Goal: Task Accomplishment & Management: Use online tool/utility

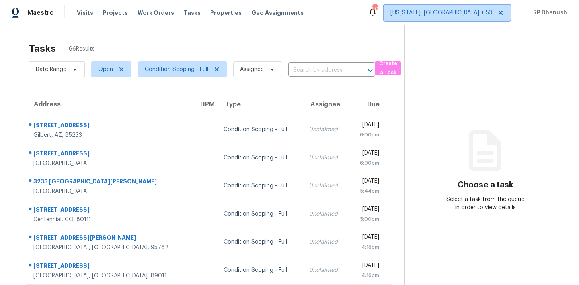
click at [465, 15] on span "[US_STATE], [GEOGRAPHIC_DATA] + 53" at bounding box center [441, 13] width 102 height 8
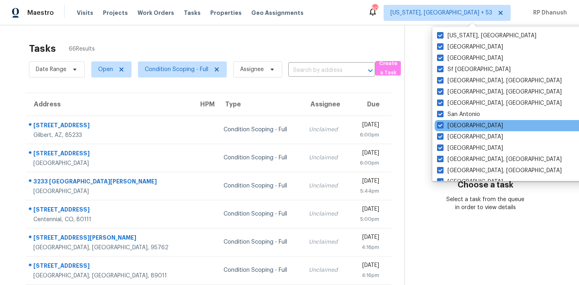
scroll to position [538, 0]
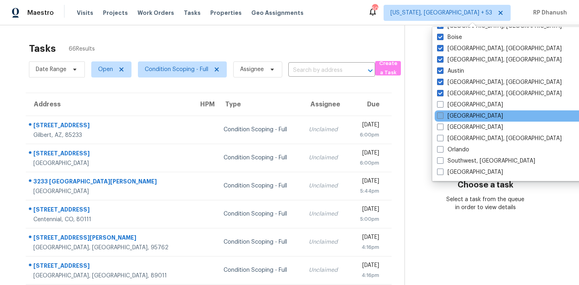
click at [446, 115] on label "[GEOGRAPHIC_DATA]" at bounding box center [470, 116] width 66 height 8
click at [442, 115] on input "[GEOGRAPHIC_DATA]" at bounding box center [439, 114] width 5 height 5
checkbox input "true"
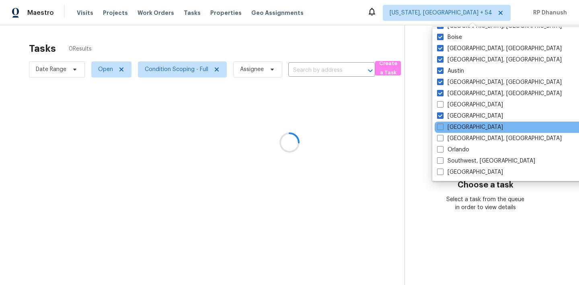
click at [446, 131] on div "[GEOGRAPHIC_DATA]" at bounding box center [515, 127] width 162 height 11
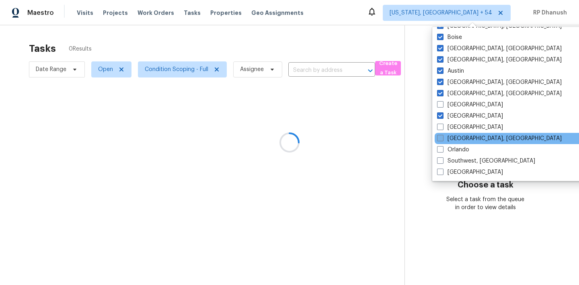
click at [446, 137] on label "Miami, FL" at bounding box center [499, 139] width 125 height 8
click at [442, 137] on input "Miami, FL" at bounding box center [439, 137] width 5 height 5
checkbox input "true"
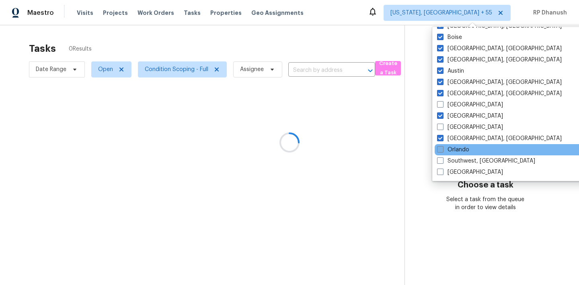
click at [442, 147] on span at bounding box center [440, 149] width 6 height 6
click at [442, 147] on input "Orlando" at bounding box center [439, 148] width 5 height 5
checkbox input "true"
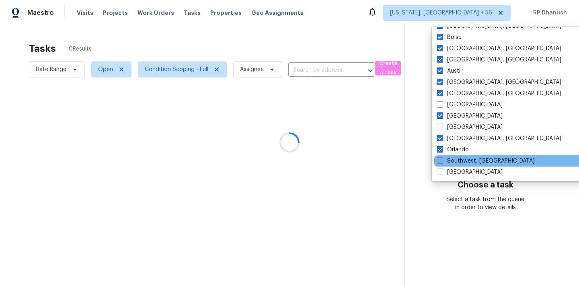
click at [441, 159] on span at bounding box center [439, 160] width 6 height 6
click at [441, 159] on input "Southwest, FL" at bounding box center [438, 159] width 5 height 5
checkbox input "true"
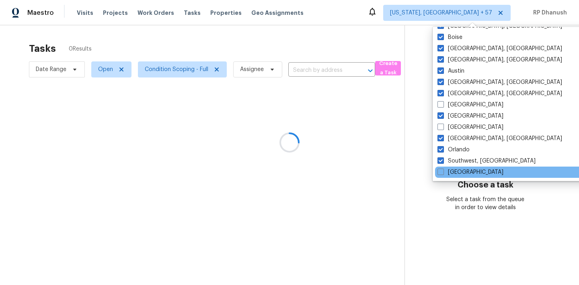
click at [441, 178] on div "Tampa" at bounding box center [516, 172] width 162 height 11
click at [441, 172] on span at bounding box center [440, 172] width 6 height 6
click at [441, 172] on input "Tampa" at bounding box center [439, 170] width 5 height 5
checkbox input "true"
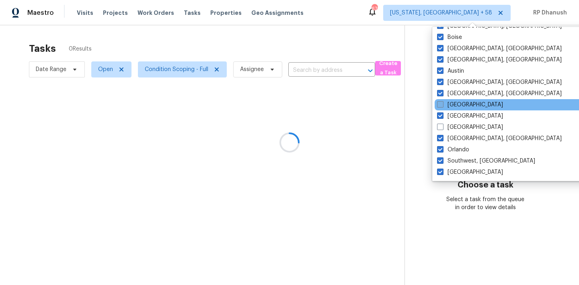
click at [445, 103] on label "Atlanta" at bounding box center [470, 105] width 66 height 8
click at [442, 103] on input "Atlanta" at bounding box center [439, 103] width 5 height 5
checkbox input "true"
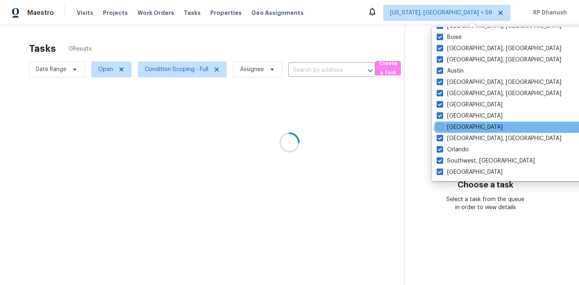
click at [445, 124] on label "Jacksonville" at bounding box center [469, 127] width 66 height 8
click at [442, 124] on input "Jacksonville" at bounding box center [438, 125] width 5 height 5
checkbox input "true"
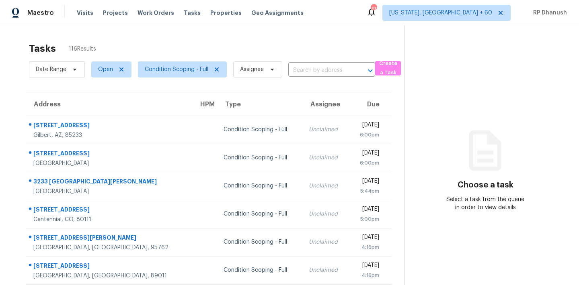
click at [120, 32] on div "Tasks 116 Results Date Range Open Condition Scoping - Full Assignee ​ Create a …" at bounding box center [289, 167] width 579 height 285
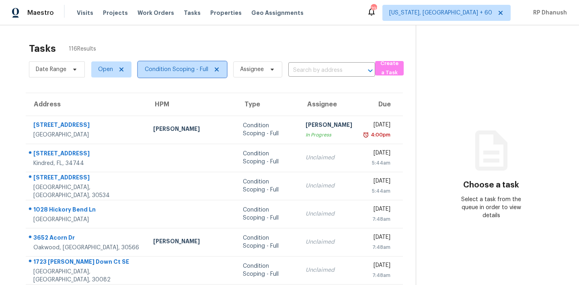
click at [202, 71] on span "Condition Scoping - Full" at bounding box center [176, 69] width 63 height 8
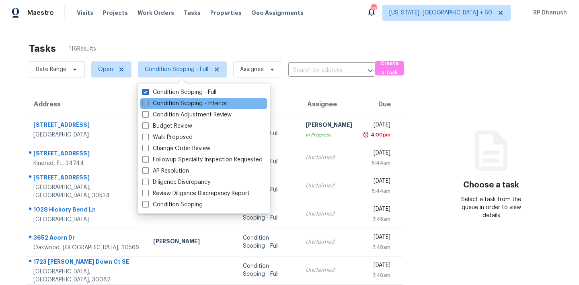
click at [189, 103] on label "Condition Scoping - Interior" at bounding box center [184, 104] width 85 height 8
click at [147, 103] on input "Condition Scoping - Interior" at bounding box center [144, 102] width 5 height 5
checkbox input "true"
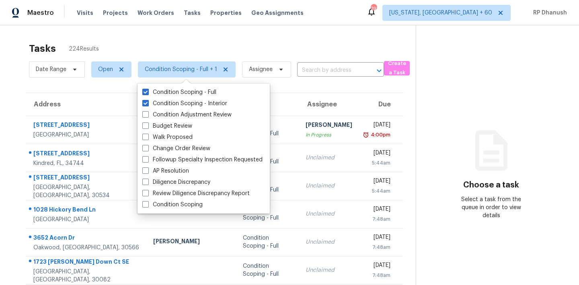
click at [190, 39] on div "Tasks 224 Results" at bounding box center [222, 48] width 386 height 21
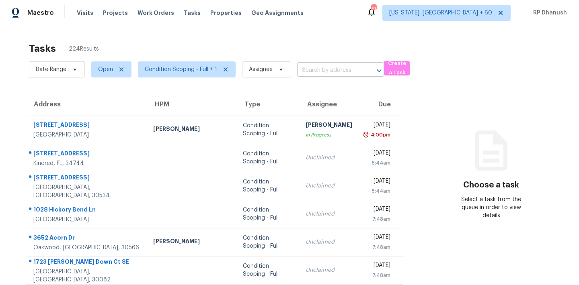
click at [312, 74] on input "text" at bounding box center [329, 70] width 64 height 12
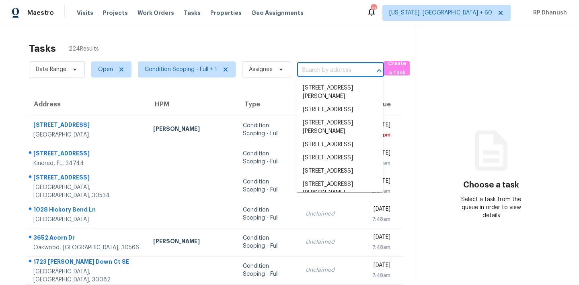
paste input "3410 Coles Creek Dr, Buford, GA, 30519"
type input "3410 Coles Creek Dr, Buford, GA, 30519"
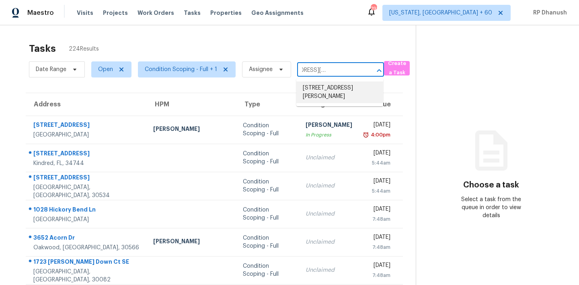
click at [327, 86] on li "3410 Coles Creek Dr, Buford, GA 30519" at bounding box center [339, 93] width 87 height 22
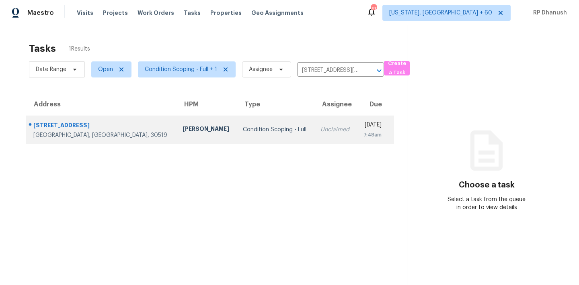
click at [236, 125] on td "Condition Scoping - Full" at bounding box center [275, 130] width 78 height 28
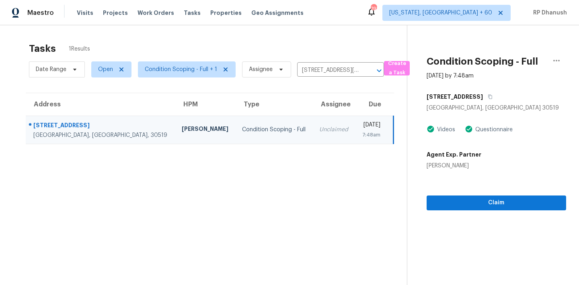
click at [362, 129] on div "[DATE]" at bounding box center [371, 126] width 18 height 10
click at [505, 205] on span "Claim" at bounding box center [496, 203] width 127 height 10
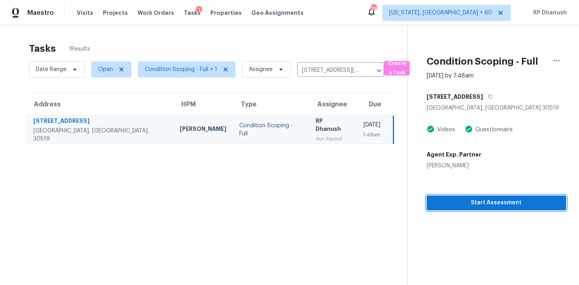
click at [451, 197] on button "Start Assessment" at bounding box center [495, 203] width 139 height 15
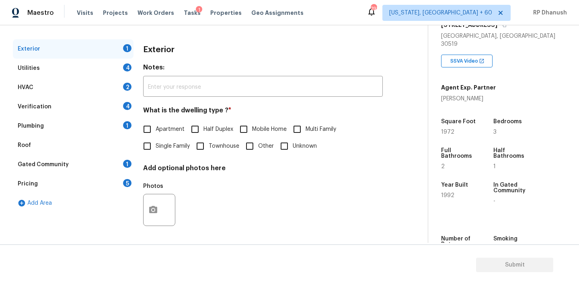
scroll to position [147, 0]
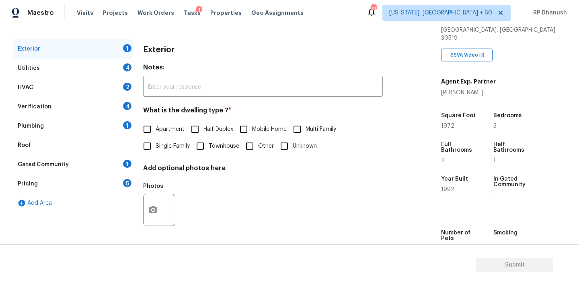
click at [172, 144] on span "Single Family" at bounding box center [172, 146] width 34 height 8
click at [155, 144] on input "Single Family" at bounding box center [147, 146] width 17 height 17
checkbox input "true"
click at [125, 64] on div "4" at bounding box center [127, 67] width 8 height 8
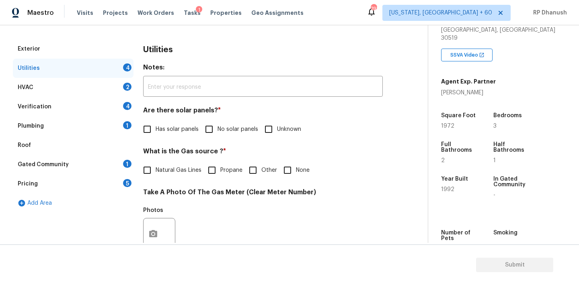
click at [211, 130] on input "No solar panels" at bounding box center [208, 129] width 17 height 17
checkbox input "true"
click at [154, 174] on input "Natural Gas Lines" at bounding box center [147, 171] width 17 height 17
checkbox input "true"
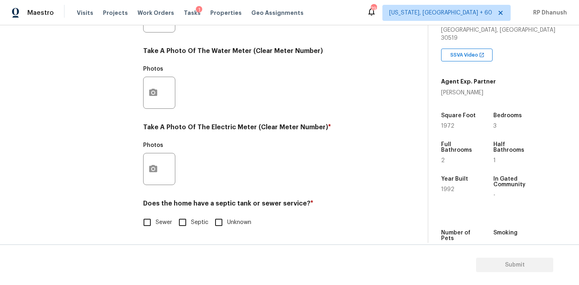
scroll to position [319, 0]
click at [153, 174] on button "button" at bounding box center [152, 168] width 19 height 31
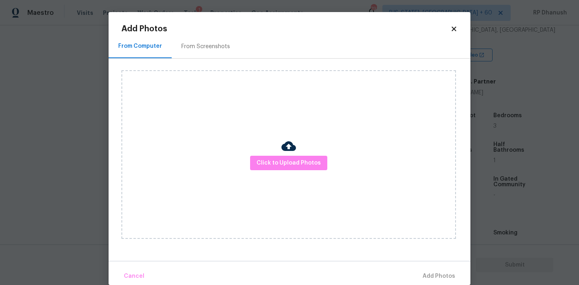
click at [187, 49] on div "From Screenshots" at bounding box center [205, 47] width 49 height 8
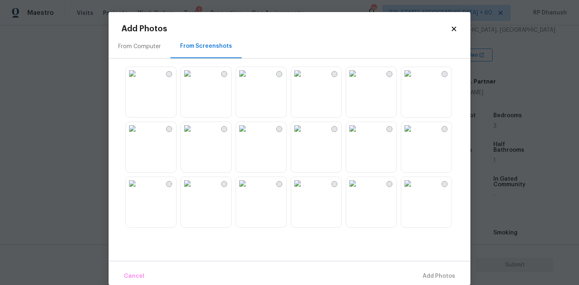
click at [139, 80] on img at bounding box center [132, 73] width 13 height 13
click at [437, 270] on button "Add 1 Photo(s)" at bounding box center [435, 276] width 46 height 17
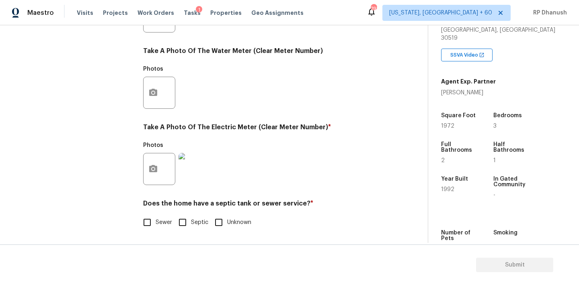
click at [159, 229] on label "Sewer" at bounding box center [155, 222] width 33 height 17
click at [155, 229] on input "Sewer" at bounding box center [147, 222] width 17 height 17
checkbox input "true"
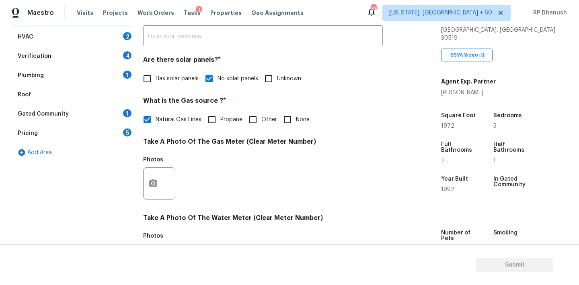
scroll to position [91, 0]
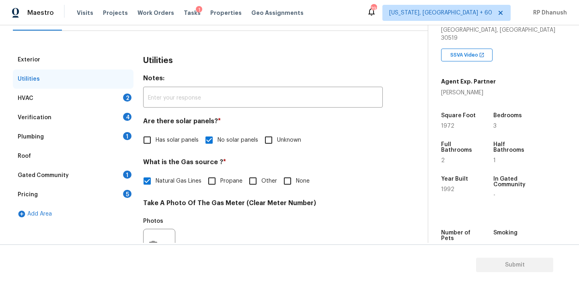
click at [124, 94] on div "2" at bounding box center [127, 98] width 8 height 8
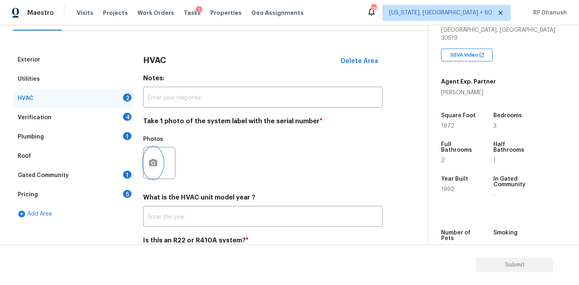
click at [149, 163] on icon "button" at bounding box center [153, 162] width 8 height 7
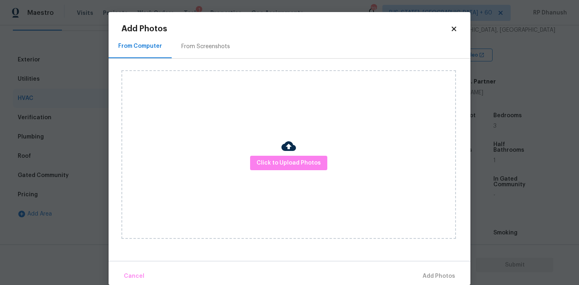
click at [212, 40] on div "From Screenshots" at bounding box center [206, 47] width 68 height 24
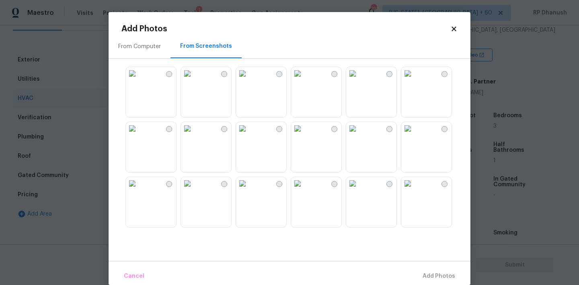
click at [139, 80] on img at bounding box center [132, 73] width 13 height 13
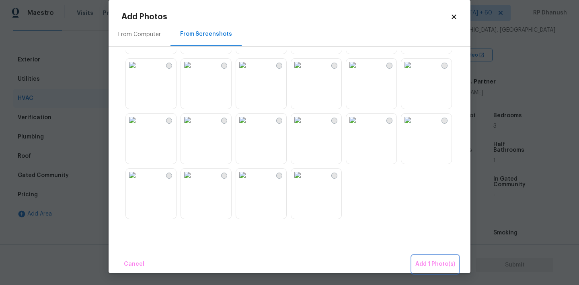
click at [427, 259] on button "Add 1 Photo(s)" at bounding box center [435, 264] width 46 height 17
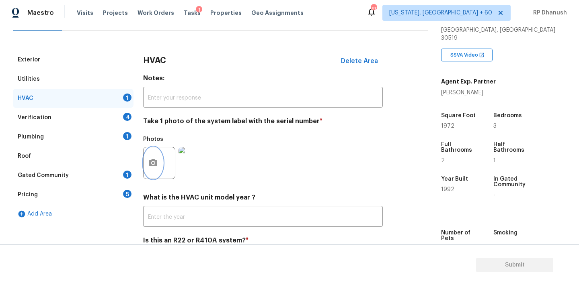
scroll to position [128, 0]
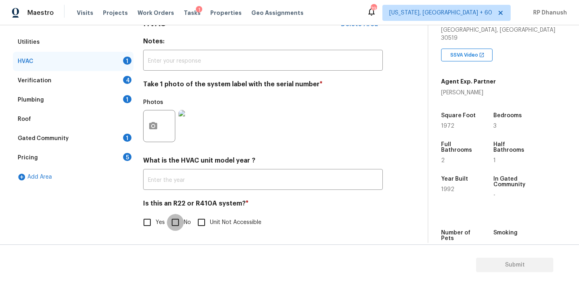
click at [175, 220] on input "No" at bounding box center [175, 222] width 17 height 17
checkbox input "true"
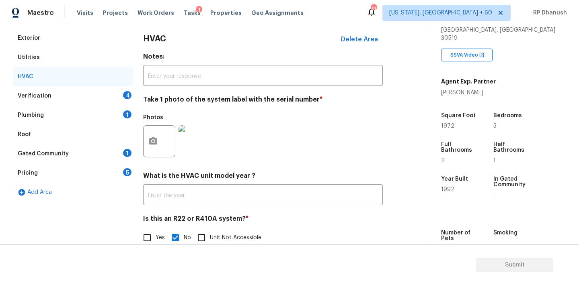
click at [127, 97] on div "4" at bounding box center [127, 95] width 8 height 8
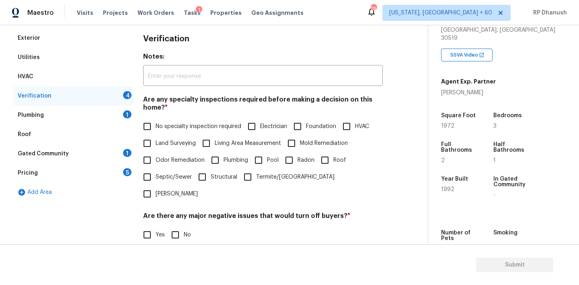
scroll to position [141, 0]
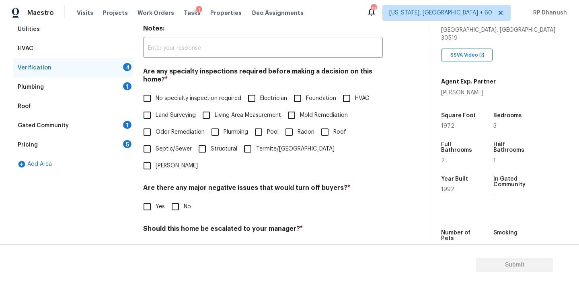
click at [156, 99] on span "No specialty inspection required" at bounding box center [198, 98] width 86 height 8
click at [155, 99] on input "No specialty inspection required" at bounding box center [147, 98] width 17 height 17
checkbox input "true"
click at [186, 185] on div "Are there any major negative issues that would turn off buyers? * Yes No" at bounding box center [262, 200] width 239 height 31
click at [178, 198] on input "No" at bounding box center [175, 206] width 17 height 17
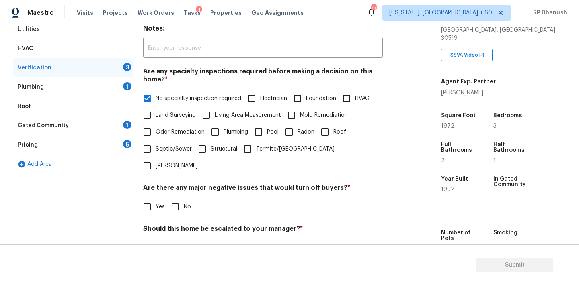
checkbox input "true"
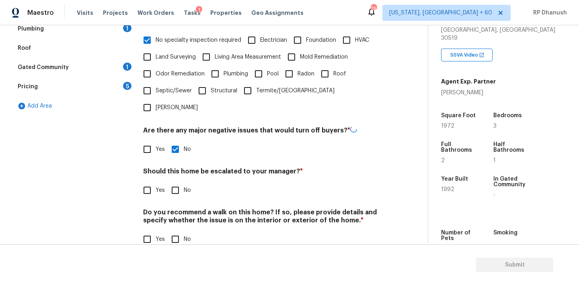
scroll to position [198, 0]
click at [177, 232] on input "No" at bounding box center [175, 240] width 17 height 17
checkbox input "true"
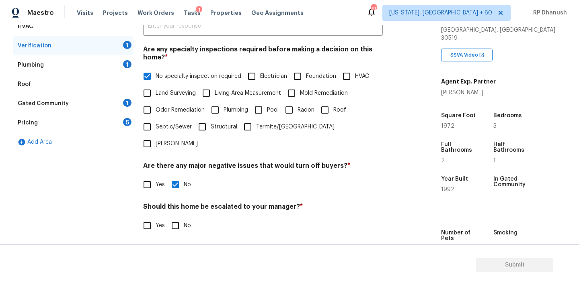
click at [125, 95] on div "Gated Community 1" at bounding box center [73, 103] width 121 height 19
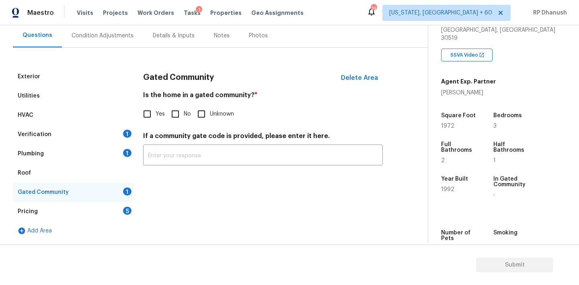
scroll to position [74, 0]
click at [174, 110] on input "No" at bounding box center [175, 114] width 17 height 17
checkbox input "true"
click at [113, 213] on div "Pricing 5" at bounding box center [73, 211] width 121 height 19
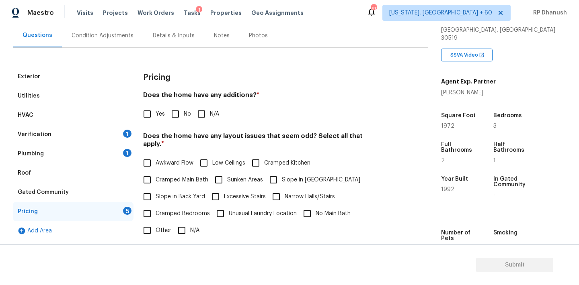
click at [172, 117] on input "No" at bounding box center [175, 114] width 17 height 17
checkbox input "true"
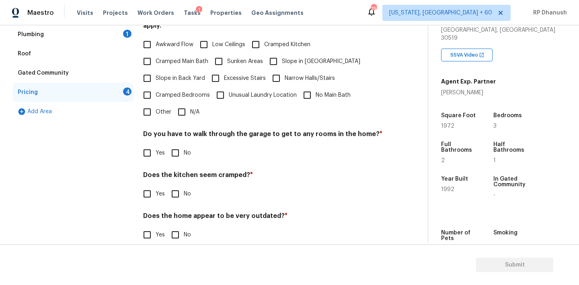
scroll to position [197, 0]
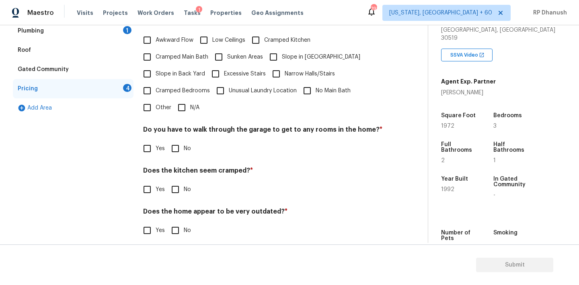
click at [159, 73] on label "Slope in Back Yard" at bounding box center [172, 73] width 66 height 17
click at [155, 73] on input "Slope in Back Yard" at bounding box center [147, 73] width 17 height 17
checkbox input "true"
click at [288, 54] on span "Slope in [GEOGRAPHIC_DATA]" at bounding box center [321, 58] width 78 height 8
click at [282, 51] on input "Slope in [GEOGRAPHIC_DATA]" at bounding box center [273, 57] width 17 height 17
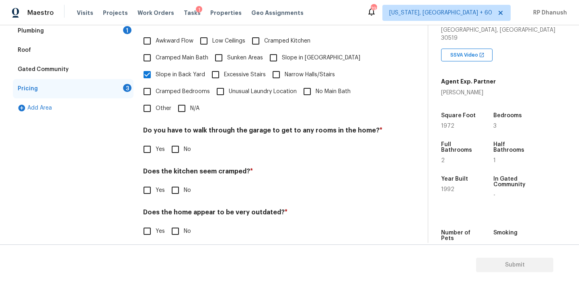
checkbox input "true"
click at [167, 145] on input "No" at bounding box center [175, 148] width 17 height 17
checkbox input "true"
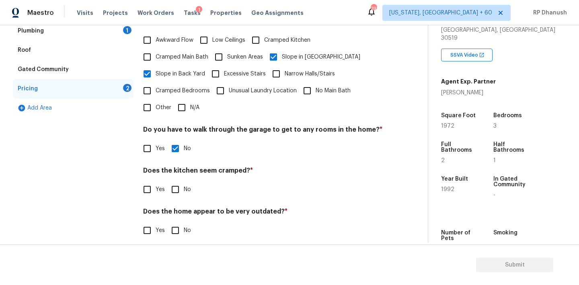
click at [178, 186] on input "No" at bounding box center [175, 189] width 17 height 17
checkbox input "true"
click at [176, 209] on h4 "Does the home appear to be very outdated? *" at bounding box center [262, 214] width 239 height 11
click at [176, 222] on input "No" at bounding box center [175, 230] width 17 height 17
checkbox input "true"
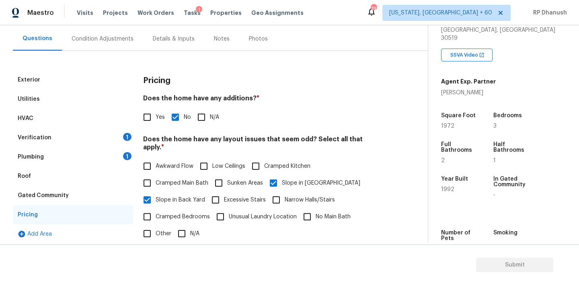
scroll to position [65, 0]
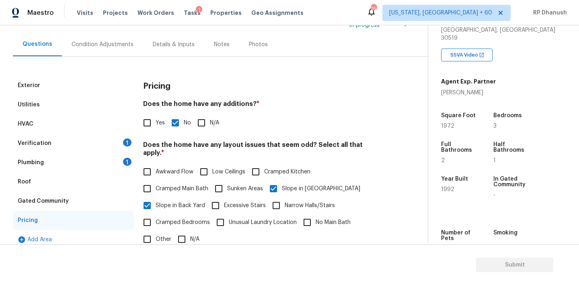
click at [114, 165] on div "Plumbing 1" at bounding box center [73, 162] width 121 height 19
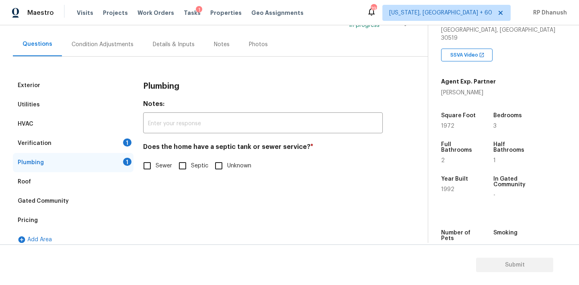
click at [160, 163] on span "Sewer" at bounding box center [163, 166] width 16 height 8
click at [155, 163] on input "Sewer" at bounding box center [147, 165] width 17 height 17
checkbox input "true"
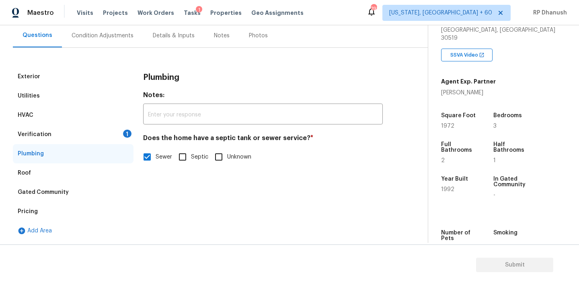
click at [121, 139] on div "Verification 1" at bounding box center [73, 134] width 121 height 19
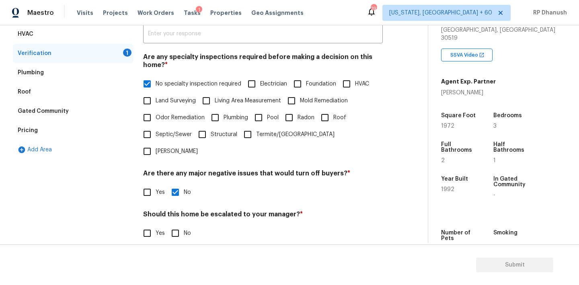
scroll to position [198, 0]
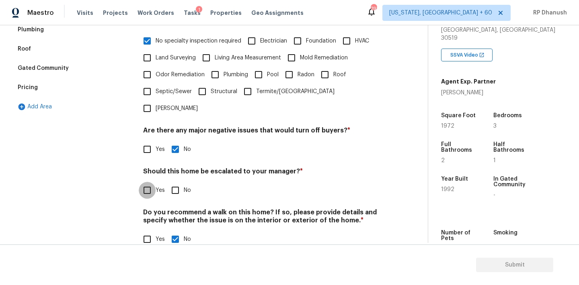
click at [152, 182] on input "Yes" at bounding box center [147, 190] width 17 height 17
checkbox input "true"
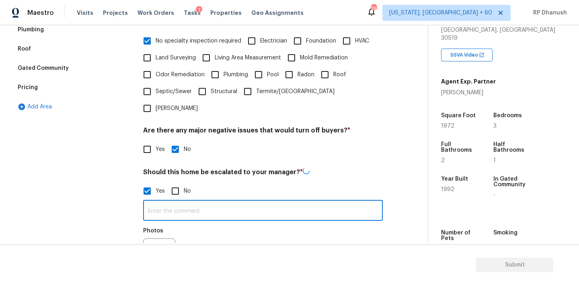
click at [157, 202] on input "text" at bounding box center [262, 211] width 239 height 19
type input "a"
type input "ALA property com"
click at [174, 182] on input "No" at bounding box center [175, 190] width 17 height 17
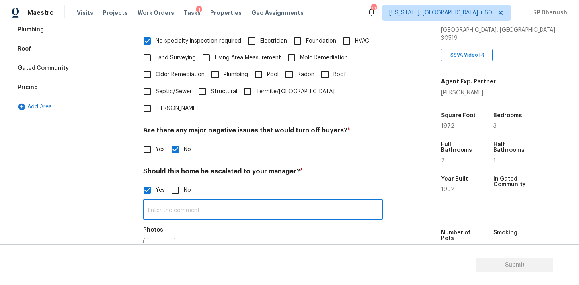
checkbox input "true"
checkbox input "false"
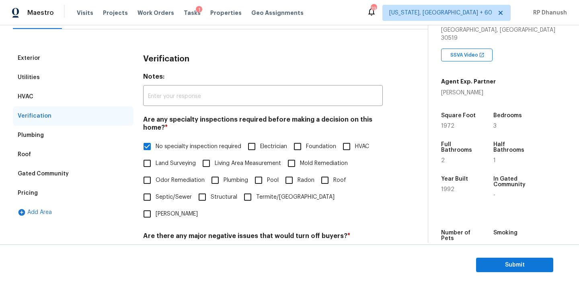
scroll to position [79, 0]
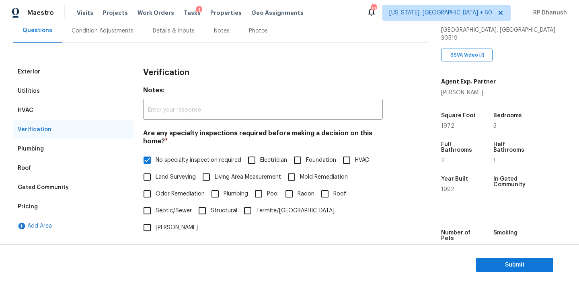
click at [91, 29] on div "Condition Adjustments" at bounding box center [103, 31] width 62 height 8
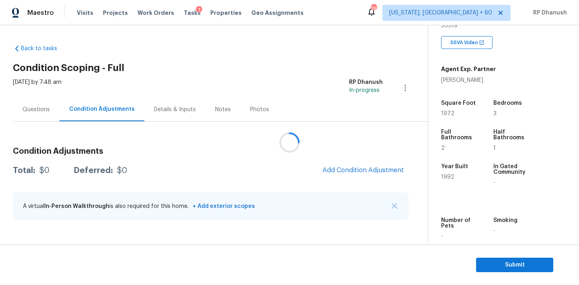
scroll to position [168, 0]
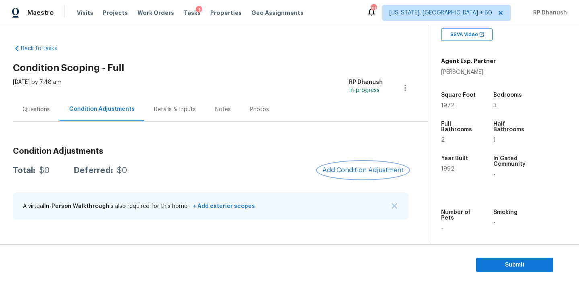
click at [384, 176] on button "Add Condition Adjustment" at bounding box center [362, 170] width 91 height 17
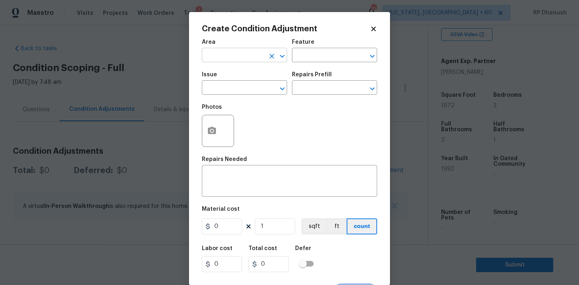
click at [258, 58] on input "text" at bounding box center [233, 56] width 63 height 12
type input "E"
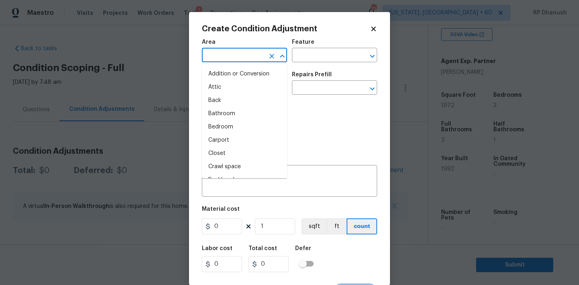
type input "X"
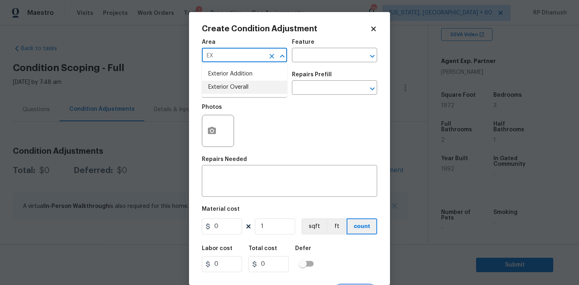
click at [235, 86] on li "Exterior Overall" at bounding box center [244, 87] width 85 height 13
type input "Exterior Overall"
click at [321, 61] on input "text" at bounding box center [323, 56] width 63 height 12
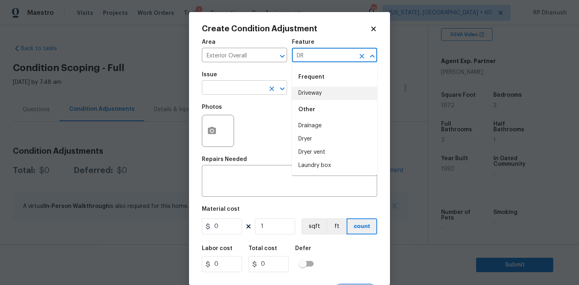
drag, startPoint x: 313, startPoint y: 88, endPoint x: 254, endPoint y: 88, distance: 58.3
click at [309, 88] on li "Driveway" at bounding box center [334, 93] width 85 height 13
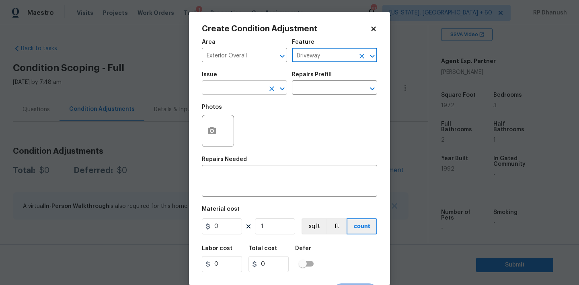
type input "Driveway"
click at [253, 88] on input "text" at bounding box center [233, 88] width 63 height 12
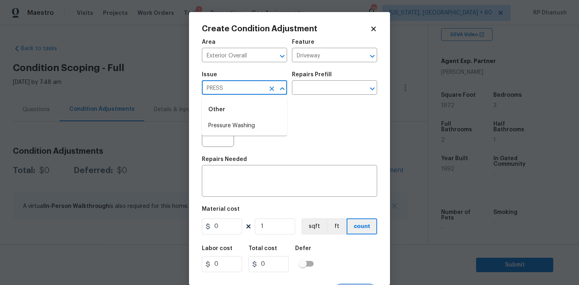
click at [251, 120] on li "Pressure Washing" at bounding box center [244, 125] width 85 height 13
type input "Pressure Washing"
click at [314, 94] on input "text" at bounding box center [323, 88] width 63 height 12
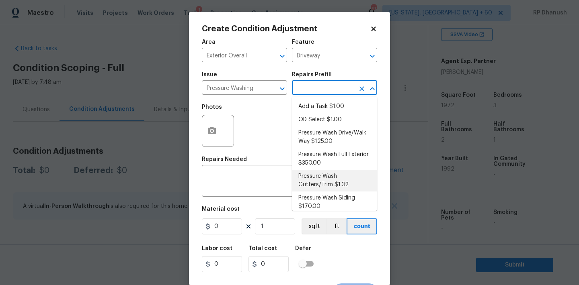
scroll to position [6, 0]
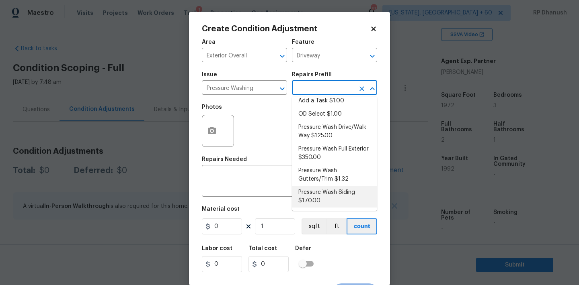
click at [309, 200] on li "Pressure Wash Siding $170.00" at bounding box center [334, 197] width 85 height 22
type input "Siding"
type textarea "Protect areas as needed for pressure washing. Pressure wash the siding on the h…"
type input "170"
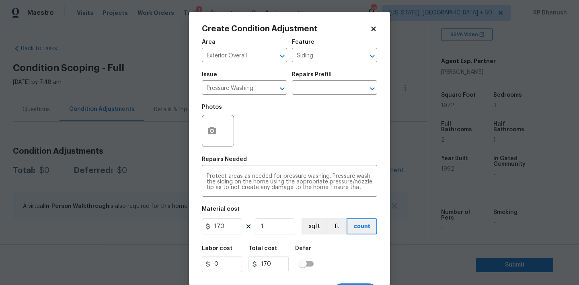
click at [228, 235] on figure "Material cost 170 1 sqft ft count" at bounding box center [289, 221] width 175 height 30
click at [227, 225] on input "170" at bounding box center [222, 227] width 40 height 16
type input "200"
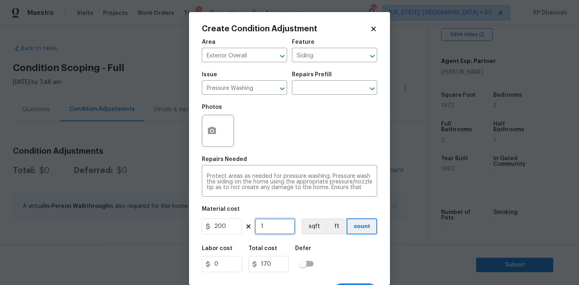
type input "200"
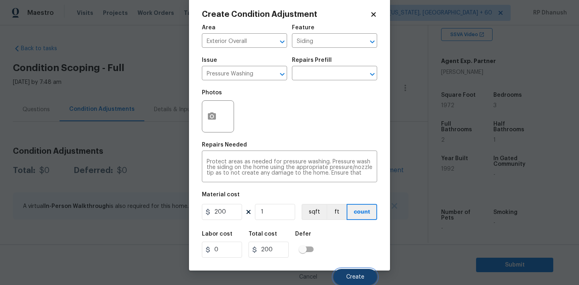
click at [344, 270] on button "Create" at bounding box center [355, 277] width 44 height 16
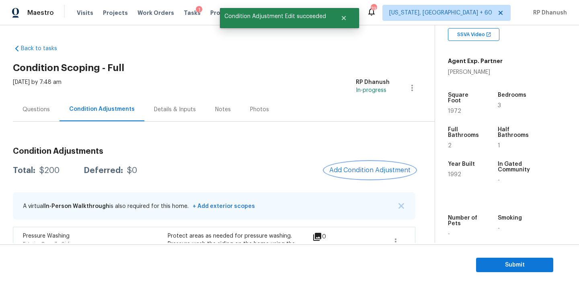
scroll to position [61, 0]
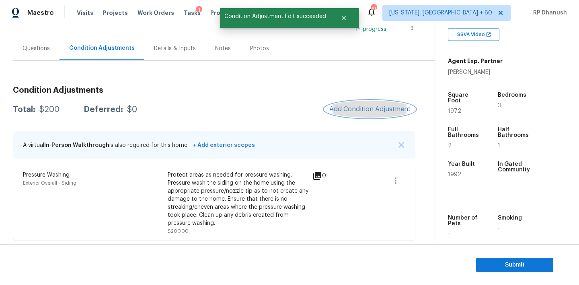
click at [372, 112] on span "Add Condition Adjustment" at bounding box center [369, 109] width 81 height 7
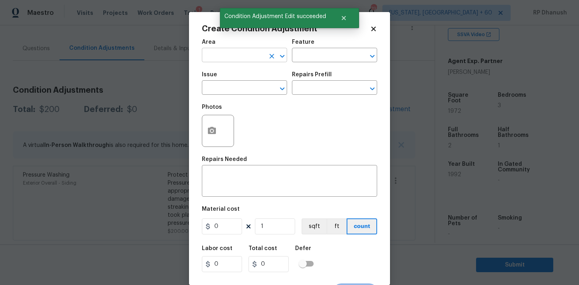
click at [261, 53] on input "text" at bounding box center [233, 56] width 63 height 12
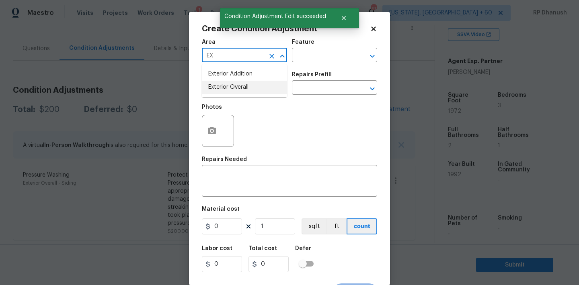
click at [240, 84] on li "Exterior Overall" at bounding box center [244, 87] width 85 height 13
type input "Exterior Overall"
click at [326, 60] on input "text" at bounding box center [323, 56] width 63 height 12
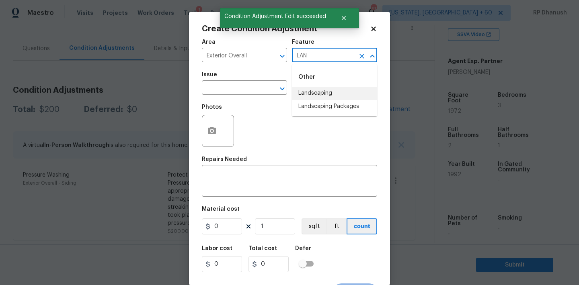
click at [319, 94] on li "Landscaping" at bounding box center [334, 93] width 85 height 13
type input "Landscaping"
click at [362, 53] on icon "Clear" at bounding box center [362, 56] width 8 height 8
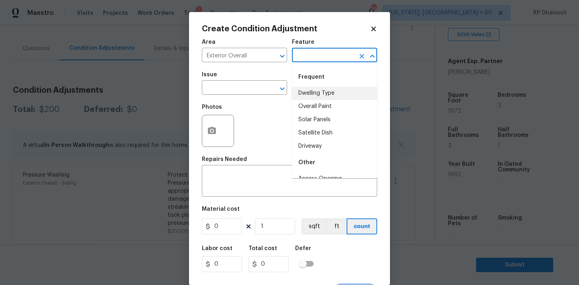
click at [329, 60] on input "text" at bounding box center [323, 56] width 63 height 12
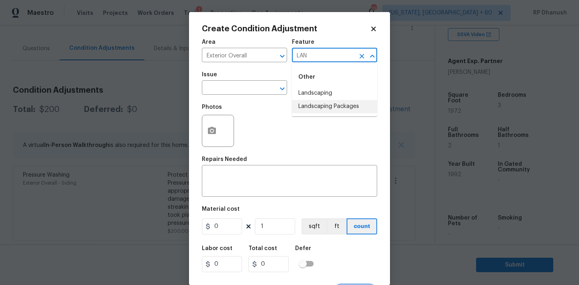
click at [313, 103] on li "Landscaping Packages" at bounding box center [334, 106] width 85 height 13
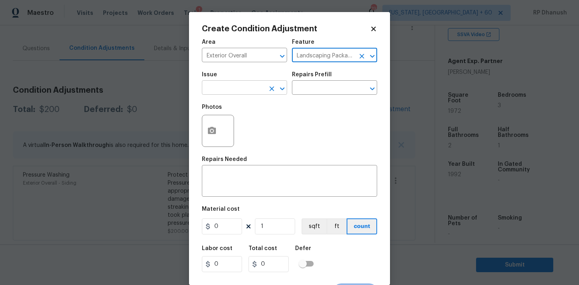
type input "Landscaping Packages"
click at [250, 87] on input "text" at bounding box center [233, 88] width 63 height 12
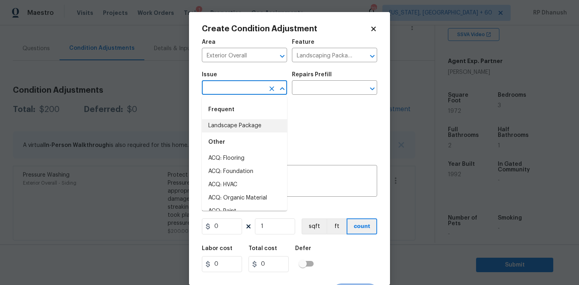
click at [235, 133] on div "Other" at bounding box center [244, 142] width 85 height 19
click at [251, 127] on li "Landscape Package" at bounding box center [244, 125] width 85 height 13
type input "Landscape Package"
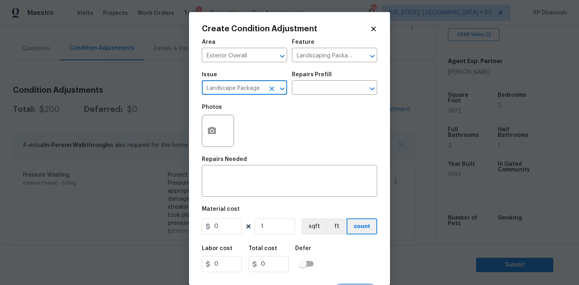
click at [304, 99] on div "Issue Landscape Package ​ Repairs Prefill ​" at bounding box center [289, 83] width 175 height 33
click at [308, 94] on input "text" at bounding box center [323, 88] width 63 height 12
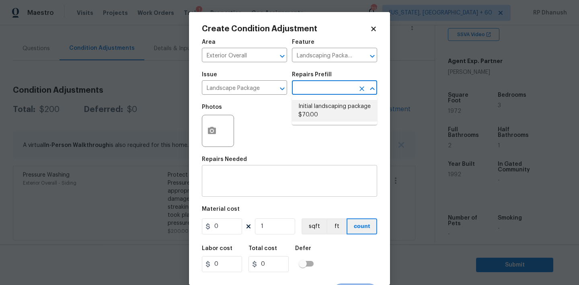
click at [322, 112] on li "Initial landscaping package $70.00" at bounding box center [334, 111] width 85 height 22
type input "Home Readiness Packages"
type textarea "Mowing of grass up to 6" in height. Mow, edge along driveways & sidewalks, trim…"
type input "70"
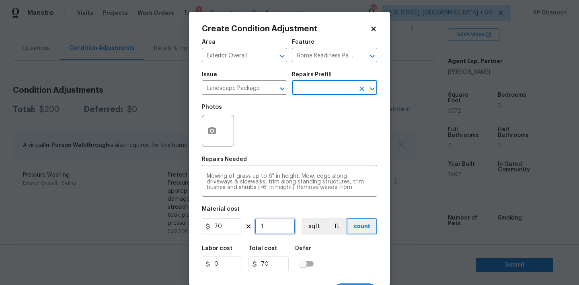
click at [272, 235] on input "1" at bounding box center [275, 227] width 40 height 16
type input "0"
type input "1"
type input "70"
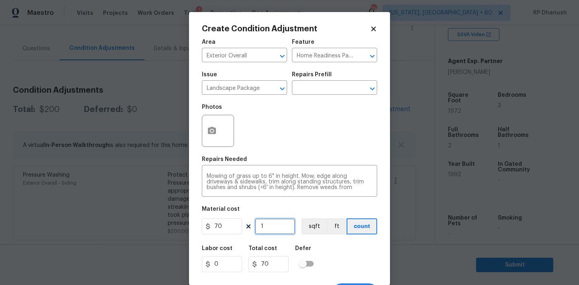
type input "10"
type input "700"
type input "10"
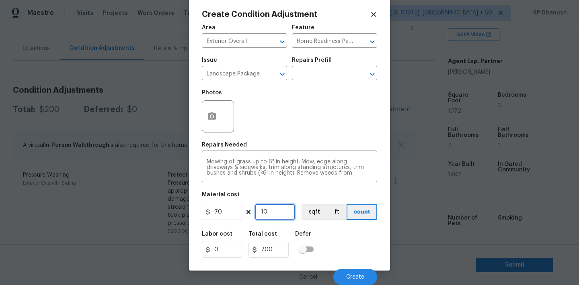
click at [279, 217] on input "10" at bounding box center [275, 212] width 40 height 16
type input "1"
type input "70"
type input "12"
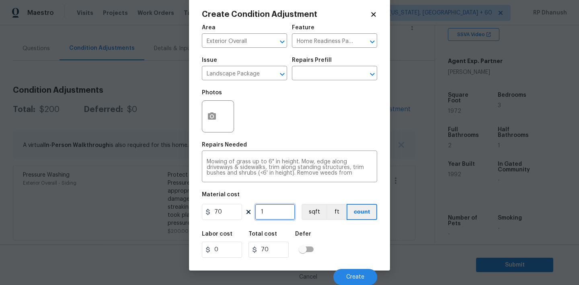
type input "840"
type input "12"
click at [215, 117] on icon "button" at bounding box center [212, 115] width 8 height 7
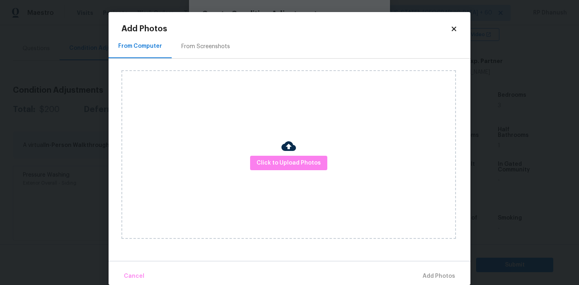
click at [223, 45] on div "From Screenshots" at bounding box center [205, 47] width 49 height 8
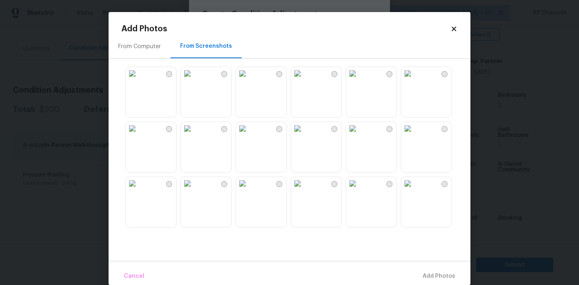
click at [139, 80] on img at bounding box center [132, 73] width 13 height 13
click at [139, 135] on img at bounding box center [132, 128] width 13 height 13
click at [194, 190] on img at bounding box center [187, 183] width 13 height 13
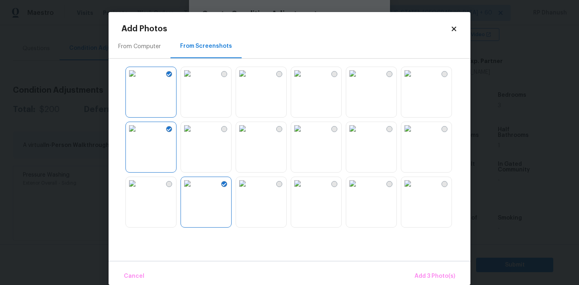
click at [249, 80] on img at bounding box center [242, 73] width 13 height 13
click at [415, 273] on span "Add 4 Photo(s)" at bounding box center [433, 277] width 41 height 10
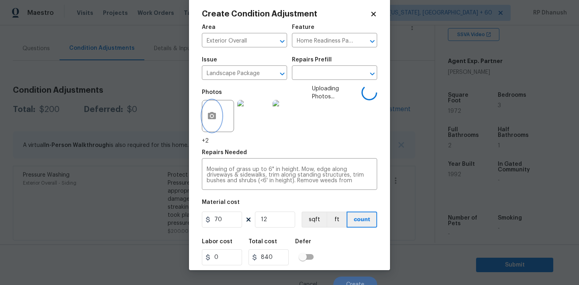
scroll to position [17, 0]
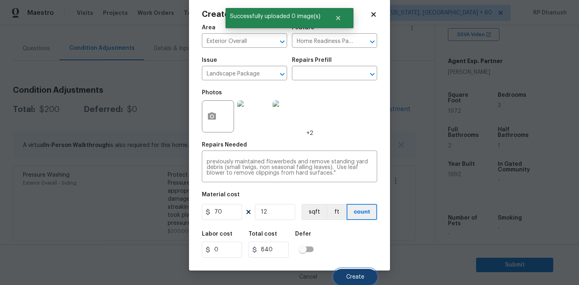
click at [370, 276] on button "Create" at bounding box center [355, 277] width 44 height 16
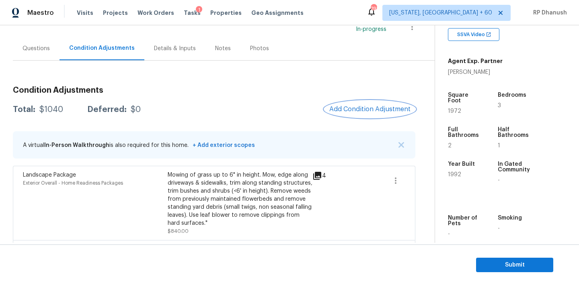
scroll to position [136, 0]
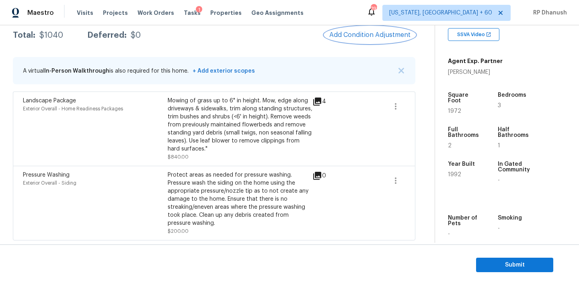
click at [350, 31] on span "Add Condition Adjustment" at bounding box center [369, 34] width 81 height 7
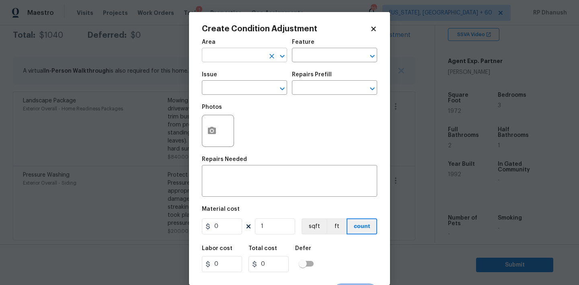
click at [250, 57] on input "text" at bounding box center [233, 56] width 63 height 12
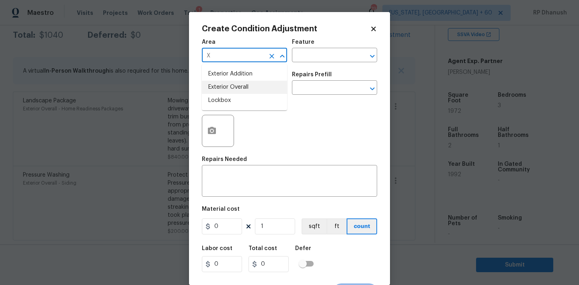
click at [230, 88] on li "Exterior Overall" at bounding box center [244, 87] width 85 height 13
type input "Exterior Overall"
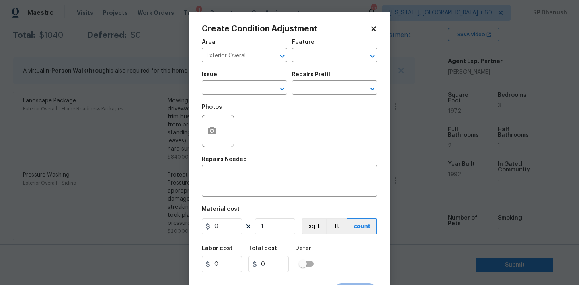
click at [310, 63] on div "Area Exterior Overall ​ Feature ​" at bounding box center [289, 51] width 175 height 33
click at [310, 59] on input "text" at bounding box center [323, 56] width 63 height 12
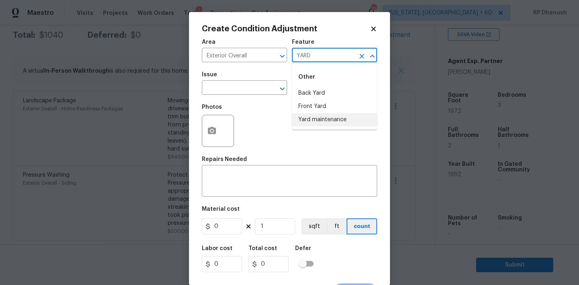
click at [303, 116] on li "Yard maintenance" at bounding box center [334, 119] width 85 height 13
type input "Yard maintenance"
click at [231, 93] on input "text" at bounding box center [233, 88] width 63 height 12
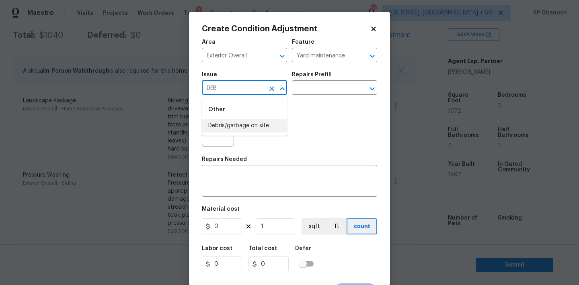
click at [233, 123] on li "Debris/garbage on site" at bounding box center [244, 125] width 85 height 13
type input "Debris/garbage on site"
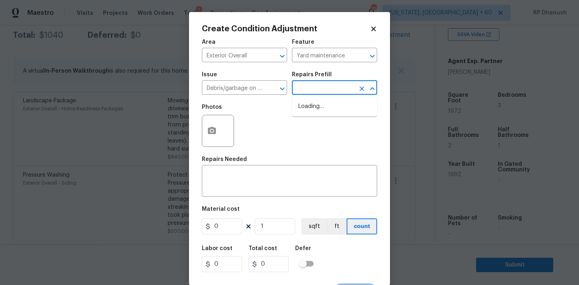
click at [327, 87] on input "text" at bounding box center [323, 88] width 63 height 12
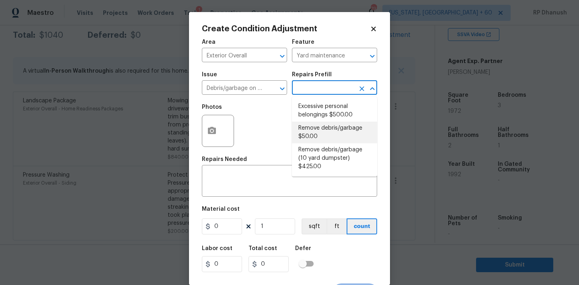
click at [305, 135] on li "Remove debris/garbage $50.00" at bounding box center [334, 133] width 85 height 22
type textarea "Remove, haul off, and properly dispose of any debris left by seller to offsite …"
type input "50"
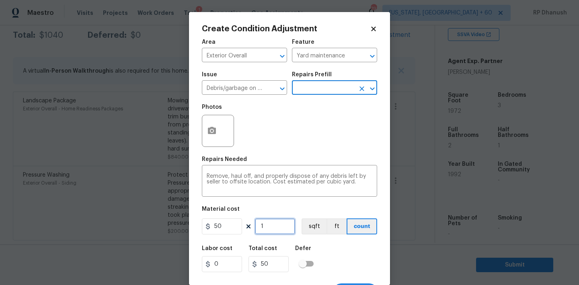
click at [275, 227] on input "1" at bounding box center [275, 227] width 40 height 16
type input "0"
type input "5"
type input "250"
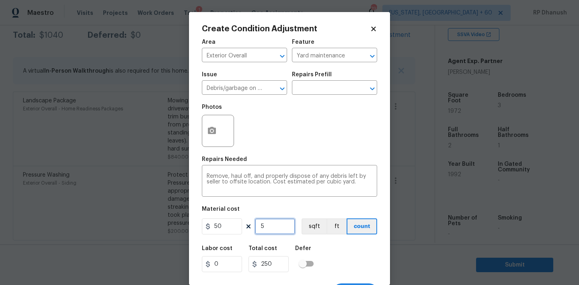
type input "5"
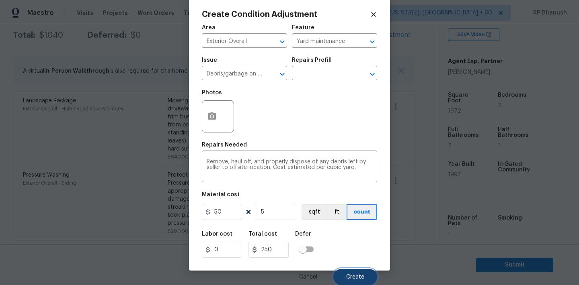
click at [350, 275] on span "Create" at bounding box center [355, 277] width 18 height 6
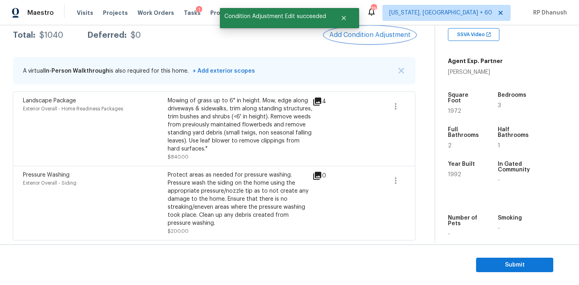
scroll to position [0, 0]
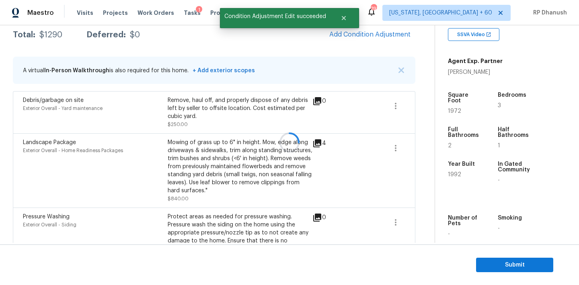
click at [386, 42] on div at bounding box center [289, 142] width 579 height 285
click at [386, 42] on button "Add Condition Adjustment" at bounding box center [369, 34] width 91 height 17
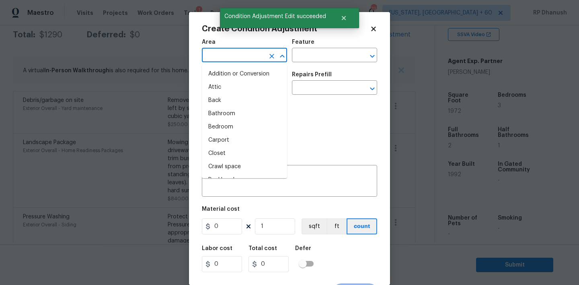
click at [246, 53] on input "text" at bounding box center [233, 56] width 63 height 12
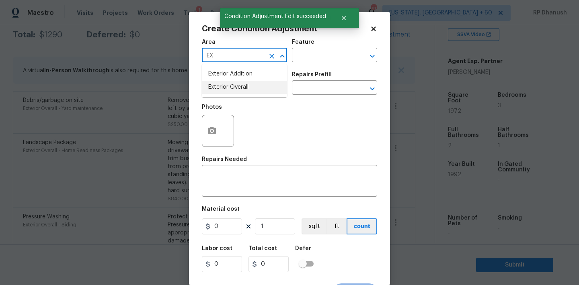
drag, startPoint x: 229, startPoint y: 85, endPoint x: 271, endPoint y: 88, distance: 42.3
click at [229, 85] on li "Exterior Overall" at bounding box center [244, 87] width 85 height 13
type input "Exterior Overall"
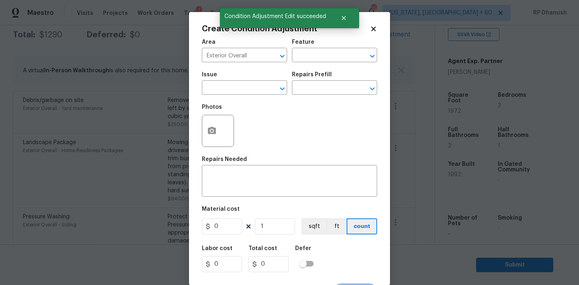
click at [270, 160] on div "Repairs Needed" at bounding box center [289, 162] width 175 height 10
click at [262, 182] on textarea at bounding box center [289, 182] width 166 height 17
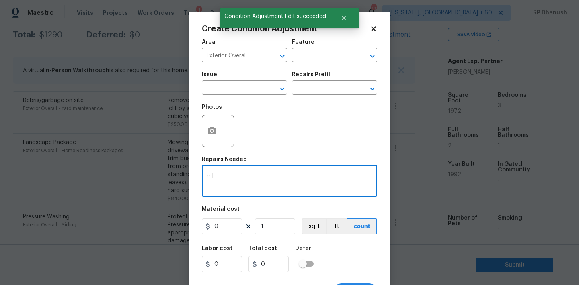
type textarea "m"
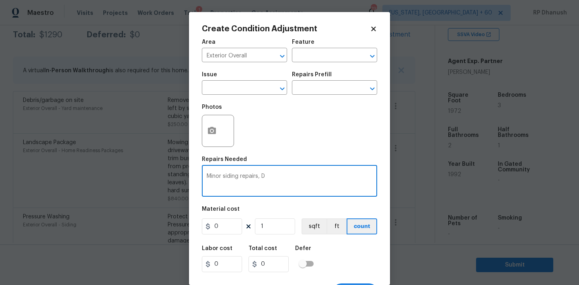
click at [256, 194] on div "Minor siding repairs, x ​" at bounding box center [289, 182] width 175 height 30
click at [256, 180] on textarea "Minor siding repairs," at bounding box center [289, 182] width 166 height 17
click at [266, 179] on textarea "Minor siding repairs, D" at bounding box center [289, 182] width 166 height 17
type textarea "Minor siding repairs, Decking repairs and overall exterior repairs."
click at [217, 233] on input "0" at bounding box center [222, 227] width 40 height 16
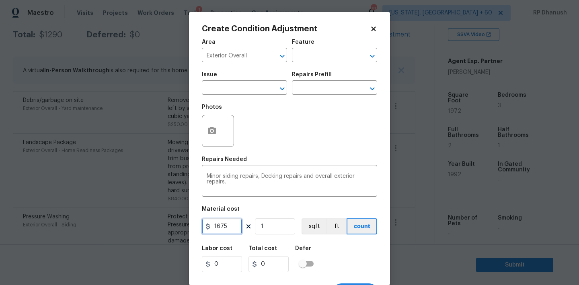
type input "1675"
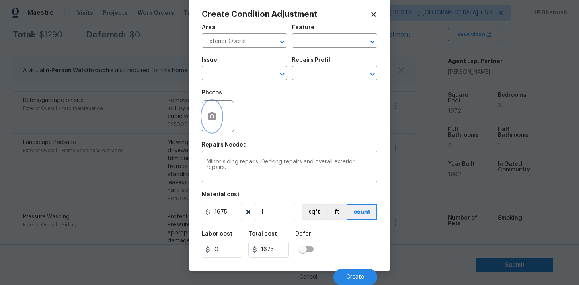
click at [214, 124] on button "button" at bounding box center [211, 116] width 19 height 31
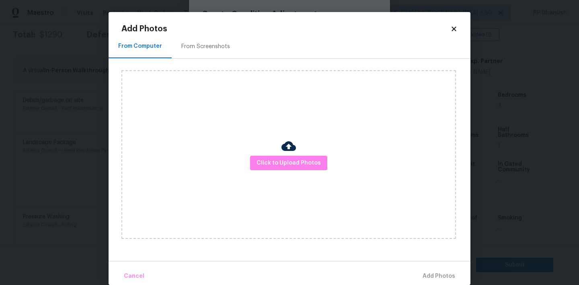
click at [279, 153] on div "Click to Upload Photos" at bounding box center [288, 154] width 334 height 169
click at [278, 159] on span "Click to Upload Photos" at bounding box center [288, 163] width 64 height 10
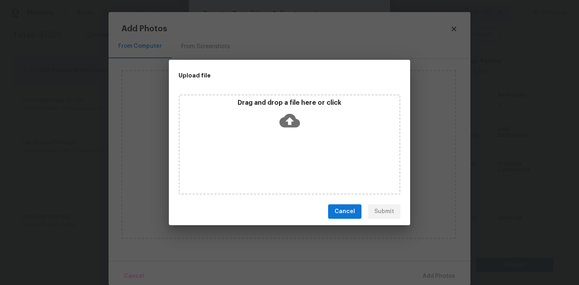
click at [279, 129] on icon at bounding box center [289, 120] width 20 height 20
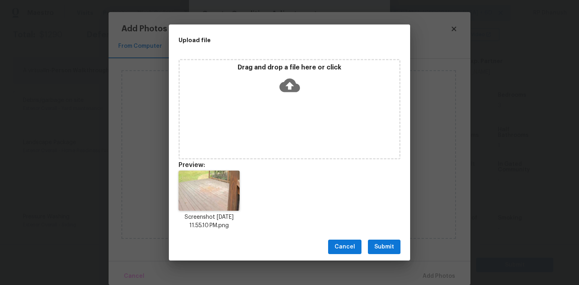
click at [376, 242] on span "Submit" at bounding box center [384, 247] width 20 height 10
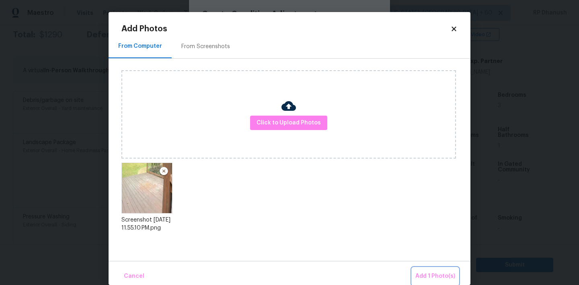
click at [433, 271] on button "Add 1 Photo(s)" at bounding box center [435, 276] width 46 height 17
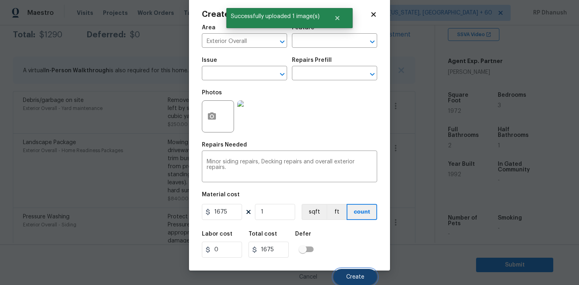
click at [356, 275] on span "Create" at bounding box center [355, 277] width 18 height 6
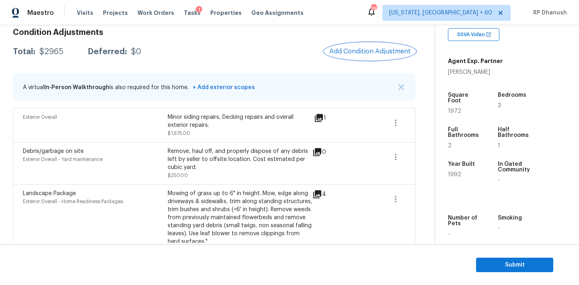
scroll to position [110, 0]
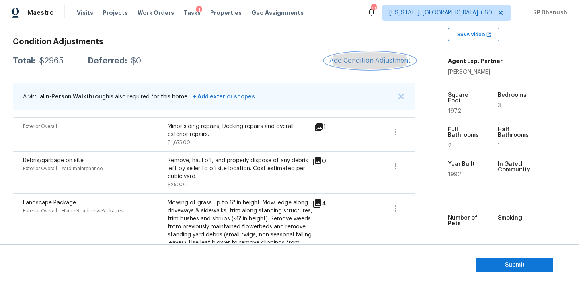
click at [363, 60] on span "Add Condition Adjustment" at bounding box center [369, 60] width 81 height 7
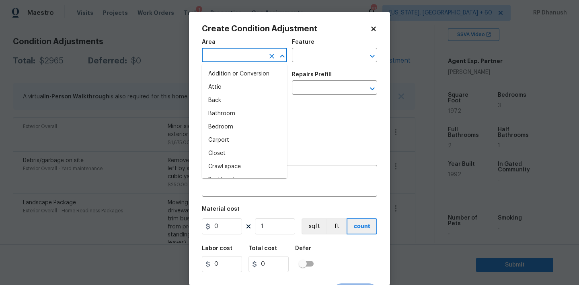
click at [208, 55] on input "text" at bounding box center [233, 56] width 63 height 12
type input "ubt"
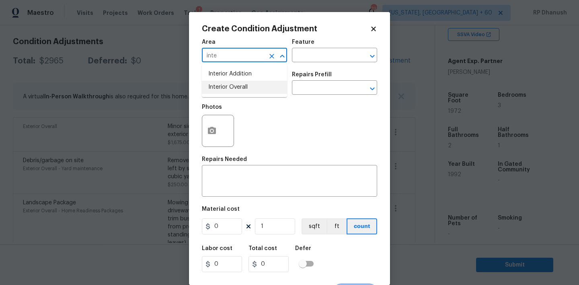
click at [233, 82] on li "Interior Overall" at bounding box center [244, 87] width 85 height 13
type input "Interior Overall"
click at [311, 54] on input "text" at bounding box center [323, 56] width 63 height 12
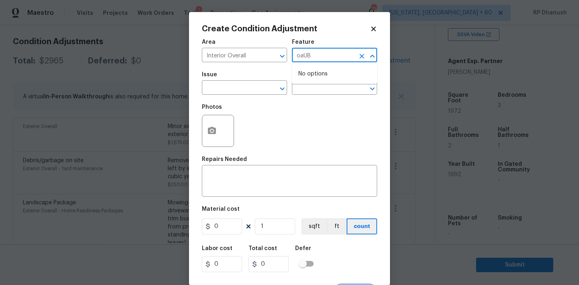
click at [311, 54] on input "oaUB" at bounding box center [323, 56] width 63 height 12
type input "oaUB"
drag, startPoint x: 155, startPoint y: 91, endPoint x: 179, endPoint y: 78, distance: 26.8
click at [155, 91] on body "Maestro Visits Projects Work Orders Tasks 1 Properties Geo Assignments 793 Wash…" at bounding box center [289, 142] width 579 height 285
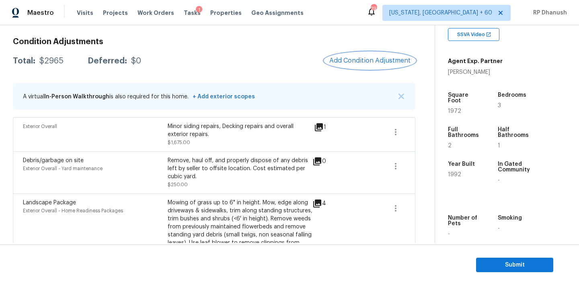
click at [377, 64] on span "Add Condition Adjustment" at bounding box center [369, 60] width 81 height 7
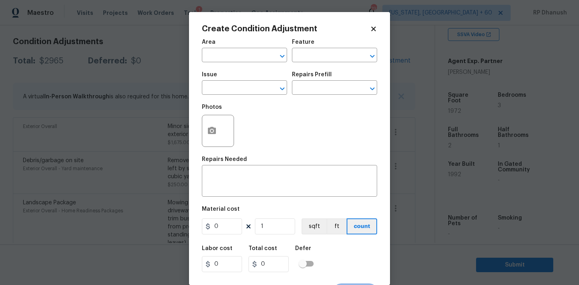
click at [243, 49] on div "Area" at bounding box center [244, 44] width 85 height 10
click at [242, 55] on input "text" at bounding box center [233, 56] width 63 height 12
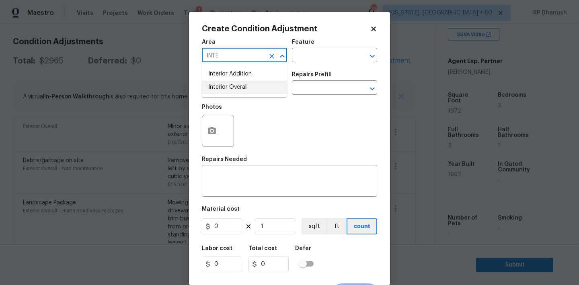
drag, startPoint x: 235, startPoint y: 88, endPoint x: 321, endPoint y: 64, distance: 89.3
click at [235, 88] on li "Interior Overall" at bounding box center [244, 87] width 85 height 13
type input "Interior Overall"
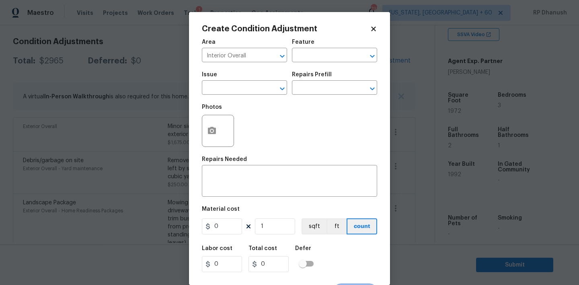
click at [343, 64] on div "Area Interior Overall ​ Feature ​" at bounding box center [289, 51] width 175 height 33
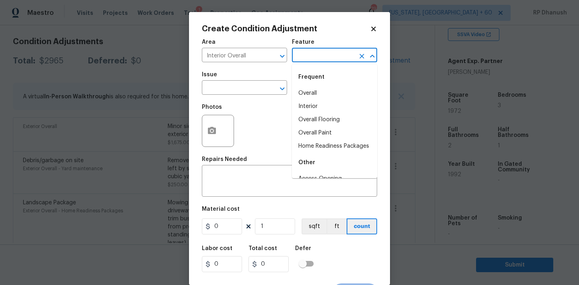
click at [340, 61] on input "text" at bounding box center [323, 56] width 63 height 12
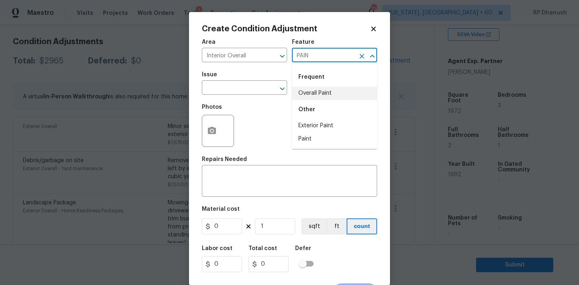
click at [319, 95] on li "Overall Paint" at bounding box center [334, 93] width 85 height 13
type input "Overall Paint"
click at [239, 93] on input "text" at bounding box center [233, 88] width 63 height 12
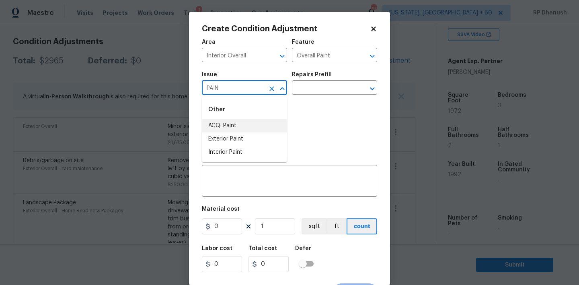
click at [229, 123] on li "ACQ: Paint" at bounding box center [244, 125] width 85 height 13
type input "ACQ: Paint"
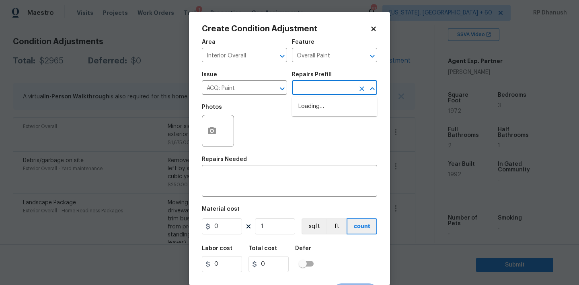
click at [312, 95] on input "text" at bounding box center [323, 88] width 63 height 12
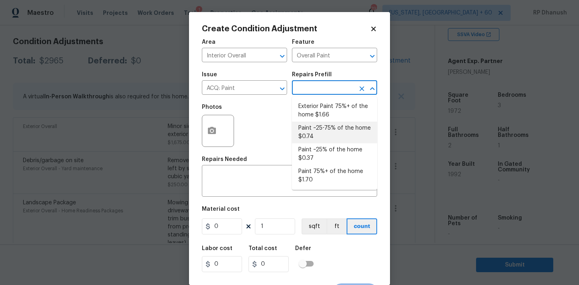
click at [335, 135] on li "Paint ~25-75% of the home $0.74" at bounding box center [334, 133] width 85 height 22
type input "Acquisition"
type textarea "Acquisition Scope: ~25 - 75% of the home needs interior paint"
type input "0.74"
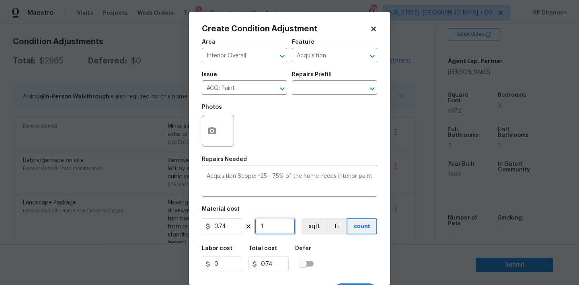
click at [286, 231] on input "1" at bounding box center [275, 227] width 40 height 16
type input "0"
type input "1"
type input "0.74"
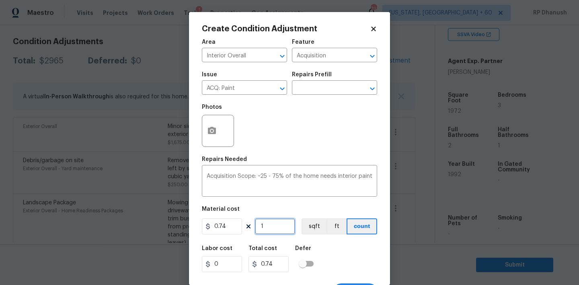
type input "19"
type input "14.06"
type input "197"
type input "145.78"
type input "1972"
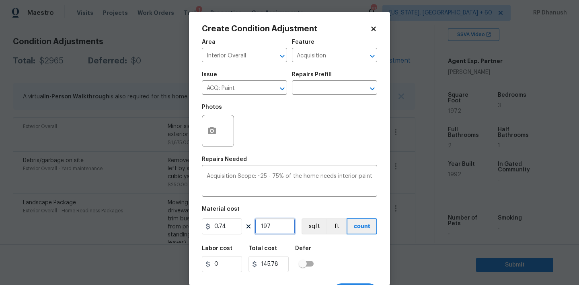
type input "1459.28"
type input "1972"
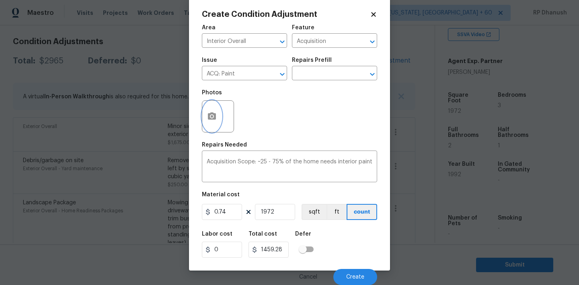
click at [215, 117] on icon "button" at bounding box center [212, 115] width 8 height 7
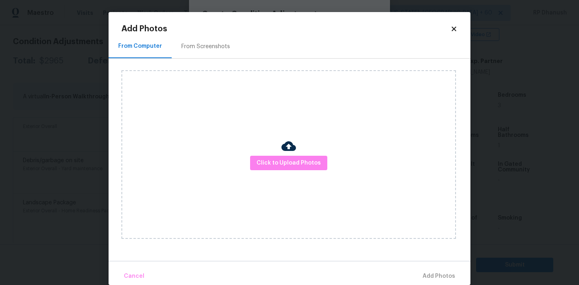
click at [208, 53] on div "From Screenshots" at bounding box center [206, 47] width 68 height 24
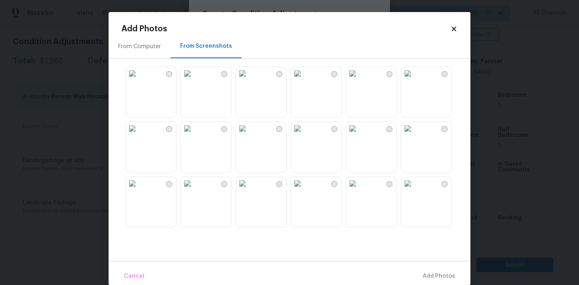
click at [194, 135] on img at bounding box center [187, 128] width 13 height 13
click at [249, 190] on img at bounding box center [242, 183] width 13 height 13
click at [249, 135] on img at bounding box center [242, 128] width 13 height 13
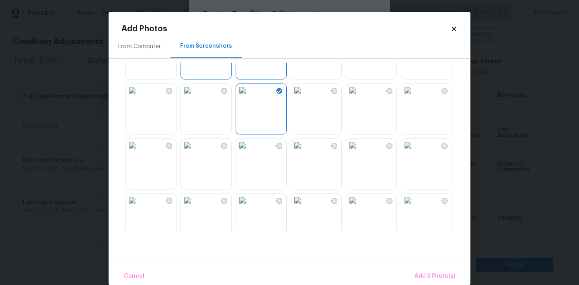
scroll to position [184, 0]
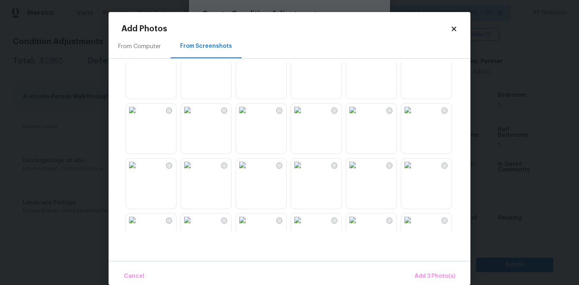
click at [304, 61] on img at bounding box center [297, 55] width 13 height 13
click at [359, 61] on img at bounding box center [352, 55] width 13 height 13
click at [359, 117] on img at bounding box center [352, 110] width 13 height 13
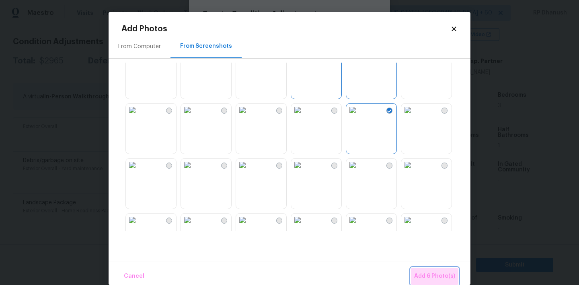
click at [428, 271] on button "Add 6 Photo(s)" at bounding box center [434, 276] width 47 height 17
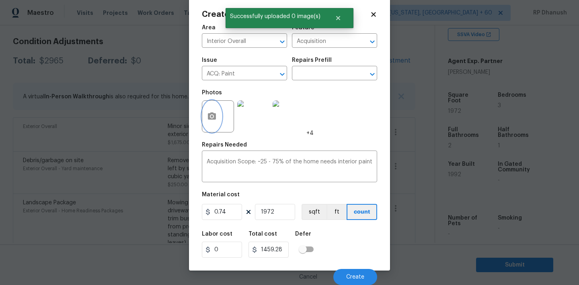
scroll to position [0, 0]
click at [358, 271] on button "Create" at bounding box center [355, 277] width 44 height 16
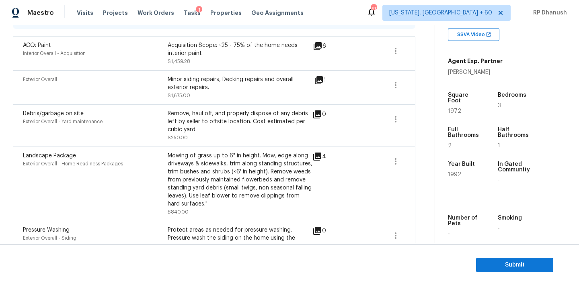
scroll to position [145, 0]
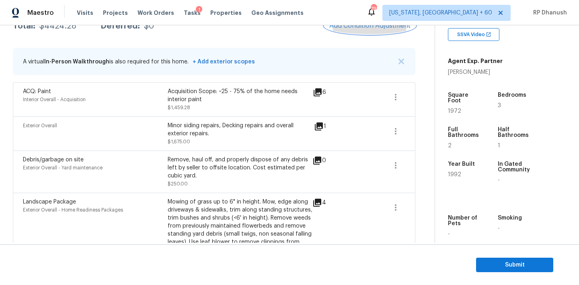
click at [372, 28] on span "Add Condition Adjustment" at bounding box center [369, 25] width 81 height 7
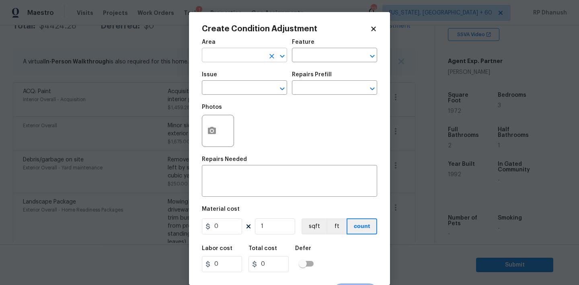
click at [238, 57] on input "text" at bounding box center [233, 56] width 63 height 12
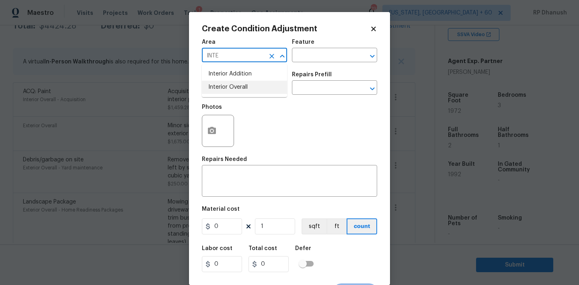
click at [231, 82] on li "Interior Overall" at bounding box center [244, 87] width 85 height 13
type input "Interior Overall"
click at [309, 56] on input "text" at bounding box center [323, 56] width 63 height 12
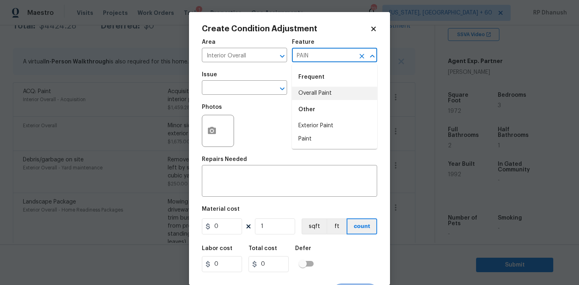
click at [312, 91] on li "Overall Paint" at bounding box center [334, 93] width 85 height 13
type input "Overall Paint"
click at [246, 90] on input "text" at bounding box center [233, 88] width 63 height 12
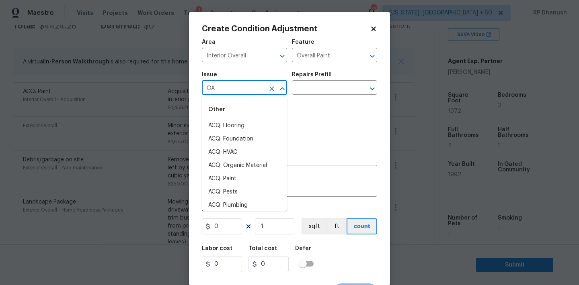
type input "OAI"
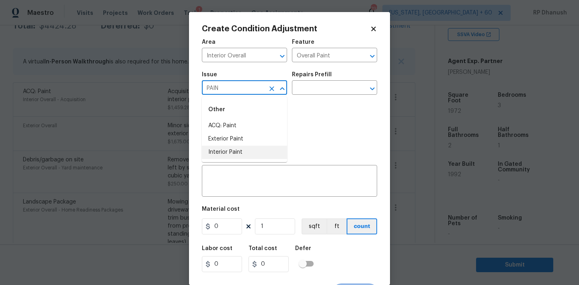
drag, startPoint x: 227, startPoint y: 151, endPoint x: 278, endPoint y: 113, distance: 64.0
click at [227, 151] on li "Interior Paint" at bounding box center [244, 152] width 85 height 13
type input "Interior Paint"
click at [323, 91] on input "text" at bounding box center [323, 88] width 63 height 12
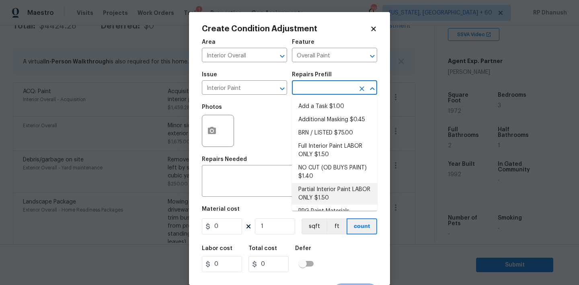
scroll to position [32, 0]
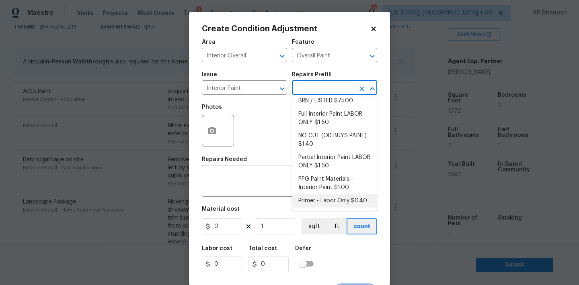
click at [313, 202] on li "Primer - Labor Only $0.40" at bounding box center [334, 200] width 85 height 13
type textarea "Interior primer - PRIMER PROVIDED BY OPENDOOR - All nails, screws, drywall anch…"
type input "0.4"
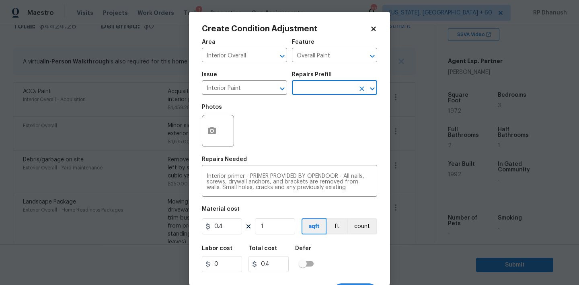
click at [288, 215] on div "Material cost" at bounding box center [289, 211] width 175 height 10
click at [282, 223] on input "1" at bounding box center [275, 227] width 40 height 16
type input "0"
type input "5"
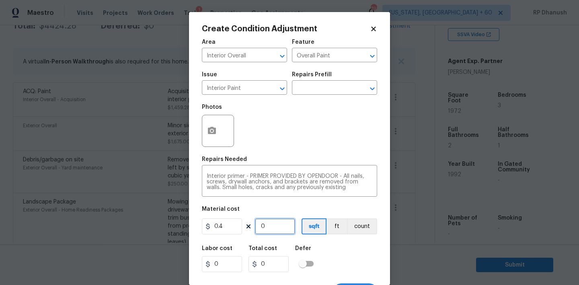
type input "2"
type input "50"
type input "20"
type input "500"
type input "200"
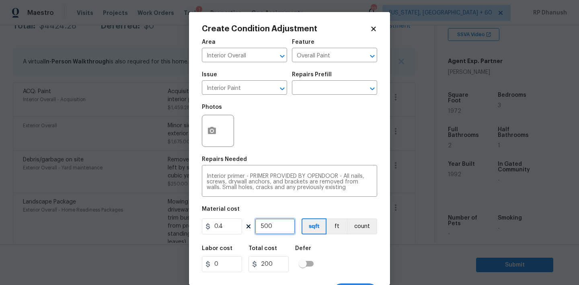
type input "500"
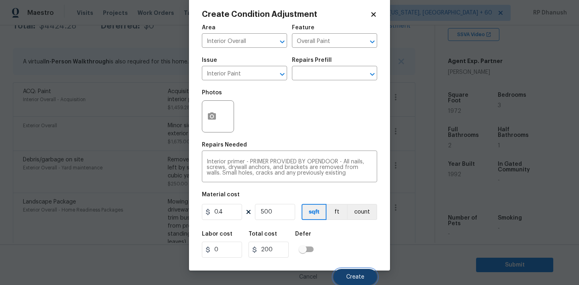
click at [376, 277] on button "Create" at bounding box center [355, 277] width 44 height 16
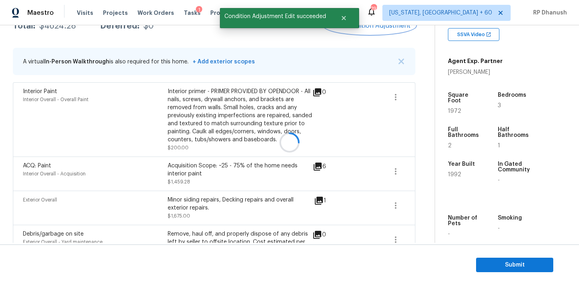
scroll to position [0, 0]
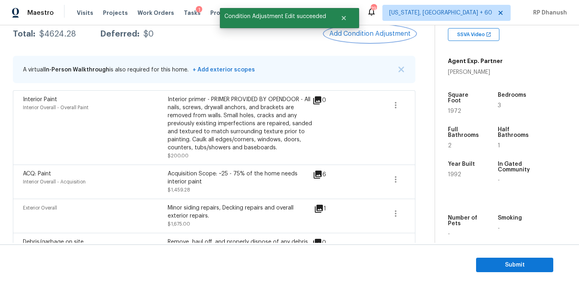
click at [376, 34] on span "Add Condition Adjustment" at bounding box center [369, 33] width 81 height 7
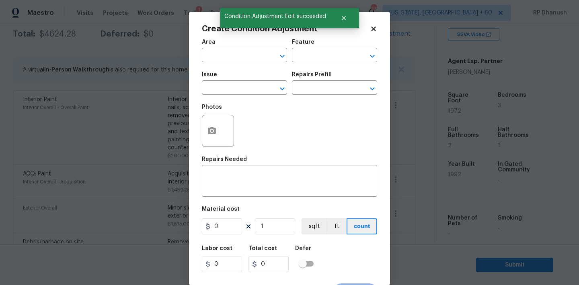
click at [225, 48] on div "Area" at bounding box center [244, 44] width 85 height 10
click at [224, 57] on input "text" at bounding box center [233, 56] width 63 height 12
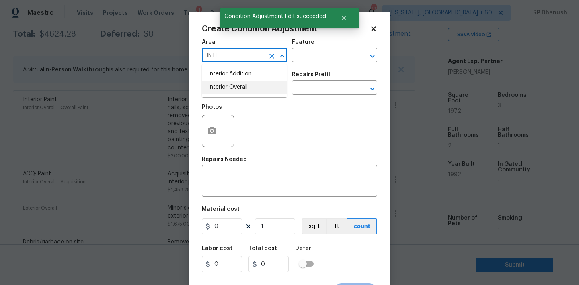
drag, startPoint x: 223, startPoint y: 91, endPoint x: 274, endPoint y: 70, distance: 55.1
click at [223, 91] on li "Interior Overall" at bounding box center [244, 87] width 85 height 13
type input "Interior Overall"
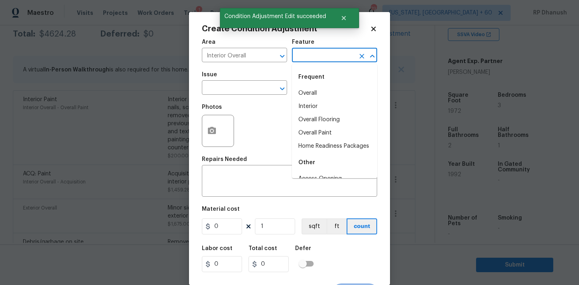
click at [310, 60] on input "text" at bounding box center [323, 56] width 63 height 12
click at [313, 123] on li "Overall Flooring" at bounding box center [334, 119] width 85 height 13
type input "Overall Flooring"
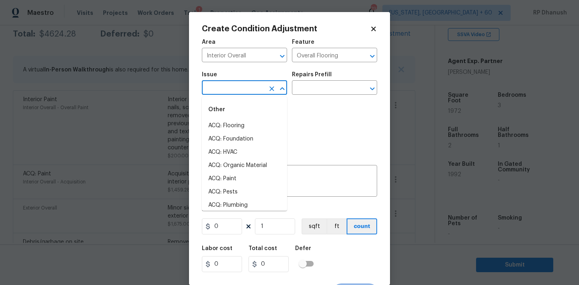
click at [247, 94] on input "text" at bounding box center [233, 88] width 63 height 12
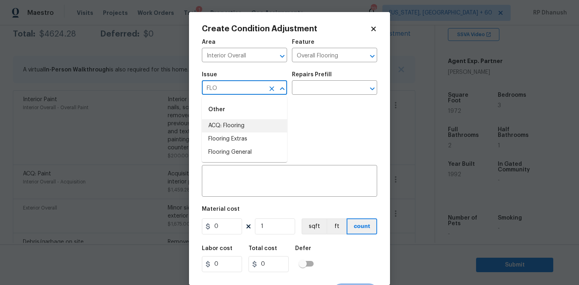
click at [234, 126] on li "ACQ: Flooring" at bounding box center [244, 125] width 85 height 13
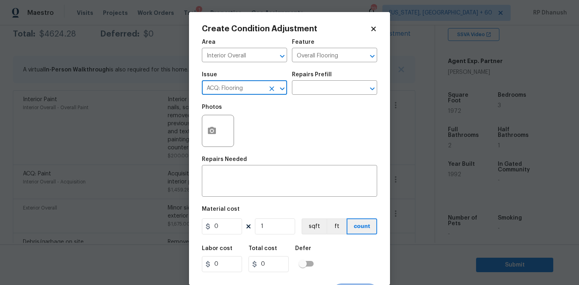
type input "ACQ: Flooring"
click at [340, 81] on div "Repairs Prefill" at bounding box center [334, 77] width 85 height 10
click at [335, 88] on input "text" at bounding box center [323, 88] width 63 height 12
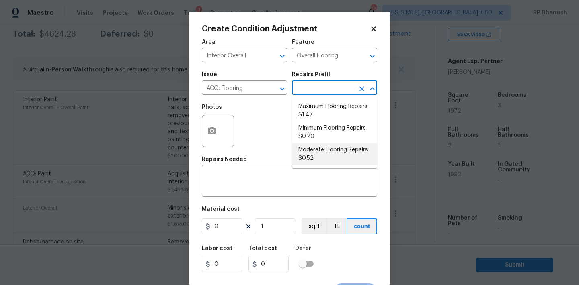
click at [317, 153] on li "Moderate Flooring Repairs $0.52" at bounding box center [334, 154] width 85 height 22
type input "Acquisition"
type textarea "Acquisition Scope: Moderate flooring repairs"
type input "0.52"
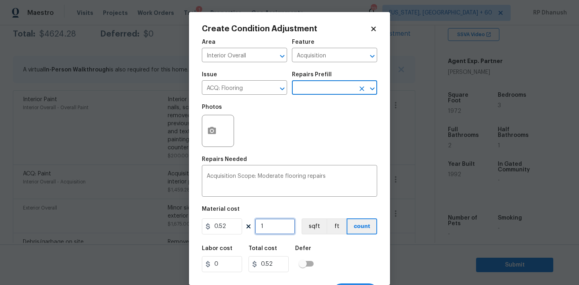
click at [283, 225] on input "1" at bounding box center [275, 227] width 40 height 16
type input "0"
type input "1"
type input "0.52"
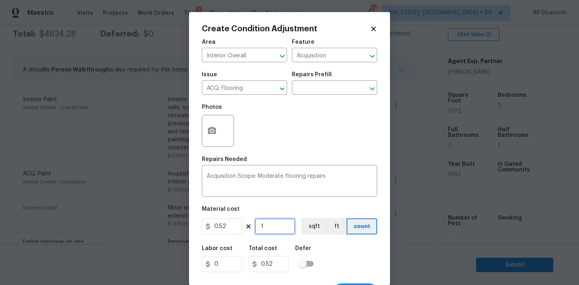
type input "19"
type input "9.88"
type input "197"
type input "102.44"
type input "1972"
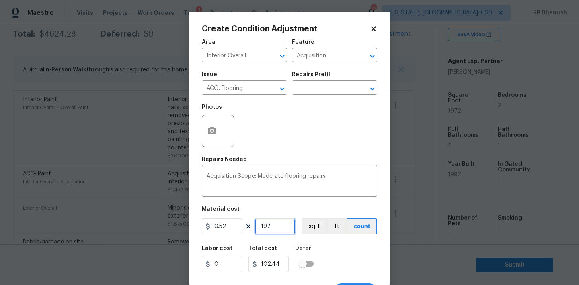
type input "1025.44"
type input "1972"
click at [324, 82] on div "Repairs Prefill" at bounding box center [334, 77] width 85 height 10
click at [323, 88] on input "text" at bounding box center [323, 88] width 63 height 12
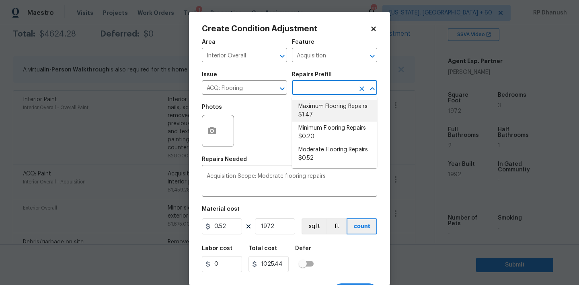
click at [313, 110] on li "Maximum Flooring Repairs $1.47" at bounding box center [334, 111] width 85 height 22
type textarea "Acquisition Scope: Maximum flooring repairs"
type input "1.47"
type input "2898.84"
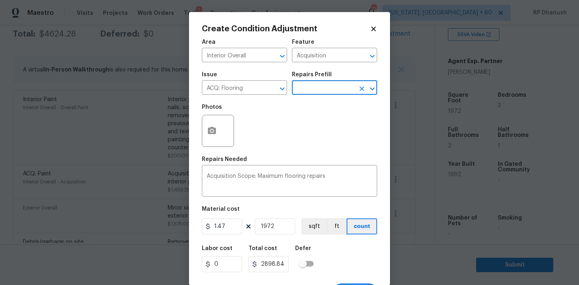
click at [317, 91] on input "text" at bounding box center [323, 88] width 63 height 12
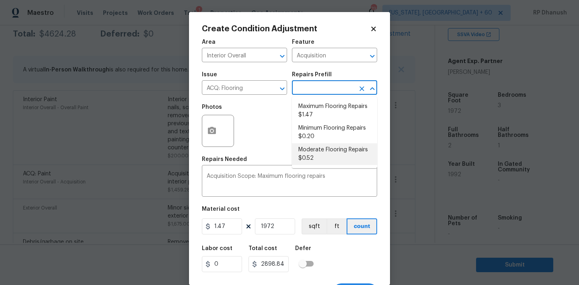
click at [308, 147] on li "Moderate Flooring Repairs $0.52" at bounding box center [334, 154] width 85 height 22
type textarea "Acquisition Scope: Moderate flooring repairs"
type input "0.52"
type input "1025.44"
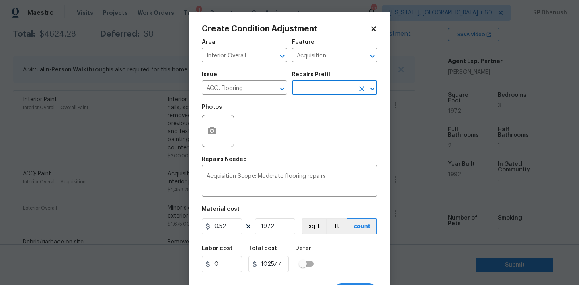
scroll to position [15, 0]
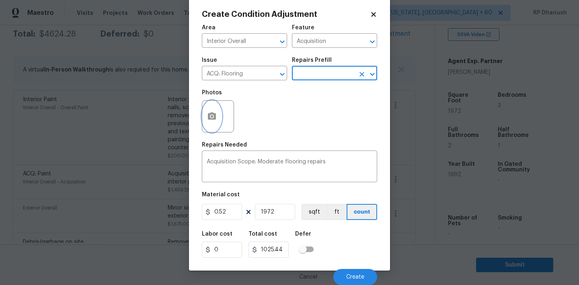
click at [214, 119] on icon "button" at bounding box center [212, 115] width 8 height 7
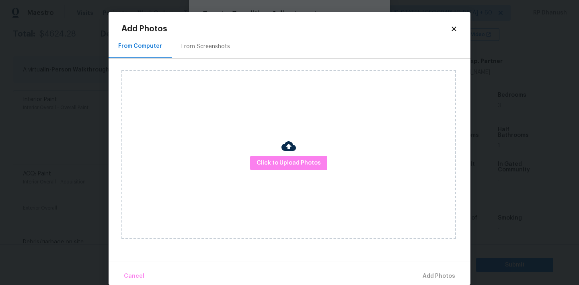
click at [210, 54] on div "From Screenshots" at bounding box center [206, 47] width 68 height 24
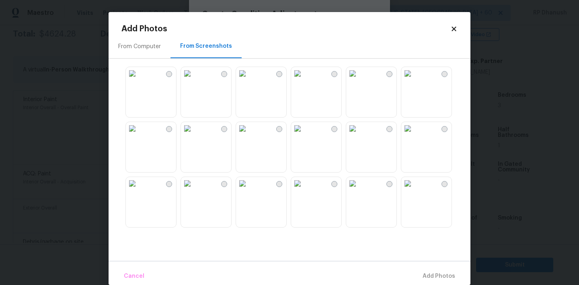
click at [194, 135] on img at bounding box center [187, 128] width 13 height 13
click at [194, 80] on img at bounding box center [187, 73] width 13 height 13
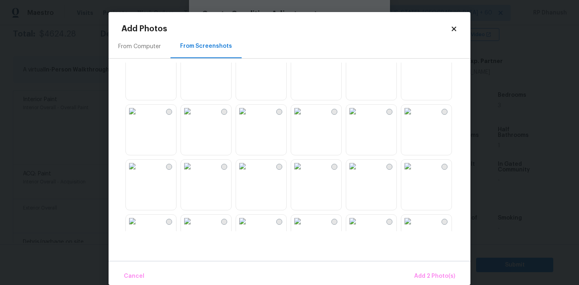
scroll to position [293, 0]
click at [414, 117] on img at bounding box center [407, 110] width 13 height 13
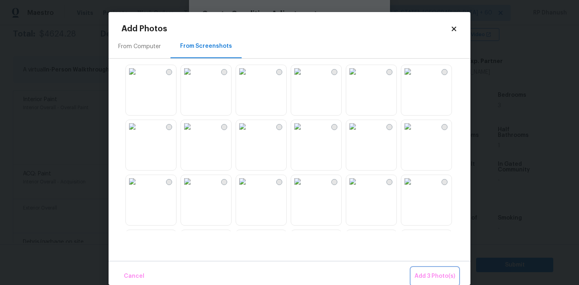
click at [425, 274] on span "Add 3 Photo(s)" at bounding box center [434, 277] width 41 height 10
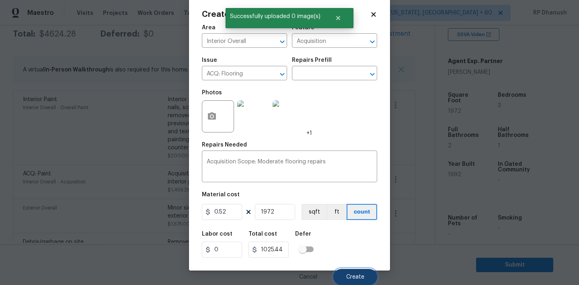
click at [364, 280] on button "Create" at bounding box center [355, 277] width 44 height 16
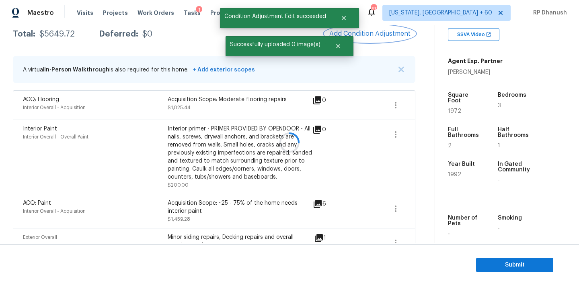
scroll to position [0, 0]
click at [395, 36] on span "Add Condition Adjustment" at bounding box center [369, 33] width 81 height 7
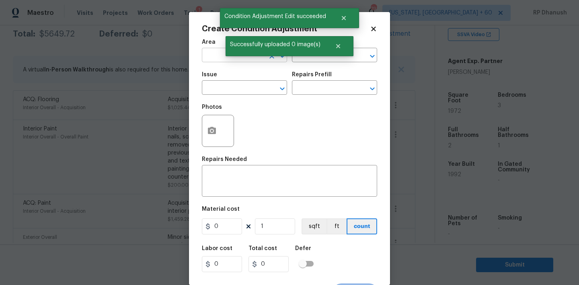
click at [219, 60] on input "text" at bounding box center [233, 56] width 63 height 12
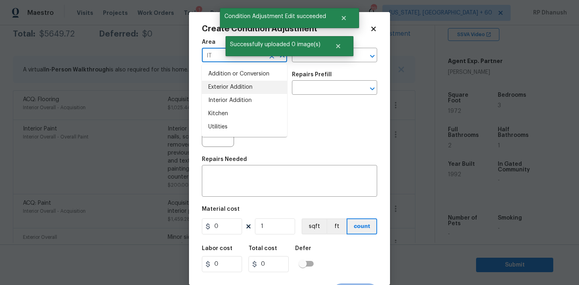
type input "I"
type input "OINTE"
click at [215, 89] on li "Interior Overall" at bounding box center [244, 87] width 85 height 13
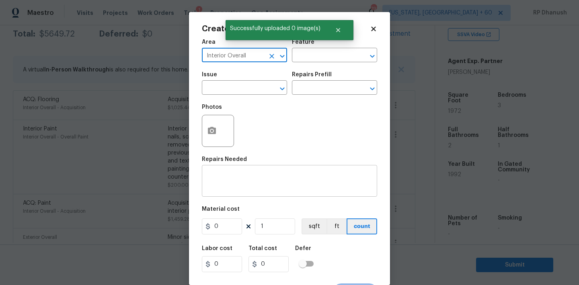
type input "Interior Overall"
click at [215, 173] on div "x ​" at bounding box center [289, 182] width 175 height 30
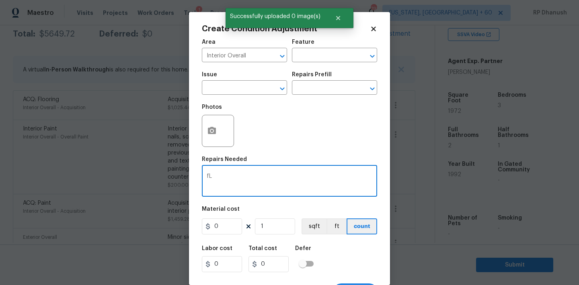
type textarea "f"
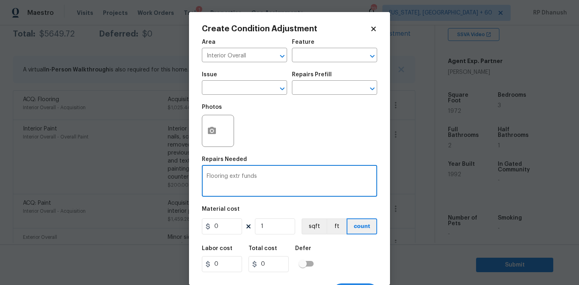
click at [239, 175] on textarea "Flooring extr funds" at bounding box center [289, 182] width 166 height 17
type textarea "Flooring extra funds"
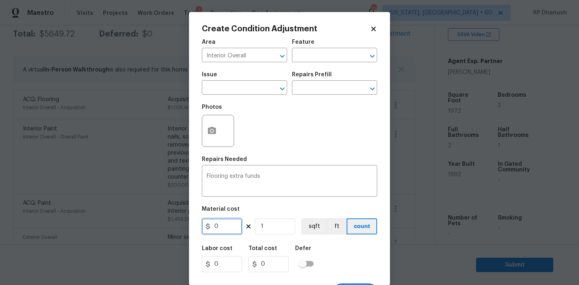
click at [221, 229] on input "0" at bounding box center [222, 227] width 40 height 16
type input "600"
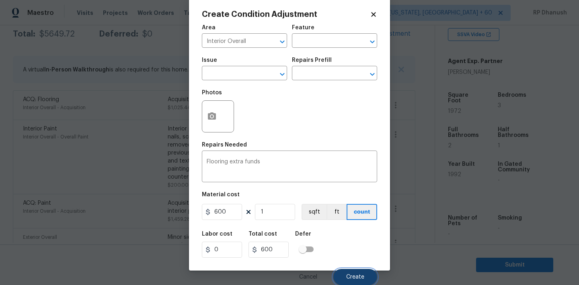
click at [343, 276] on button "Create" at bounding box center [355, 277] width 44 height 16
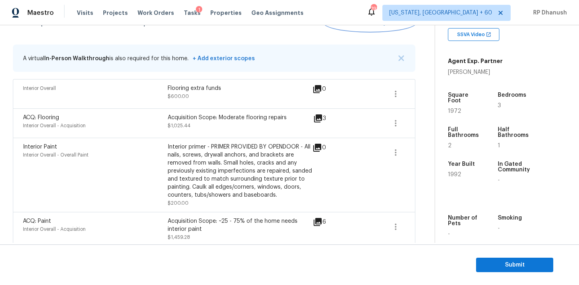
scroll to position [117, 0]
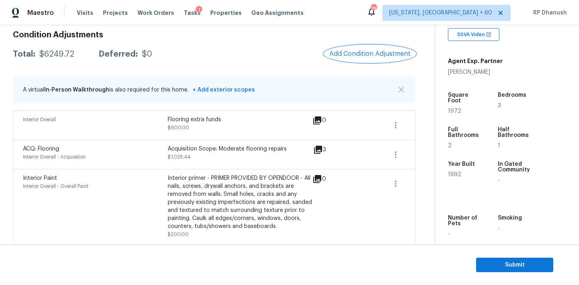
click at [362, 58] on button "Add Condition Adjustment" at bounding box center [369, 53] width 91 height 17
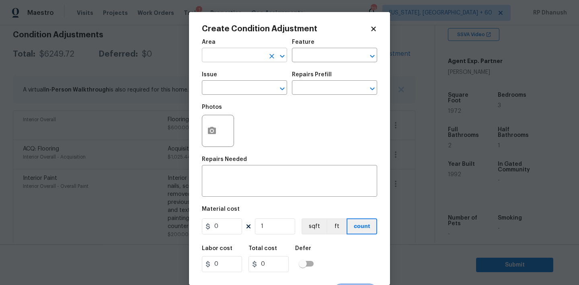
click at [252, 57] on input "text" at bounding box center [233, 56] width 63 height 12
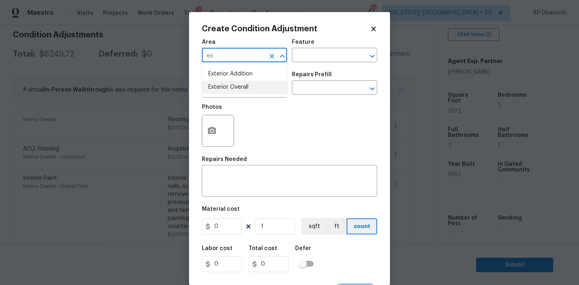
click at [232, 94] on li "Exterior Overall" at bounding box center [244, 87] width 85 height 13
type input "Exterior Overall"
click at [268, 58] on icon "Clear" at bounding box center [272, 56] width 8 height 8
click at [264, 58] on div "​" at bounding box center [244, 56] width 85 height 12
click at [260, 84] on li "Interior Overall" at bounding box center [244, 87] width 85 height 13
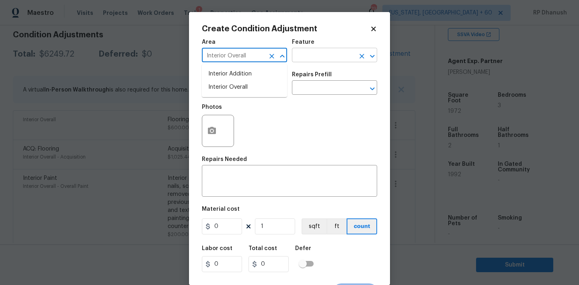
type input "Interior Overall"
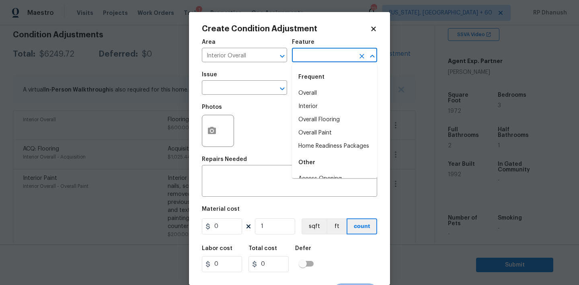
click at [315, 59] on input "text" at bounding box center [323, 56] width 63 height 12
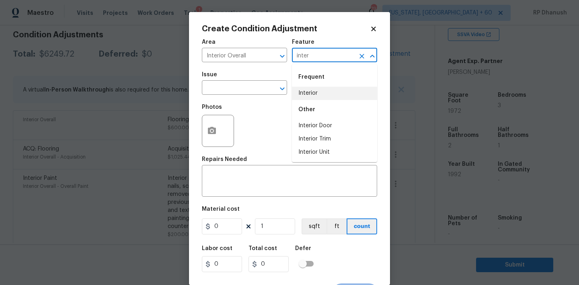
click at [304, 93] on li "Interior" at bounding box center [334, 93] width 85 height 13
type input "Interior"
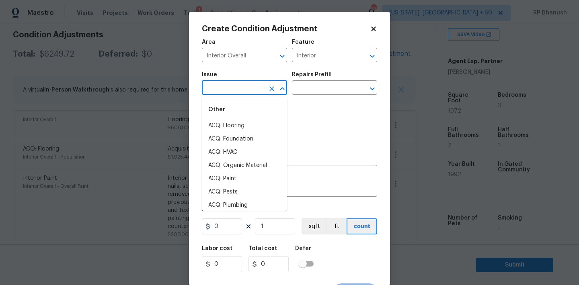
click at [250, 91] on input "text" at bounding box center [233, 88] width 63 height 12
type input "p"
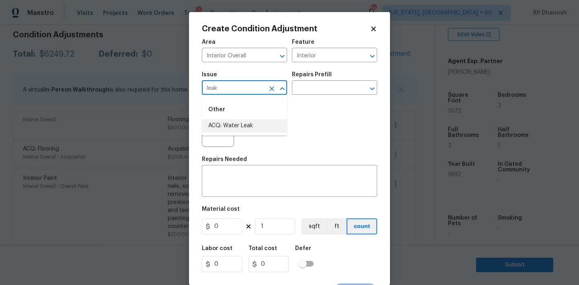
click at [245, 121] on li "ACQ: Water Leak" at bounding box center [244, 125] width 85 height 13
type input "ACQ: Water Leak"
click at [318, 87] on input "text" at bounding box center [323, 88] width 63 height 12
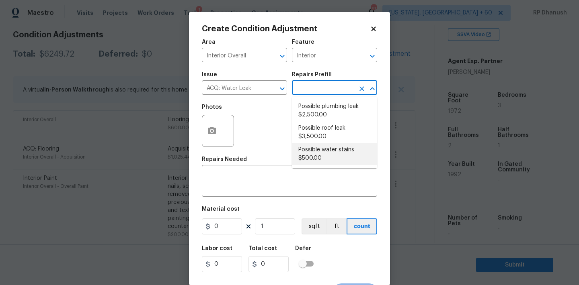
click at [319, 148] on li "Possible water stains $500.00" at bounding box center [334, 154] width 85 height 22
type input "Acquisition"
type textarea "Acquisition Scope: Possible water stains"
type input "500"
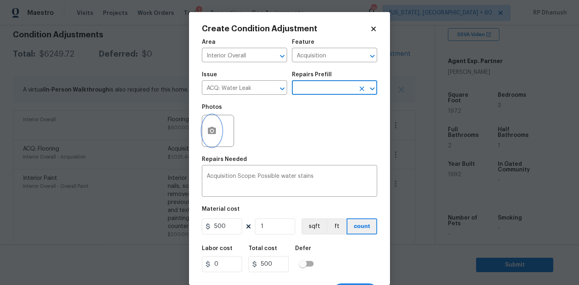
click at [211, 131] on circle "button" at bounding box center [212, 131] width 2 height 2
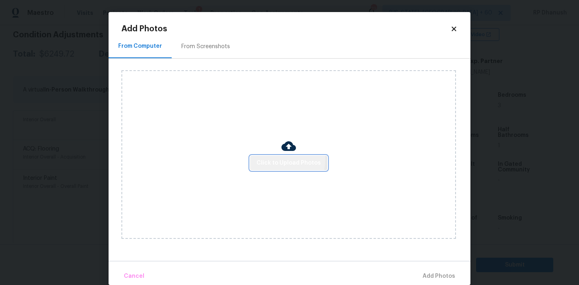
click at [270, 159] on span "Click to Upload Photos" at bounding box center [288, 163] width 64 height 10
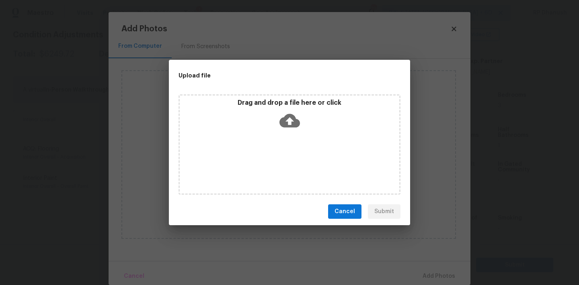
click at [283, 122] on icon at bounding box center [289, 121] width 20 height 14
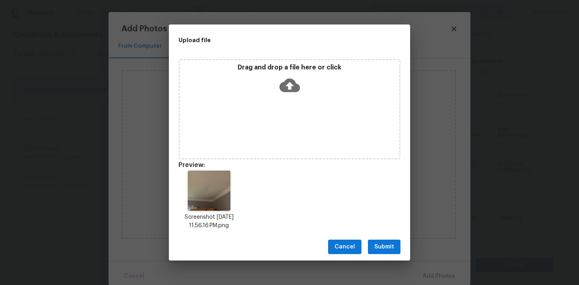
click at [383, 251] on span "Submit" at bounding box center [384, 247] width 20 height 10
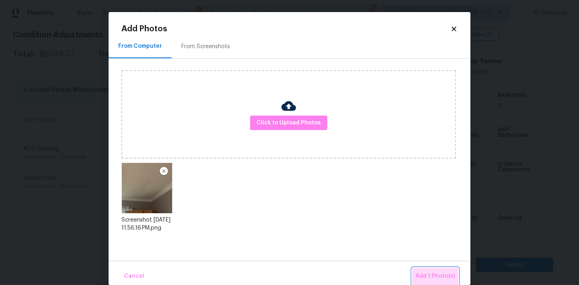
click at [420, 270] on button "Add 1 Photo(s)" at bounding box center [435, 276] width 46 height 17
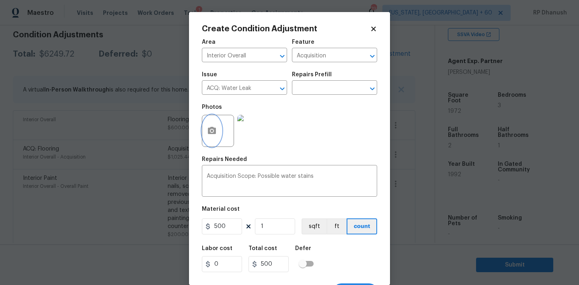
scroll to position [15, 0]
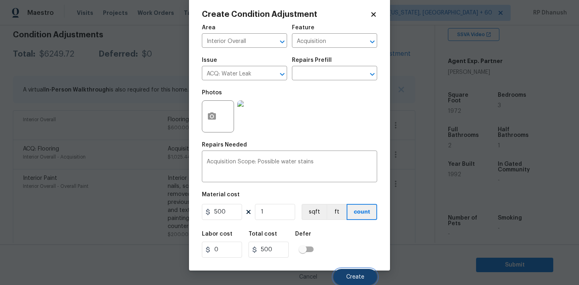
click at [345, 271] on button "Create" at bounding box center [355, 277] width 44 height 16
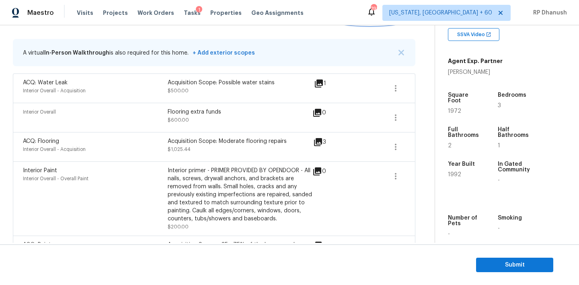
scroll to position [131, 0]
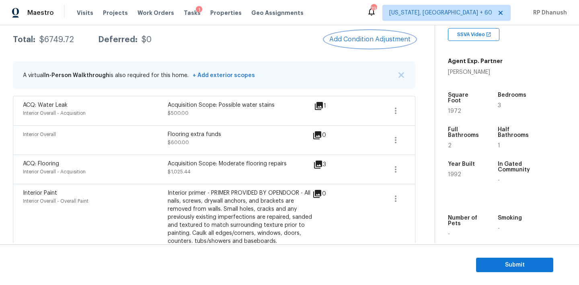
click at [384, 43] on button "Add Condition Adjustment" at bounding box center [369, 39] width 91 height 17
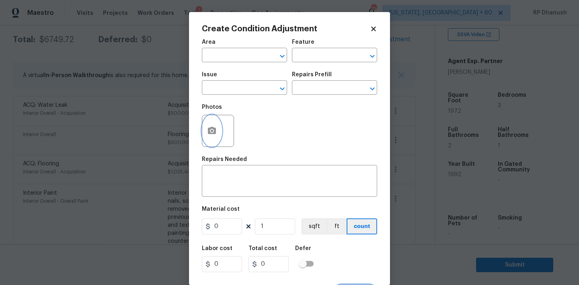
click at [213, 129] on icon "button" at bounding box center [212, 130] width 8 height 7
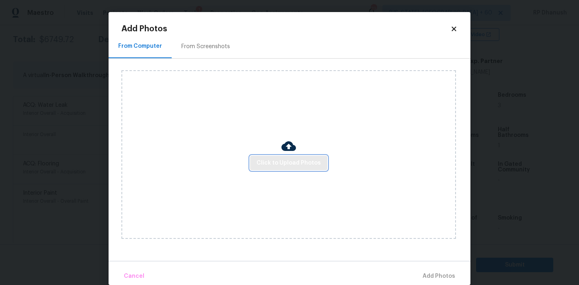
click at [277, 163] on span "Click to Upload Photos" at bounding box center [288, 163] width 64 height 10
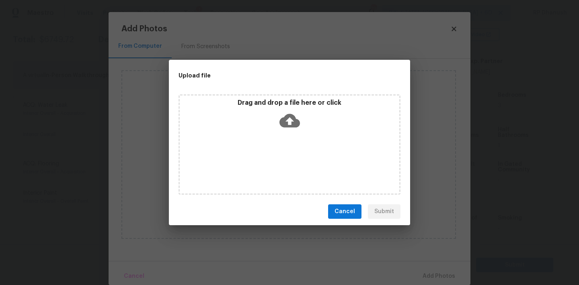
click at [293, 121] on icon at bounding box center [289, 121] width 20 height 14
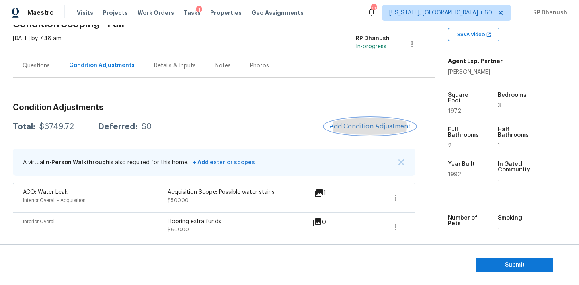
scroll to position [28, 0]
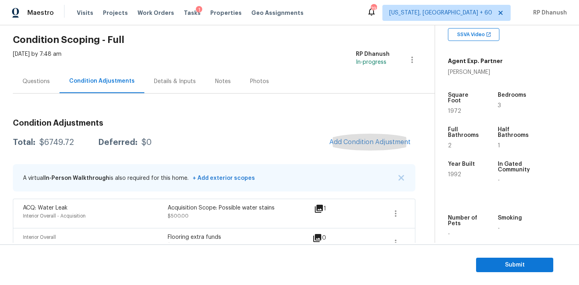
click at [43, 78] on div "Questions" at bounding box center [35, 82] width 27 height 8
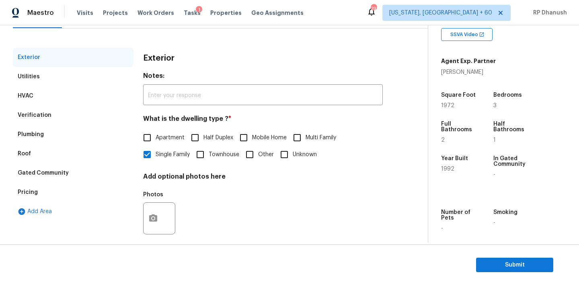
scroll to position [102, 0]
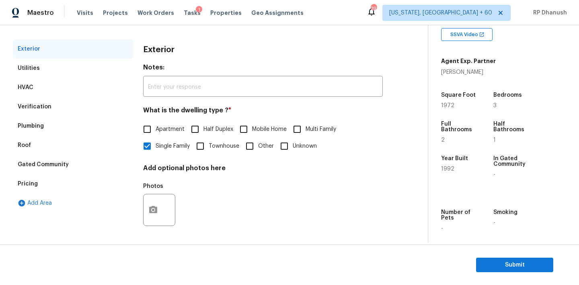
click at [42, 183] on div "Pricing" at bounding box center [73, 183] width 121 height 19
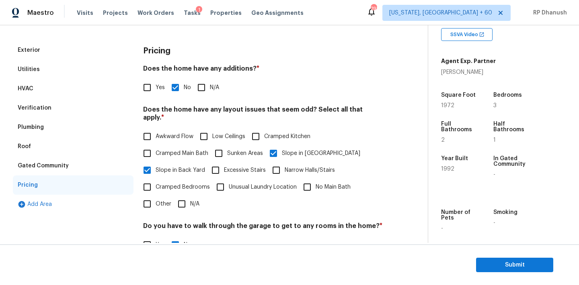
scroll to position [70, 0]
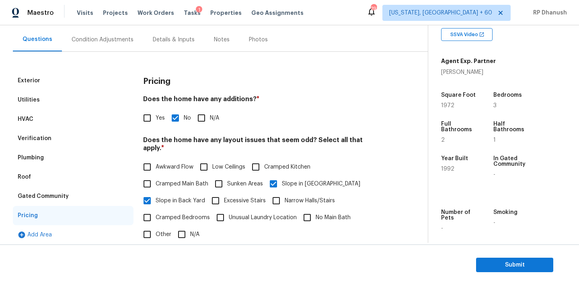
click at [31, 137] on div "Verification" at bounding box center [35, 139] width 34 height 8
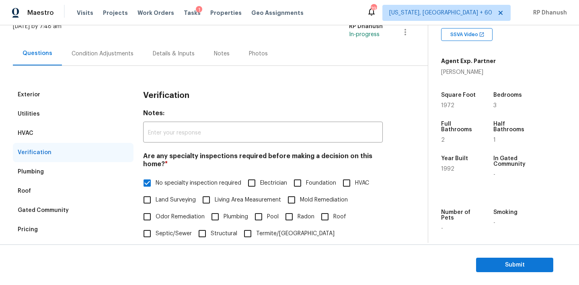
scroll to position [0, 0]
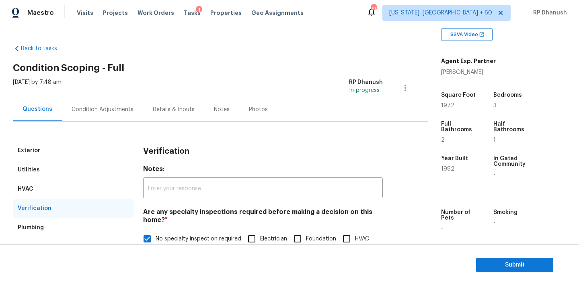
click at [100, 124] on div "Exterior Utilities HVAC Verification Plumbing Roof Gated Community Pricing Add …" at bounding box center [210, 289] width 395 height 334
click at [106, 108] on div "Condition Adjustments" at bounding box center [103, 110] width 62 height 8
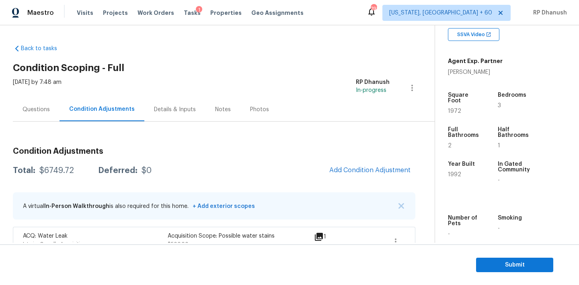
scroll to position [52, 0]
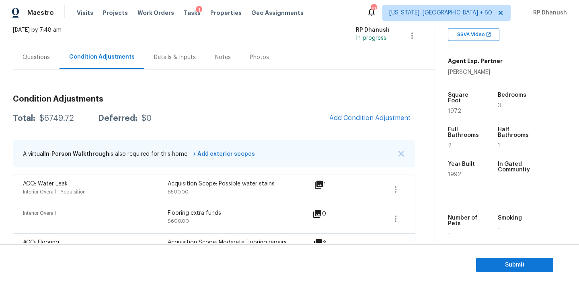
click at [340, 121] on span "Add Condition Adjustment" at bounding box center [369, 117] width 81 height 7
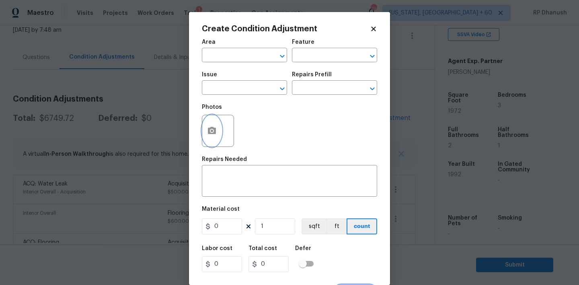
click at [214, 126] on button "button" at bounding box center [211, 130] width 19 height 31
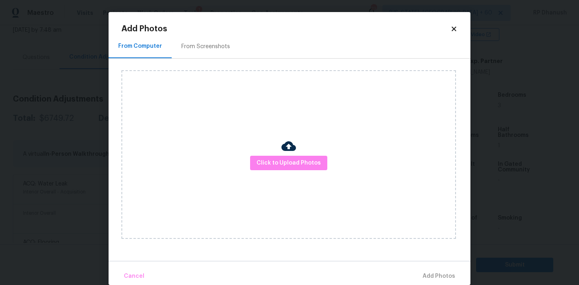
click at [266, 154] on div "Click to Upload Photos" at bounding box center [288, 154] width 334 height 169
click at [284, 102] on div "Click to Upload Photos" at bounding box center [288, 154] width 334 height 169
click at [274, 156] on button "Click to Upload Photos" at bounding box center [288, 163] width 77 height 15
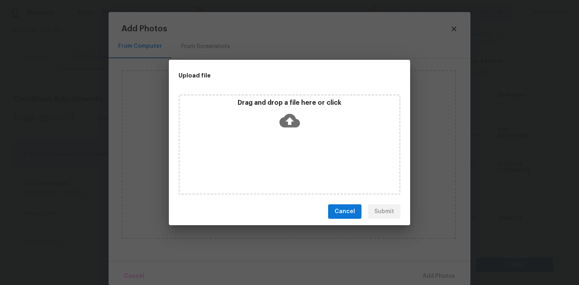
click at [285, 110] on icon at bounding box center [289, 120] width 20 height 20
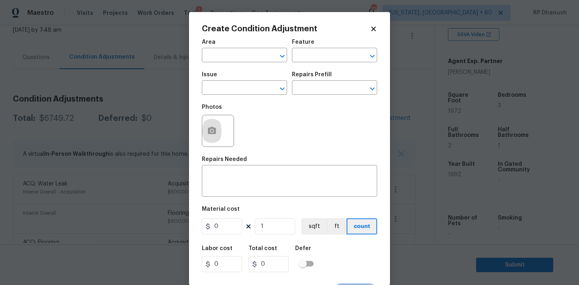
click at [166, 123] on body "Maestro Visits Projects Work Orders Tasks 1 Properties Geo Assignments 793 Wash…" at bounding box center [289, 142] width 579 height 285
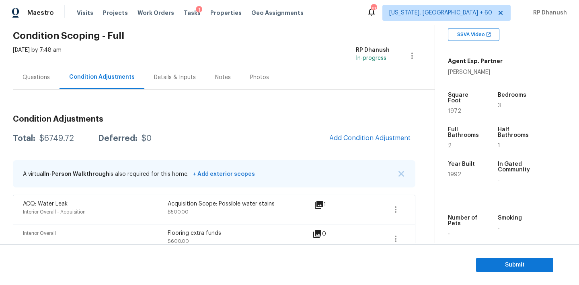
click at [40, 74] on div "Questions" at bounding box center [35, 78] width 27 height 8
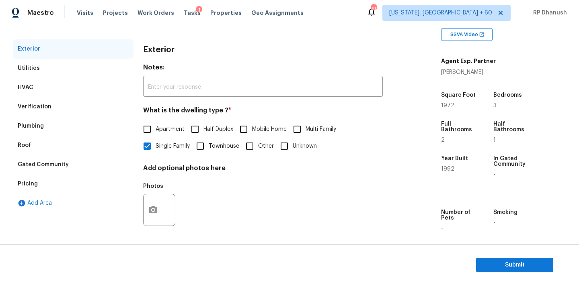
scroll to position [31, 0]
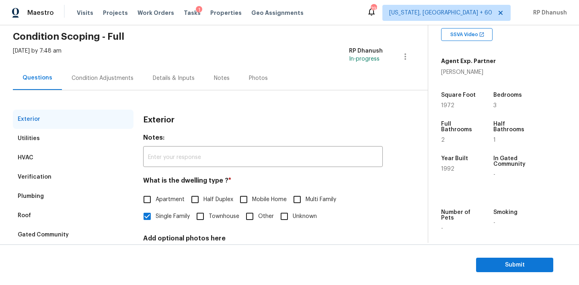
click at [95, 68] on div "Condition Adjustments" at bounding box center [102, 78] width 81 height 24
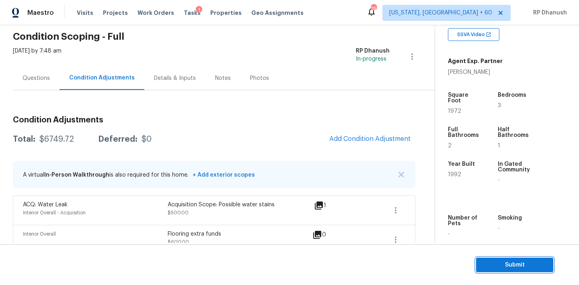
click at [543, 264] on span "Submit" at bounding box center [514, 265] width 64 height 10
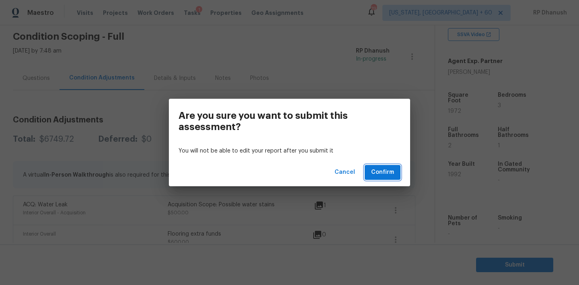
click at [393, 168] on span "Confirm" at bounding box center [382, 173] width 23 height 10
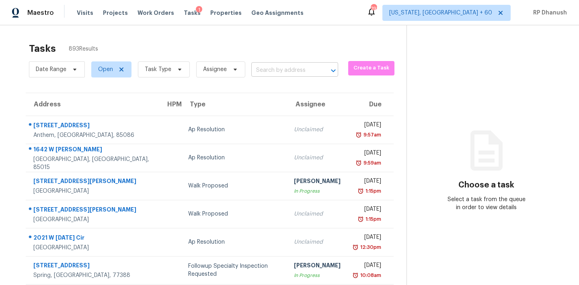
click at [266, 65] on input "text" at bounding box center [283, 70] width 64 height 12
paste input "530 Bell Rd SE, Conyers, GA 30094"
type input "530 Bell Rd SE, Conyers, GA 30094"
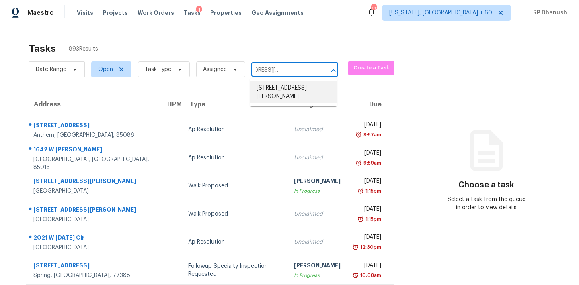
click at [286, 97] on li "530 Bell Rd SE, Conyers, GA 30094" at bounding box center [293, 93] width 87 height 22
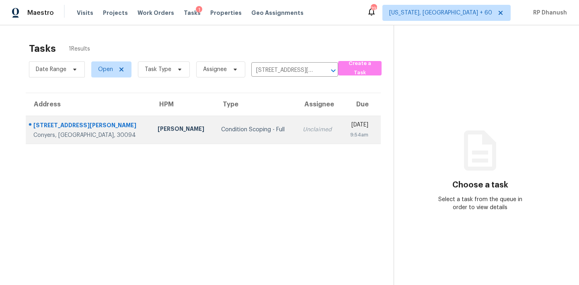
click at [296, 134] on td "Unclaimed" at bounding box center [318, 130] width 45 height 28
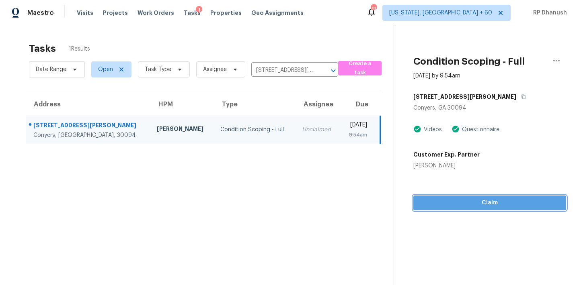
click at [491, 198] on button "Claim" at bounding box center [489, 203] width 153 height 15
click at [487, 205] on span "Start Assessment" at bounding box center [489, 203] width 140 height 10
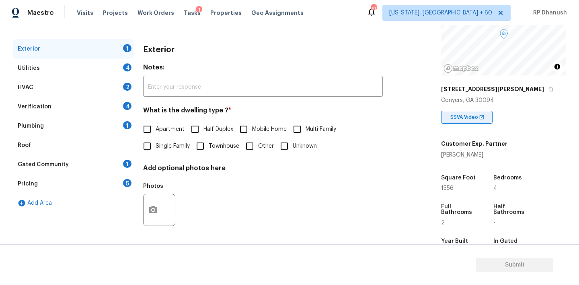
scroll to position [118, 0]
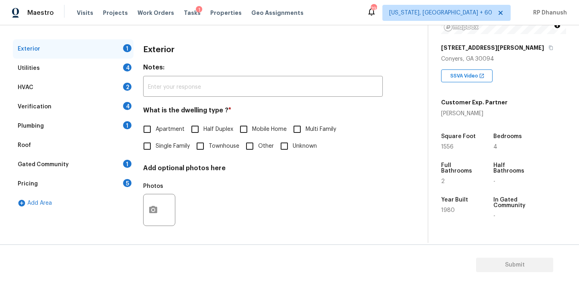
click at [151, 138] on input "Single Family" at bounding box center [147, 146] width 17 height 17
checkbox input "true"
click at [121, 77] on div "Utilities 4" at bounding box center [73, 68] width 121 height 19
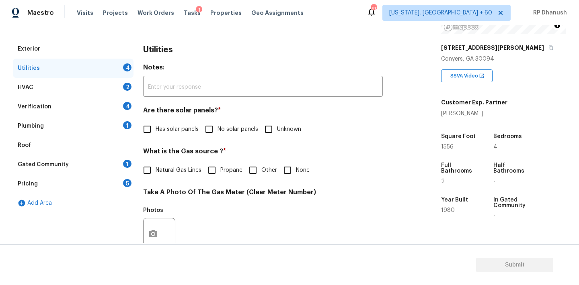
click at [204, 132] on input "No solar panels" at bounding box center [208, 129] width 17 height 17
checkbox input "true"
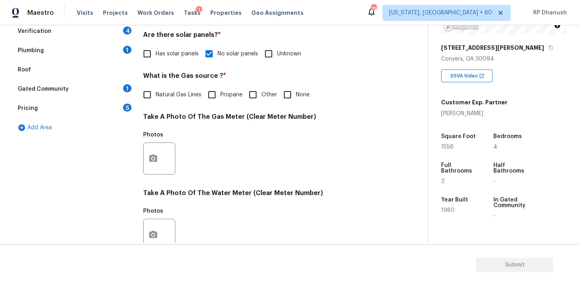
scroll to position [226, 0]
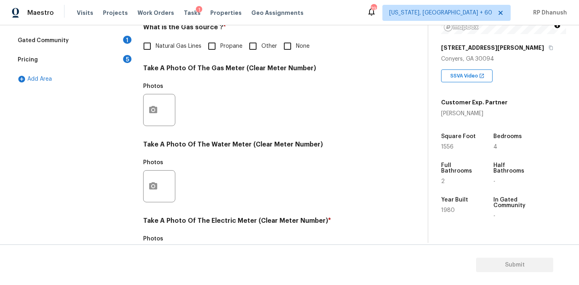
click at [155, 46] on input "Natural Gas Lines" at bounding box center [147, 46] width 17 height 17
checkbox input "true"
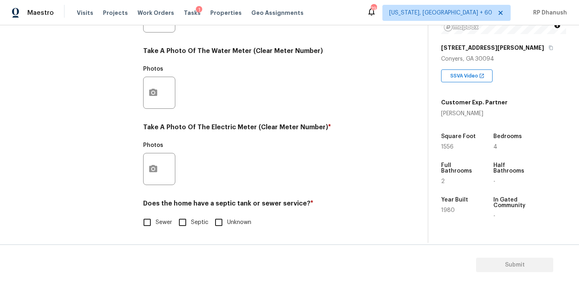
scroll to position [319, 0]
click at [155, 171] on icon "button" at bounding box center [153, 168] width 8 height 7
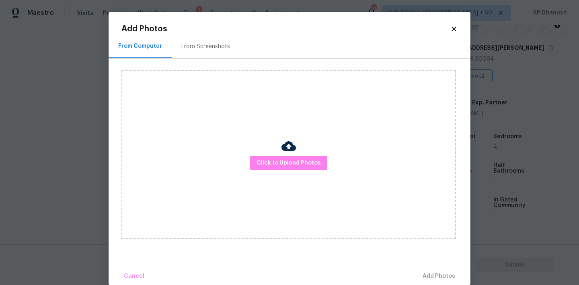
drag, startPoint x: 213, startPoint y: 56, endPoint x: 239, endPoint y: 56, distance: 26.1
click at [213, 56] on div "From Screenshots" at bounding box center [206, 47] width 68 height 24
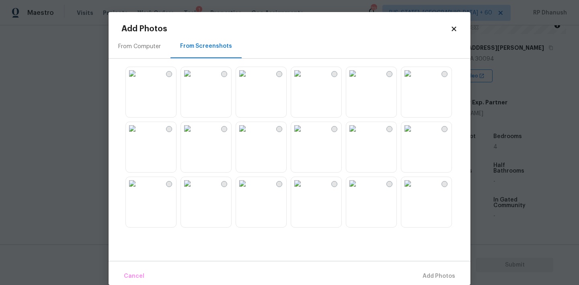
click at [139, 132] on img at bounding box center [132, 128] width 13 height 13
click at [434, 280] on span "Add 1 Photo(s)" at bounding box center [435, 277] width 40 height 10
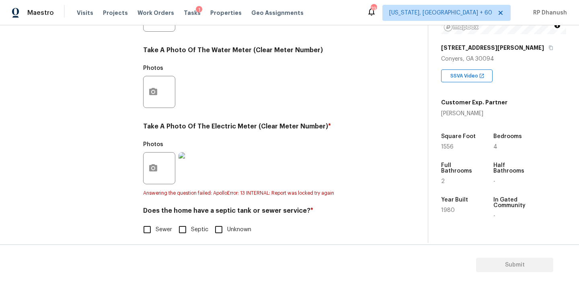
click at [154, 223] on input "Sewer" at bounding box center [147, 229] width 17 height 17
checkbox input "true"
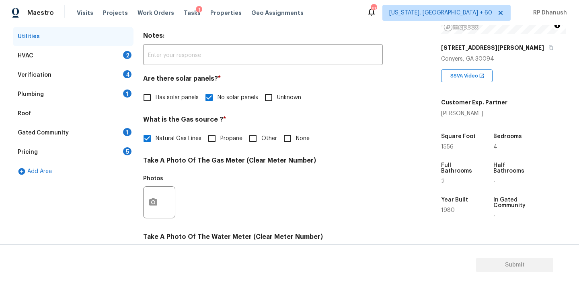
scroll to position [88, 0]
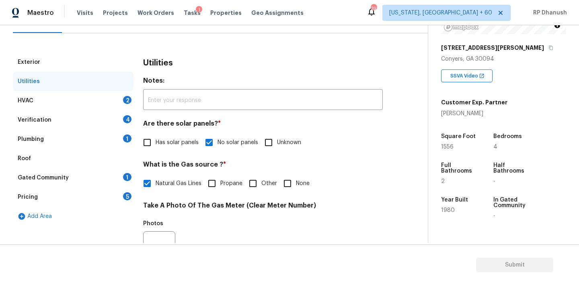
click at [121, 100] on div "HVAC 2" at bounding box center [73, 100] width 121 height 19
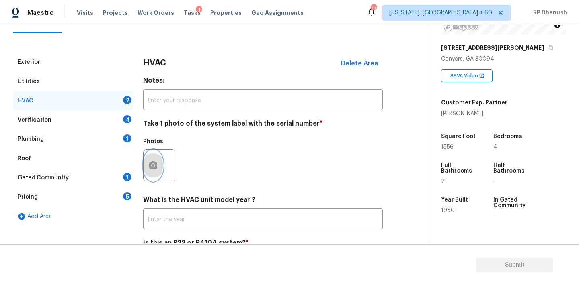
click at [153, 167] on icon "button" at bounding box center [153, 166] width 10 height 10
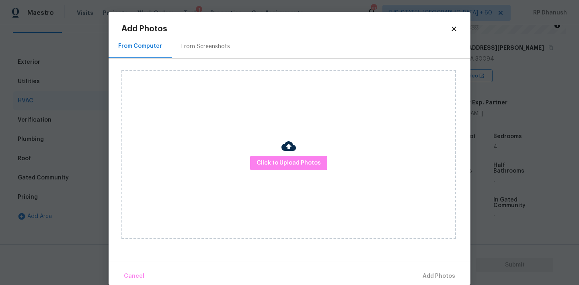
click at [205, 52] on div "From Screenshots" at bounding box center [206, 47] width 68 height 24
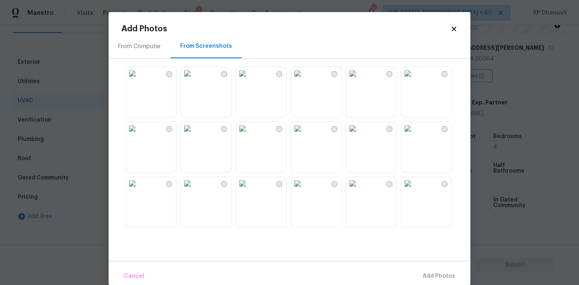
click at [304, 135] on img at bounding box center [297, 128] width 13 height 13
drag, startPoint x: 428, startPoint y: 276, endPoint x: 424, endPoint y: 275, distance: 4.0
click at [428, 276] on span "Add 1 Photo(s)" at bounding box center [435, 277] width 40 height 10
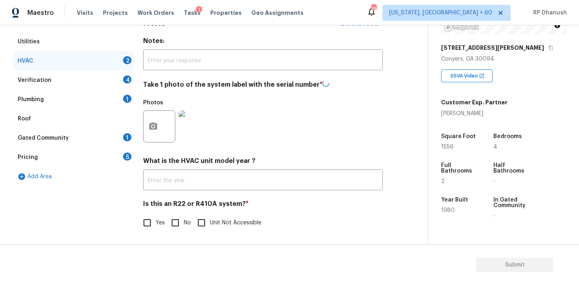
scroll to position [128, 0]
click at [184, 221] on span "No" at bounding box center [187, 223] width 7 height 8
click at [184, 221] on input "No" at bounding box center [175, 223] width 17 height 17
checkbox input "true"
click at [132, 72] on div "Verification 4" at bounding box center [73, 80] width 121 height 19
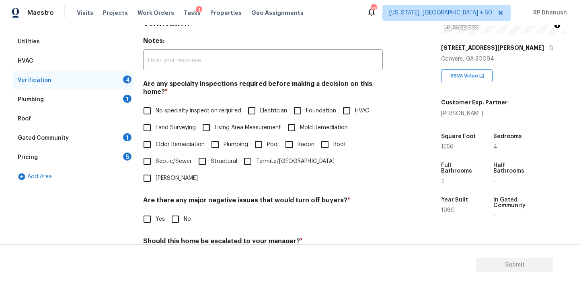
click at [163, 110] on span "No specialty inspection required" at bounding box center [198, 111] width 86 height 8
click at [155, 110] on input "No specialty inspection required" at bounding box center [147, 110] width 17 height 17
checkbox input "true"
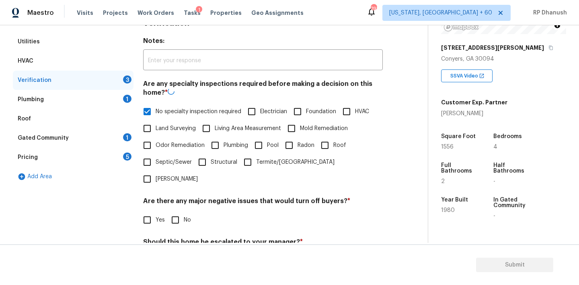
click at [163, 197] on h4 "Are there any major negative issues that would turn off buyers? *" at bounding box center [262, 202] width 239 height 11
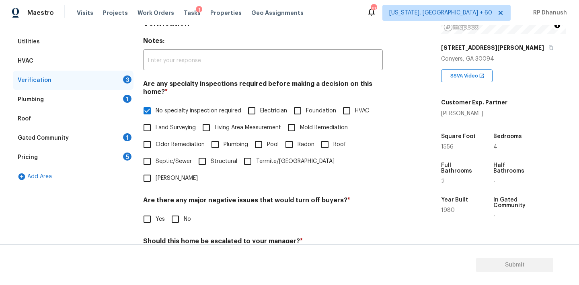
click at [174, 211] on input "No" at bounding box center [175, 219] width 17 height 17
checkbox input "true"
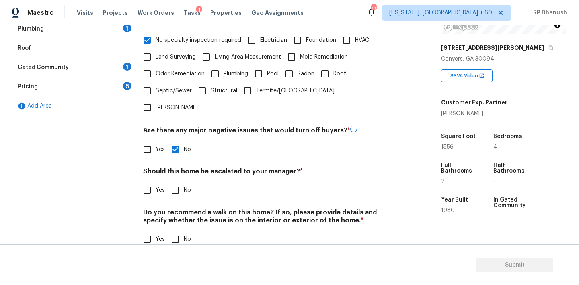
scroll to position [198, 0]
click at [178, 213] on div "Do you recommend a walk on this home? If so, please provide details and specify…" at bounding box center [262, 228] width 239 height 39
click at [176, 212] on div "Do you recommend a walk on this home? If so, please provide details and specify…" at bounding box center [262, 228] width 239 height 39
click at [179, 231] on input "No" at bounding box center [175, 239] width 17 height 17
checkbox input "true"
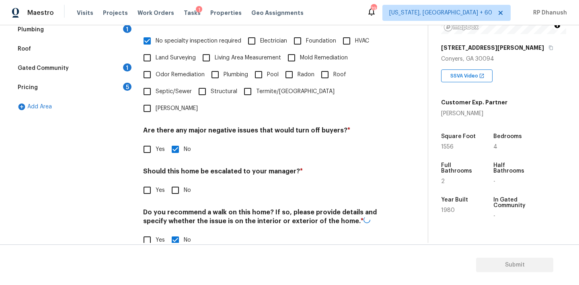
click at [153, 182] on input "Yes" at bounding box center [147, 190] width 17 height 17
checkbox input "true"
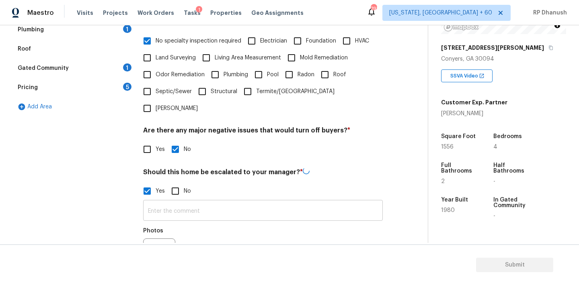
click at [159, 202] on input "text" at bounding box center [262, 211] width 239 height 19
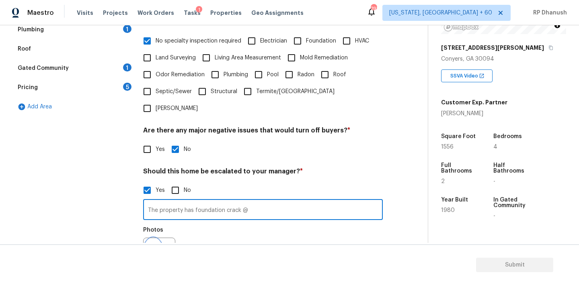
click at [150, 250] on icon "button" at bounding box center [153, 253] width 8 height 7
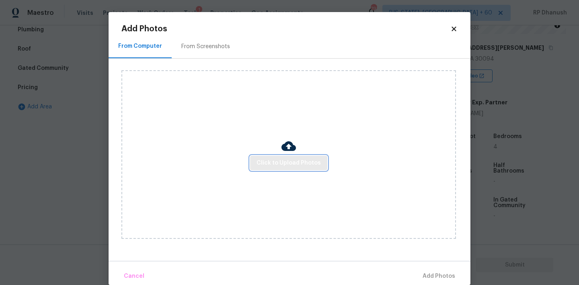
click at [269, 162] on span "Click to Upload Photos" at bounding box center [288, 163] width 64 height 10
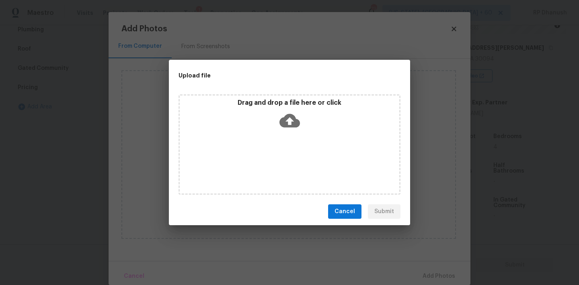
click at [303, 118] on div "Drag and drop a file here or click" at bounding box center [289, 116] width 219 height 35
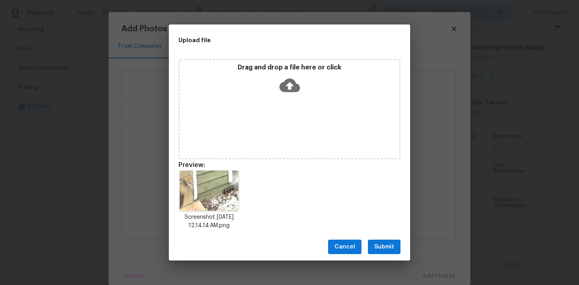
click at [377, 245] on span "Submit" at bounding box center [384, 247] width 20 height 10
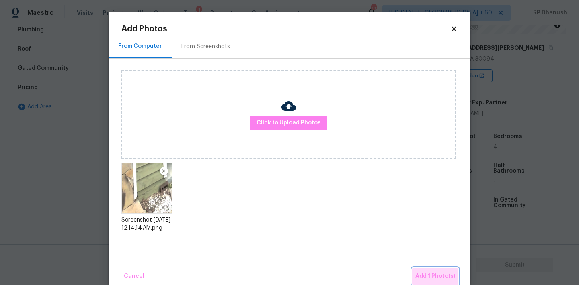
click at [428, 271] on button "Add 1 Photo(s)" at bounding box center [435, 276] width 46 height 17
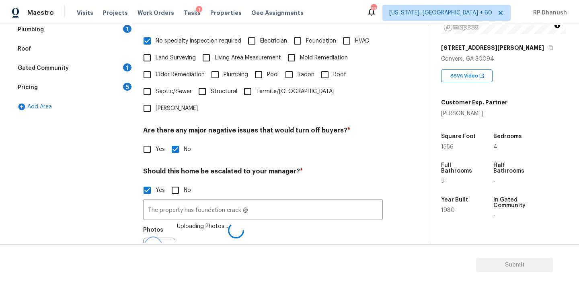
scroll to position [208, 0]
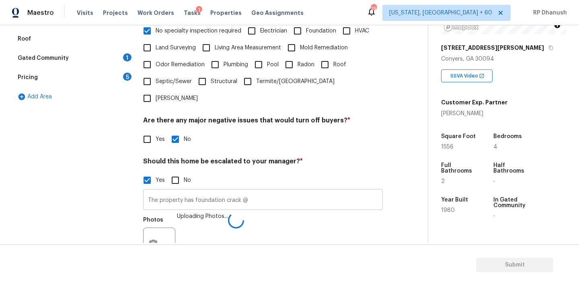
click at [270, 191] on input "The property has foundation crack @" at bounding box center [262, 200] width 239 height 19
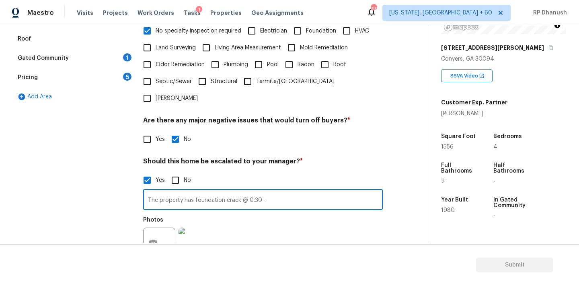
click at [266, 191] on input "The property has foundation crack @ 0:30 -" at bounding box center [262, 200] width 239 height 19
paste input "https://opendoor-admin-client-upload-production.s3.amazonaws.com/uploads/Cake/S…"
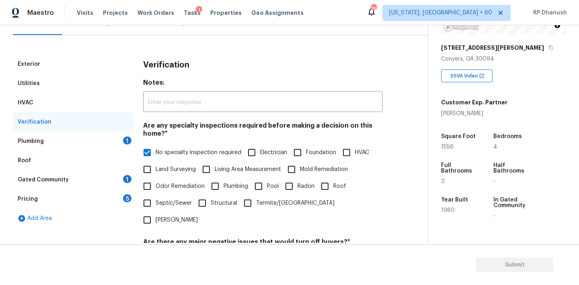
scroll to position [76, 0]
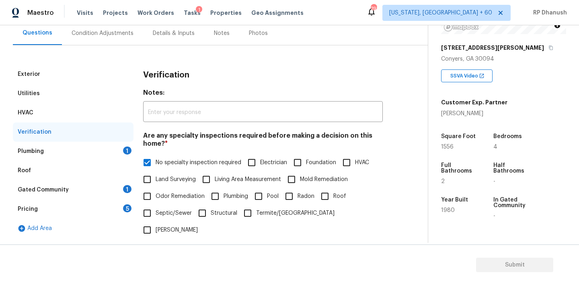
type input "The property has foundation crack @ 0:30 - https://opendoor-admin-client-upload…"
click at [124, 151] on div "1" at bounding box center [127, 151] width 8 height 8
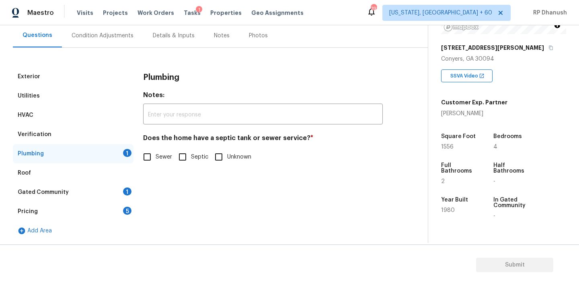
scroll to position [74, 0]
click at [152, 157] on input "Sewer" at bounding box center [147, 157] width 17 height 17
checkbox input "true"
click at [128, 193] on div "1" at bounding box center [127, 192] width 8 height 8
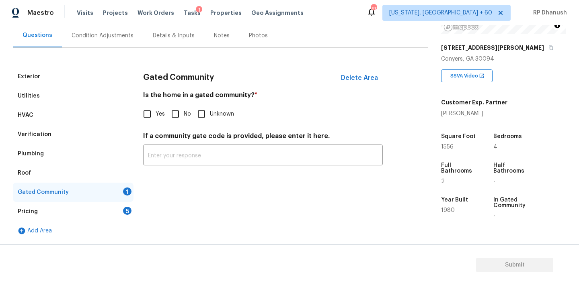
click at [178, 112] on input "No" at bounding box center [175, 114] width 17 height 17
checkbox input "true"
click at [118, 215] on div "Pricing 5" at bounding box center [73, 211] width 121 height 19
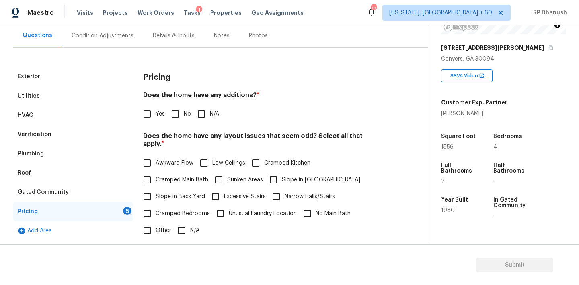
click at [176, 109] on input "No" at bounding box center [175, 114] width 17 height 17
checkbox input "true"
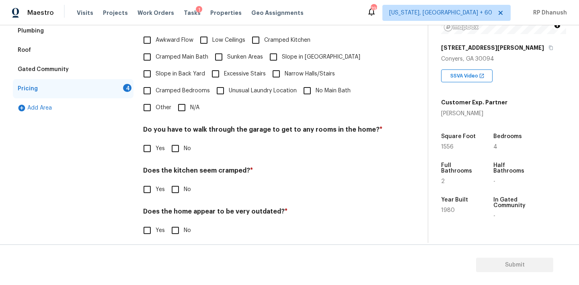
click at [174, 181] on input "No" at bounding box center [175, 189] width 17 height 17
checkbox input "true"
click at [183, 223] on input "No" at bounding box center [175, 231] width 17 height 17
checkbox input "true"
click at [174, 143] on input "No" at bounding box center [175, 148] width 17 height 17
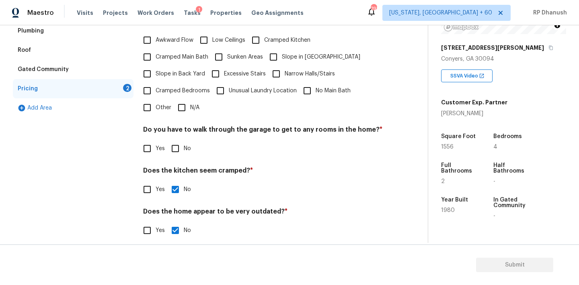
checkbox input "true"
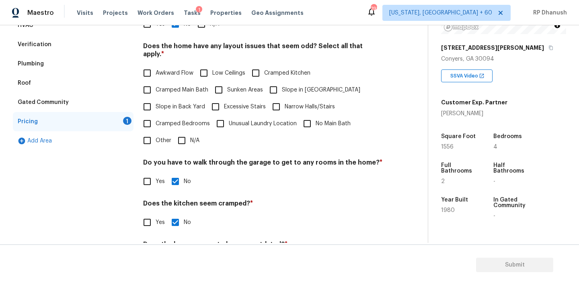
scroll to position [134, 0]
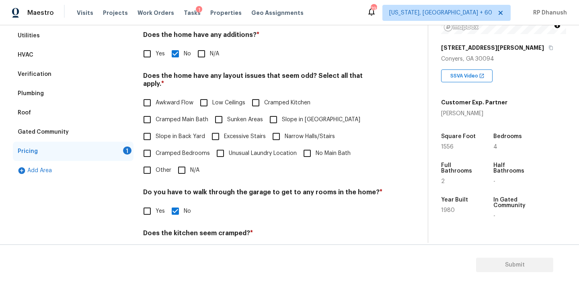
click at [153, 133] on input "Slope in Back Yard" at bounding box center [147, 136] width 17 height 17
checkbox input "true"
click at [272, 111] on input "Slope in [GEOGRAPHIC_DATA]" at bounding box center [273, 119] width 17 height 17
checkbox input "true"
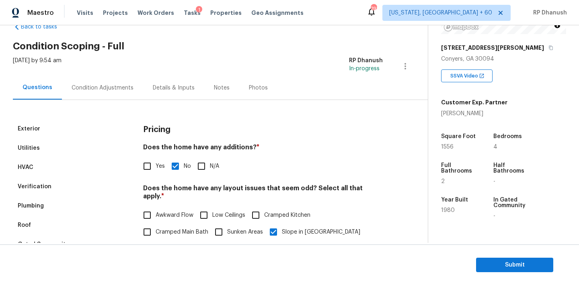
scroll to position [0, 0]
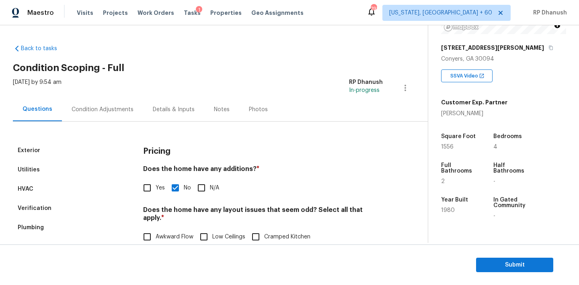
click at [96, 96] on div "Thu, Aug 21 2025 by 9:54 am RP Dhanush In-progress" at bounding box center [220, 87] width 415 height 19
click at [97, 104] on div "Condition Adjustments" at bounding box center [102, 110] width 81 height 24
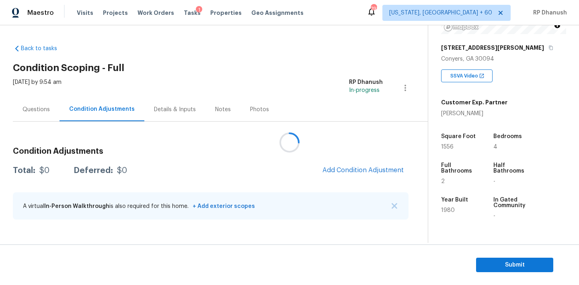
click at [385, 170] on div at bounding box center [289, 142] width 579 height 285
click at [341, 170] on span "Add Condition Adjustment" at bounding box center [362, 170] width 81 height 7
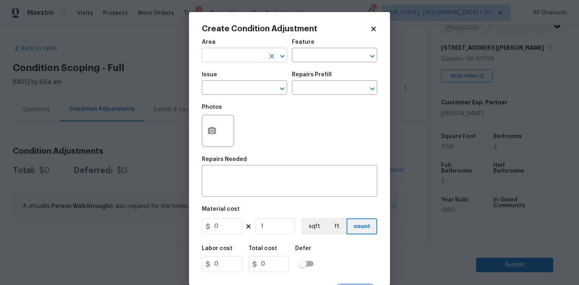
click at [249, 53] on input "text" at bounding box center [233, 56] width 63 height 12
type input "e"
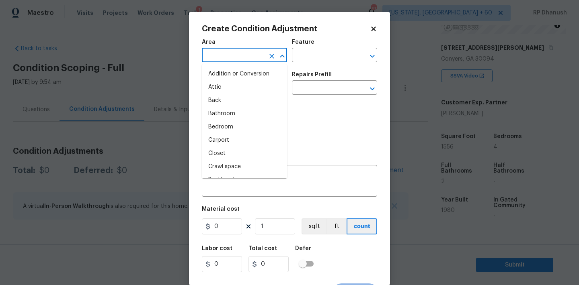
type input "x"
click at [226, 84] on li "Exterior Overall" at bounding box center [244, 87] width 85 height 13
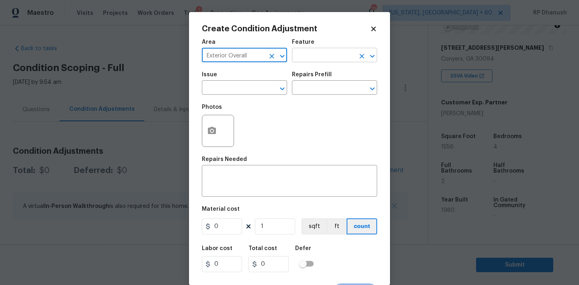
type input "Exterior Overall"
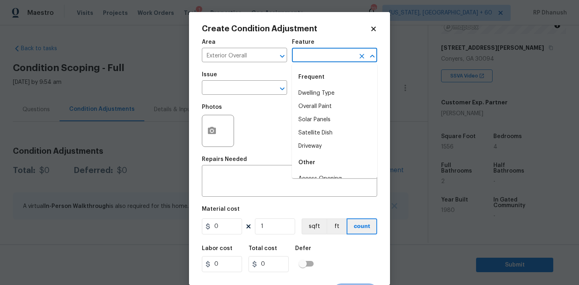
click at [306, 61] on input "text" at bounding box center [323, 56] width 63 height 12
click at [303, 91] on li "Driveway" at bounding box center [334, 93] width 85 height 13
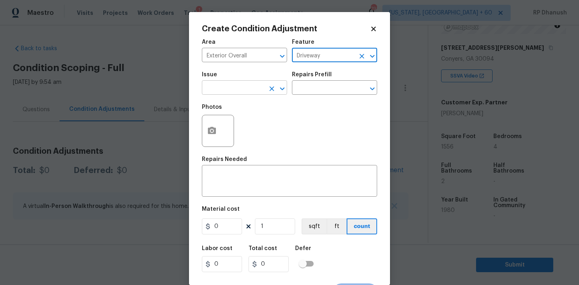
type input "Driveway"
click at [231, 86] on input "text" at bounding box center [233, 88] width 63 height 12
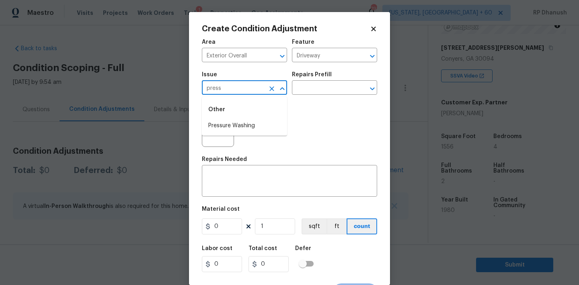
click at [228, 120] on li "Pressure Washing" at bounding box center [244, 125] width 85 height 13
type input "Pressure Washing"
click at [329, 75] on div "Repairs Prefill" at bounding box center [334, 77] width 85 height 10
click at [324, 94] on input "text" at bounding box center [323, 88] width 63 height 12
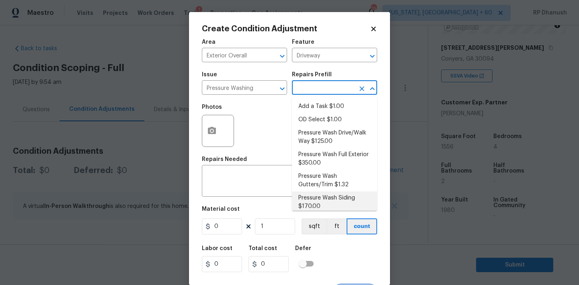
click at [315, 198] on li "Pressure Wash Siding $170.00" at bounding box center [334, 203] width 85 height 22
type input "Siding"
type textarea "Protect areas as needed for pressure washing. Pressure wash the siding on the h…"
type input "170"
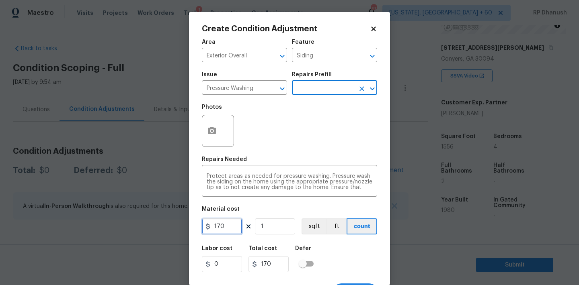
click at [227, 231] on input "170" at bounding box center [222, 227] width 40 height 16
type input "200"
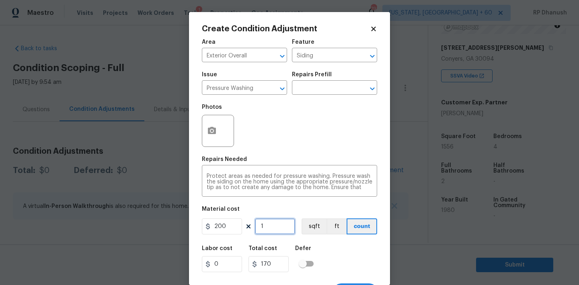
type input "200"
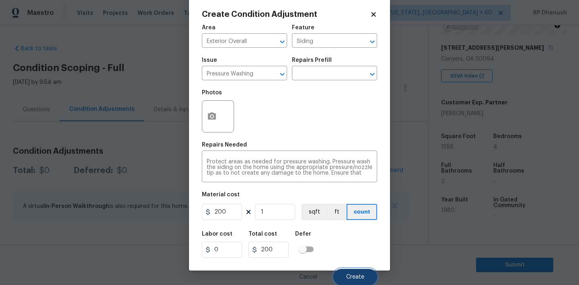
click at [346, 275] on span "Create" at bounding box center [355, 277] width 18 height 6
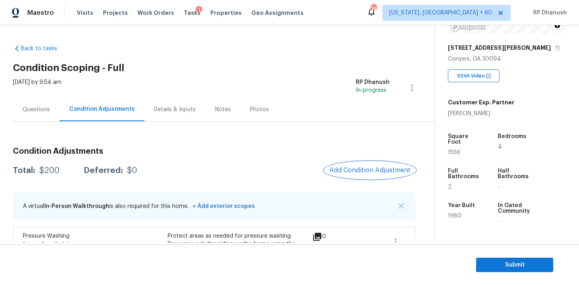
scroll to position [61, 0]
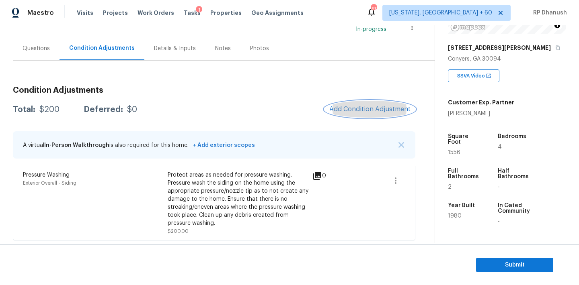
click at [370, 115] on button "Add Condition Adjustment" at bounding box center [369, 109] width 91 height 17
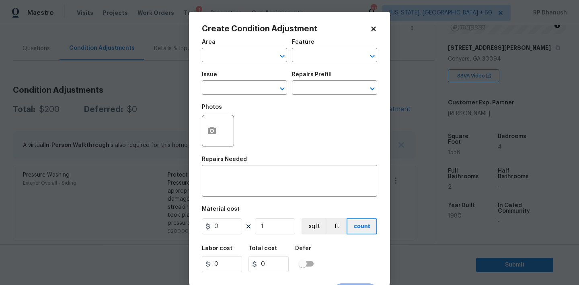
click at [370, 115] on div "Photos" at bounding box center [289, 126] width 175 height 52
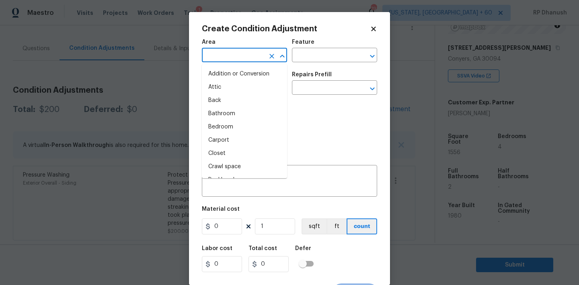
click at [227, 60] on input "text" at bounding box center [233, 56] width 63 height 12
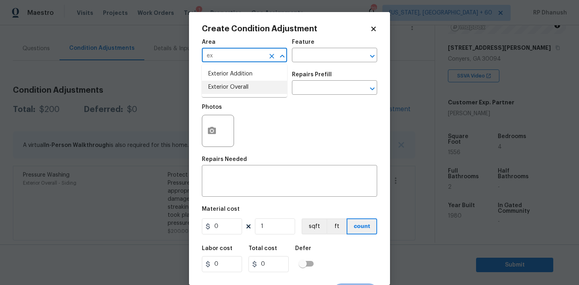
click at [231, 84] on li "Exterior Overall" at bounding box center [244, 87] width 85 height 13
click at [305, 61] on input "text" at bounding box center [323, 56] width 63 height 12
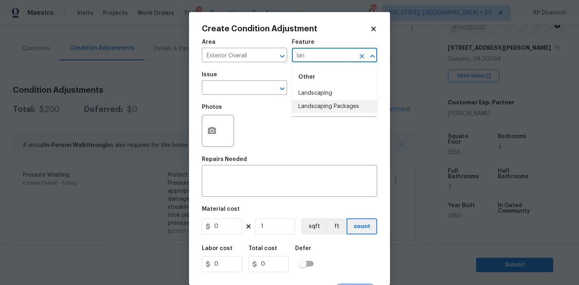
click at [304, 101] on li "Landscaping Packages" at bounding box center [334, 106] width 85 height 13
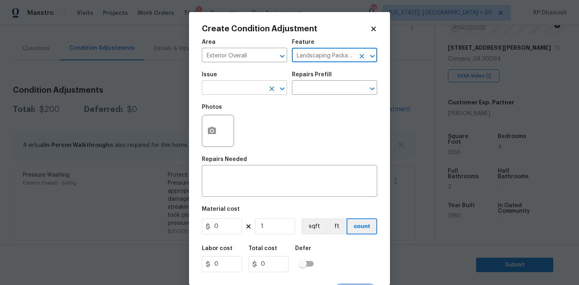
click at [229, 89] on input "text" at bounding box center [233, 88] width 63 height 12
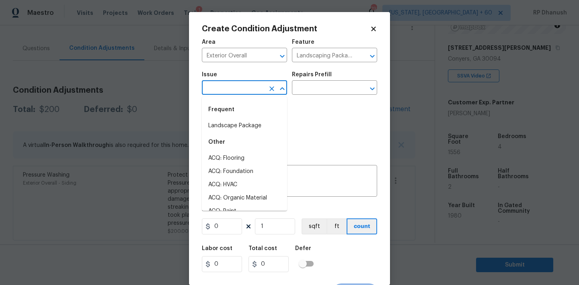
click at [229, 113] on div "Frequent" at bounding box center [244, 109] width 85 height 19
click at [229, 133] on div "Other" at bounding box center [244, 142] width 85 height 19
click at [233, 129] on li "Landscape Package" at bounding box center [244, 125] width 85 height 13
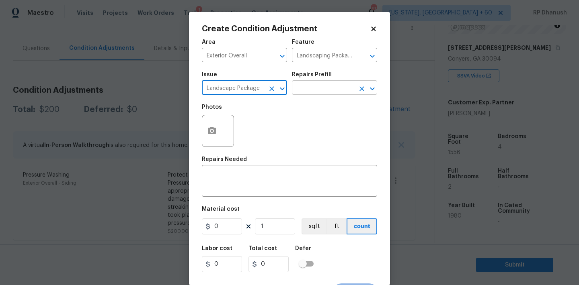
click at [327, 94] on input "text" at bounding box center [323, 88] width 63 height 12
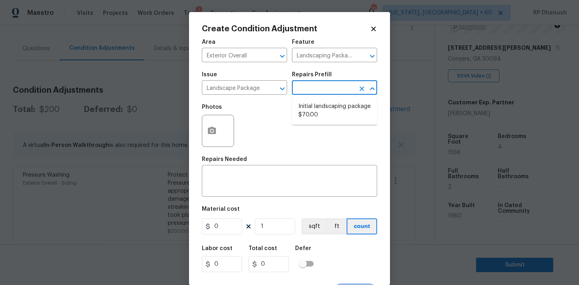
click at [325, 105] on li "Initial landscaping package $70.00" at bounding box center [334, 111] width 85 height 22
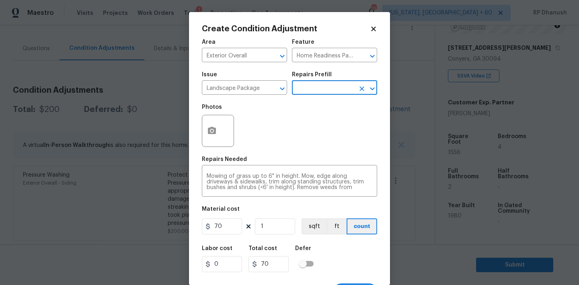
click at [286, 217] on div "Material cost" at bounding box center [289, 211] width 175 height 10
click at [285, 221] on input "1" at bounding box center [275, 227] width 40 height 16
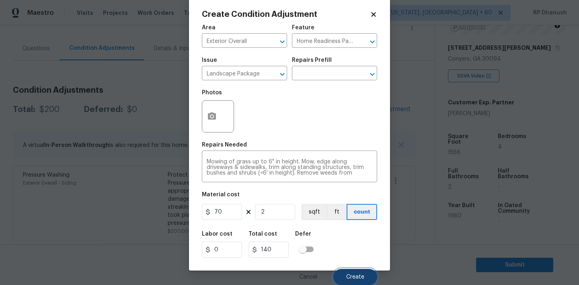
click at [348, 273] on button "Create" at bounding box center [355, 277] width 44 height 16
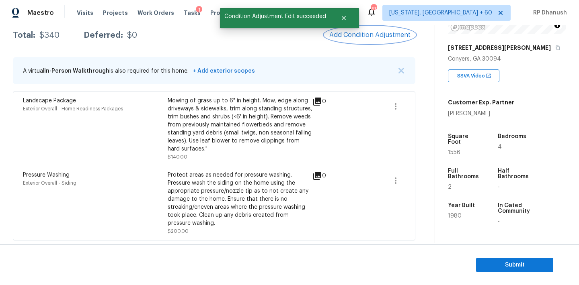
scroll to position [79, 0]
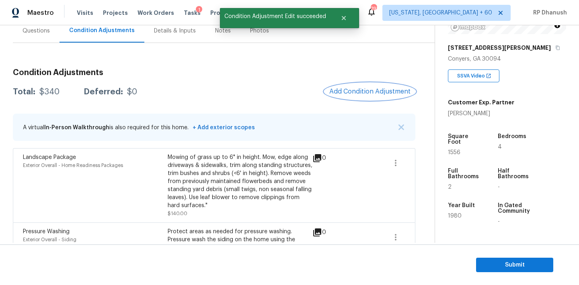
click at [366, 88] on span "Add Condition Adjustment" at bounding box center [369, 91] width 81 height 7
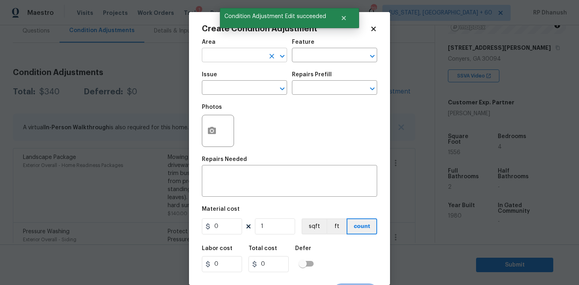
click at [243, 50] on input "text" at bounding box center [233, 56] width 63 height 12
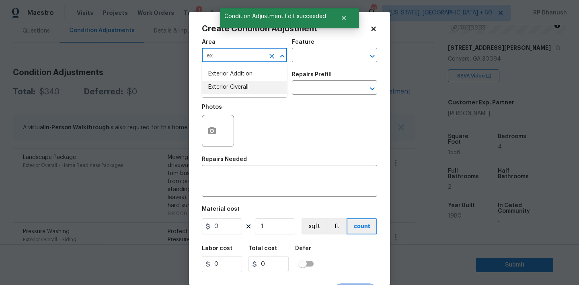
click at [227, 87] on li "Exterior Overall" at bounding box center [244, 87] width 85 height 13
click at [321, 40] on div "Feature" at bounding box center [334, 44] width 85 height 10
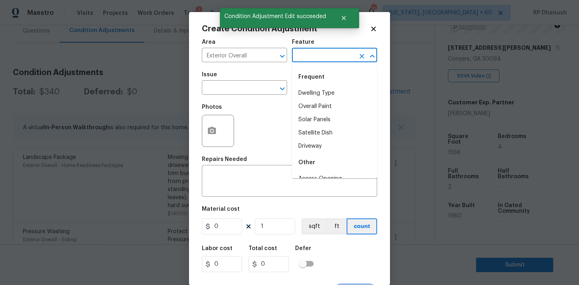
click at [316, 58] on input "text" at bounding box center [323, 56] width 63 height 12
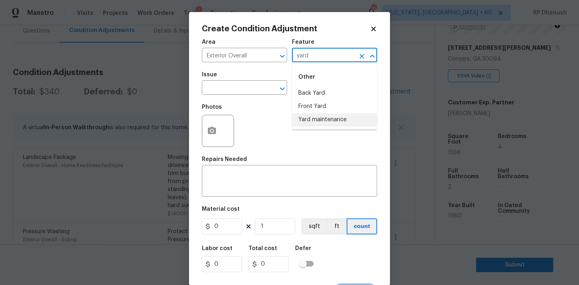
click at [316, 115] on li "Yard maintenance" at bounding box center [334, 119] width 85 height 13
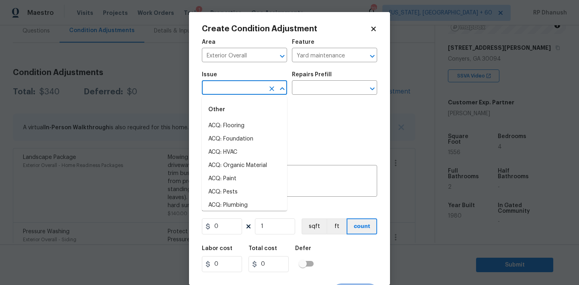
click at [245, 86] on input "text" at bounding box center [233, 88] width 63 height 12
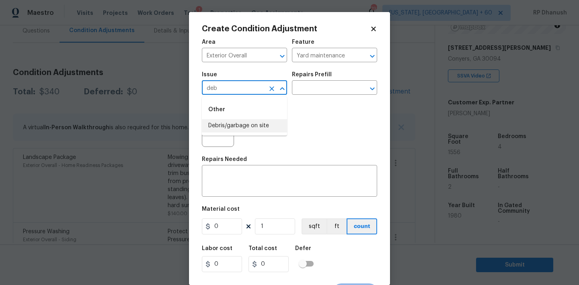
click at [237, 132] on li "Debris/garbage on site" at bounding box center [244, 125] width 85 height 13
click at [314, 87] on input "text" at bounding box center [323, 88] width 63 height 12
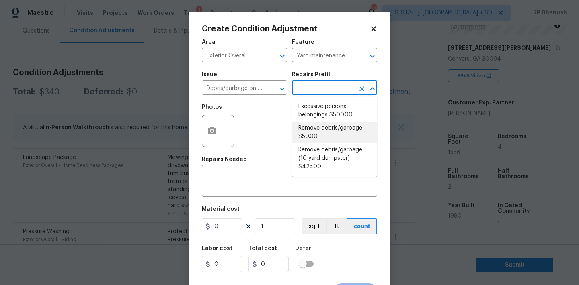
click at [314, 129] on li "Remove debris/garbage $50.00" at bounding box center [334, 133] width 85 height 22
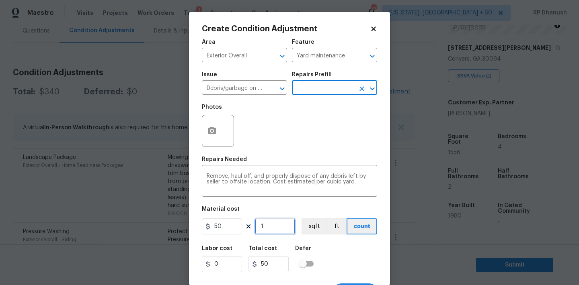
click at [277, 223] on input "1" at bounding box center [275, 227] width 40 height 16
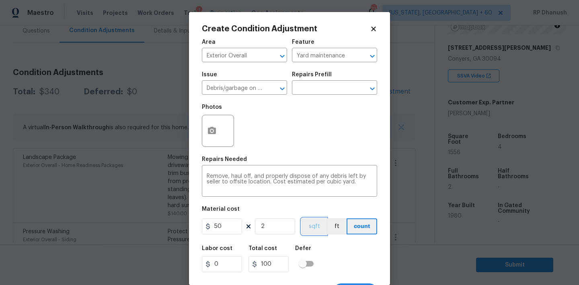
scroll to position [15, 0]
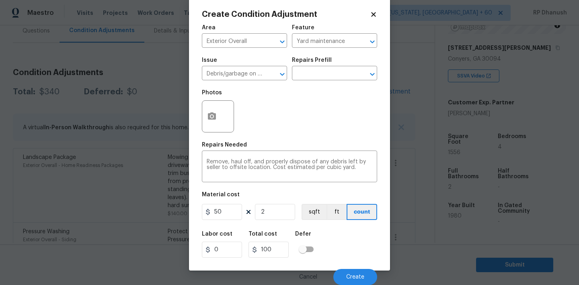
click at [295, 133] on div "Photos" at bounding box center [289, 111] width 175 height 52
click at [280, 210] on input "2" at bounding box center [275, 212] width 40 height 16
click at [365, 274] on button "Create" at bounding box center [355, 277] width 44 height 16
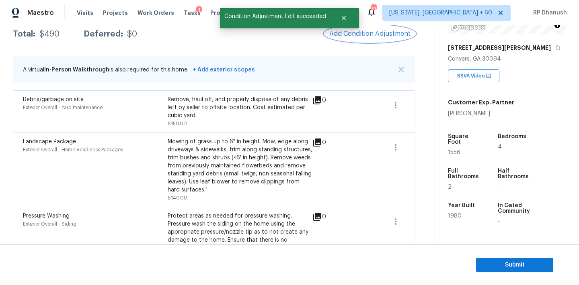
scroll to position [133, 0]
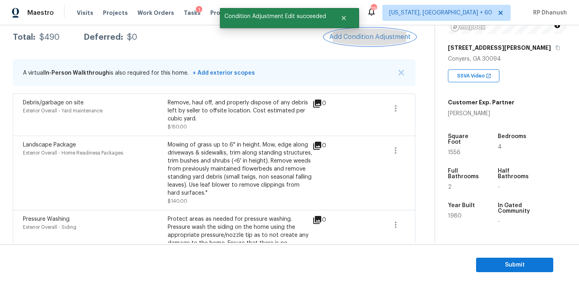
click at [386, 34] on span "Add Condition Adjustment" at bounding box center [369, 36] width 81 height 7
click at [386, 34] on body "Maestro Visits Projects Work Orders Tasks 1 Properties Geo Assignments 793 Wash…" at bounding box center [289, 142] width 579 height 285
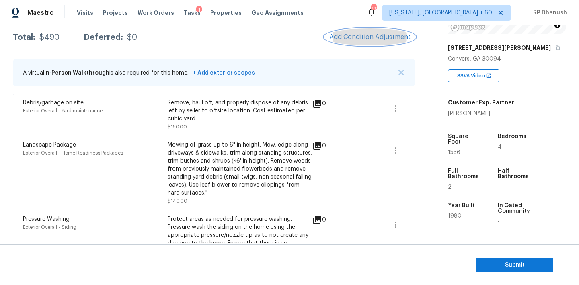
click at [362, 31] on button "Add Condition Adjustment" at bounding box center [369, 37] width 91 height 17
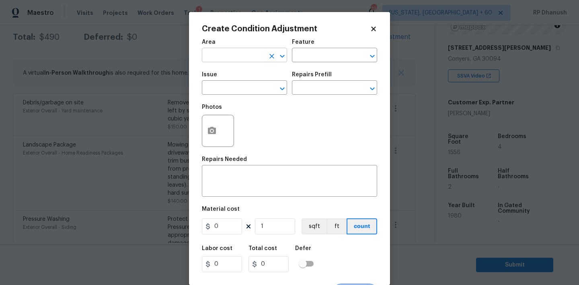
click at [226, 53] on input "text" at bounding box center [233, 56] width 63 height 12
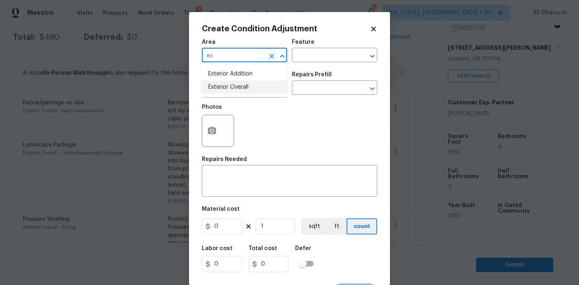
click at [214, 83] on li "Exterior Overall" at bounding box center [244, 87] width 85 height 13
click at [235, 168] on div "x ​" at bounding box center [289, 182] width 175 height 30
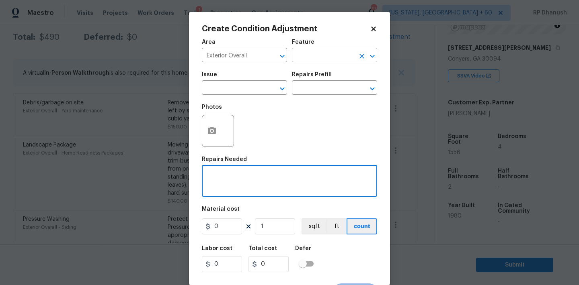
click at [321, 60] on input "text" at bounding box center [323, 56] width 63 height 12
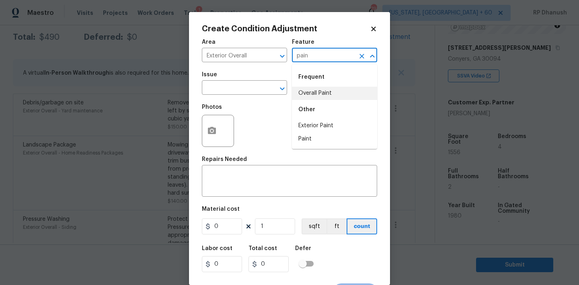
click at [318, 88] on li "Overall Paint" at bounding box center [334, 93] width 85 height 13
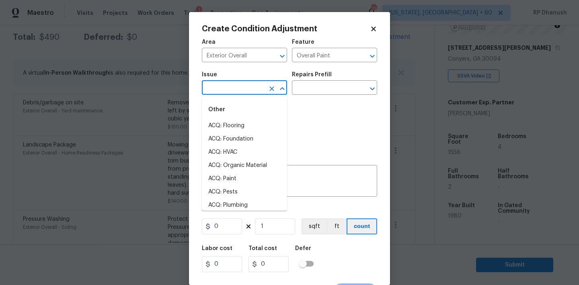
click at [230, 91] on input "text" at bounding box center [233, 88] width 63 height 12
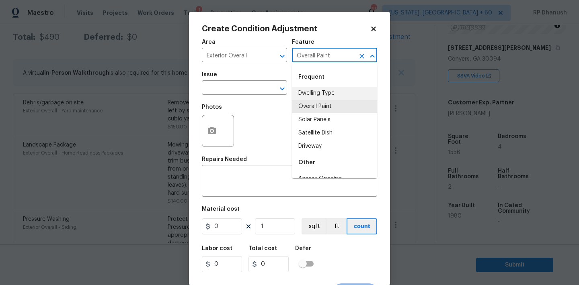
click at [333, 60] on input "Overall Paint" at bounding box center [323, 56] width 63 height 12
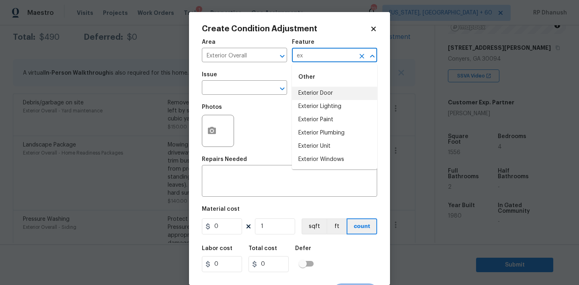
click at [311, 94] on li "Exterior Door" at bounding box center [334, 93] width 85 height 13
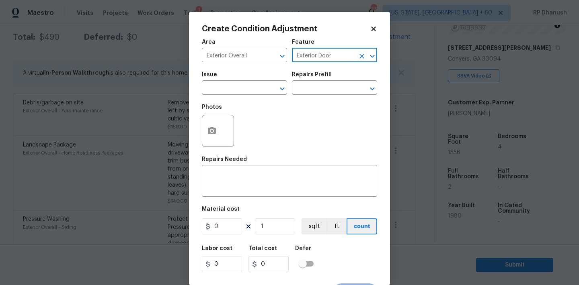
click at [360, 55] on icon "Clear" at bounding box center [361, 56] width 5 height 5
click at [332, 55] on input "text" at bounding box center [323, 56] width 63 height 12
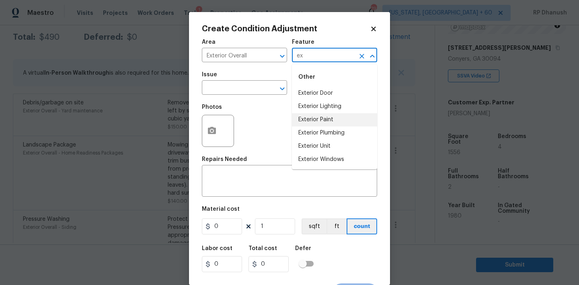
click at [317, 116] on li "Exterior Paint" at bounding box center [334, 119] width 85 height 13
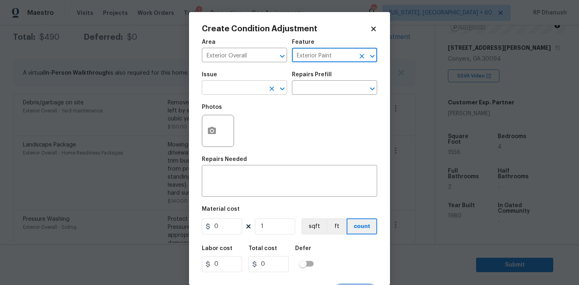
click at [248, 88] on input "text" at bounding box center [233, 88] width 63 height 12
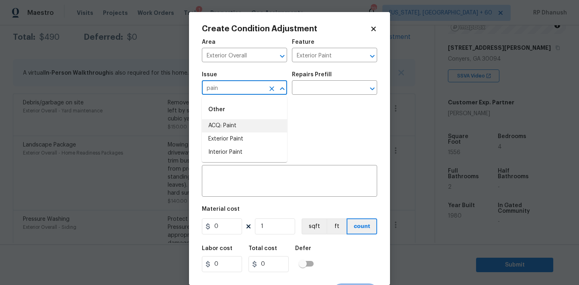
click at [233, 124] on li "ACQ: Paint" at bounding box center [244, 125] width 85 height 13
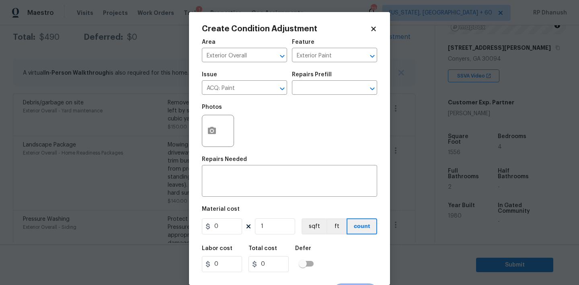
click at [282, 108] on div "Photos" at bounding box center [289, 126] width 175 height 52
click at [307, 95] on div "Issue ACQ: Paint ​ Repairs Prefill ​" at bounding box center [289, 83] width 175 height 33
click at [323, 89] on input "text" at bounding box center [323, 88] width 63 height 12
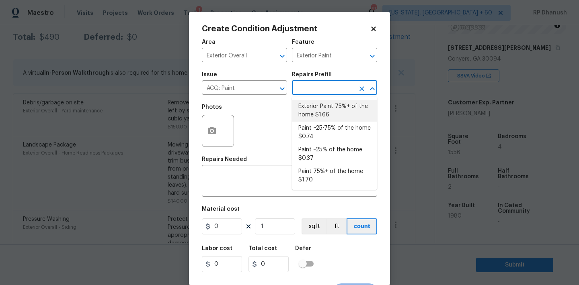
click at [323, 120] on li "Exterior Paint 75%+ of the home $1.66" at bounding box center [334, 111] width 85 height 22
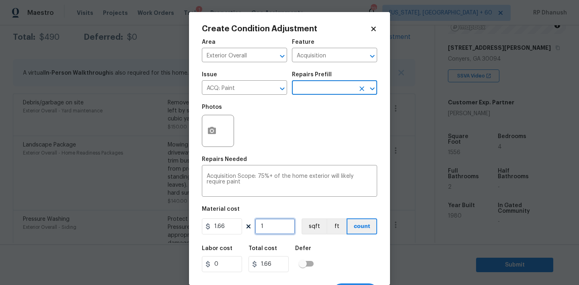
click at [284, 222] on input "1" at bounding box center [275, 227] width 40 height 16
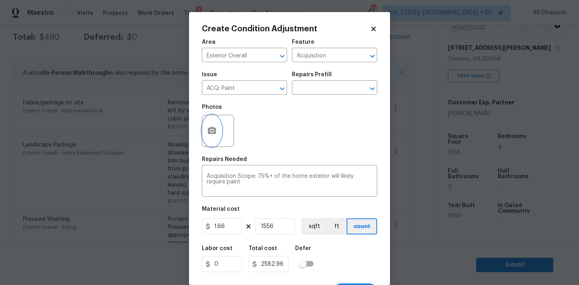
click at [209, 135] on icon "button" at bounding box center [212, 131] width 10 height 10
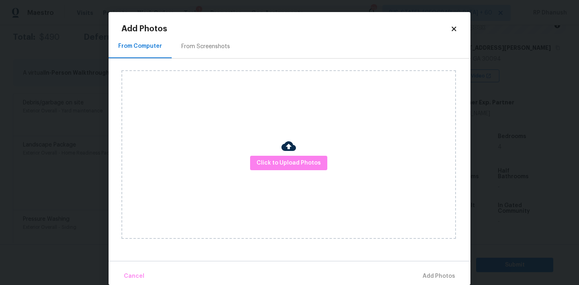
click at [202, 49] on div "From Screenshots" at bounding box center [205, 47] width 49 height 8
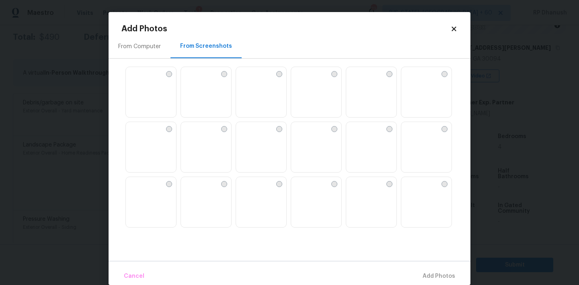
click at [139, 135] on img at bounding box center [132, 128] width 13 height 13
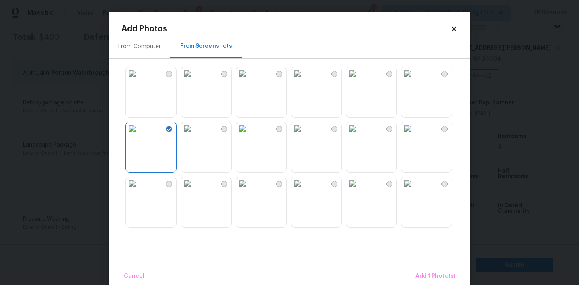
click at [249, 135] on img at bounding box center [242, 128] width 13 height 13
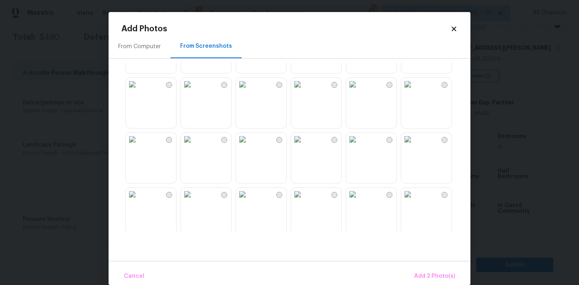
scroll to position [221, 0]
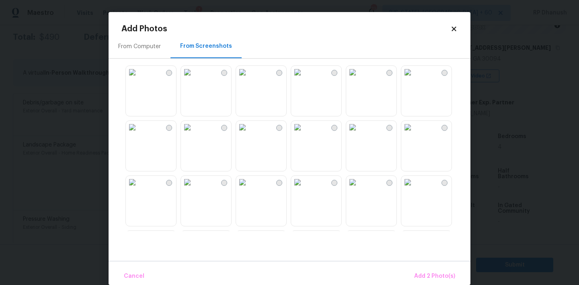
click at [304, 134] on img at bounding box center [297, 127] width 13 height 13
click at [435, 280] on span "Add 3 Photo(s)" at bounding box center [434, 277] width 41 height 10
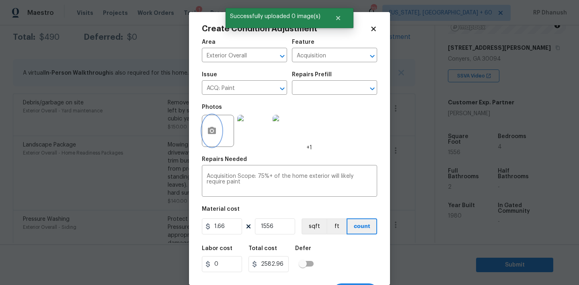
scroll to position [15, 0]
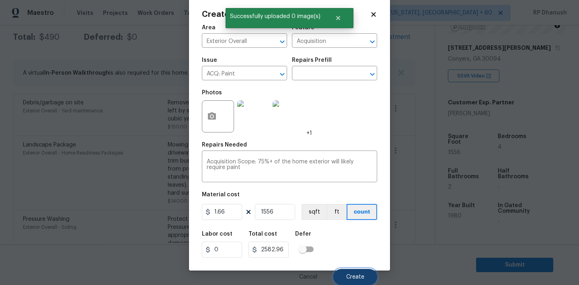
click at [357, 280] on span "Create" at bounding box center [355, 277] width 18 height 6
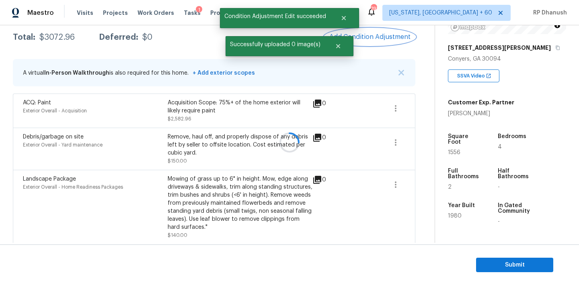
scroll to position [0, 0]
click at [383, 37] on span "Add Condition Adjustment" at bounding box center [369, 36] width 81 height 7
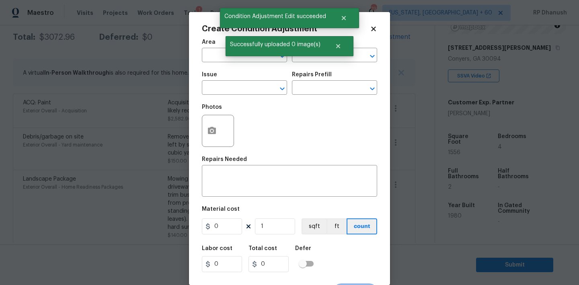
click at [235, 64] on span "Area ​" at bounding box center [244, 51] width 85 height 33
click at [233, 57] on input "text" at bounding box center [233, 56] width 63 height 12
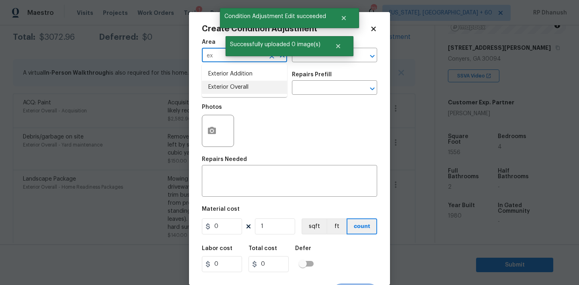
click at [225, 84] on li "Exterior Overall" at bounding box center [244, 87] width 85 height 13
click at [319, 59] on input "text" at bounding box center [323, 56] width 63 height 12
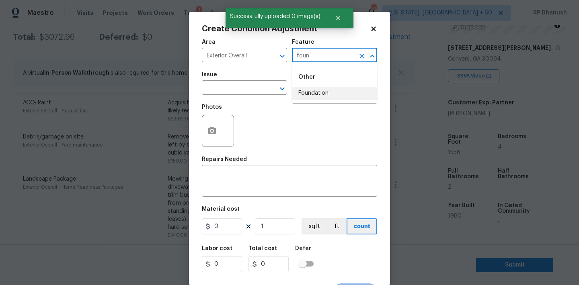
click at [318, 99] on li "Foundation" at bounding box center [334, 93] width 85 height 13
click at [243, 86] on input "text" at bounding box center [233, 88] width 63 height 12
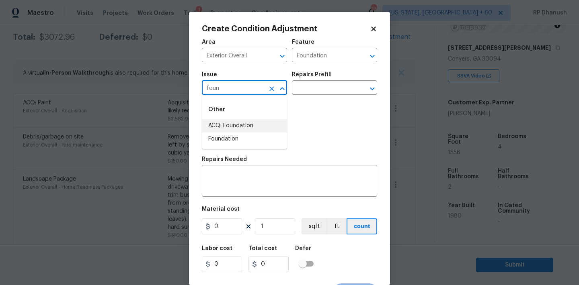
click at [244, 122] on li "ACQ: Foundation" at bounding box center [244, 125] width 85 height 13
click at [312, 80] on div "Repairs Prefill" at bounding box center [334, 77] width 85 height 10
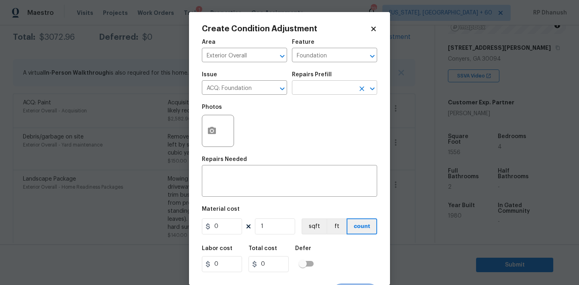
click at [312, 88] on input "text" at bounding box center [323, 88] width 63 height 12
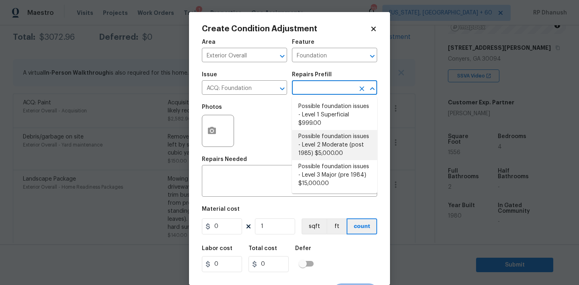
click at [323, 136] on li "Possible foundation issues - Level 2 Moderate (post 1985) $5,000.00" at bounding box center [334, 145] width 85 height 30
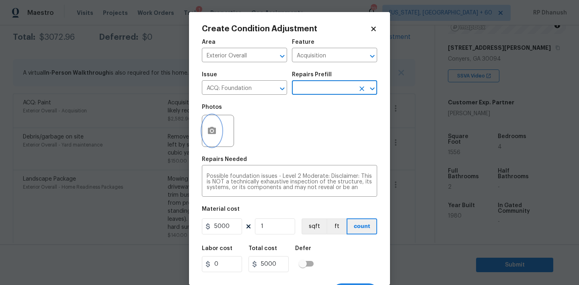
click at [208, 133] on icon "button" at bounding box center [212, 130] width 8 height 7
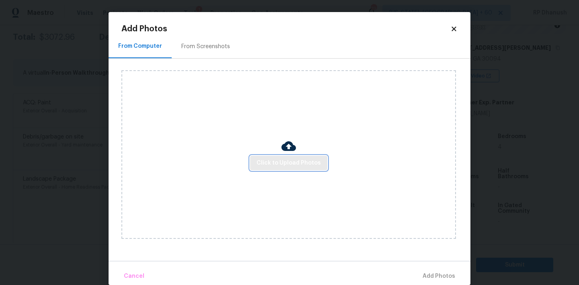
click at [287, 162] on span "Click to Upload Photos" at bounding box center [288, 163] width 64 height 10
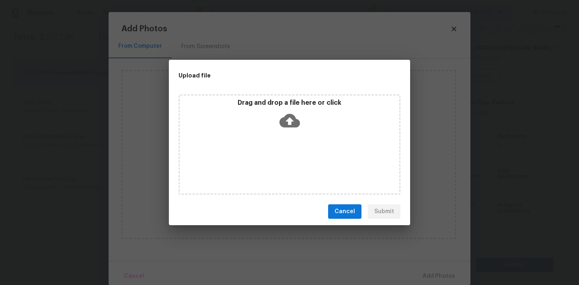
click at [289, 119] on icon at bounding box center [289, 120] width 20 height 20
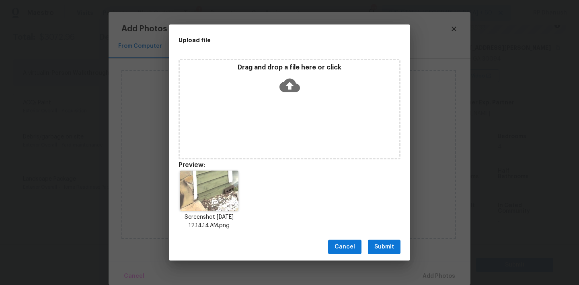
click at [382, 248] on span "Submit" at bounding box center [384, 247] width 20 height 10
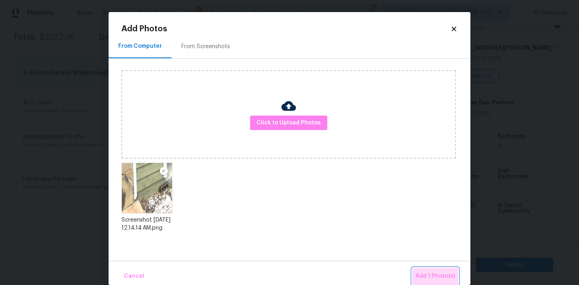
click at [438, 279] on span "Add 1 Photo(s)" at bounding box center [435, 277] width 40 height 10
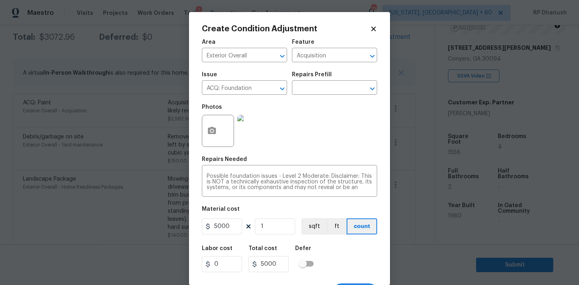
scroll to position [15, 0]
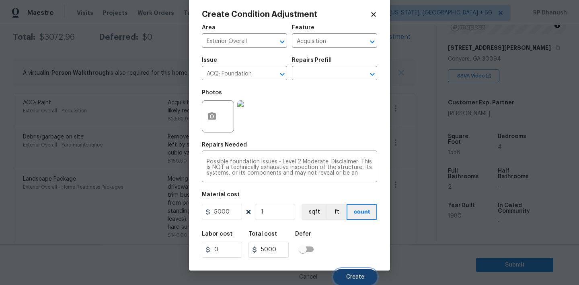
click at [346, 276] on button "Create" at bounding box center [355, 277] width 44 height 16
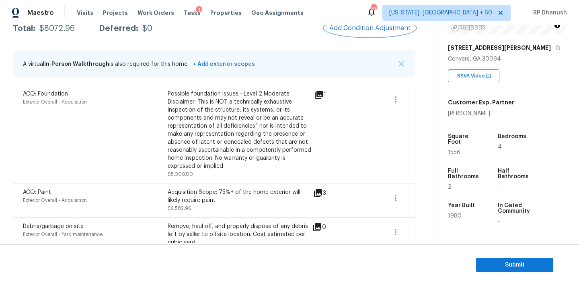
scroll to position [128, 0]
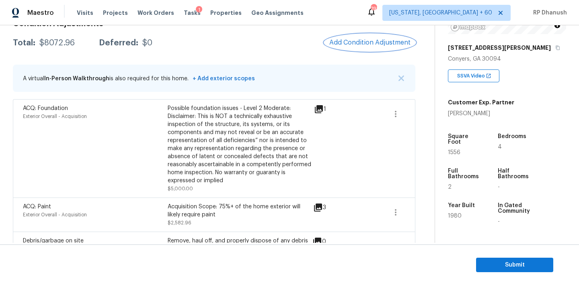
click at [346, 48] on button "Add Condition Adjustment" at bounding box center [369, 42] width 91 height 17
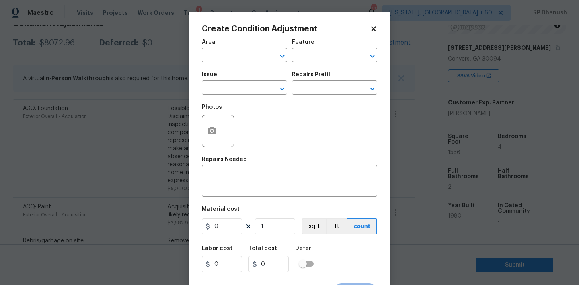
click at [239, 62] on span "Area ​" at bounding box center [244, 51] width 85 height 33
click at [239, 60] on input "text" at bounding box center [233, 56] width 63 height 12
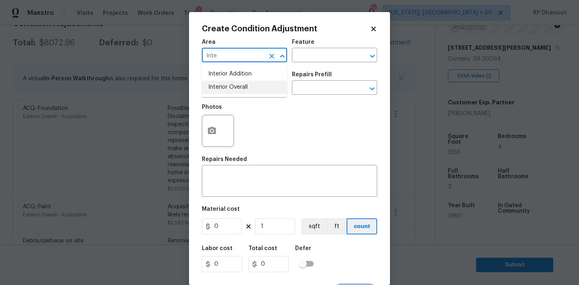
click at [240, 92] on li "Interior Overall" at bounding box center [244, 87] width 85 height 13
click at [313, 56] on input "text" at bounding box center [323, 56] width 63 height 12
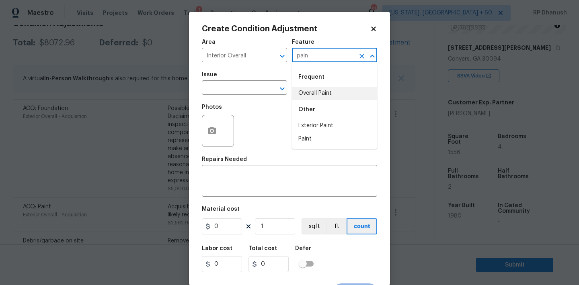
click at [306, 95] on li "Overall Paint" at bounding box center [334, 93] width 85 height 13
click at [237, 94] on input "text" at bounding box center [233, 88] width 63 height 12
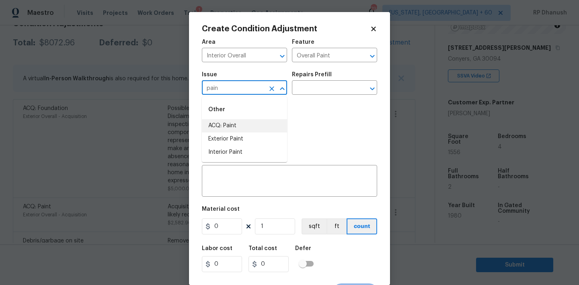
click at [227, 129] on li "ACQ: Paint" at bounding box center [244, 125] width 85 height 13
click at [316, 87] on input "text" at bounding box center [323, 88] width 63 height 12
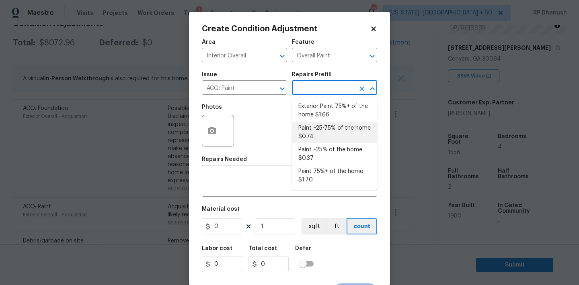
click at [319, 133] on li "Paint ~25-75% of the home $0.74" at bounding box center [334, 133] width 85 height 22
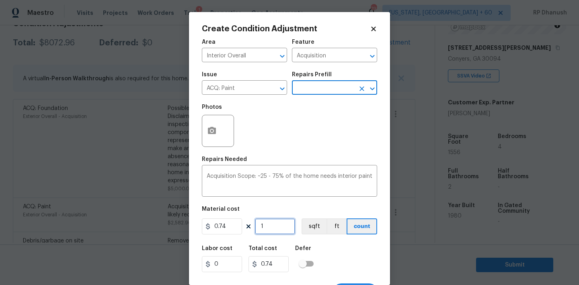
click at [282, 230] on input "1" at bounding box center [275, 227] width 40 height 16
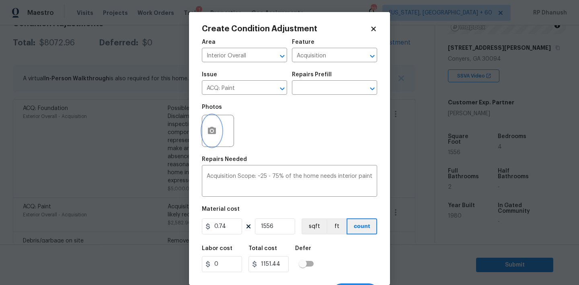
click at [211, 134] on icon "button" at bounding box center [212, 130] width 8 height 7
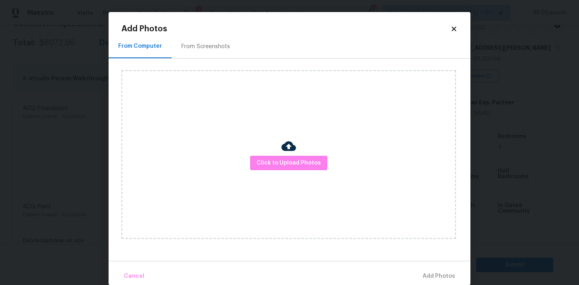
click at [208, 46] on div "From Screenshots" at bounding box center [205, 47] width 49 height 8
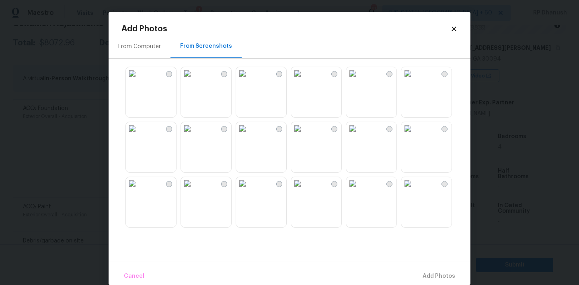
click at [194, 80] on img at bounding box center [187, 73] width 13 height 13
click at [245, 80] on img at bounding box center [242, 73] width 13 height 13
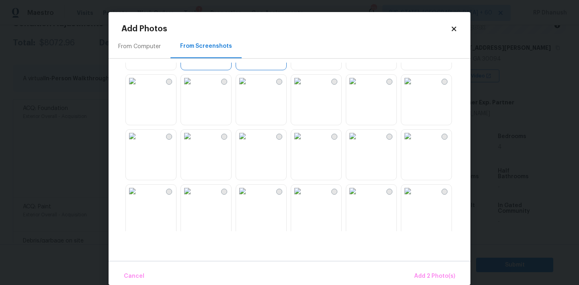
click at [304, 143] on img at bounding box center [297, 136] width 13 height 13
click at [304, 195] on img at bounding box center [297, 191] width 13 height 13
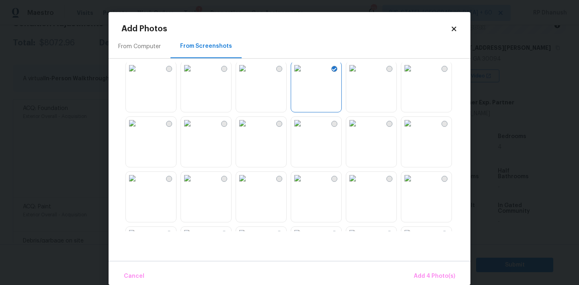
scroll to position [212, 0]
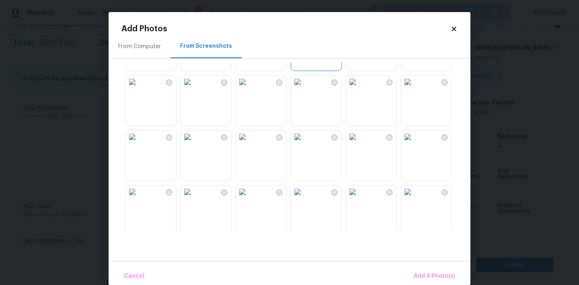
click at [414, 198] on img at bounding box center [407, 192] width 13 height 13
click at [426, 269] on button "Add 4 Photo(s)" at bounding box center [434, 276] width 48 height 17
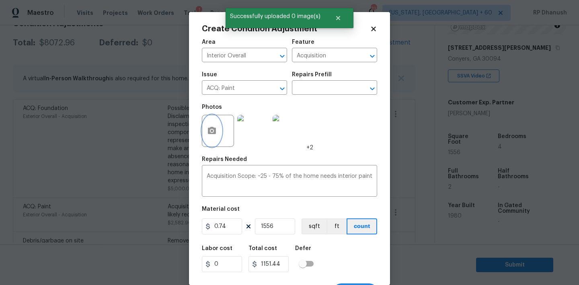
scroll to position [15, 0]
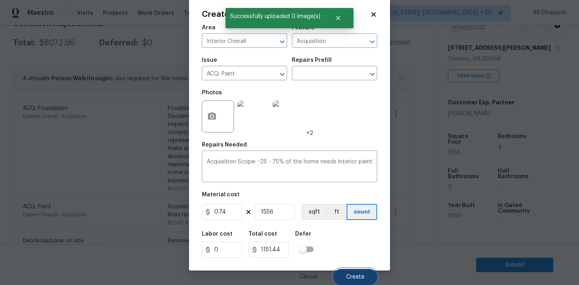
click at [351, 276] on span "Create" at bounding box center [355, 277] width 18 height 6
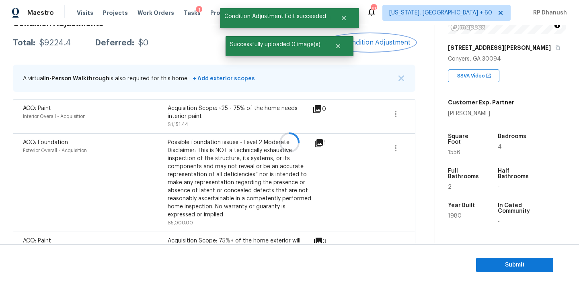
scroll to position [0, 0]
click at [361, 46] on button "Add Condition Adjustment" at bounding box center [369, 42] width 91 height 17
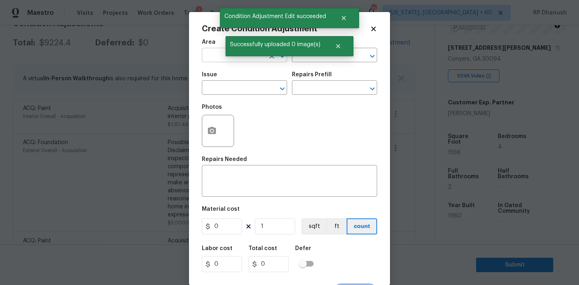
click at [215, 56] on input "text" at bounding box center [233, 56] width 63 height 12
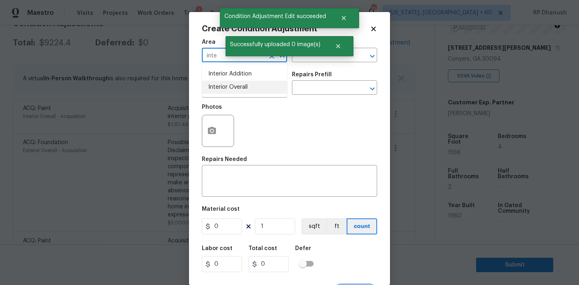
click at [231, 82] on li "Interior Overall" at bounding box center [244, 87] width 85 height 13
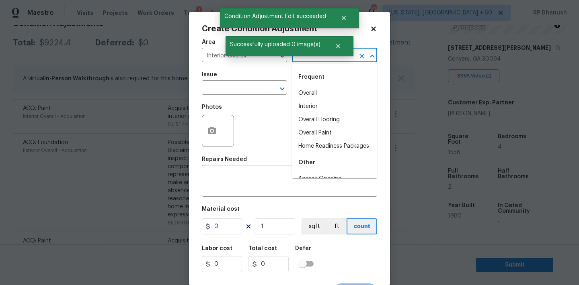
click at [309, 59] on input "text" at bounding box center [323, 56] width 63 height 12
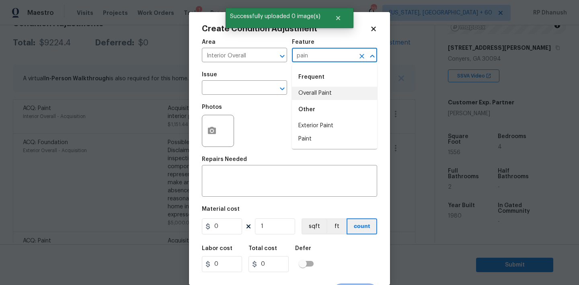
click at [310, 91] on li "Overall Paint" at bounding box center [334, 93] width 85 height 13
click at [231, 91] on input "text" at bounding box center [233, 88] width 63 height 12
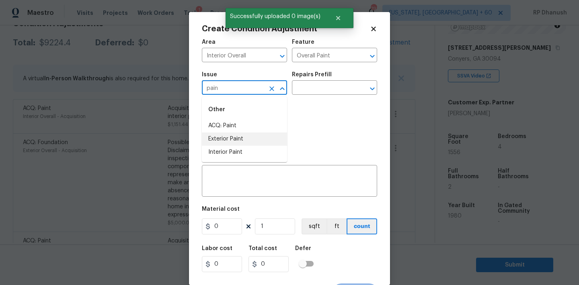
click at [233, 145] on li "Exterior Paint" at bounding box center [244, 139] width 85 height 13
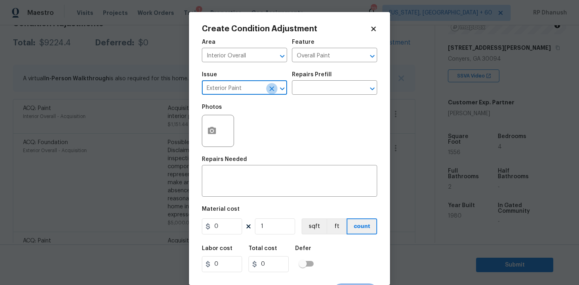
click at [266, 87] on button "Clear" at bounding box center [271, 88] width 11 height 11
click at [256, 87] on input "text" at bounding box center [233, 88] width 63 height 12
click at [237, 150] on li "Interior Paint" at bounding box center [244, 152] width 85 height 13
click at [327, 92] on input "text" at bounding box center [323, 88] width 63 height 12
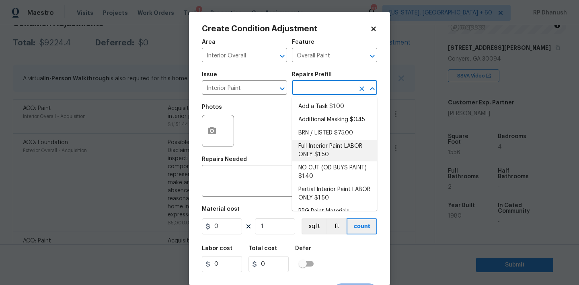
scroll to position [32, 0]
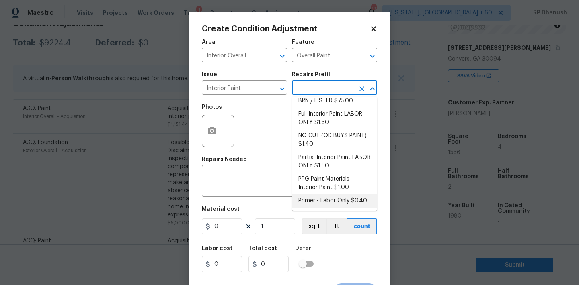
click at [319, 204] on li "Primer - Labor Only $0.40" at bounding box center [334, 200] width 85 height 13
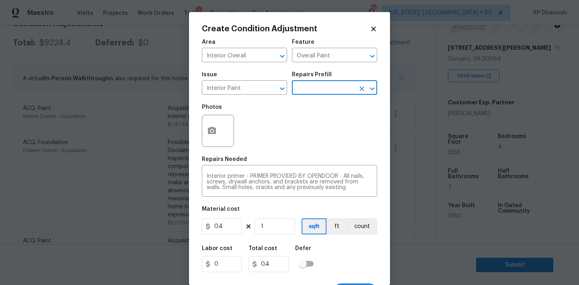
click at [287, 218] on figure "Material cost 0.4 1 sqft ft count" at bounding box center [289, 221] width 175 height 30
click at [283, 225] on input "1" at bounding box center [275, 227] width 40 height 16
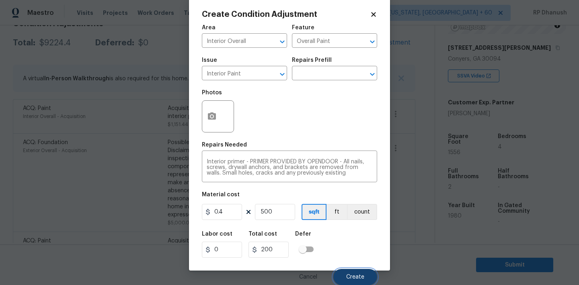
click at [361, 276] on span "Create" at bounding box center [355, 277] width 18 height 6
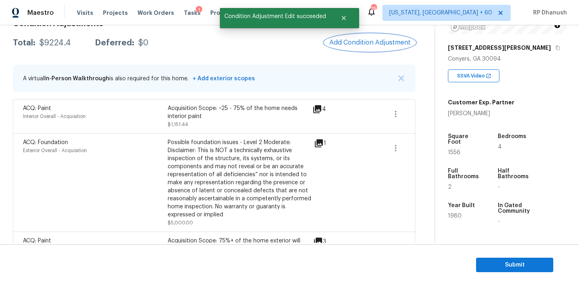
scroll to position [0, 0]
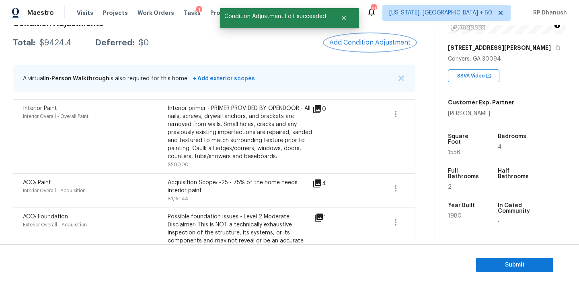
click at [372, 40] on span "Add Condition Adjustment" at bounding box center [369, 42] width 81 height 7
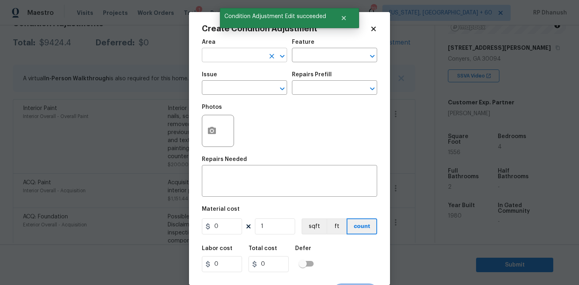
click at [237, 56] on input "text" at bounding box center [233, 56] width 63 height 12
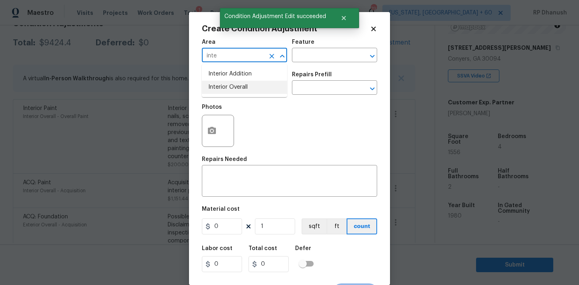
click at [237, 84] on li "Interior Overall" at bounding box center [244, 87] width 85 height 13
click at [329, 47] on div "Feature" at bounding box center [334, 44] width 85 height 10
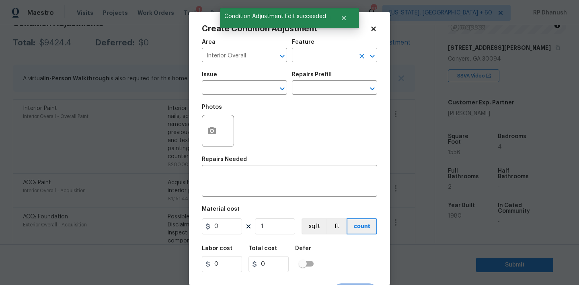
click at [324, 55] on input "text" at bounding box center [323, 56] width 63 height 12
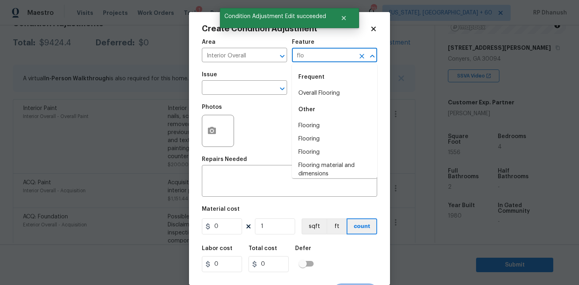
click at [319, 88] on li "Overall Flooring" at bounding box center [334, 93] width 85 height 13
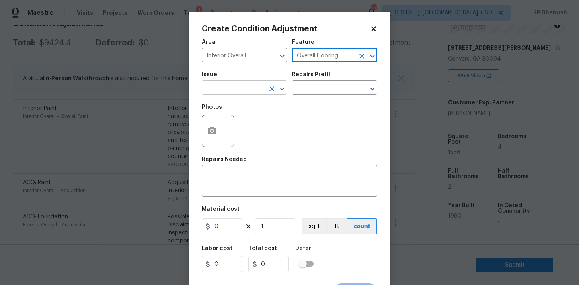
click at [247, 88] on input "text" at bounding box center [233, 88] width 63 height 12
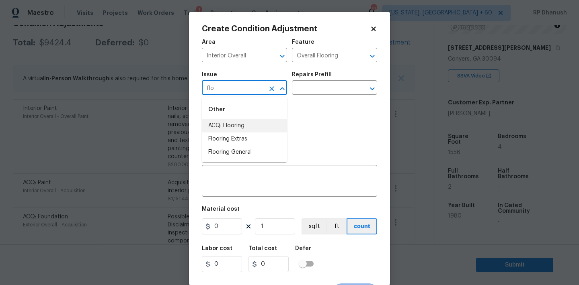
click at [231, 126] on li "ACQ: Flooring" at bounding box center [244, 125] width 85 height 13
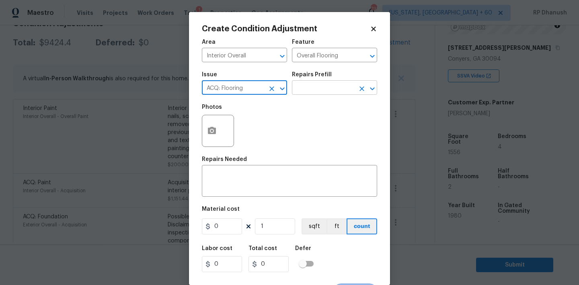
click at [330, 90] on input "text" at bounding box center [323, 88] width 63 height 12
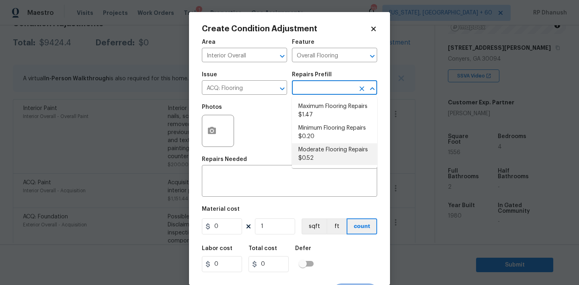
click at [313, 149] on li "Moderate Flooring Repairs $0.52" at bounding box center [334, 154] width 85 height 22
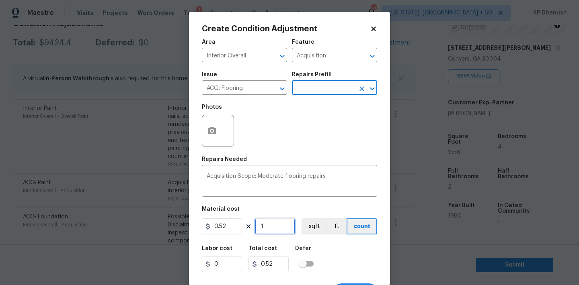
click at [276, 228] on input "1" at bounding box center [275, 227] width 40 height 16
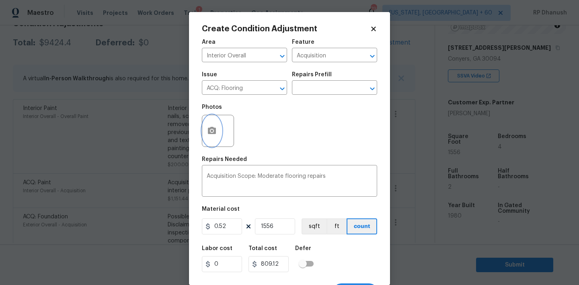
click at [211, 123] on button "button" at bounding box center [211, 130] width 19 height 31
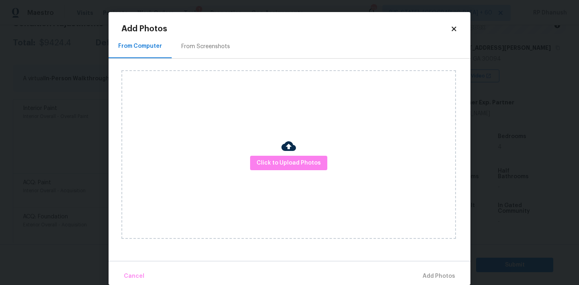
click at [213, 49] on div "From Screenshots" at bounding box center [205, 47] width 49 height 8
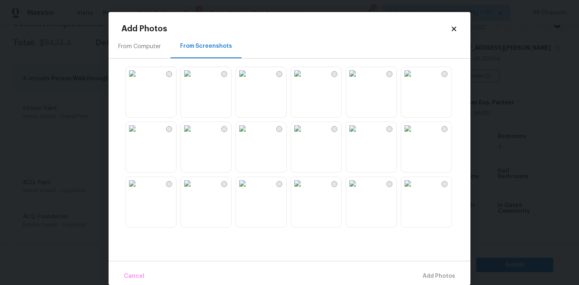
click at [249, 80] on img at bounding box center [242, 73] width 13 height 13
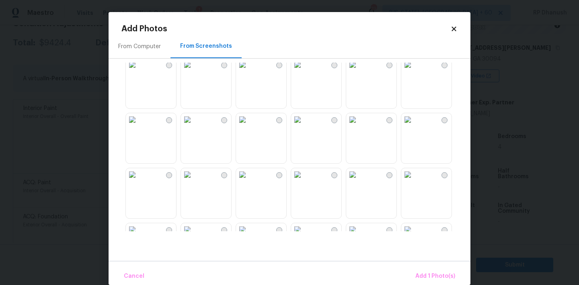
scroll to position [72, 0]
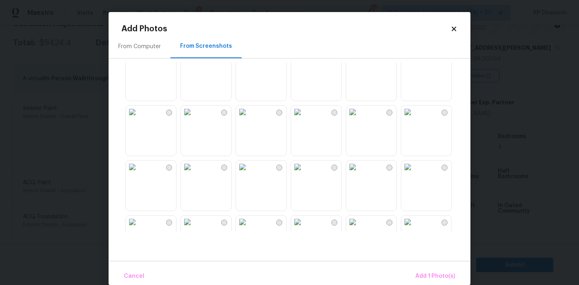
click at [414, 119] on img at bounding box center [407, 112] width 13 height 13
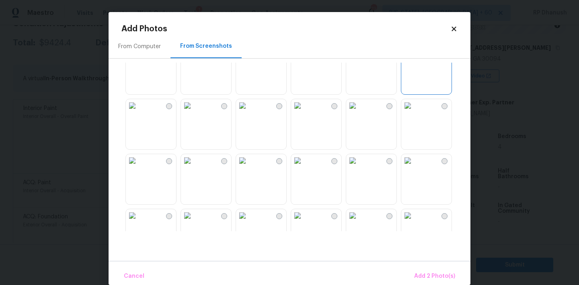
click at [249, 112] on img at bounding box center [242, 105] width 13 height 13
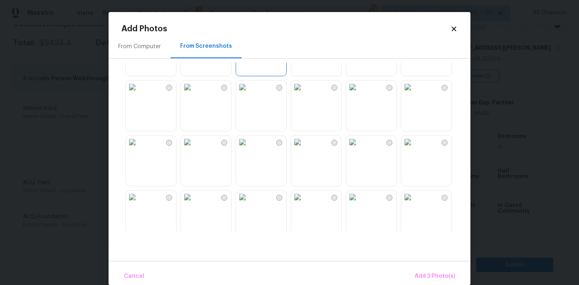
scroll to position [222, 0]
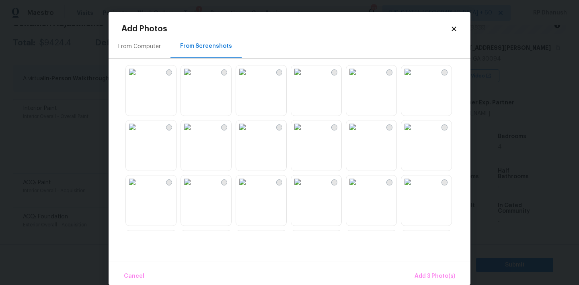
click at [249, 78] on img at bounding box center [242, 71] width 13 height 13
click at [414, 130] on img at bounding box center [407, 123] width 13 height 13
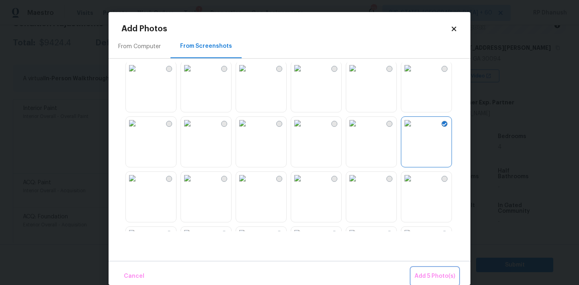
click at [426, 274] on span "Add 5 Photo(s)" at bounding box center [434, 277] width 41 height 10
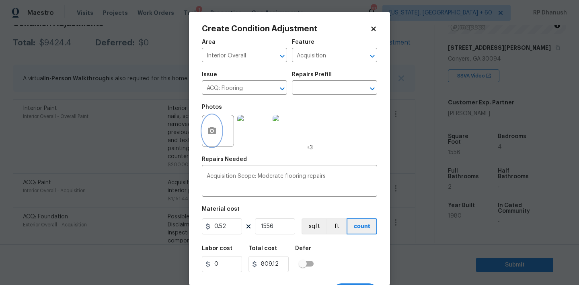
scroll to position [15, 0]
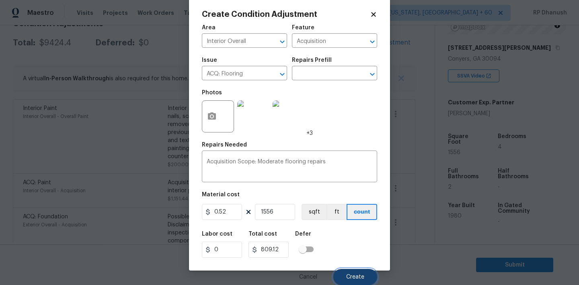
click at [350, 275] on span "Create" at bounding box center [355, 277] width 18 height 6
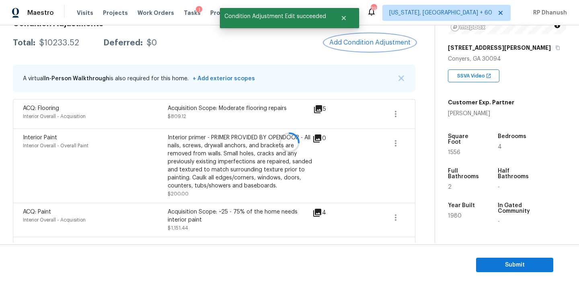
scroll to position [0, 0]
click at [367, 45] on span "Add Condition Adjustment" at bounding box center [369, 42] width 81 height 7
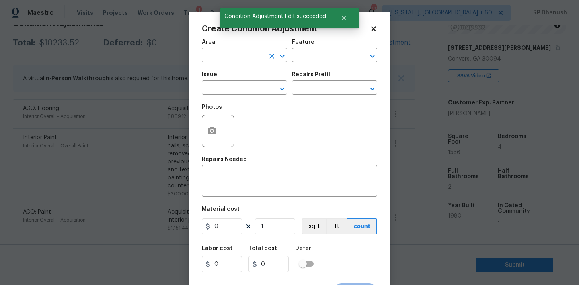
click at [230, 59] on input "text" at bounding box center [233, 56] width 63 height 12
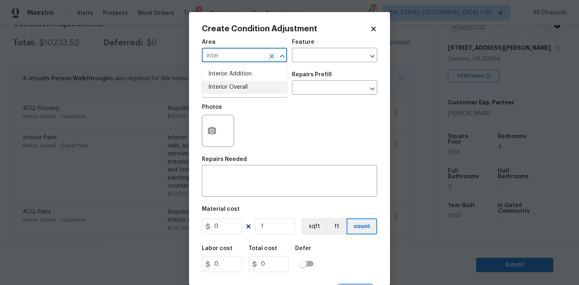
click at [235, 87] on li "Interior Overall" at bounding box center [244, 87] width 85 height 13
click at [314, 48] on div "Feature" at bounding box center [334, 44] width 85 height 10
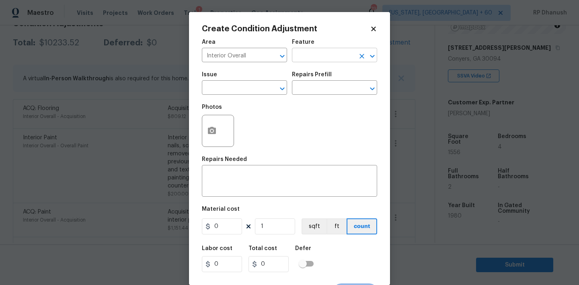
click at [314, 57] on input "text" at bounding box center [323, 56] width 63 height 12
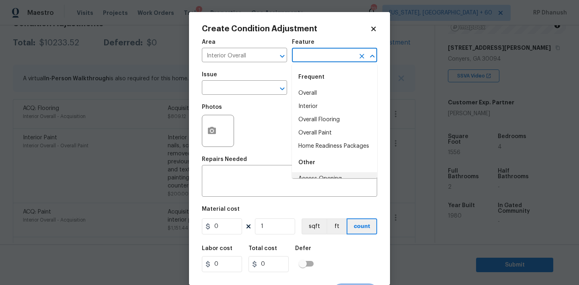
click at [166, 135] on body "Maestro Visits Projects Work Orders Tasks 1 Properties Geo Assignments 793 Wash…" at bounding box center [289, 142] width 579 height 285
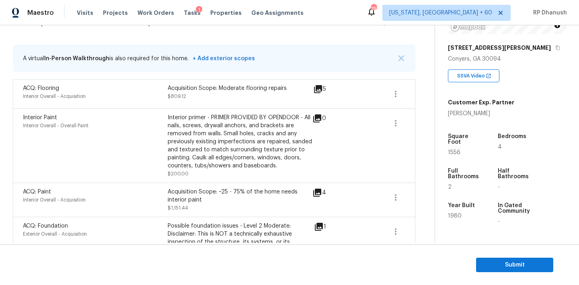
scroll to position [127, 0]
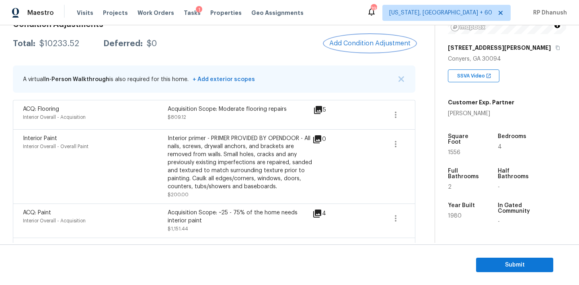
click at [349, 41] on span "Add Condition Adjustment" at bounding box center [369, 43] width 81 height 7
click at [349, 41] on body "Maestro Visits Projects Work Orders Tasks 1 Properties Geo Assignments 793 Wash…" at bounding box center [289, 142] width 579 height 285
click at [372, 29] on div "Condition Adjustments Total: $10233.52 Deferred: $0 Add Condition Adjustment A …" at bounding box center [214, 288] width 402 height 548
click at [370, 39] on button "Add Condition Adjustment" at bounding box center [369, 43] width 91 height 17
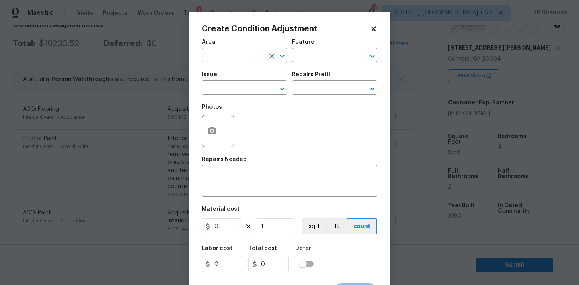
click at [237, 53] on input "text" at bounding box center [233, 56] width 63 height 12
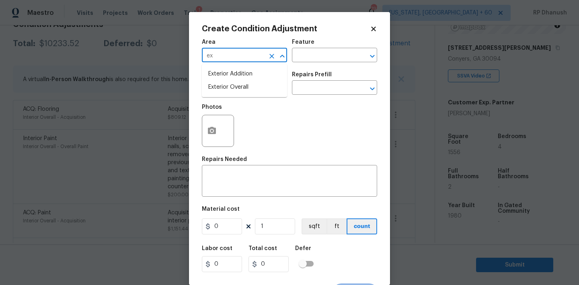
click at [228, 88] on li "Exterior Overall" at bounding box center [244, 87] width 85 height 13
click at [228, 169] on div "x ​" at bounding box center [289, 182] width 175 height 30
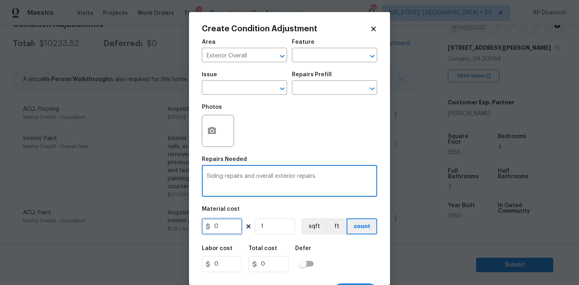
click at [229, 227] on input "0" at bounding box center [222, 227] width 40 height 16
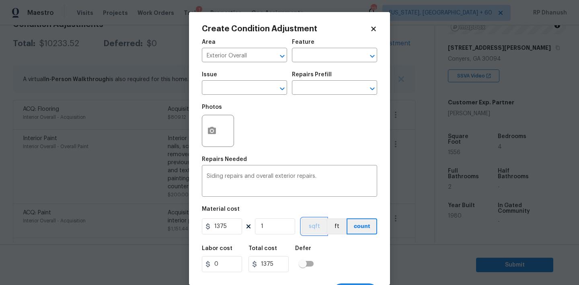
scroll to position [15, 0]
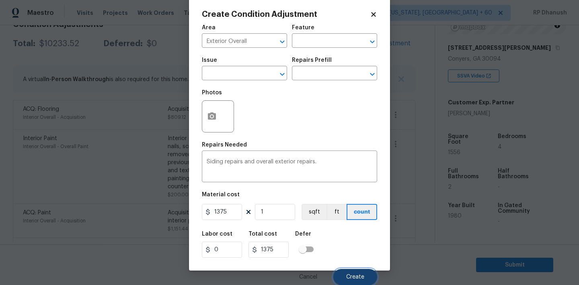
click at [364, 276] on button "Create" at bounding box center [355, 277] width 44 height 16
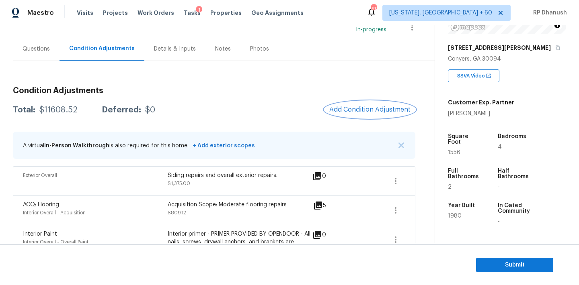
scroll to position [0, 0]
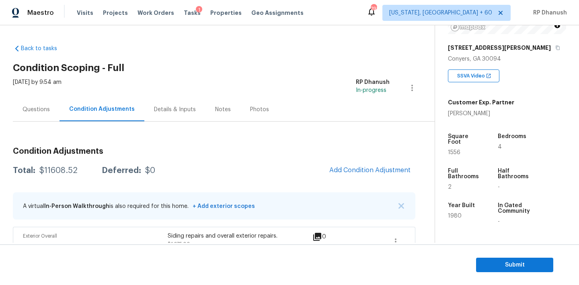
click at [35, 116] on div "Questions" at bounding box center [36, 110] width 47 height 24
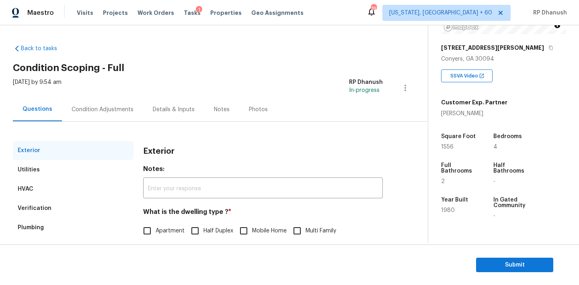
scroll to position [102, 0]
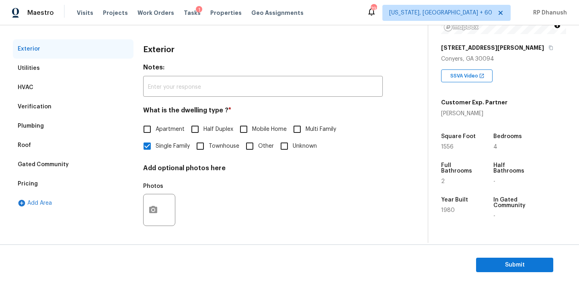
click at [30, 174] on div "Pricing" at bounding box center [73, 183] width 121 height 19
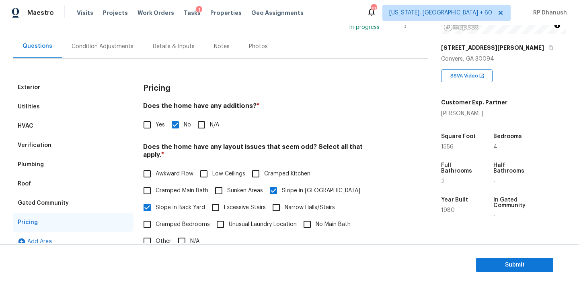
scroll to position [0, 0]
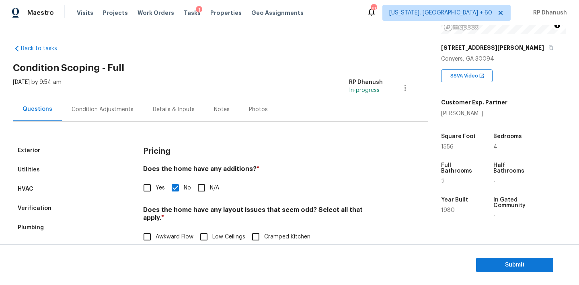
click at [112, 118] on div "Condition Adjustments" at bounding box center [102, 110] width 81 height 24
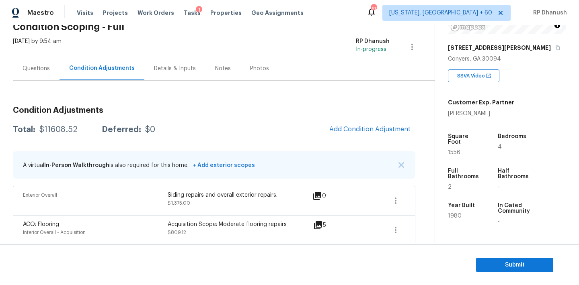
scroll to position [29, 0]
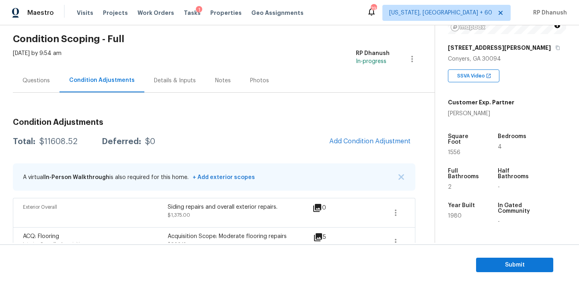
click at [36, 75] on div "Questions" at bounding box center [36, 81] width 47 height 24
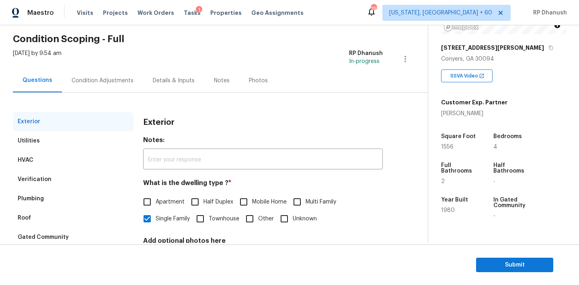
scroll to position [102, 0]
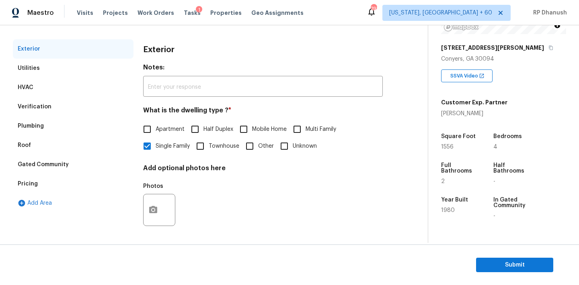
click at [51, 181] on div "Pricing" at bounding box center [73, 183] width 121 height 19
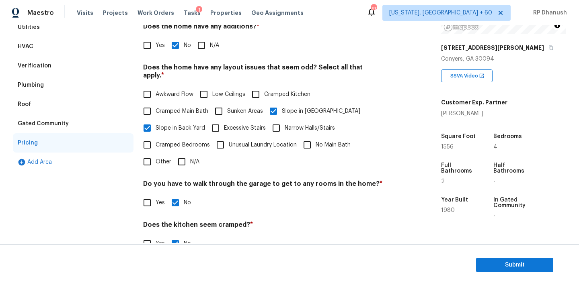
click at [37, 127] on div "Gated Community" at bounding box center [43, 124] width 51 height 8
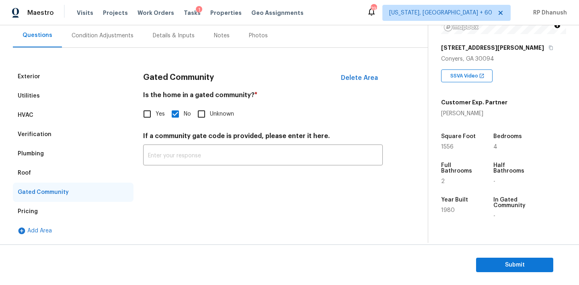
click at [36, 133] on div "Verification" at bounding box center [35, 135] width 34 height 8
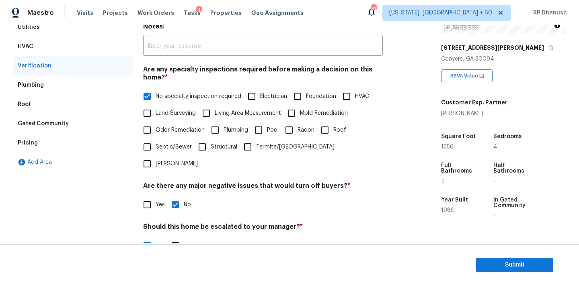
scroll to position [274, 0]
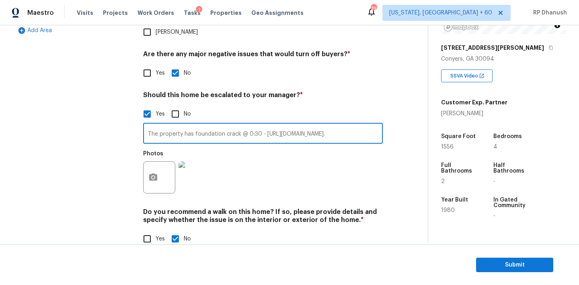
click at [204, 125] on input "The property has foundation crack @ 0:30 - https://opendoor-admin-client-upload…" at bounding box center [262, 134] width 239 height 19
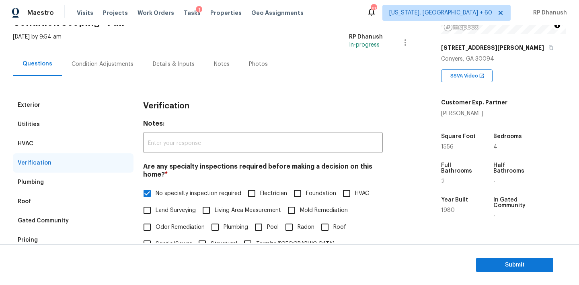
scroll to position [6, 0]
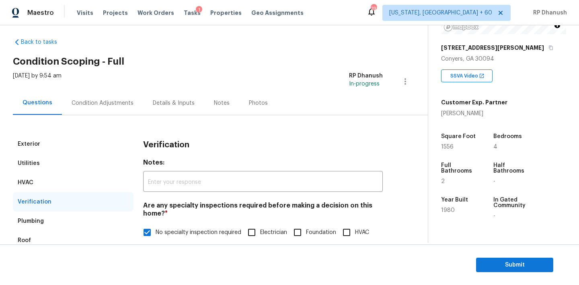
click at [108, 108] on div "Condition Adjustments" at bounding box center [102, 103] width 81 height 24
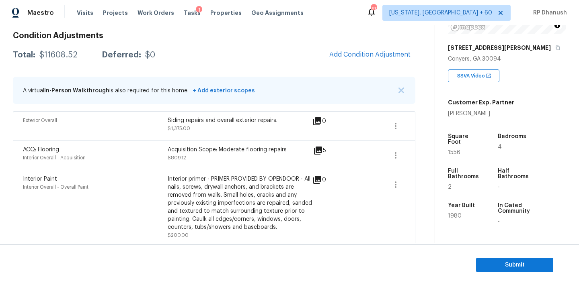
scroll to position [54, 0]
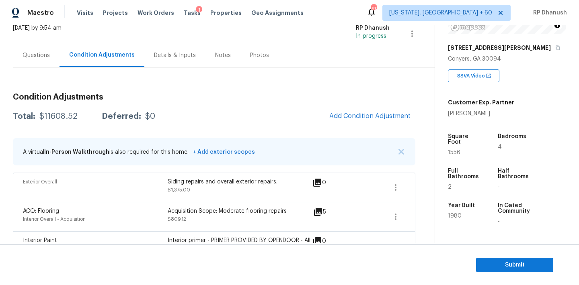
click at [65, 112] on div "$11608.52" at bounding box center [58, 116] width 38 height 8
copy div "$11608.52"
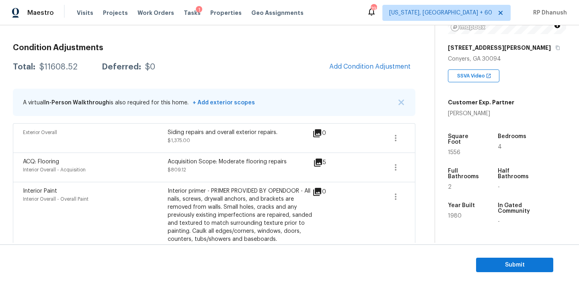
scroll to position [0, 0]
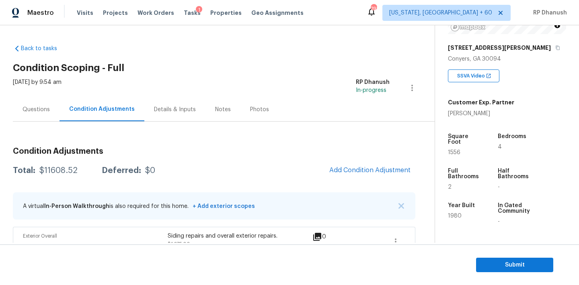
click at [31, 107] on div "Questions" at bounding box center [35, 110] width 27 height 8
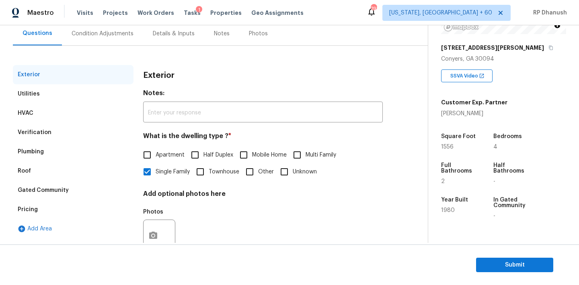
scroll to position [102, 0]
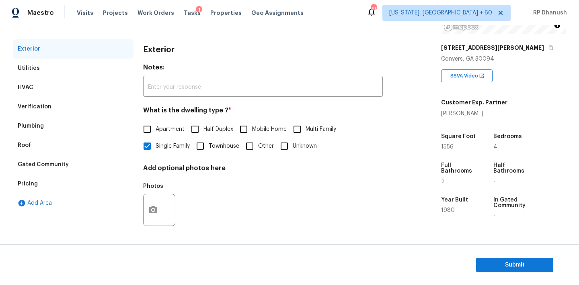
click at [45, 178] on div "Pricing" at bounding box center [73, 183] width 121 height 19
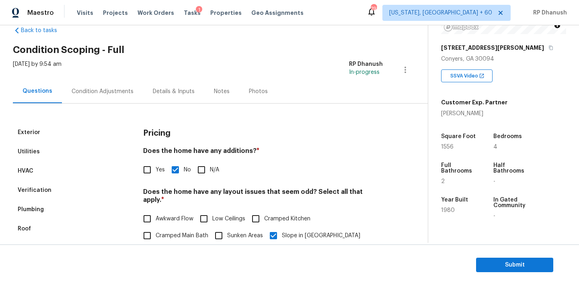
scroll to position [0, 0]
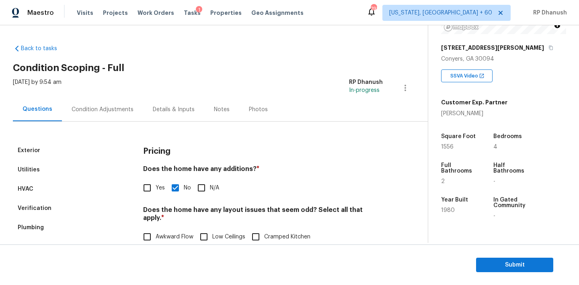
click at [95, 108] on div "Condition Adjustments" at bounding box center [103, 110] width 62 height 8
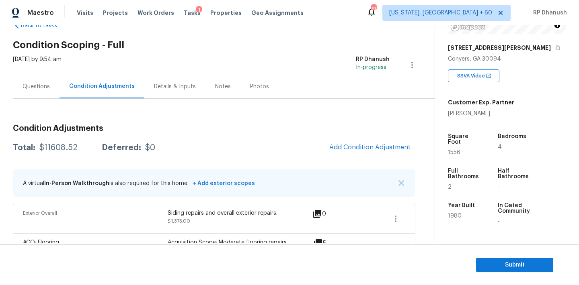
scroll to position [20, 0]
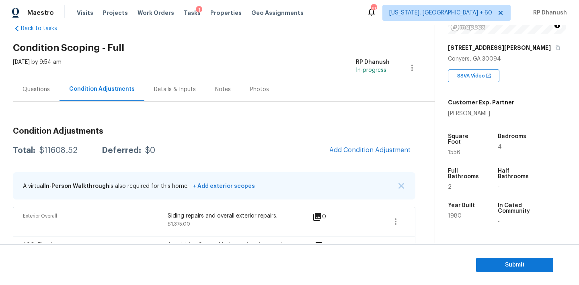
click at [75, 149] on div "$11608.52" at bounding box center [58, 151] width 38 height 8
click at [494, 257] on section "Submit" at bounding box center [289, 265] width 579 height 41
click at [490, 264] on span "Submit" at bounding box center [514, 265] width 64 height 10
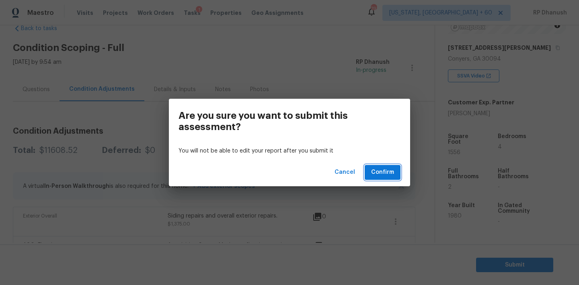
click at [381, 169] on span "Confirm" at bounding box center [382, 173] width 23 height 10
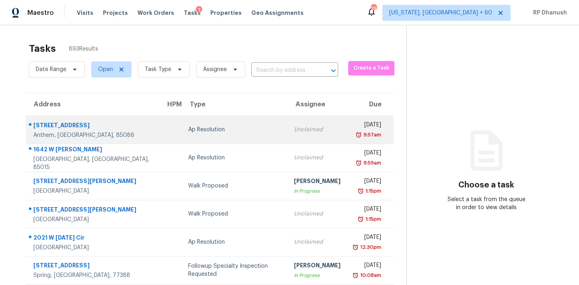
scroll to position [21, 0]
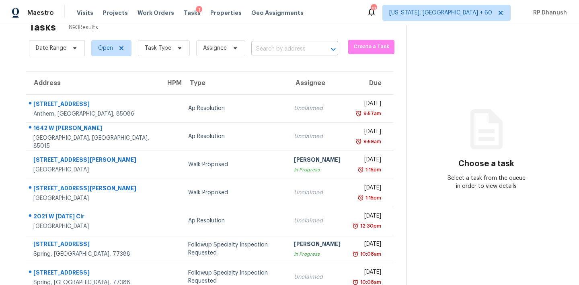
click at [292, 47] on input "text" at bounding box center [283, 49] width 64 height 12
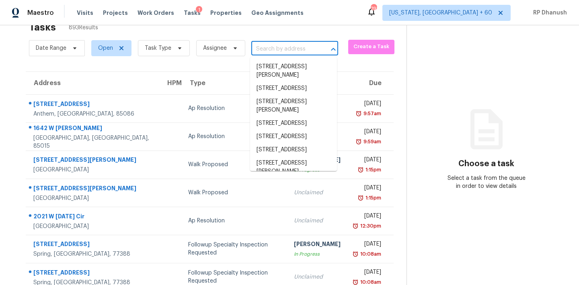
paste input "167 Fernbrook Trl, Dawsonville, GA 30534"
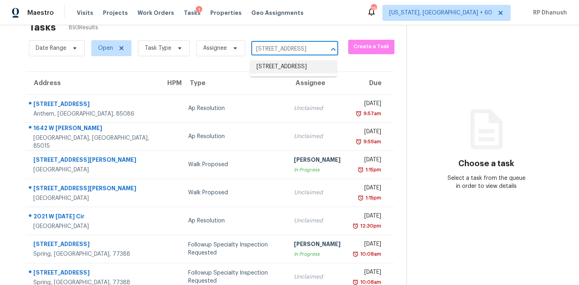
click at [289, 74] on li "167 Fernbrook Trl, Dawsonville, GA 30534" at bounding box center [293, 66] width 87 height 13
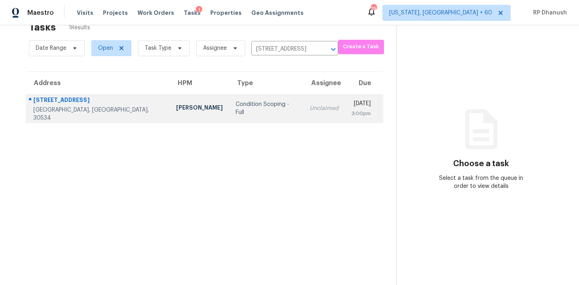
click at [345, 121] on td "[DATE] 3:00pm" at bounding box center [364, 108] width 38 height 28
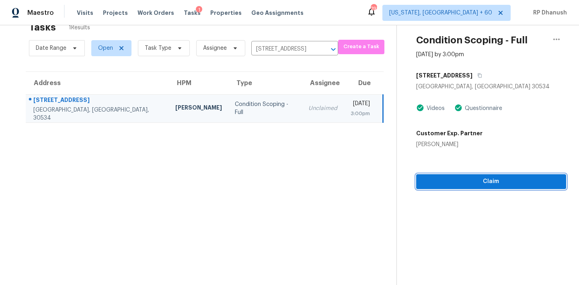
click at [462, 181] on span "Claim" at bounding box center [490, 182] width 137 height 10
click at [452, 180] on span "Start Assessment" at bounding box center [491, 182] width 136 height 10
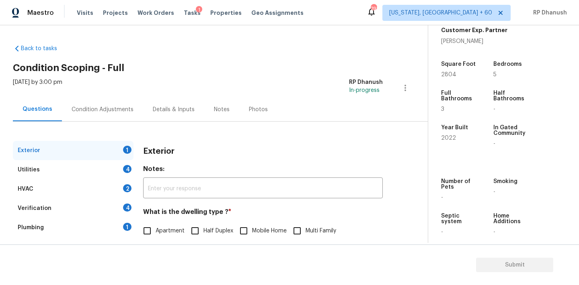
scroll to position [102, 0]
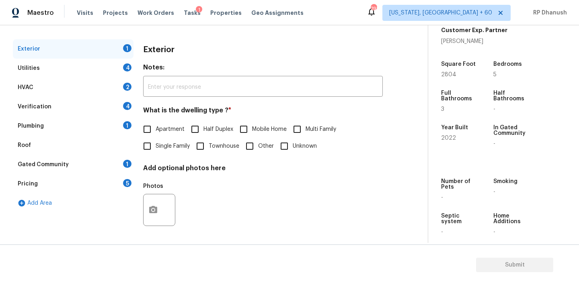
click at [156, 149] on span "Single Family" at bounding box center [172, 146] width 34 height 8
click at [155, 149] on input "Single Family" at bounding box center [147, 146] width 17 height 17
click at [120, 64] on div "Utilities 4" at bounding box center [73, 68] width 121 height 19
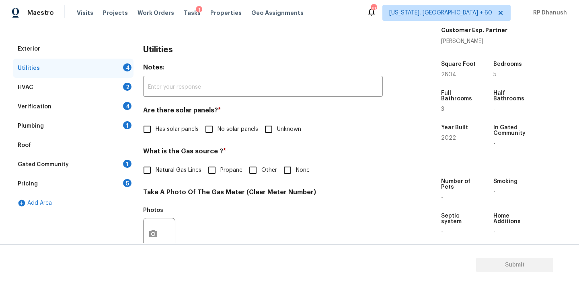
click at [217, 127] on input "No solar panels" at bounding box center [208, 129] width 17 height 17
click at [153, 167] on input "Natural Gas Lines" at bounding box center [147, 171] width 17 height 17
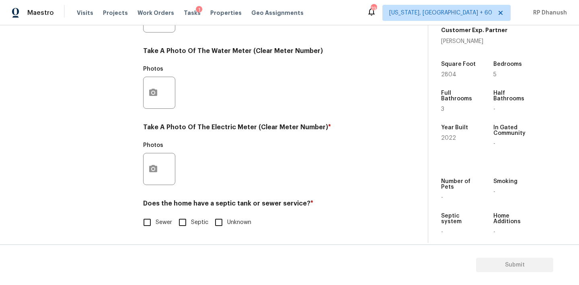
scroll to position [319, 0]
click at [156, 170] on icon "button" at bounding box center [153, 168] width 8 height 7
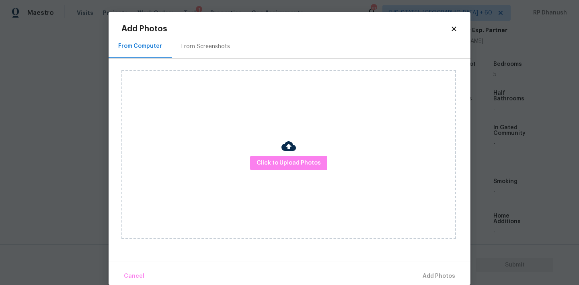
click at [206, 41] on div "From Screenshots" at bounding box center [206, 47] width 68 height 24
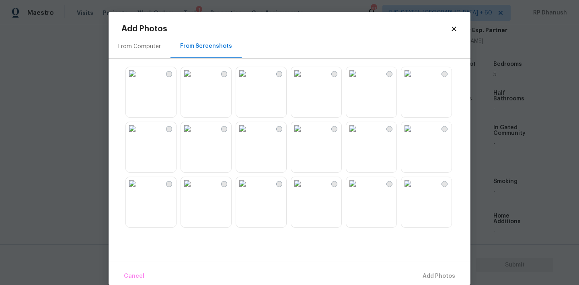
click at [194, 80] on img at bounding box center [187, 73] width 13 height 13
click at [425, 274] on span "Add 1 Photo(s)" at bounding box center [435, 277] width 40 height 10
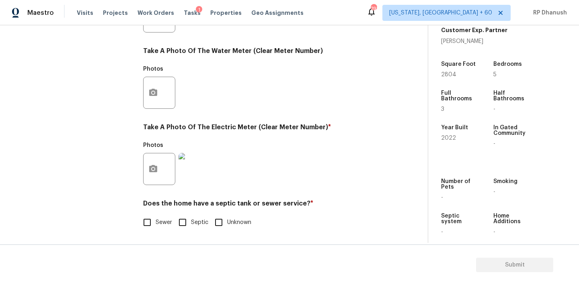
click at [156, 224] on span "Sewer" at bounding box center [163, 223] width 16 height 8
click at [155, 224] on input "Sewer" at bounding box center [147, 222] width 17 height 17
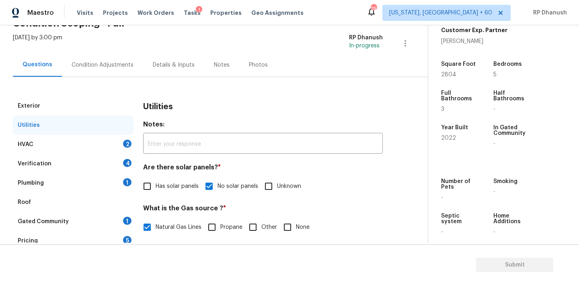
scroll to position [24, 0]
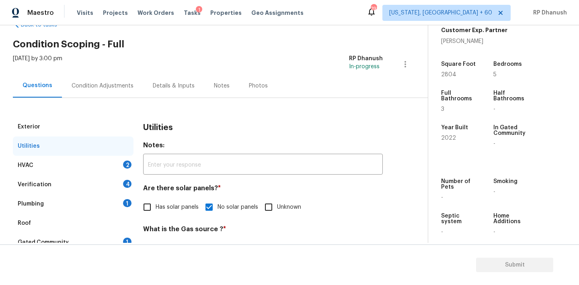
click at [114, 158] on div "HVAC 2" at bounding box center [73, 165] width 121 height 19
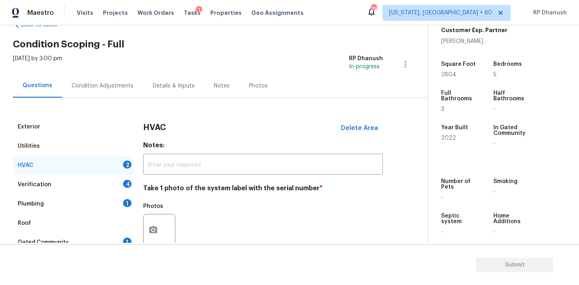
scroll to position [96, 0]
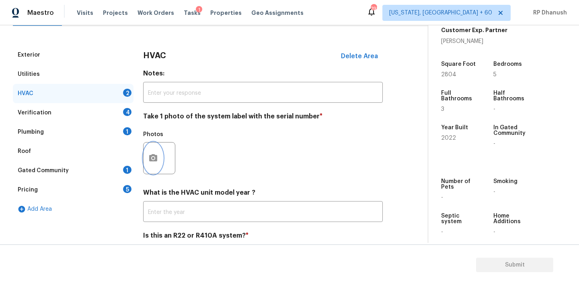
click at [150, 153] on icon "button" at bounding box center [153, 158] width 10 height 10
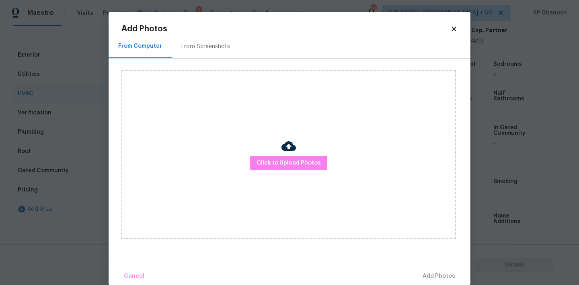
click at [198, 42] on div "From Screenshots" at bounding box center [206, 47] width 68 height 24
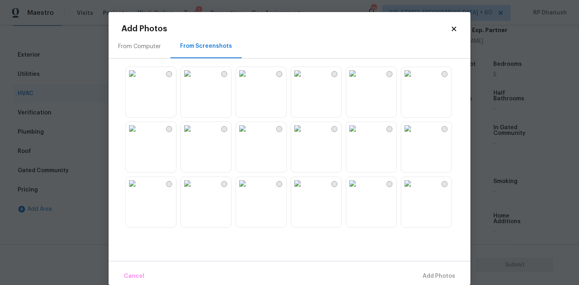
click at [194, 80] on img at bounding box center [187, 73] width 13 height 13
click at [139, 135] on img at bounding box center [132, 128] width 13 height 13
click at [437, 276] on span "Add 1 Photo(s)" at bounding box center [435, 277] width 40 height 10
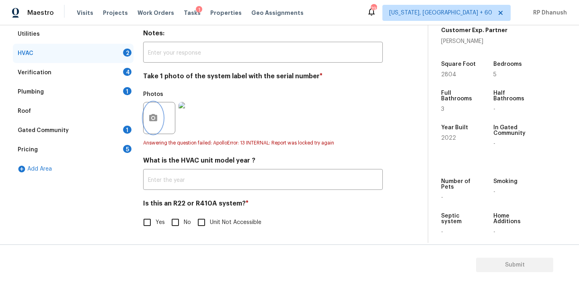
scroll to position [128, 0]
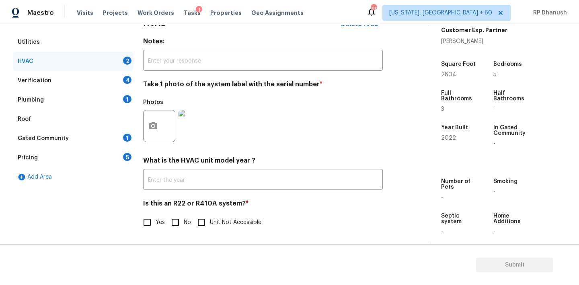
click at [174, 220] on input "No" at bounding box center [175, 222] width 17 height 17
click at [121, 80] on div "Verification 4" at bounding box center [73, 80] width 121 height 19
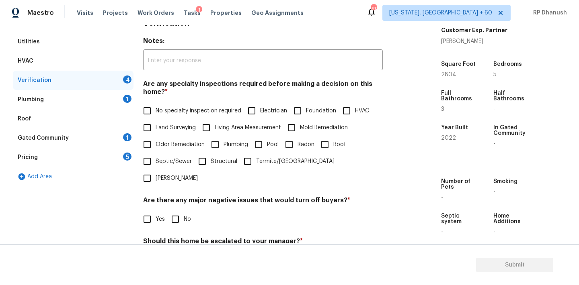
click at [171, 106] on label "No specialty inspection required" at bounding box center [190, 110] width 102 height 17
click at [155, 106] on input "No specialty inspection required" at bounding box center [147, 110] width 17 height 17
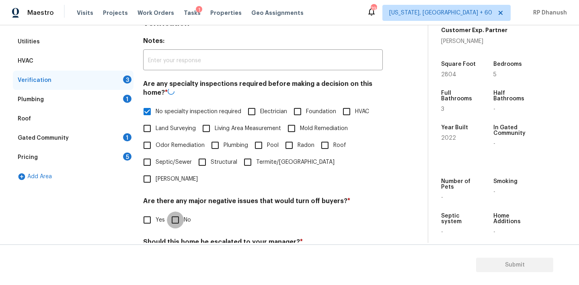
click at [171, 212] on input "No" at bounding box center [175, 220] width 17 height 17
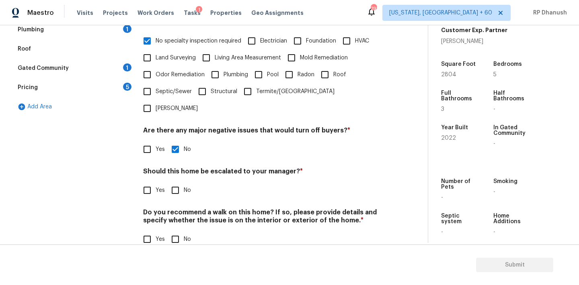
scroll to position [198, 0]
click at [176, 231] on input "No" at bounding box center [175, 239] width 17 height 17
click at [154, 182] on input "Yes" at bounding box center [147, 190] width 17 height 17
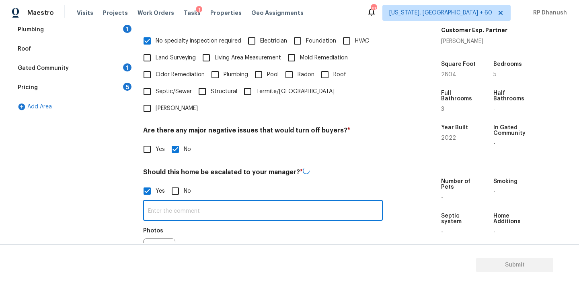
click at [154, 202] on input "text" at bounding box center [262, 211] width 239 height 19
click at [182, 168] on div "Should this home be escalated to your manager? * Yes No ​ Photos" at bounding box center [262, 221] width 239 height 107
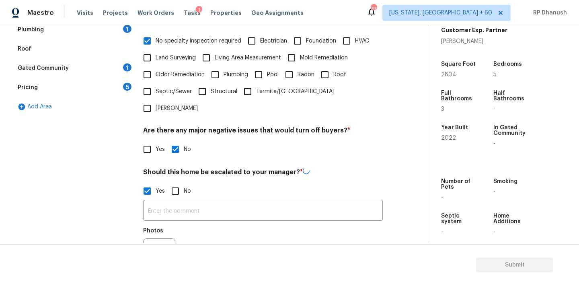
click at [179, 183] on input "No" at bounding box center [175, 191] width 17 height 17
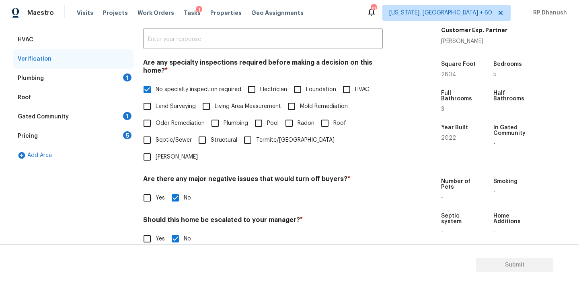
click at [120, 72] on div "Plumbing 1" at bounding box center [73, 78] width 121 height 19
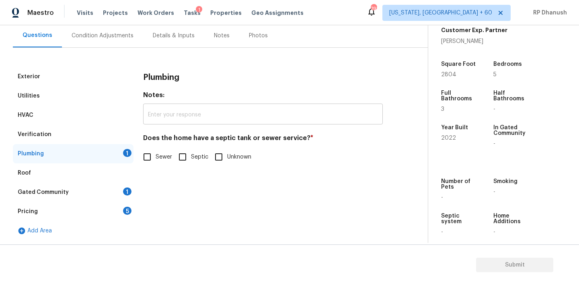
scroll to position [74, 0]
click at [156, 159] on span "Sewer" at bounding box center [163, 157] width 16 height 8
click at [155, 159] on input "Sewer" at bounding box center [147, 157] width 17 height 17
click at [127, 193] on div "1" at bounding box center [127, 192] width 8 height 8
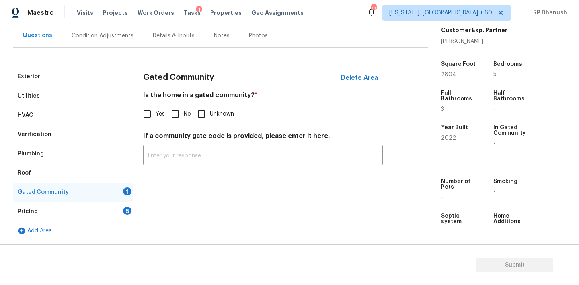
click at [179, 108] on input "No" at bounding box center [175, 114] width 17 height 17
click at [127, 207] on div "5" at bounding box center [127, 211] width 8 height 8
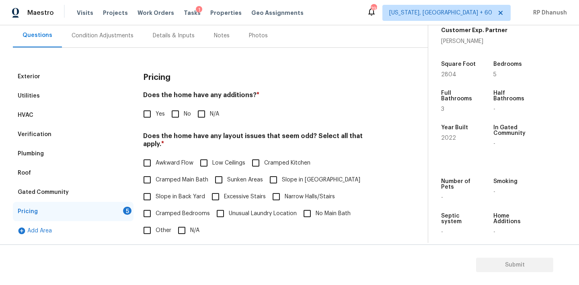
click at [171, 111] on input "No" at bounding box center [175, 114] width 17 height 17
click at [157, 194] on span "Slope in Back Yard" at bounding box center [179, 198] width 49 height 8
click at [155, 189] on input "Slope in Back Yard" at bounding box center [147, 197] width 17 height 17
click at [272, 176] on input "Slope in [GEOGRAPHIC_DATA]" at bounding box center [273, 180] width 17 height 17
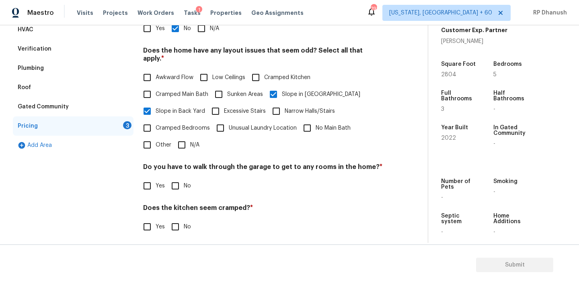
scroll to position [197, 0]
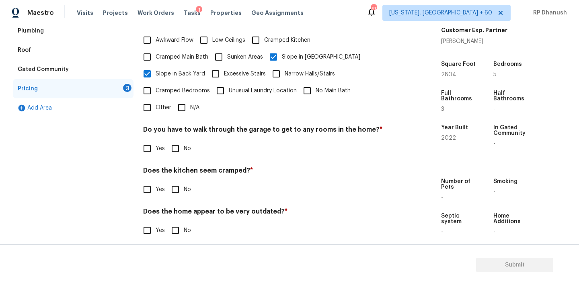
click at [173, 140] on input "No" at bounding box center [175, 148] width 17 height 17
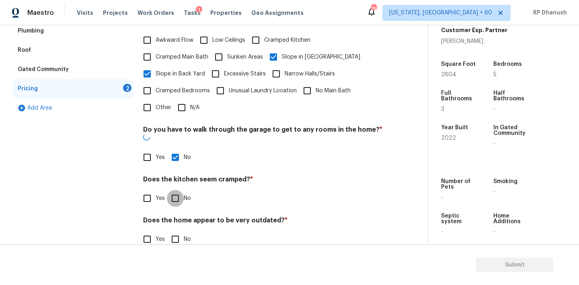
click at [173, 190] on input "No" at bounding box center [175, 198] width 17 height 17
click at [173, 232] on input "No" at bounding box center [175, 240] width 17 height 17
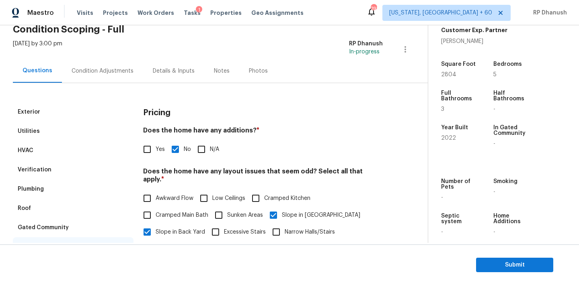
scroll to position [28, 0]
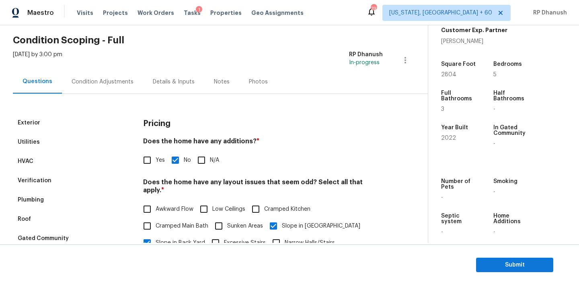
click at [120, 72] on div "Condition Adjustments" at bounding box center [102, 82] width 81 height 24
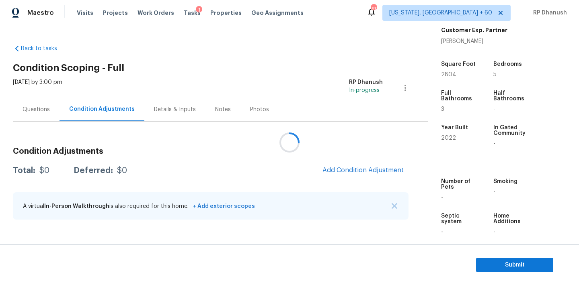
scroll to position [71, 0]
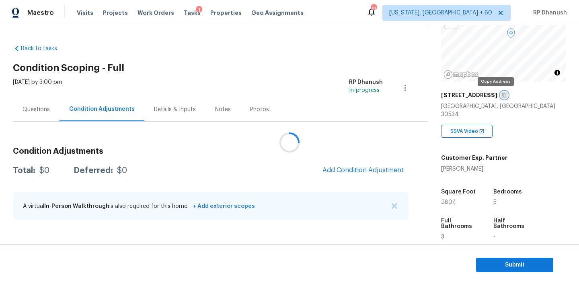
click at [501, 96] on icon "button" at bounding box center [503, 95] width 5 height 5
click at [254, 163] on div at bounding box center [289, 142] width 579 height 285
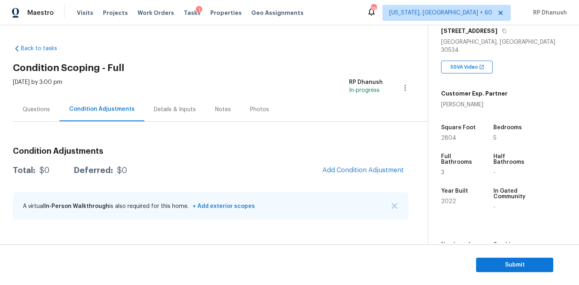
click at [395, 180] on div "Condition Adjustments Total: $0 Deferred: $0 Add Condition Adjustment A virtual…" at bounding box center [210, 184] width 395 height 86
click at [389, 171] on span "Add Condition Adjustment" at bounding box center [362, 170] width 81 height 7
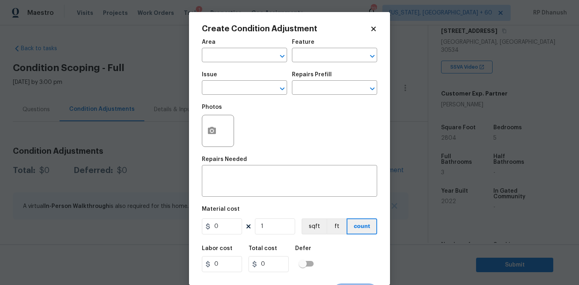
click at [243, 63] on span "Area ​" at bounding box center [244, 51] width 85 height 33
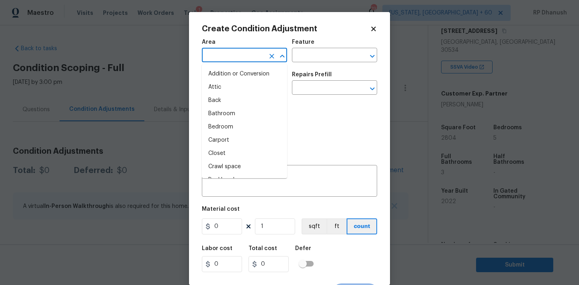
click at [243, 60] on input "text" at bounding box center [233, 56] width 63 height 12
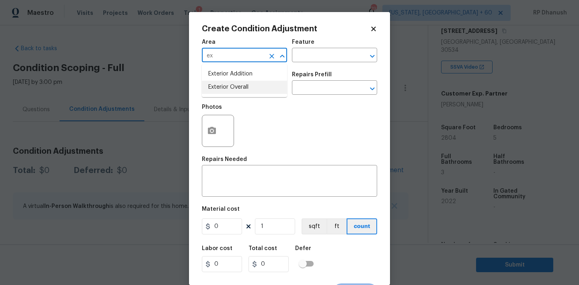
click at [230, 88] on li "Exterior Overall" at bounding box center [244, 87] width 85 height 13
click at [316, 60] on input "text" at bounding box center [323, 56] width 63 height 12
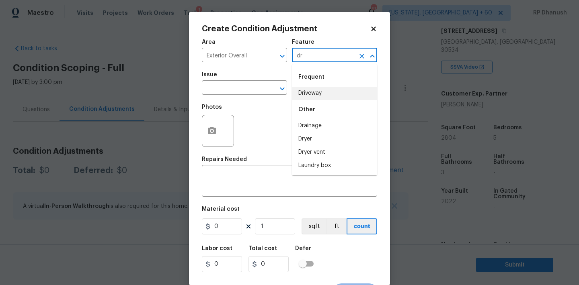
click at [305, 90] on li "Driveway" at bounding box center [334, 93] width 85 height 13
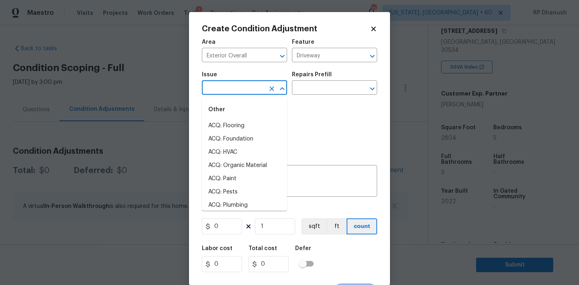
click at [231, 90] on input "text" at bounding box center [233, 88] width 63 height 12
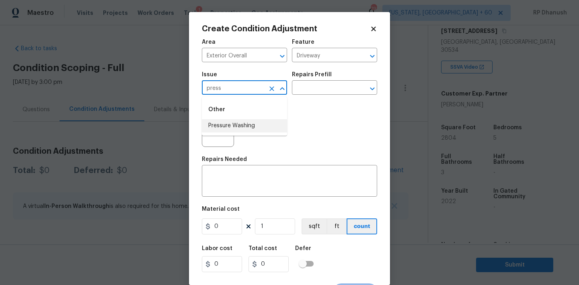
click at [228, 124] on li "Pressure Washing" at bounding box center [244, 125] width 85 height 13
click at [320, 77] on h5 "Repairs Prefill" at bounding box center [312, 75] width 40 height 6
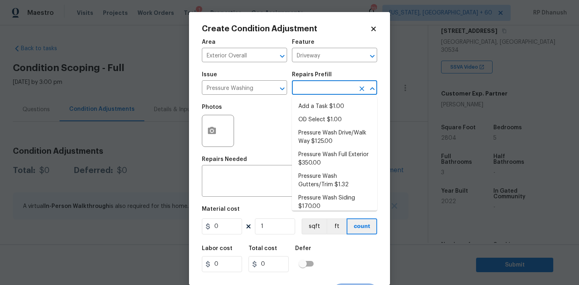
click at [319, 84] on input "text" at bounding box center [323, 88] width 63 height 12
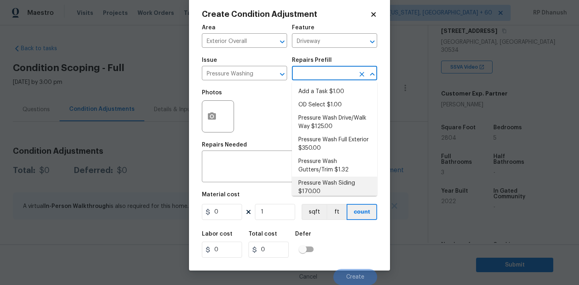
click at [309, 188] on li "Pressure Wash Siding $170.00" at bounding box center [334, 188] width 85 height 22
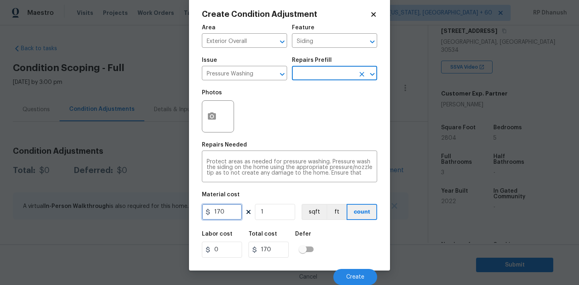
click at [227, 210] on input "170" at bounding box center [222, 212] width 40 height 16
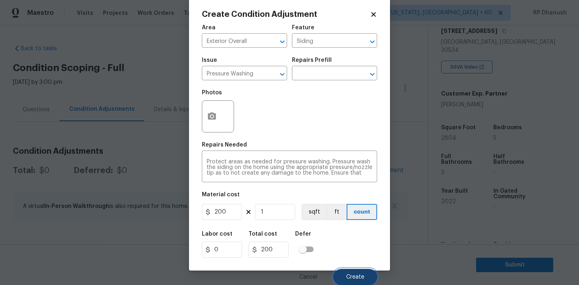
click at [345, 270] on button "Create" at bounding box center [355, 277] width 44 height 16
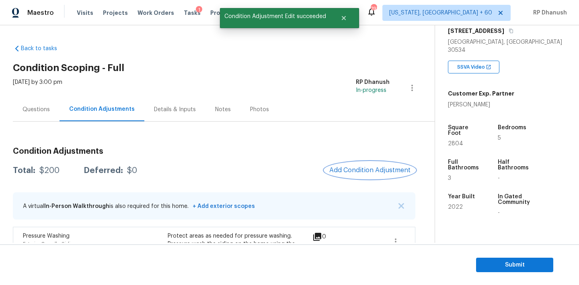
scroll to position [61, 0]
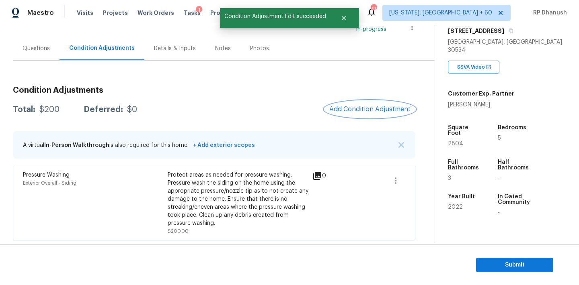
click at [354, 109] on span "Add Condition Adjustment" at bounding box center [369, 109] width 81 height 7
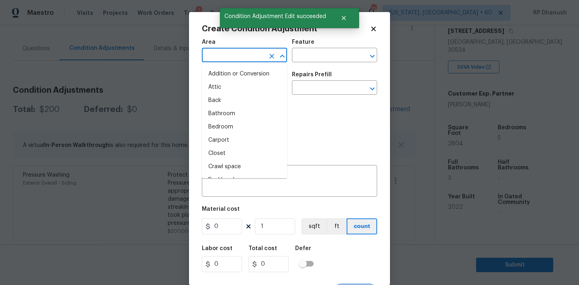
click at [249, 52] on input "text" at bounding box center [233, 56] width 63 height 12
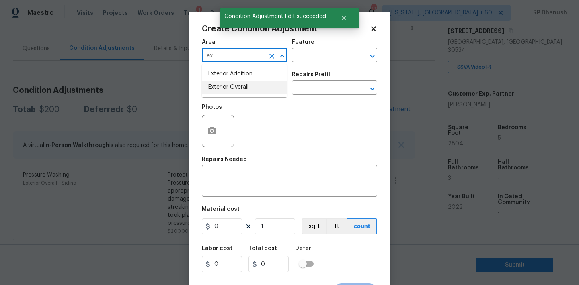
click at [238, 86] on li "Exterior Overall" at bounding box center [244, 87] width 85 height 13
click at [333, 51] on input "text" at bounding box center [323, 56] width 63 height 12
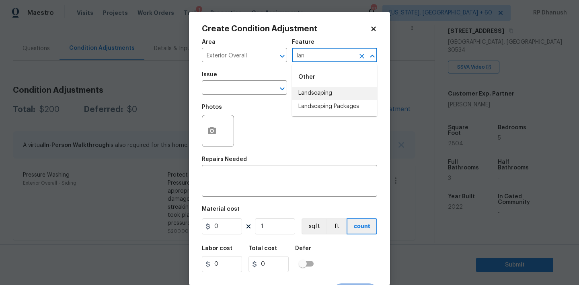
click at [323, 104] on li "Landscaping Packages" at bounding box center [334, 106] width 85 height 13
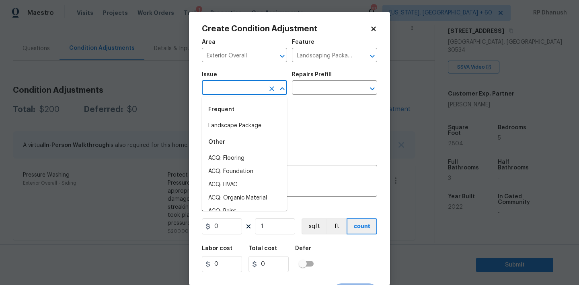
click at [262, 92] on input "text" at bounding box center [233, 88] width 63 height 12
click at [258, 129] on li "Landscape Package" at bounding box center [244, 125] width 85 height 13
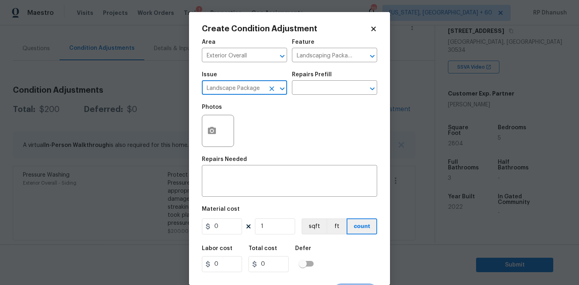
click at [314, 82] on div "Repairs Prefill" at bounding box center [334, 77] width 85 height 10
click at [315, 90] on input "text" at bounding box center [323, 88] width 63 height 12
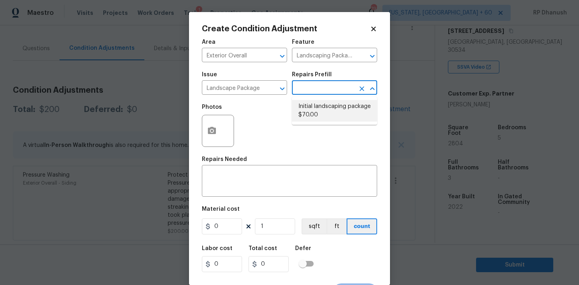
click at [313, 100] on li "Initial landscaping package $70.00" at bounding box center [334, 111] width 85 height 22
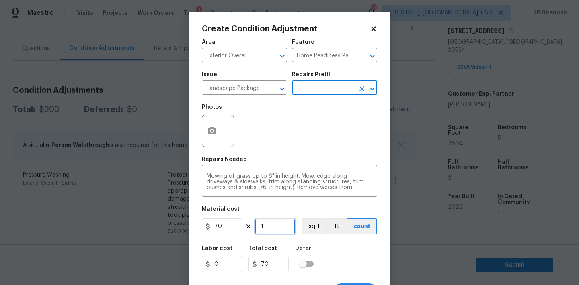
click at [276, 233] on input "1" at bounding box center [275, 227] width 40 height 16
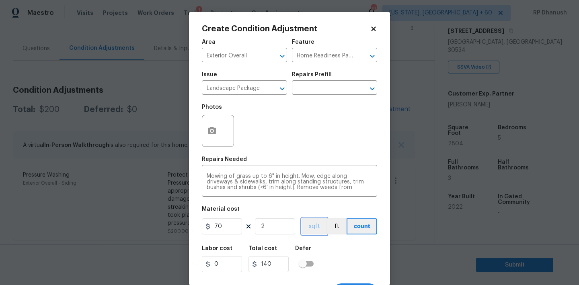
scroll to position [15, 0]
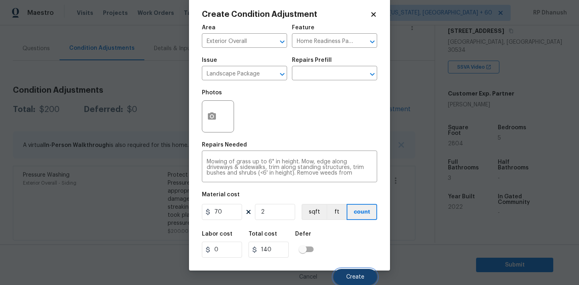
click at [350, 279] on span "Create" at bounding box center [355, 277] width 18 height 6
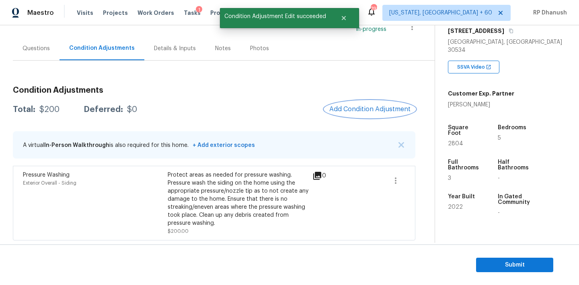
scroll to position [0, 0]
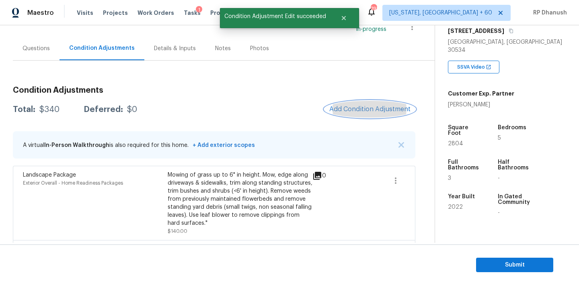
click at [348, 105] on button "Add Condition Adjustment" at bounding box center [369, 109] width 91 height 17
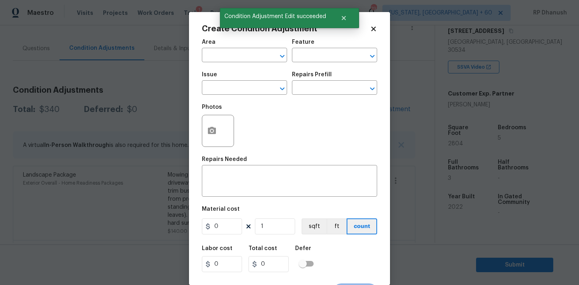
click at [175, 112] on body "Maestro Visits Projects Work Orders Tasks 1 Properties Geo Assignments 793 Wash…" at bounding box center [289, 142] width 579 height 285
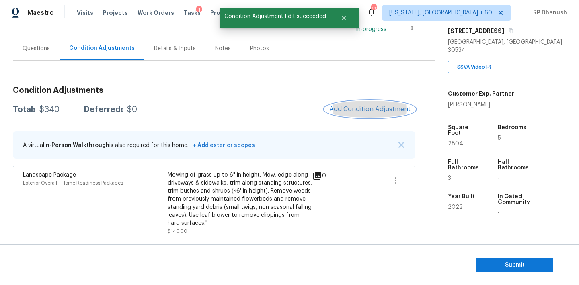
click at [355, 104] on button "Add Condition Adjustment" at bounding box center [369, 109] width 91 height 17
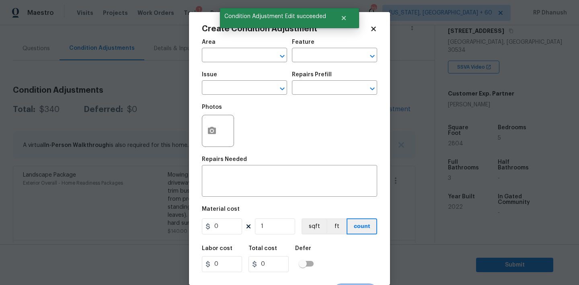
click at [252, 49] on div "Area" at bounding box center [244, 44] width 85 height 10
click at [251, 51] on input "text" at bounding box center [233, 56] width 63 height 12
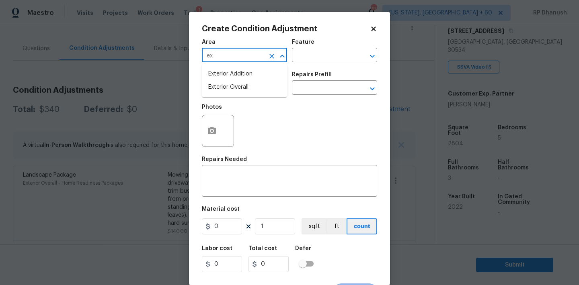
click at [245, 85] on li "Exterior Overall" at bounding box center [244, 87] width 85 height 13
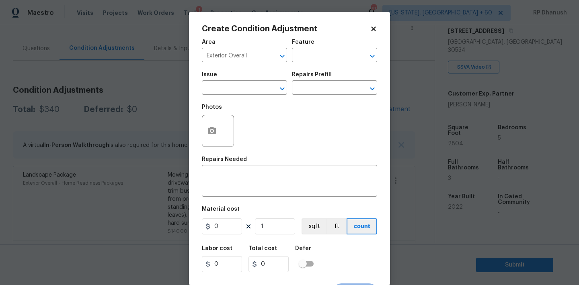
click at [325, 47] on div "Feature" at bounding box center [334, 44] width 85 height 10
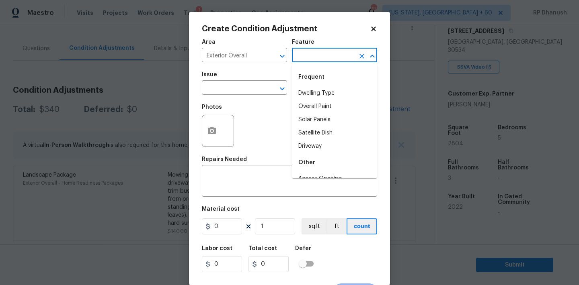
click at [323, 56] on input "text" at bounding box center [323, 56] width 63 height 12
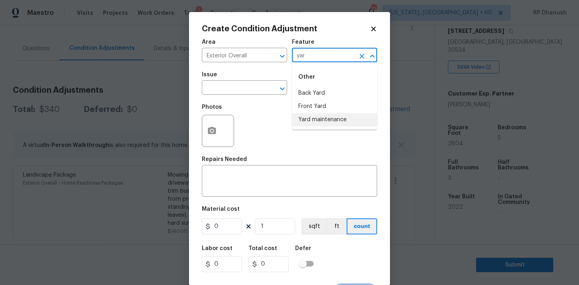
click at [313, 116] on li "Yard maintenance" at bounding box center [334, 119] width 85 height 13
click at [258, 102] on div "Photos" at bounding box center [289, 126] width 175 height 52
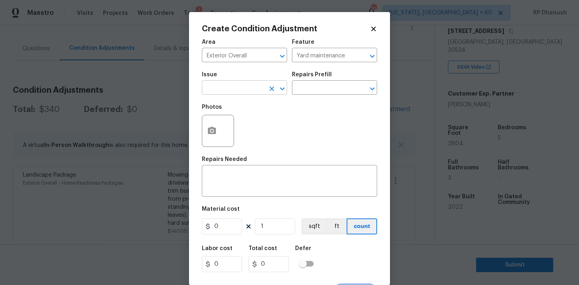
click at [256, 95] on input "text" at bounding box center [233, 88] width 63 height 12
click at [255, 127] on li "Debris/garbage on site" at bounding box center [244, 125] width 85 height 13
click at [299, 88] on input "text" at bounding box center [323, 88] width 63 height 12
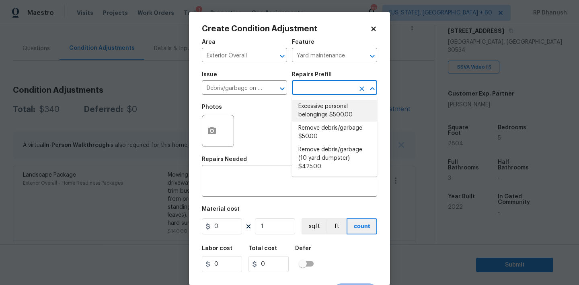
click at [302, 110] on li "Excessive personal belongings $500.00" at bounding box center [334, 111] width 85 height 22
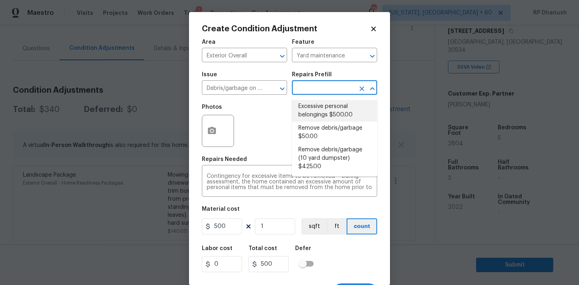
click at [310, 87] on input "text" at bounding box center [323, 88] width 63 height 12
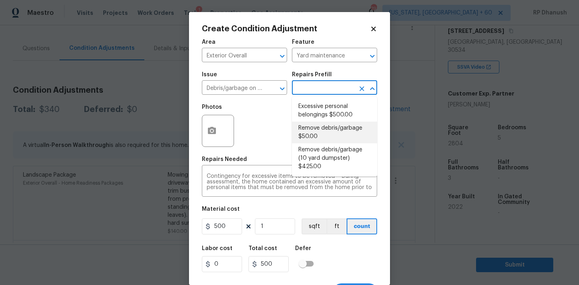
click at [310, 130] on li "Remove debris/garbage $50.00" at bounding box center [334, 133] width 85 height 22
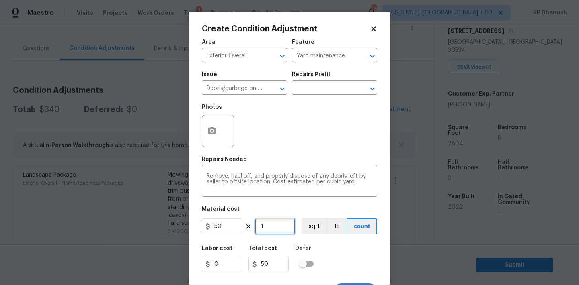
click at [275, 219] on input "1" at bounding box center [275, 227] width 40 height 16
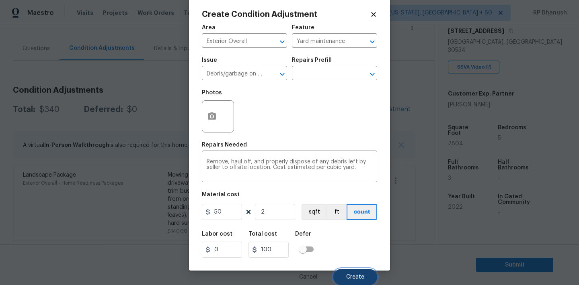
click at [354, 274] on span "Create" at bounding box center [355, 277] width 18 height 6
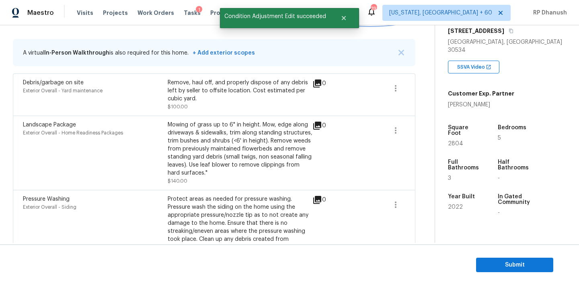
scroll to position [119, 0]
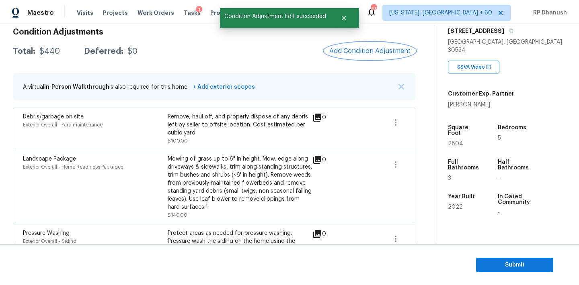
click at [362, 54] on span "Add Condition Adjustment" at bounding box center [369, 50] width 81 height 7
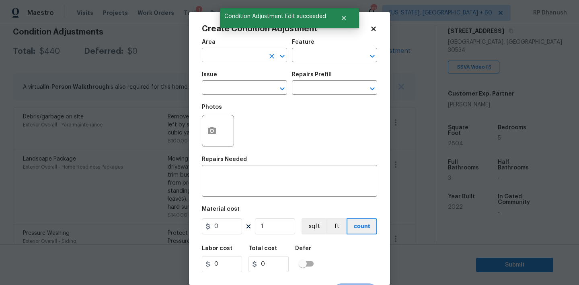
click at [237, 59] on input "text" at bounding box center [233, 56] width 63 height 12
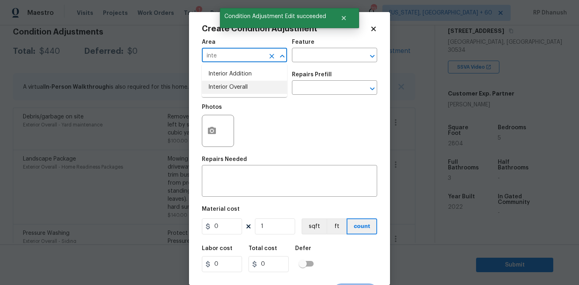
click at [230, 92] on li "Interior Overall" at bounding box center [244, 87] width 85 height 13
click at [318, 47] on div "Feature" at bounding box center [334, 44] width 85 height 10
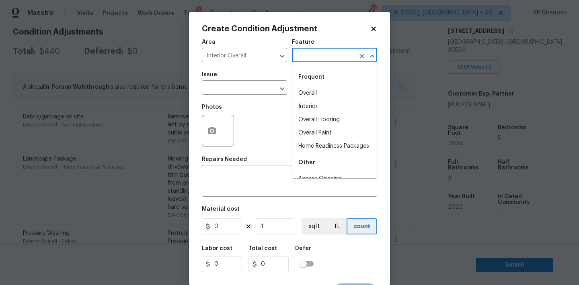
click at [315, 59] on input "text" at bounding box center [323, 56] width 63 height 12
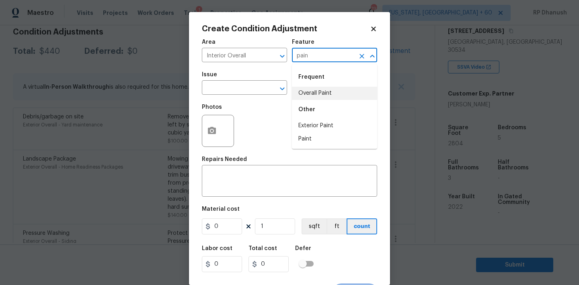
click at [305, 97] on li "Overall Paint" at bounding box center [334, 93] width 85 height 13
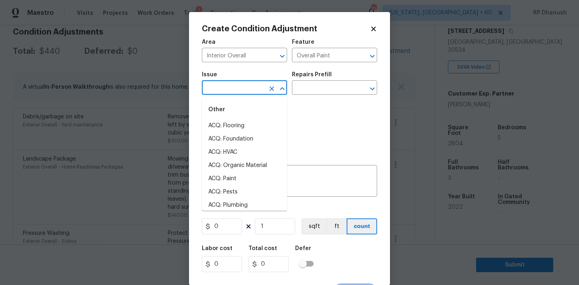
click at [241, 86] on input "text" at bounding box center [233, 88] width 63 height 12
click at [238, 119] on div "Other" at bounding box center [244, 109] width 85 height 19
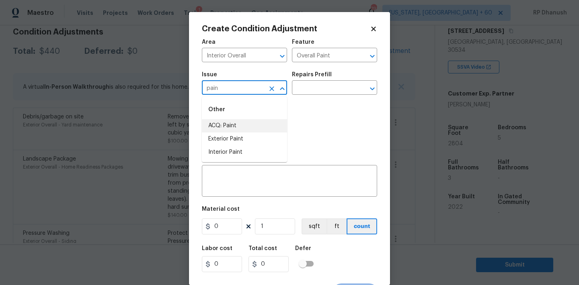
click at [238, 122] on li "ACQ: Paint" at bounding box center [244, 125] width 85 height 13
click at [312, 81] on div "Repairs Prefill" at bounding box center [334, 77] width 85 height 10
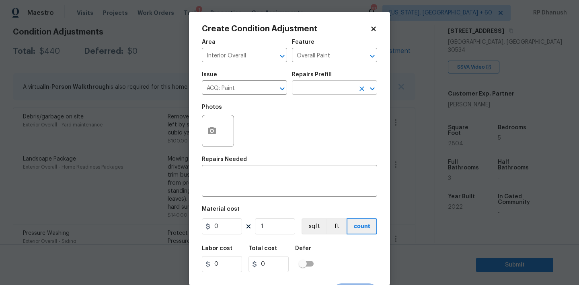
click at [312, 84] on input "text" at bounding box center [323, 88] width 63 height 12
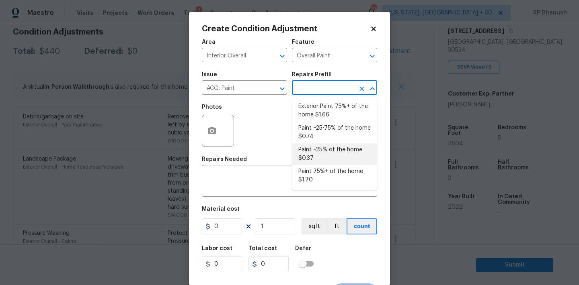
click at [311, 151] on li "Paint ~25% of the home $0.37" at bounding box center [334, 154] width 85 height 22
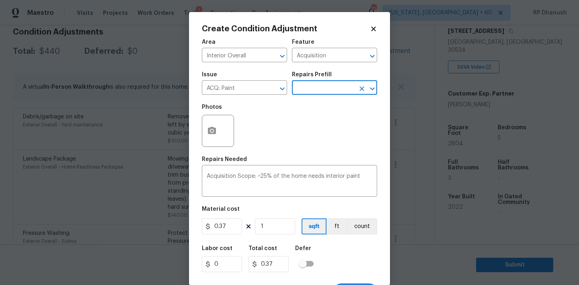
scroll to position [15, 0]
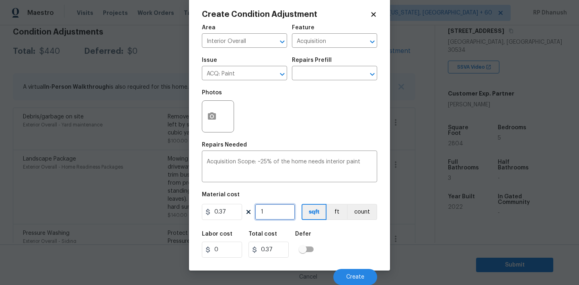
click at [277, 220] on input "1" at bounding box center [275, 212] width 40 height 16
click at [276, 217] on input "2804" at bounding box center [275, 212] width 40 height 16
click at [355, 272] on button "Create" at bounding box center [355, 277] width 44 height 16
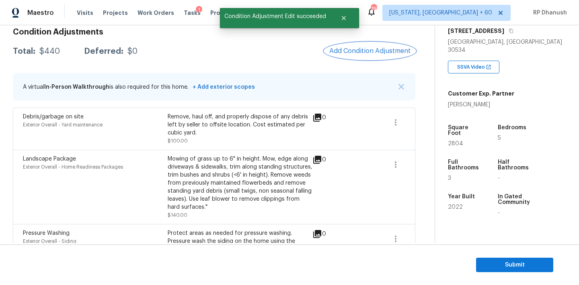
scroll to position [0, 0]
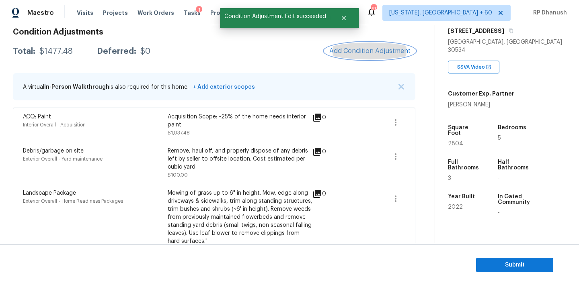
click at [371, 59] on button "Add Condition Adjustment" at bounding box center [369, 51] width 91 height 17
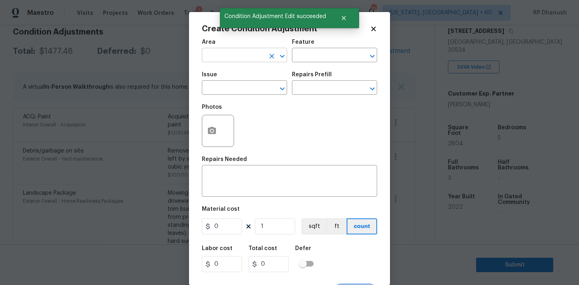
click at [248, 53] on input "text" at bounding box center [233, 56] width 63 height 12
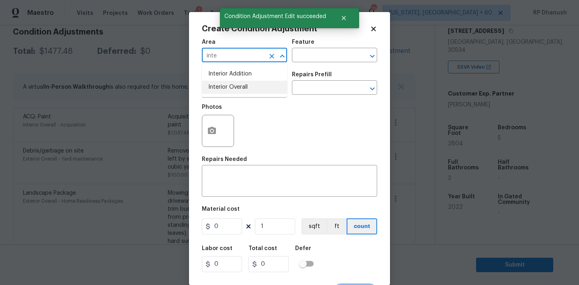
click at [243, 87] on li "Interior Overall" at bounding box center [244, 87] width 85 height 13
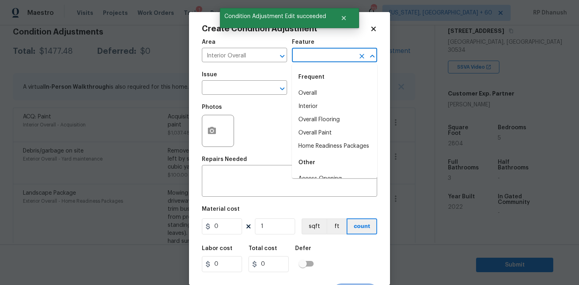
click at [315, 61] on input "text" at bounding box center [323, 56] width 63 height 12
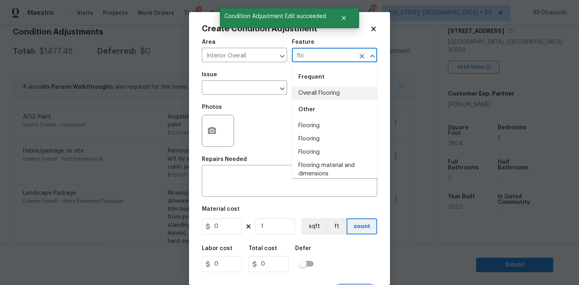
click at [311, 92] on li "Overall Flooring" at bounding box center [334, 93] width 85 height 13
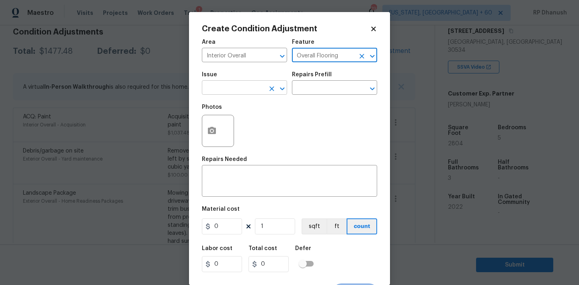
click at [244, 91] on input "text" at bounding box center [233, 88] width 63 height 12
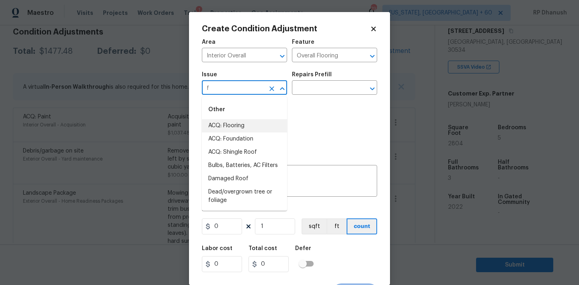
click at [237, 122] on li "ACQ: Flooring" at bounding box center [244, 125] width 85 height 13
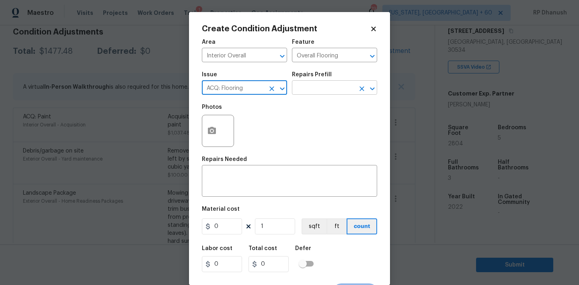
click at [317, 86] on input "text" at bounding box center [323, 88] width 63 height 12
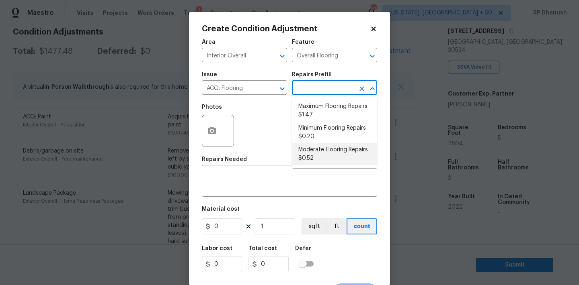
click at [317, 158] on li "Moderate Flooring Repairs $0.52" at bounding box center [334, 154] width 85 height 22
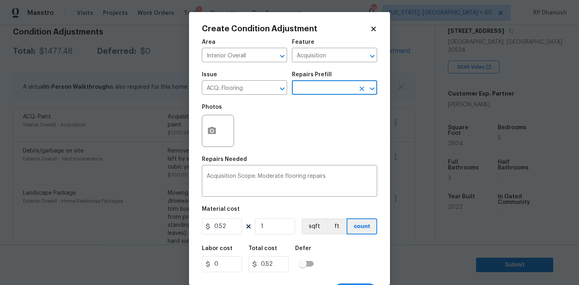
click at [276, 218] on figure "Material cost 0.52 1 sqft ft count" at bounding box center [289, 221] width 175 height 30
click at [271, 233] on input "1" at bounding box center [275, 227] width 40 height 16
paste input "2804"
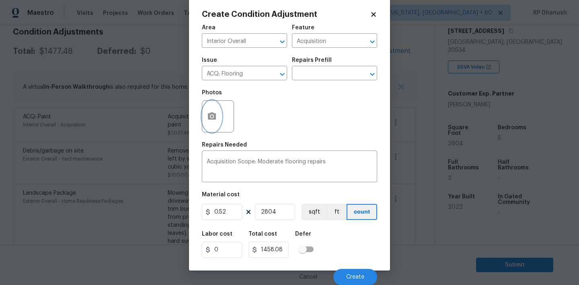
click at [209, 116] on icon "button" at bounding box center [212, 115] width 8 height 7
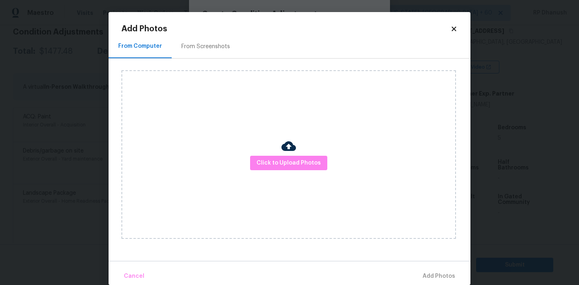
click at [204, 35] on div "From Screenshots" at bounding box center [206, 47] width 68 height 24
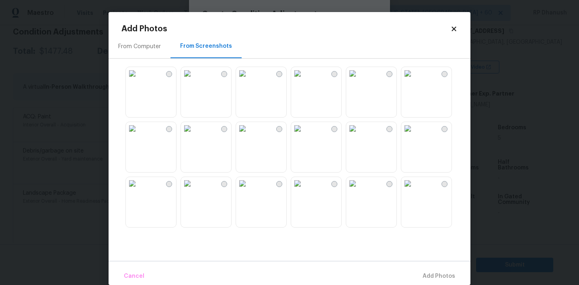
click at [249, 135] on img at bounding box center [242, 128] width 13 height 13
click at [354, 135] on img at bounding box center [352, 128] width 13 height 13
click at [411, 135] on img at bounding box center [407, 128] width 13 height 13
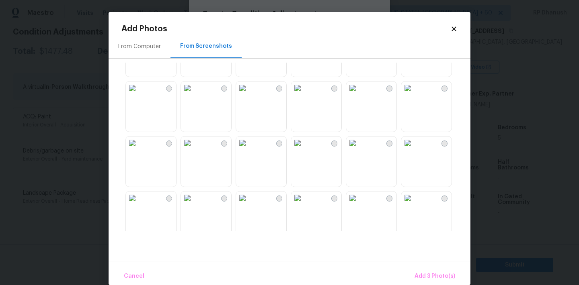
scroll to position [234, 0]
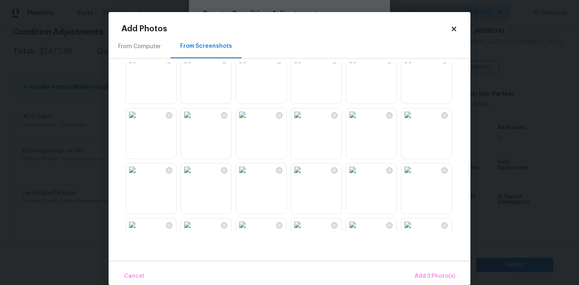
click at [194, 173] on img at bounding box center [187, 170] width 13 height 13
click at [194, 121] on img at bounding box center [187, 114] width 13 height 13
click at [304, 176] on img at bounding box center [297, 170] width 13 height 13
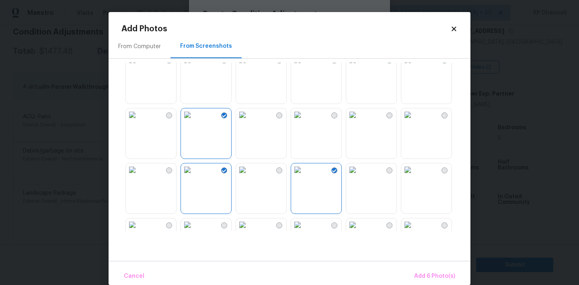
click at [304, 176] on img at bounding box center [297, 170] width 13 height 13
click at [249, 121] on img at bounding box center [242, 114] width 13 height 13
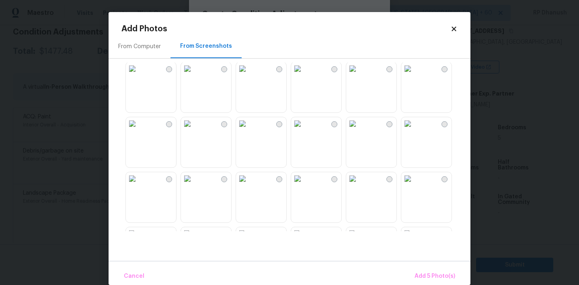
scroll to position [453, 0]
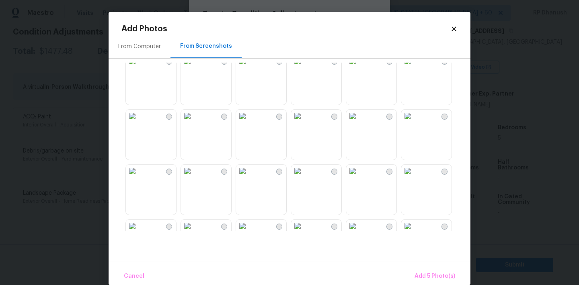
click at [304, 178] on img at bounding box center [297, 171] width 13 height 13
click at [359, 123] on img at bounding box center [352, 116] width 13 height 13
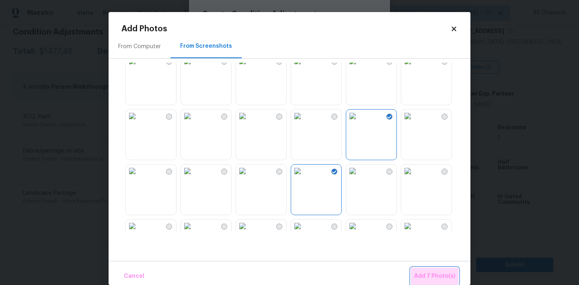
click at [443, 276] on span "Add 7 Photo(s)" at bounding box center [434, 277] width 41 height 10
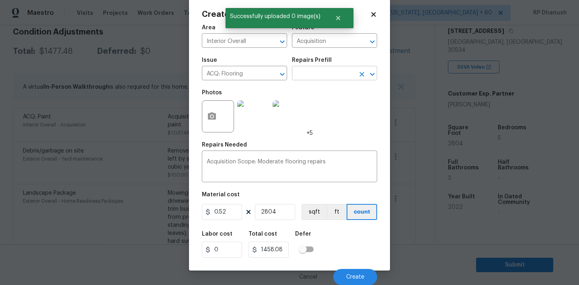
click at [326, 76] on input "text" at bounding box center [323, 74] width 63 height 12
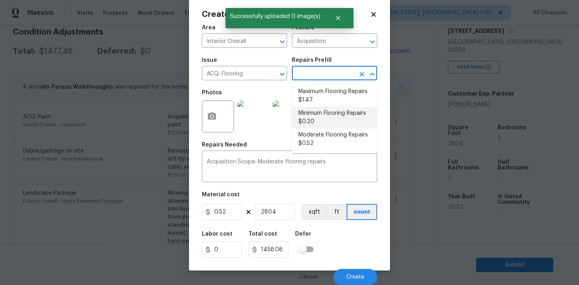
click at [321, 121] on li "Minimum Flooring Repairs $0.20" at bounding box center [334, 118] width 85 height 22
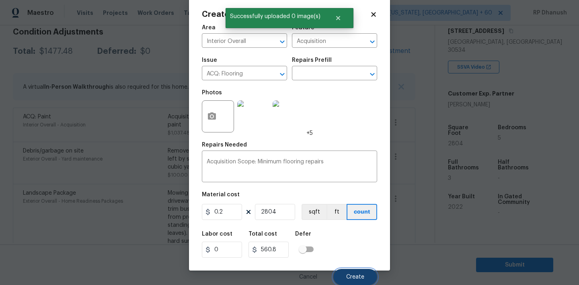
click at [350, 274] on span "Create" at bounding box center [355, 277] width 18 height 6
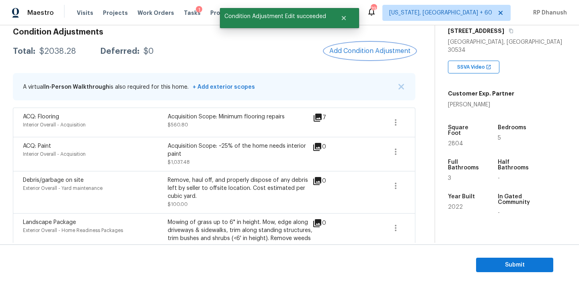
scroll to position [0, 0]
click at [395, 54] on span "Add Condition Adjustment" at bounding box center [369, 50] width 81 height 7
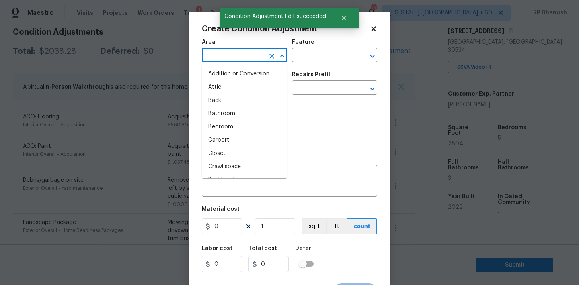
click at [232, 59] on input "text" at bounding box center [233, 56] width 63 height 12
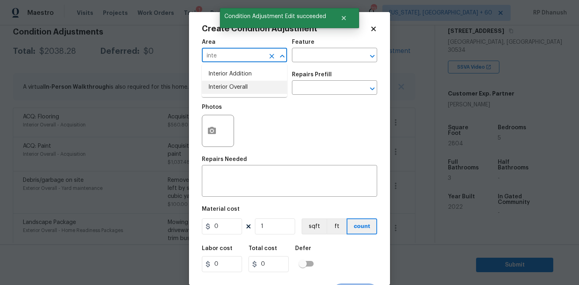
click at [229, 85] on li "Interior Overall" at bounding box center [244, 87] width 85 height 13
click at [244, 174] on textarea at bounding box center [289, 182] width 166 height 17
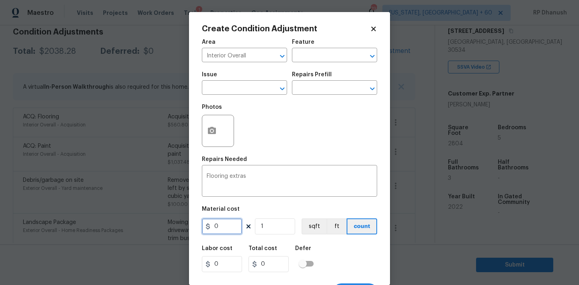
click at [230, 229] on input "0" at bounding box center [222, 227] width 40 height 16
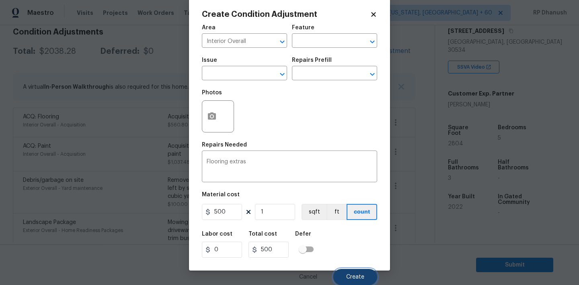
click at [337, 276] on button "Create" at bounding box center [355, 277] width 44 height 16
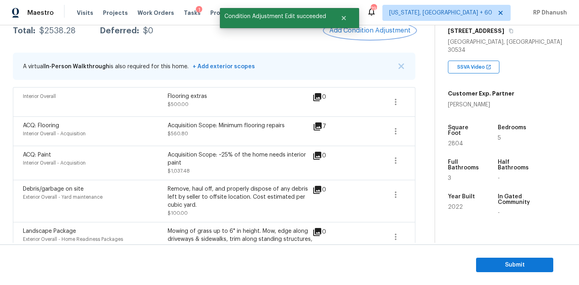
scroll to position [128, 0]
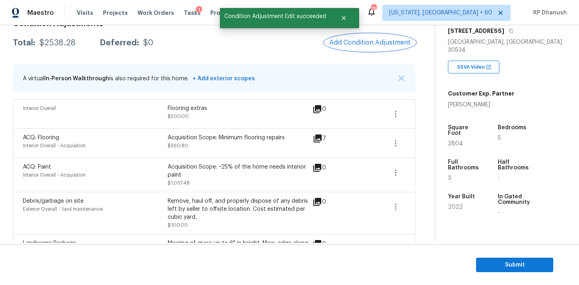
click at [350, 48] on button "Add Condition Adjustment" at bounding box center [369, 42] width 91 height 17
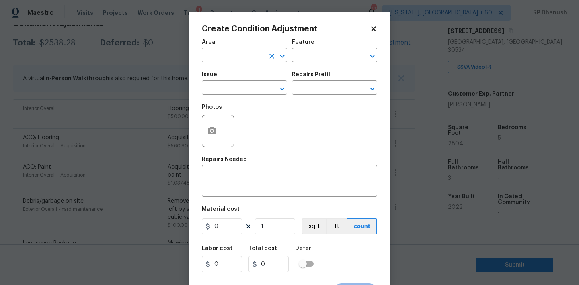
click at [240, 55] on input "text" at bounding box center [233, 56] width 63 height 12
click at [239, 75] on li "HVAC" at bounding box center [244, 73] width 85 height 13
click at [305, 59] on input "text" at bounding box center [323, 56] width 63 height 12
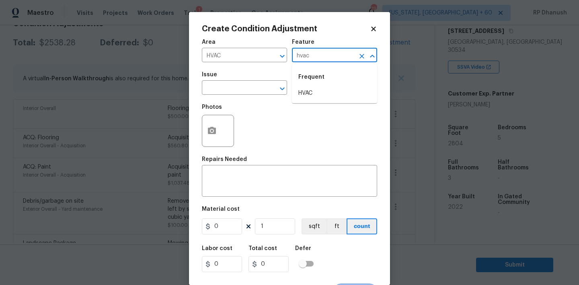
click at [298, 98] on li "HVAC" at bounding box center [334, 93] width 85 height 13
click at [233, 92] on input "text" at bounding box center [233, 88] width 63 height 12
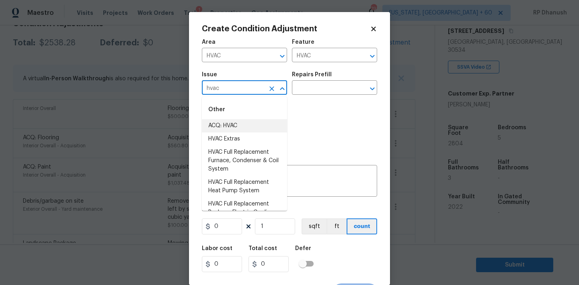
click at [232, 124] on li "ACQ: HVAC" at bounding box center [244, 125] width 85 height 13
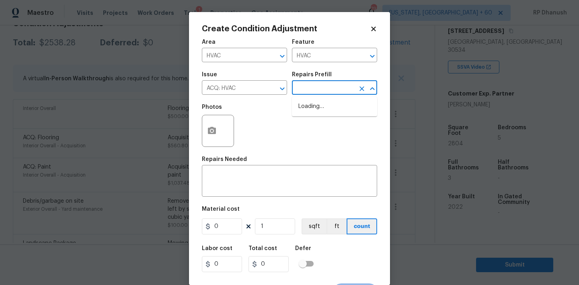
click at [308, 88] on input "text" at bounding box center [323, 88] width 63 height 12
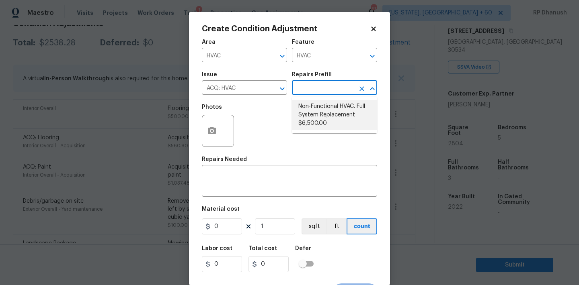
click at [320, 106] on li "Non-Functional HVAC. Full System Replacement $6,500.00" at bounding box center [334, 115] width 85 height 30
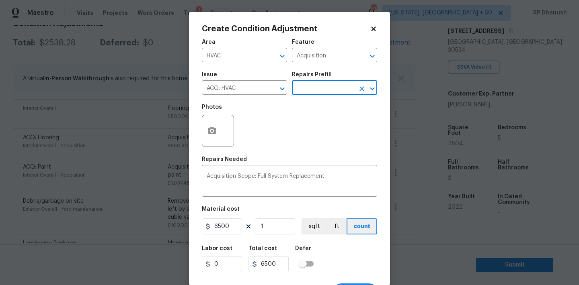
scroll to position [15, 0]
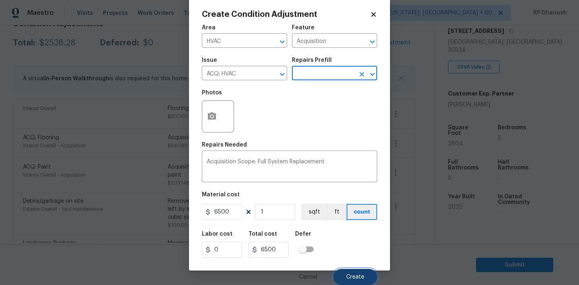
click at [349, 271] on button "Create" at bounding box center [355, 277] width 44 height 16
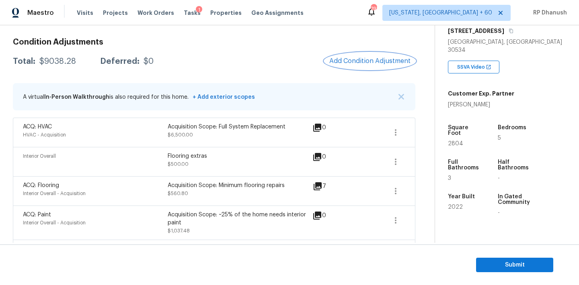
scroll to position [64, 0]
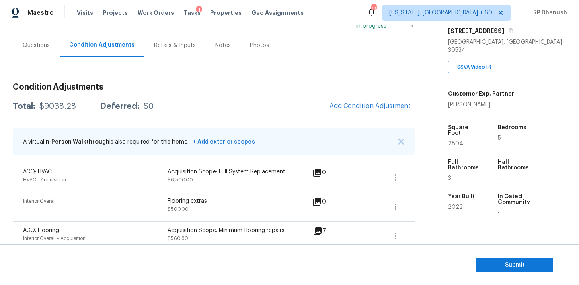
click at [49, 107] on div "$9038.28" at bounding box center [57, 106] width 37 height 8
copy div "$9038.28"
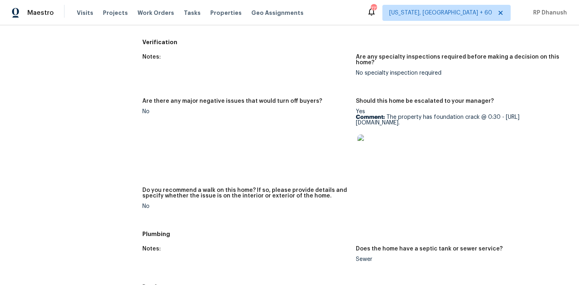
scroll to position [496, 0]
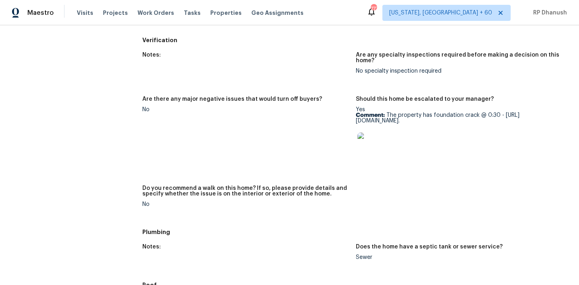
click at [390, 114] on p "Comment: The property has foundation crack @ 0:30 - https://opendoor-admin-clie…" at bounding box center [459, 117] width 207 height 11
drag, startPoint x: 390, startPoint y: 114, endPoint x: 460, endPoint y: 167, distance: 87.5
click at [460, 163] on div "Yes Comment: The property has foundation crack @ 0:30 - https://opendoor-admin-…" at bounding box center [459, 135] width 207 height 56
copy div "The property has foundation crack @ 0:30 - https://opendoor-admin-client-upload…"
click at [390, 113] on p "Comment: The property has foundation crack @ 0:30 - https://opendoor-admin-clie…" at bounding box center [459, 117] width 207 height 11
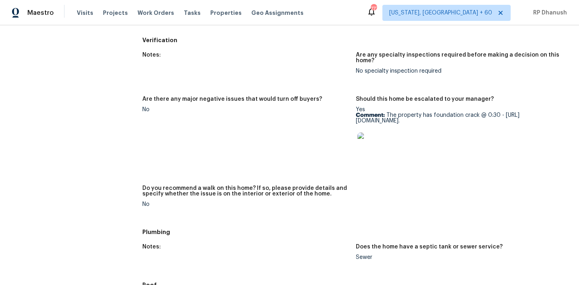
drag, startPoint x: 390, startPoint y: 113, endPoint x: 553, endPoint y: 159, distance: 169.4
click at [553, 124] on p "Comment: The property has foundation crack @ 0:30 - https://opendoor-admin-clie…" at bounding box center [459, 117] width 207 height 11
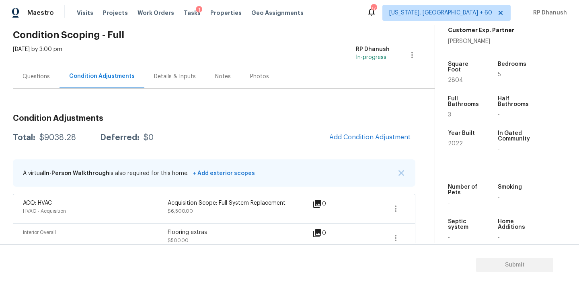
scroll to position [24, 0]
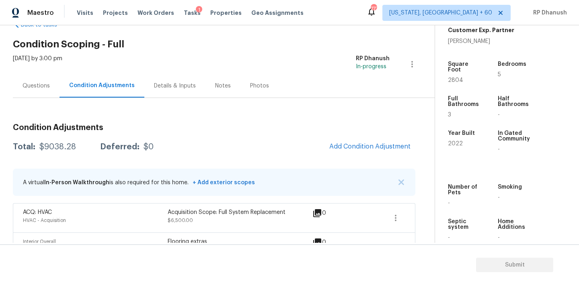
click at [46, 89] on div "Questions" at bounding box center [35, 86] width 27 height 8
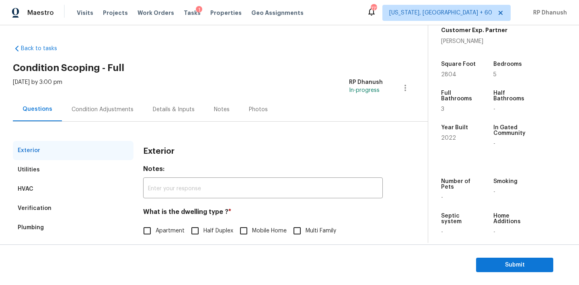
scroll to position [102, 0]
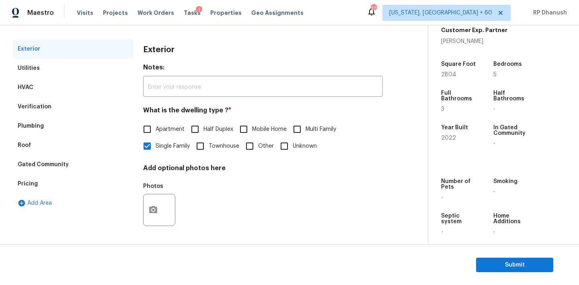
click at [35, 103] on div "Verification" at bounding box center [35, 107] width 34 height 8
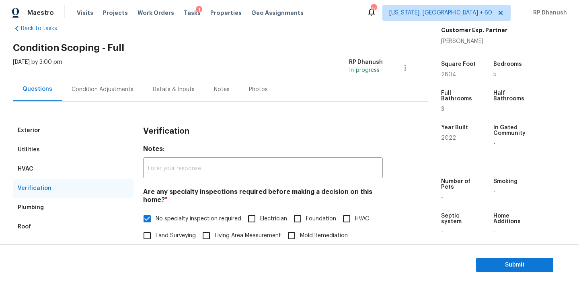
scroll to position [0, 0]
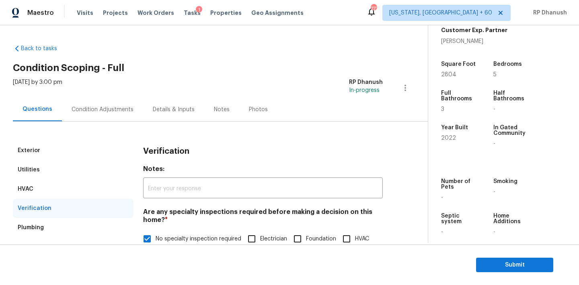
click at [104, 113] on div "Condition Adjustments" at bounding box center [103, 110] width 62 height 8
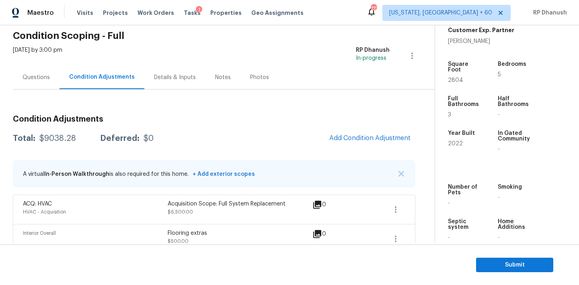
click at [38, 76] on div "Questions" at bounding box center [35, 78] width 27 height 8
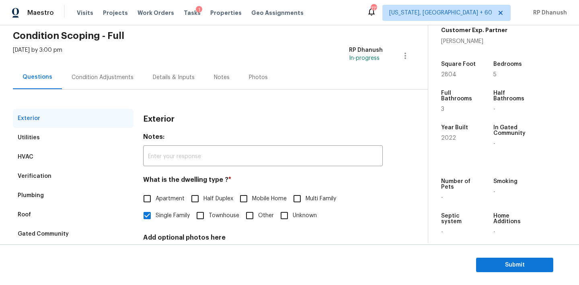
scroll to position [102, 0]
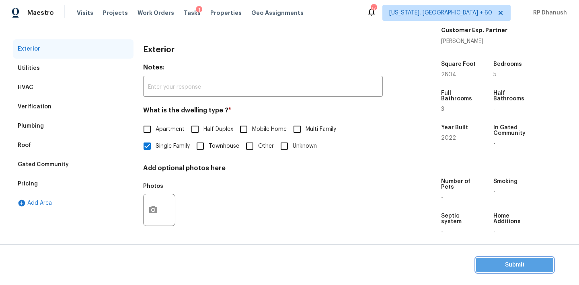
click at [499, 261] on span "Submit" at bounding box center [514, 265] width 64 height 10
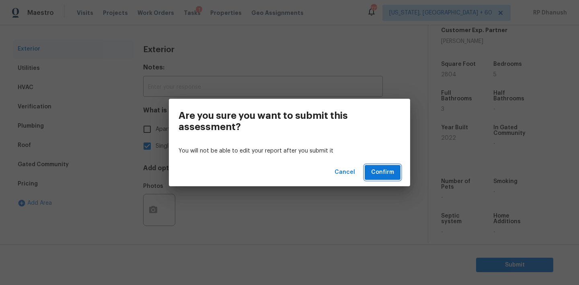
click at [384, 174] on span "Confirm" at bounding box center [382, 173] width 23 height 10
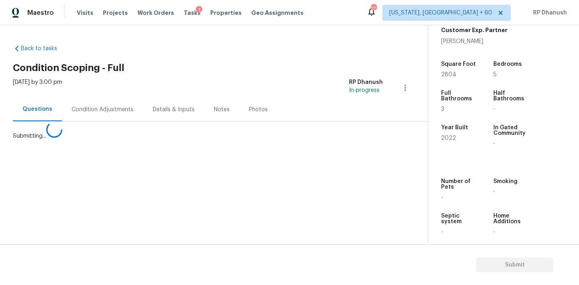
scroll to position [0, 0]
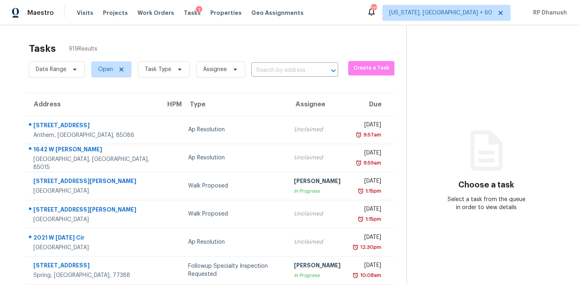
click at [278, 77] on body "Maestro Visits Projects Work Orders Tasks 1 Properties Geo Assignments [GEOGRAP…" at bounding box center [289, 142] width 579 height 285
paste input "[STREET_ADDRESS]"
type input "[STREET_ADDRESS]"
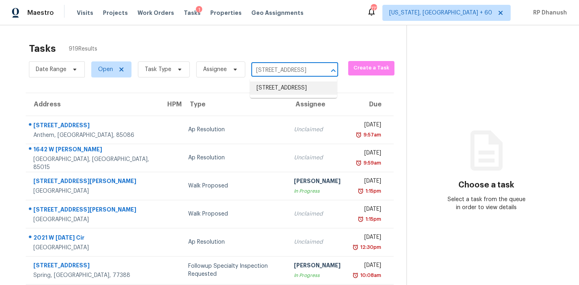
click at [282, 93] on li "[STREET_ADDRESS]" at bounding box center [293, 88] width 87 height 13
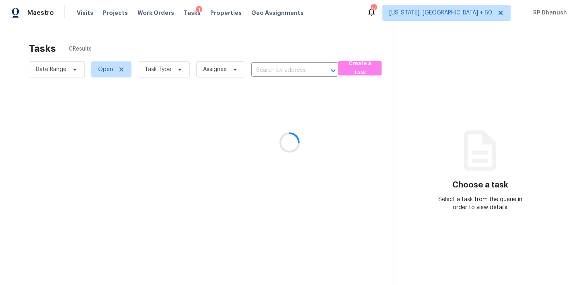
type input "[STREET_ADDRESS]"
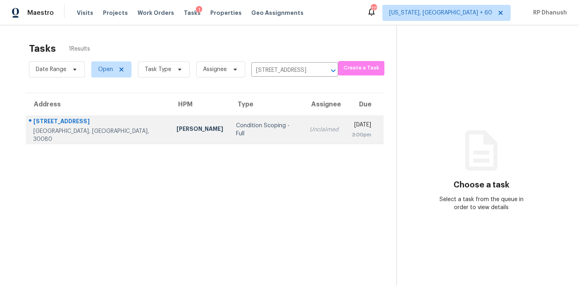
click at [345, 142] on td "[DATE] 3:00pm" at bounding box center [364, 130] width 38 height 28
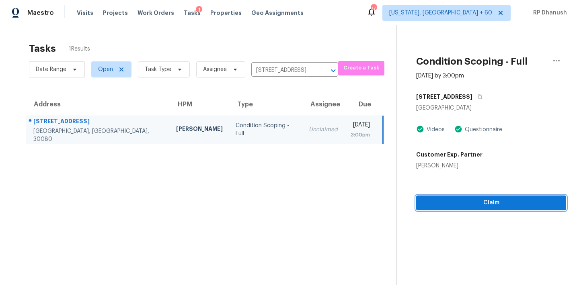
click at [456, 204] on span "Claim" at bounding box center [490, 203] width 137 height 10
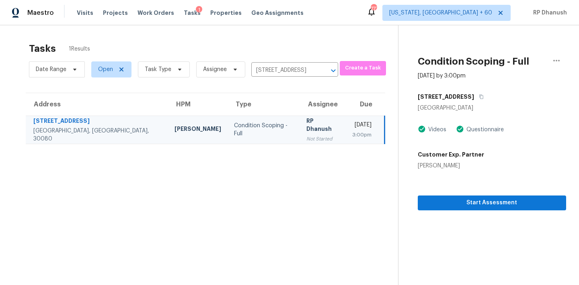
click at [306, 135] on div "Not Started" at bounding box center [322, 139] width 33 height 8
click at [443, 204] on span "Start Assessment" at bounding box center [491, 203] width 135 height 10
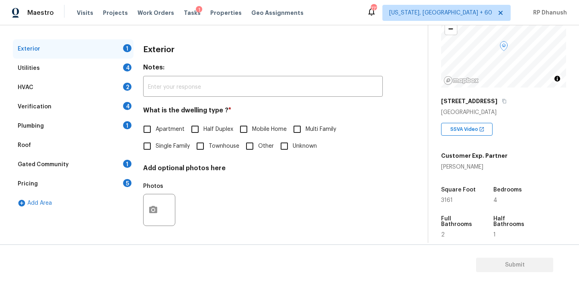
scroll to position [175, 0]
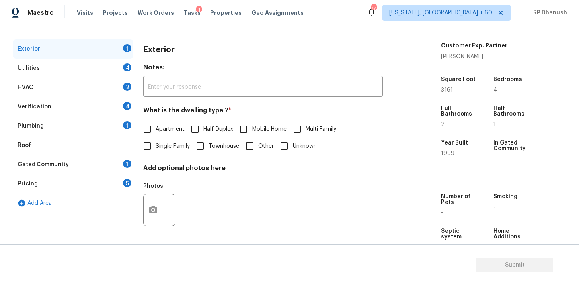
click at [158, 143] on span "Single Family" at bounding box center [172, 146] width 34 height 8
click at [155, 143] on input "Single Family" at bounding box center [147, 146] width 17 height 17
checkbox input "true"
click at [127, 120] on div "Plumbing 1" at bounding box center [73, 126] width 121 height 19
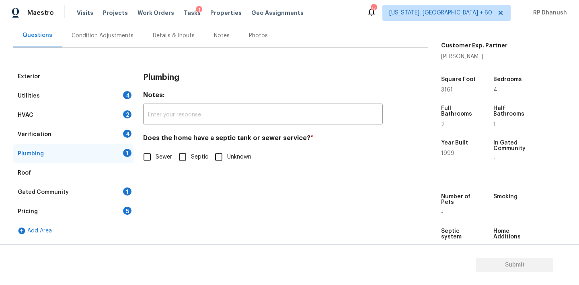
click at [170, 157] on span "Sewer" at bounding box center [163, 157] width 16 height 8
click at [155, 157] on input "Sewer" at bounding box center [147, 157] width 17 height 17
checkbox input "true"
click at [127, 192] on div "1" at bounding box center [127, 192] width 8 height 8
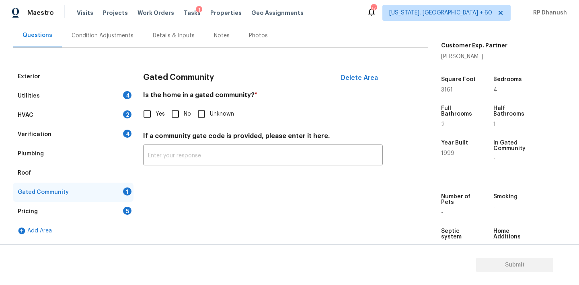
click at [173, 117] on input "No" at bounding box center [175, 114] width 17 height 17
checkbox input "true"
click at [119, 137] on div "Verification 4" at bounding box center [73, 134] width 121 height 19
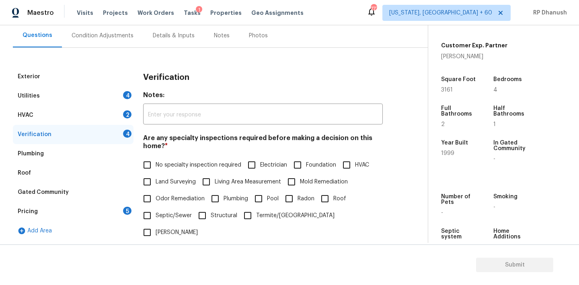
click at [140, 167] on input "No specialty inspection required" at bounding box center [147, 165] width 17 height 17
checkbox input "true"
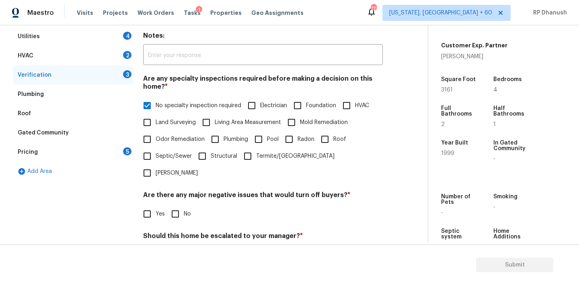
click at [176, 191] on div "Are there any major negative issues that would turn off buyers? * Yes No" at bounding box center [262, 206] width 239 height 31
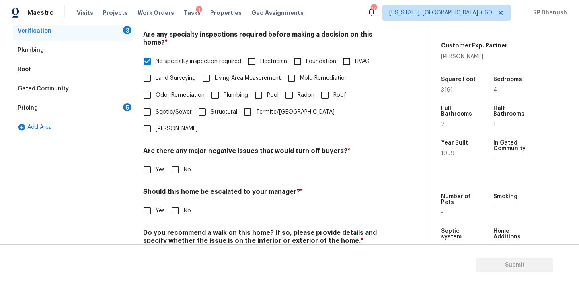
scroll to position [198, 0]
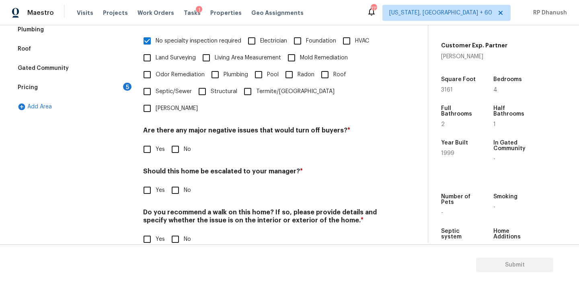
click at [176, 141] on input "No" at bounding box center [175, 149] width 17 height 17
checkbox input "true"
click at [176, 183] on input "No" at bounding box center [175, 191] width 17 height 17
checkbox input "true"
click at [176, 232] on input "No" at bounding box center [175, 240] width 17 height 17
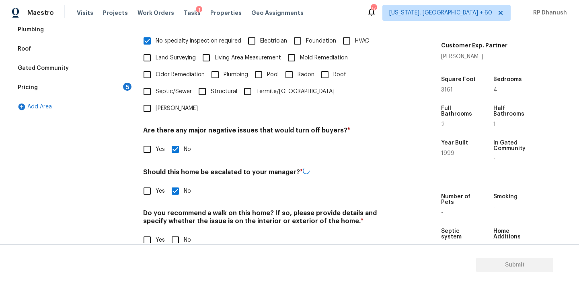
checkbox input "true"
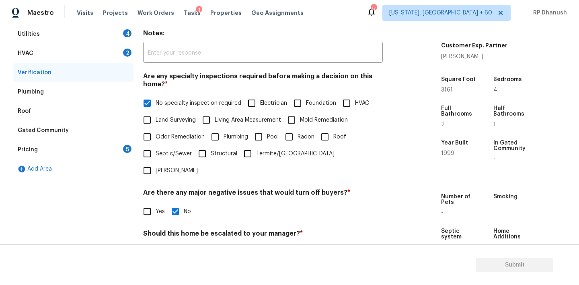
drag, startPoint x: 107, startPoint y: 57, endPoint x: 127, endPoint y: 59, distance: 20.7
click at [107, 57] on div "HVAC 2" at bounding box center [73, 53] width 121 height 19
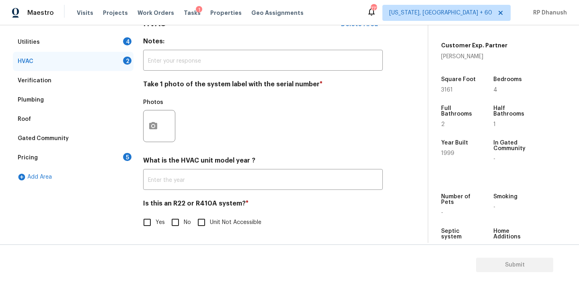
scroll to position [128, 0]
click at [150, 120] on button "button" at bounding box center [152, 125] width 19 height 31
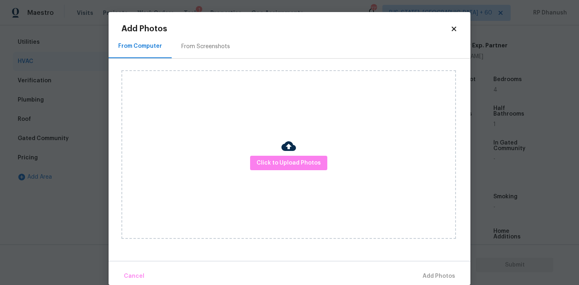
click at [188, 56] on div "From Screenshots" at bounding box center [206, 47] width 68 height 24
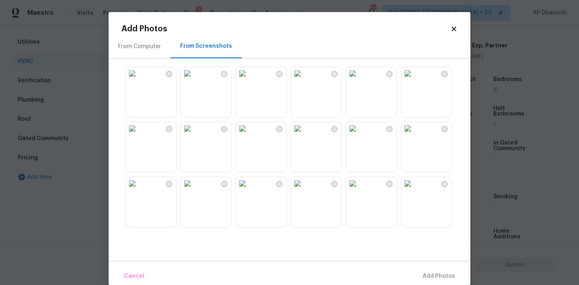
click at [249, 80] on img at bounding box center [242, 73] width 13 height 13
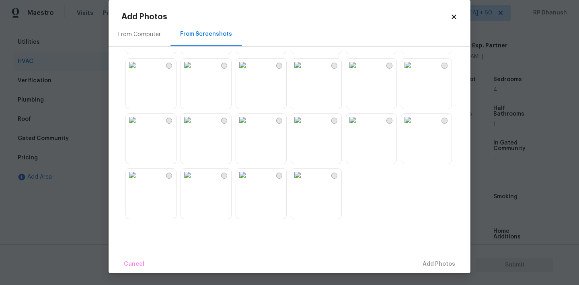
click at [194, 72] on img at bounding box center [187, 65] width 13 height 13
click at [434, 266] on span "Add 1 Photo(s)" at bounding box center [435, 265] width 40 height 10
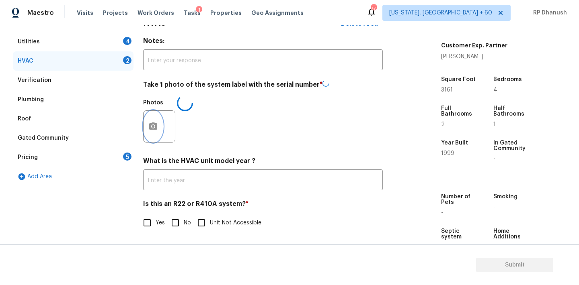
scroll to position [0, 0]
click at [177, 221] on input "No" at bounding box center [175, 222] width 17 height 17
checkbox input "true"
click at [117, 39] on div "Utilities 4" at bounding box center [73, 42] width 121 height 19
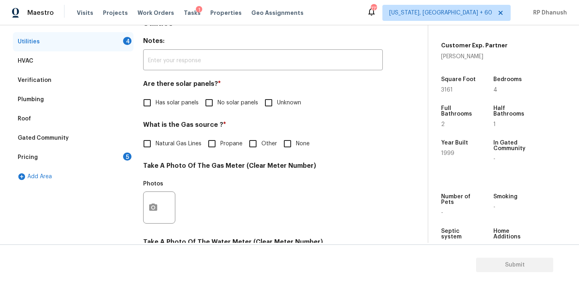
click at [202, 104] on input "No solar panels" at bounding box center [208, 102] width 17 height 17
checkbox input "true"
click at [159, 139] on label "Natural Gas Lines" at bounding box center [170, 143] width 63 height 17
click at [155, 139] on input "Natural Gas Lines" at bounding box center [147, 143] width 17 height 17
checkbox input "true"
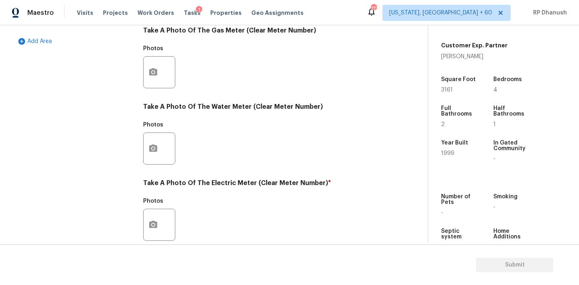
scroll to position [294, 0]
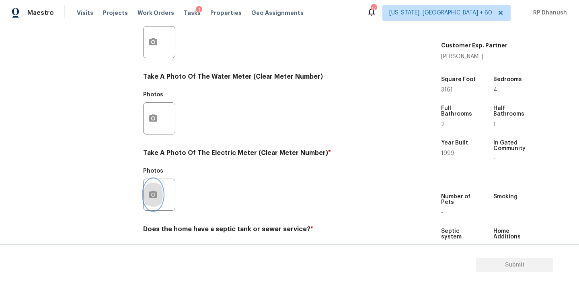
click at [152, 186] on button "button" at bounding box center [152, 194] width 19 height 31
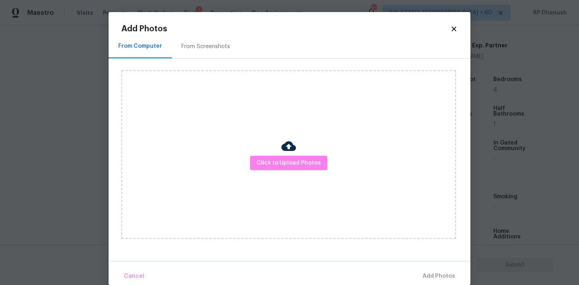
click at [198, 41] on div "From Screenshots" at bounding box center [206, 47] width 68 height 24
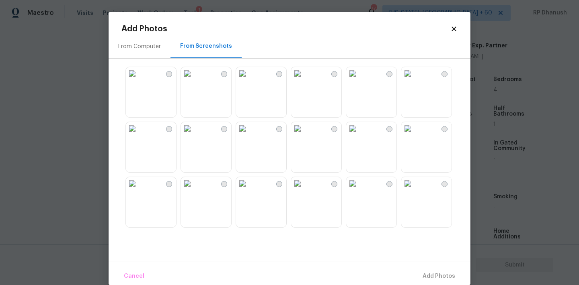
click at [414, 190] on img at bounding box center [407, 183] width 13 height 13
click at [436, 272] on span "Add 1 Photo(s)" at bounding box center [435, 277] width 40 height 10
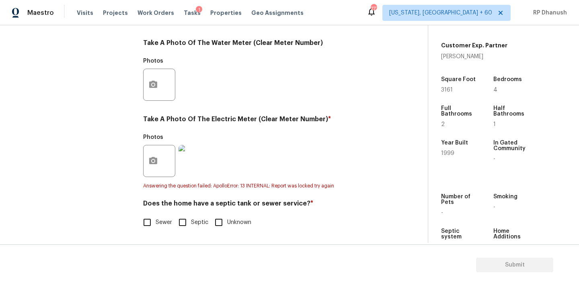
click at [150, 222] on input "Sewer" at bounding box center [147, 222] width 17 height 17
checkbox input "true"
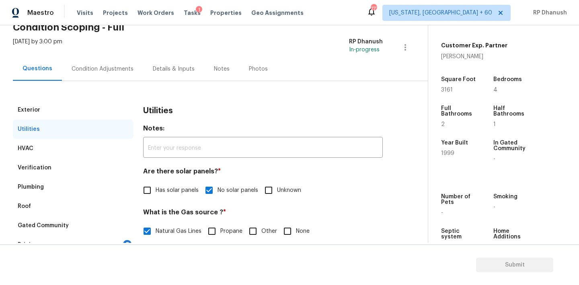
scroll to position [38, 0]
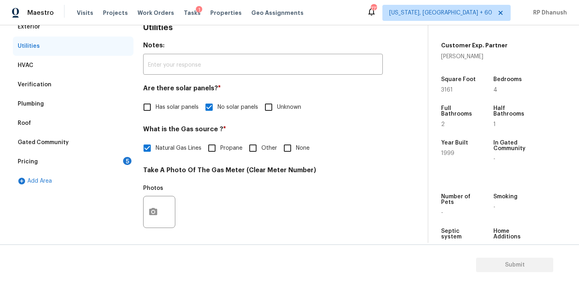
click at [110, 149] on div "Gated Community" at bounding box center [73, 142] width 121 height 19
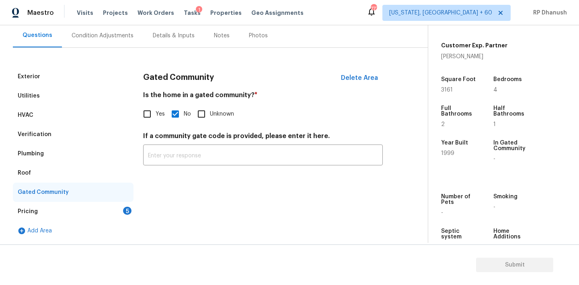
drag, startPoint x: 113, startPoint y: 209, endPoint x: 121, endPoint y: 189, distance: 21.6
click at [113, 209] on div "Pricing 5" at bounding box center [73, 211] width 121 height 19
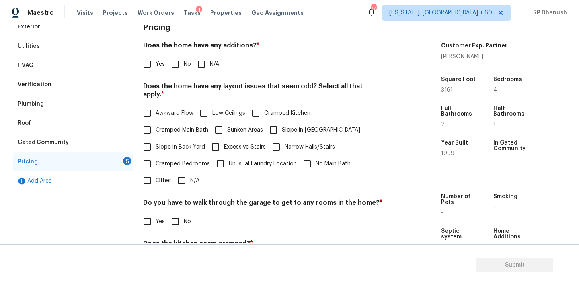
click at [174, 65] on input "No" at bounding box center [175, 64] width 17 height 17
checkbox input "true"
click at [152, 144] on input "Slope in Back Yard" at bounding box center [147, 147] width 17 height 17
checkbox input "true"
click at [274, 122] on input "Slope in [GEOGRAPHIC_DATA]" at bounding box center [273, 130] width 17 height 17
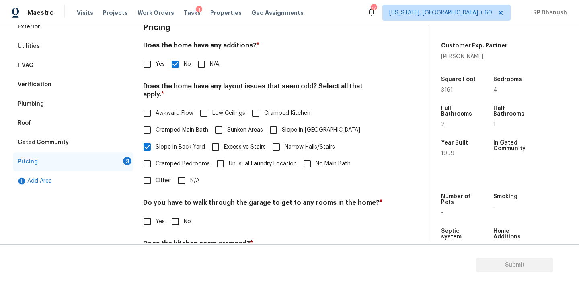
checkbox input "true"
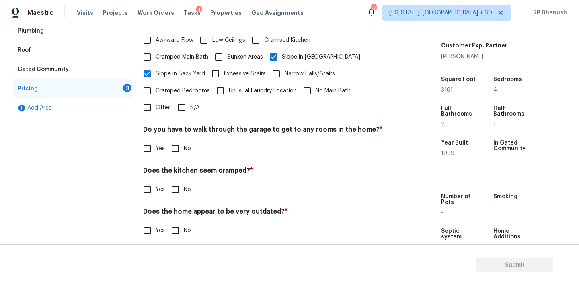
click at [174, 140] on input "No" at bounding box center [175, 148] width 17 height 17
checkbox input "true"
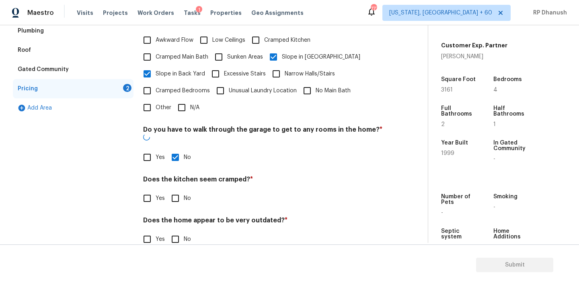
click at [174, 190] on input "No" at bounding box center [175, 198] width 17 height 17
checkbox input "true"
click at [174, 238] on div "Pricing Does the home have any additions? * Yes No N/A Does the home have any l…" at bounding box center [262, 101] width 239 height 314
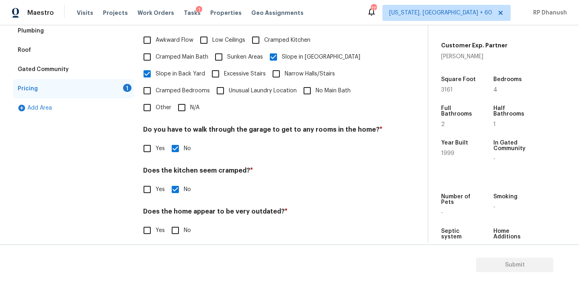
click at [174, 228] on input "No" at bounding box center [175, 230] width 17 height 17
checkbox input "true"
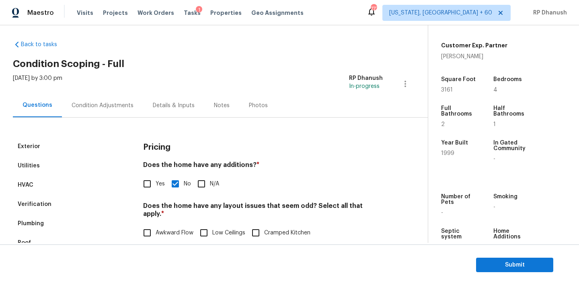
scroll to position [0, 0]
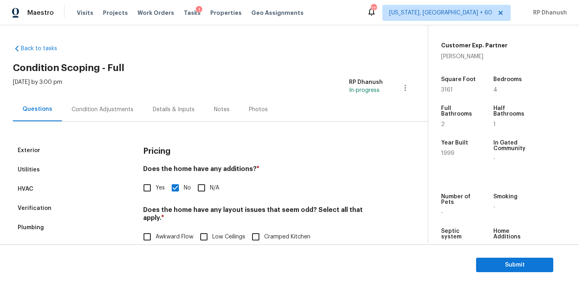
click at [113, 94] on div "[DATE] by 3:00 pm RP Dhanush In-progress" at bounding box center [220, 87] width 415 height 19
click at [113, 112] on div "Condition Adjustments" at bounding box center [103, 110] width 62 height 8
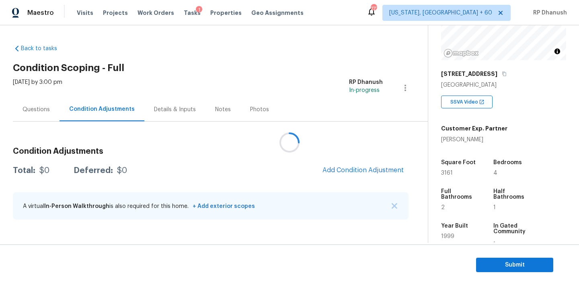
scroll to position [91, 0]
click at [501, 73] on button "button" at bounding box center [503, 74] width 7 height 7
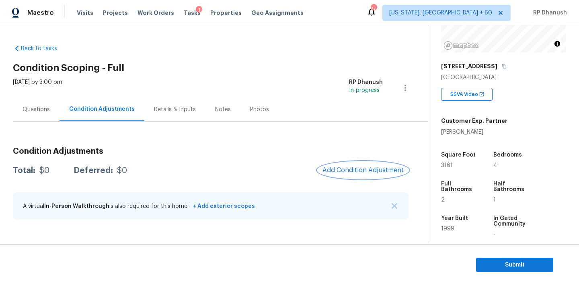
click at [365, 169] on span "Add Condition Adjustment" at bounding box center [362, 170] width 81 height 7
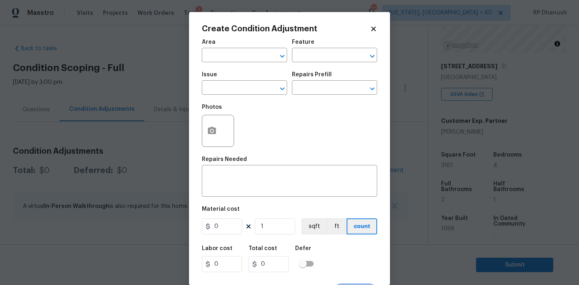
click at [173, 83] on body "Maestro Visits Projects Work Orders Tasks 1 Properties Geo Assignments 777 [US_…" at bounding box center [289, 142] width 579 height 285
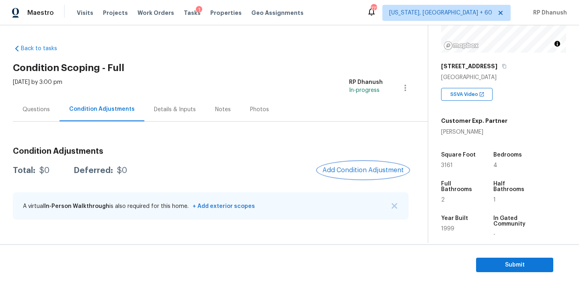
click at [372, 178] on button "Add Condition Adjustment" at bounding box center [362, 170] width 91 height 17
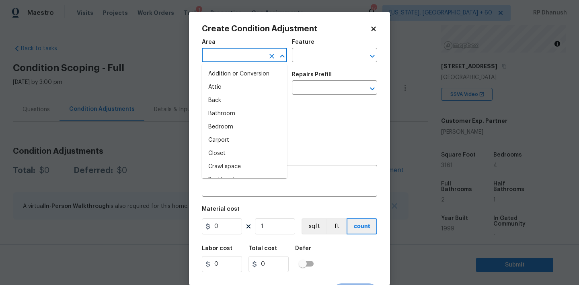
click at [243, 57] on input "text" at bounding box center [233, 56] width 63 height 12
click at [231, 89] on li "Exterior Overall" at bounding box center [244, 87] width 85 height 13
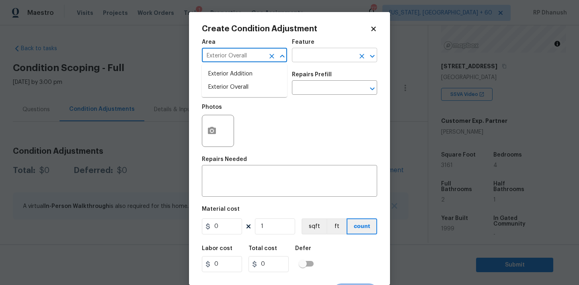
type input "Exterior Overall"
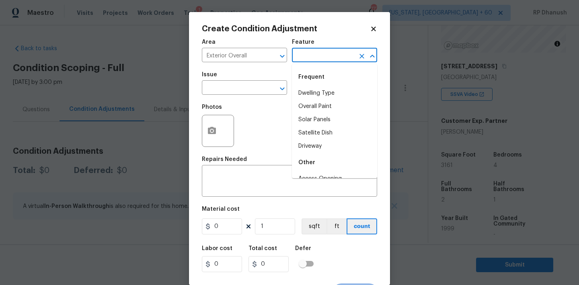
click at [317, 61] on input "text" at bounding box center [323, 56] width 63 height 12
click at [308, 89] on li "Driveway" at bounding box center [334, 93] width 85 height 13
type input "Driveway"
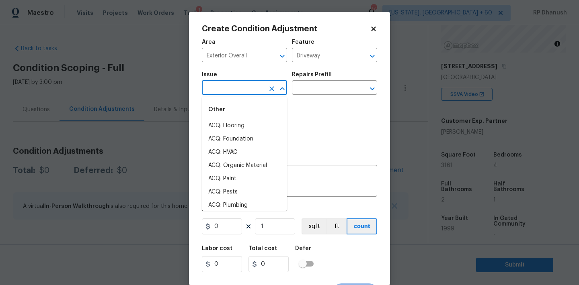
click at [228, 88] on input "text" at bounding box center [233, 88] width 63 height 12
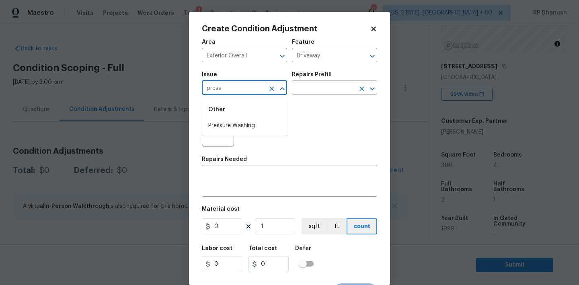
drag, startPoint x: 228, startPoint y: 126, endPoint x: 300, endPoint y: 90, distance: 80.3
click at [228, 126] on li "Pressure Washing" at bounding box center [244, 125] width 85 height 13
type input "Pressure Washing"
click at [309, 89] on input "text" at bounding box center [323, 88] width 63 height 12
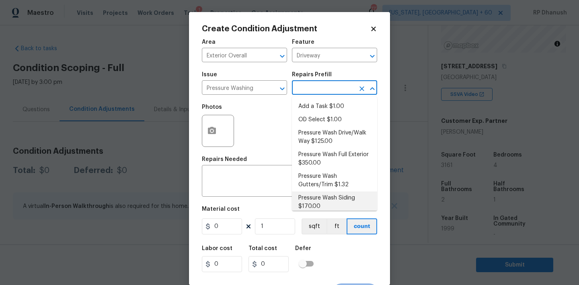
scroll to position [6, 0]
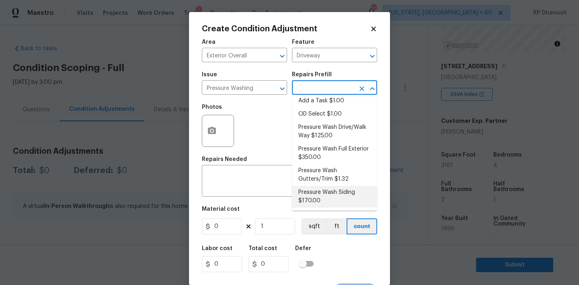
click at [311, 202] on li "Pressure Wash Siding $170.00" at bounding box center [334, 197] width 85 height 22
type input "Siding"
type textarea "Protect areas as needed for pressure washing. Pressure wash the siding on the h…"
type input "170"
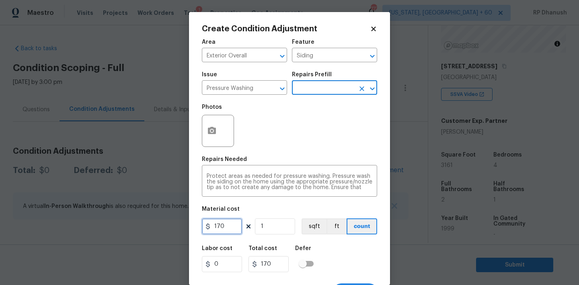
click at [225, 226] on input "170" at bounding box center [222, 227] width 40 height 16
type input "200"
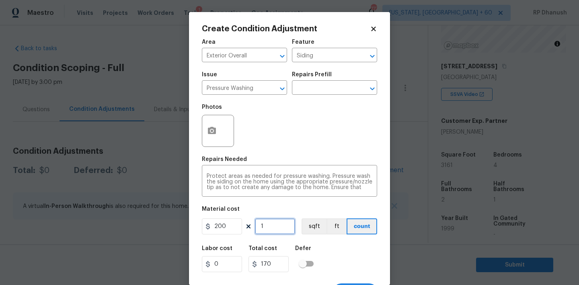
type input "200"
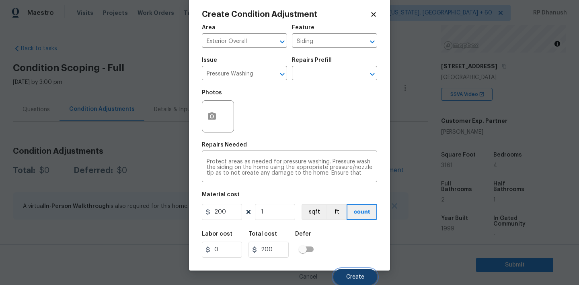
click at [345, 280] on button "Create" at bounding box center [355, 277] width 44 height 16
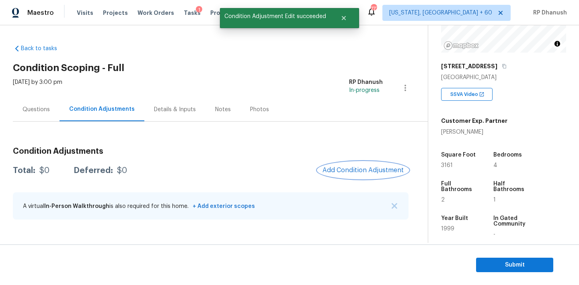
scroll to position [0, 0]
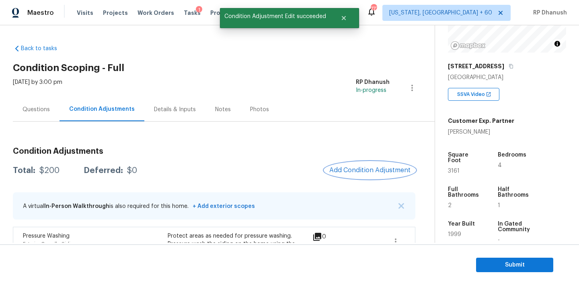
click at [354, 169] on span "Add Condition Adjustment" at bounding box center [369, 170] width 81 height 7
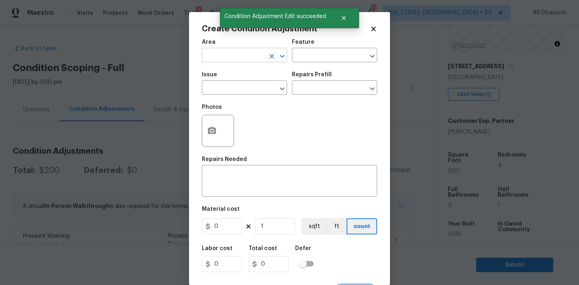
click at [253, 57] on input "text" at bounding box center [233, 56] width 63 height 12
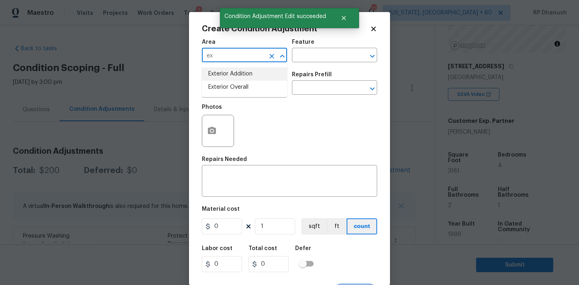
click at [228, 86] on li "Exterior Overall" at bounding box center [244, 87] width 85 height 13
type input "Exterior Overall"
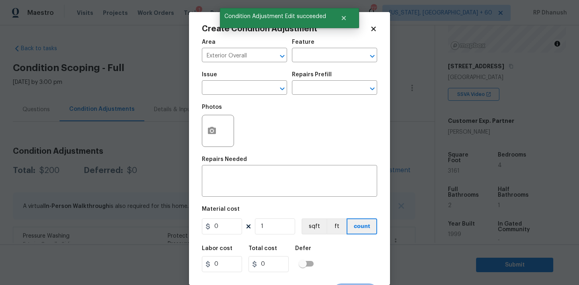
click at [308, 67] on div "Area Exterior Overall ​ Feature ​" at bounding box center [289, 51] width 175 height 33
click at [310, 62] on input "text" at bounding box center [323, 56] width 63 height 12
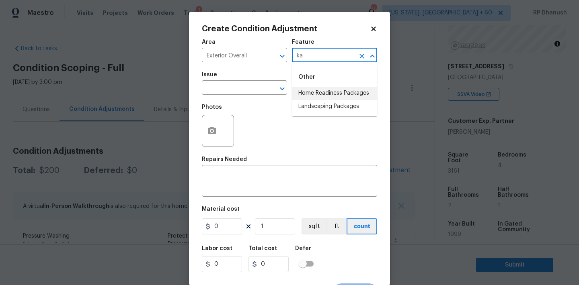
type input "k"
click at [306, 106] on li "Landscaping Packages" at bounding box center [334, 106] width 85 height 13
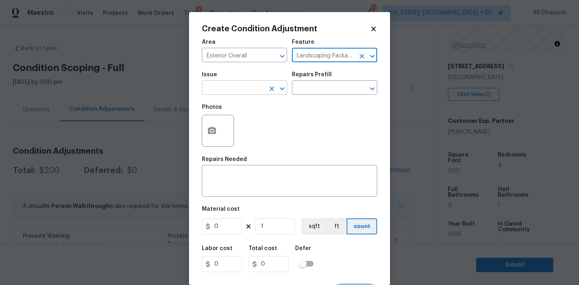
type input "Landscaping Packages"
click at [246, 87] on input "text" at bounding box center [233, 88] width 63 height 12
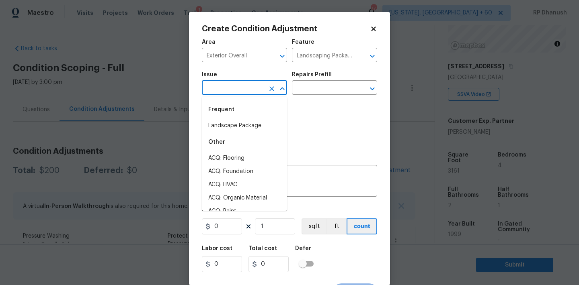
click at [241, 114] on div "Frequent" at bounding box center [244, 109] width 85 height 19
click at [241, 120] on li "Landscape Package" at bounding box center [244, 125] width 85 height 13
type input "Landscape Package"
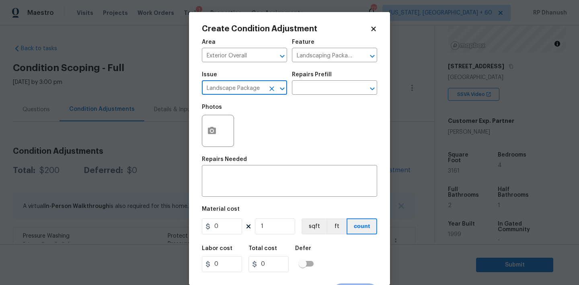
click at [303, 98] on div "Issue Landscape Package ​ Repairs Prefill ​" at bounding box center [289, 83] width 175 height 33
click at [309, 92] on input "text" at bounding box center [323, 88] width 63 height 12
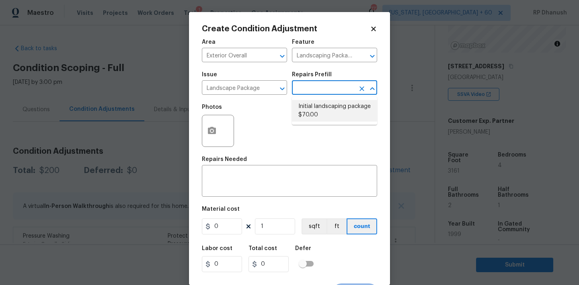
click at [315, 107] on li "Initial landscaping package $70.00" at bounding box center [334, 111] width 85 height 22
type input "Home Readiness Packages"
type textarea "Mowing of grass up to 6" in height. Mow, edge along driveways & sidewalks, trim…"
type input "70"
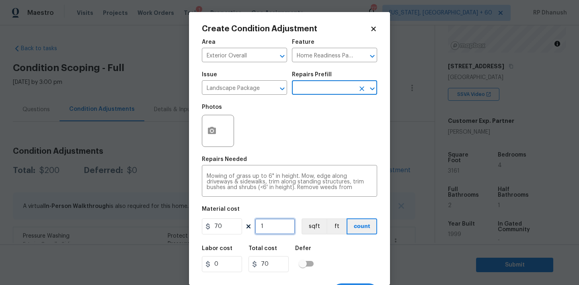
click at [277, 226] on input "1" at bounding box center [275, 227] width 40 height 16
type input "0"
type input "1"
type input "70"
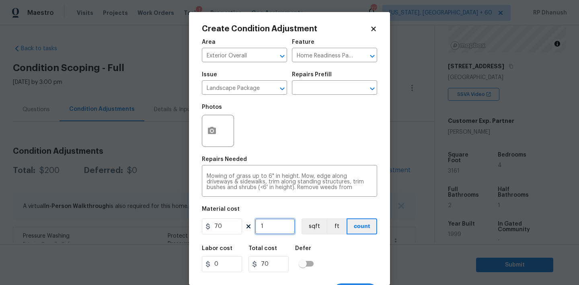
type input "12"
type input "840"
type input "1"
type input "70"
type input "12"
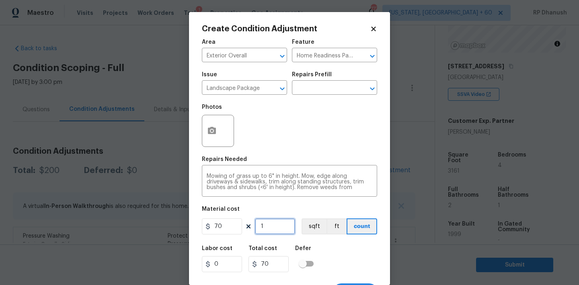
type input "840"
type input "1"
type input "70"
type input "11"
type input "770"
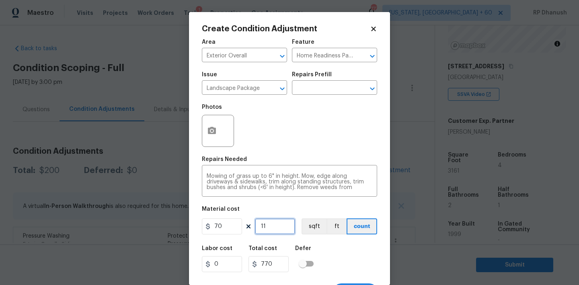
type input "11"
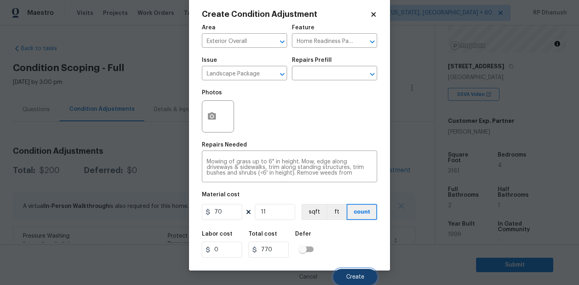
click at [359, 280] on button "Create" at bounding box center [355, 277] width 44 height 16
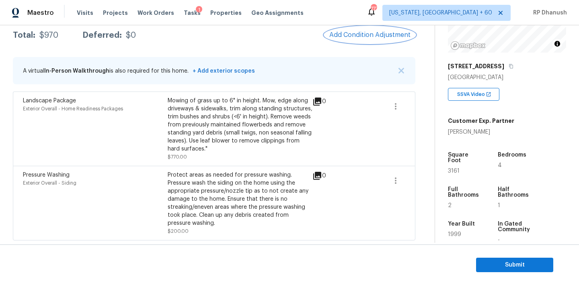
scroll to position [86, 0]
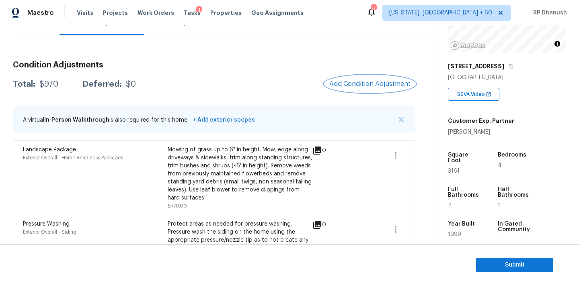
click at [360, 80] on button "Add Condition Adjustment" at bounding box center [369, 84] width 91 height 17
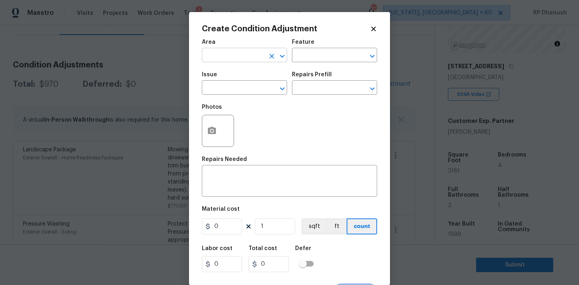
click at [235, 56] on input "text" at bounding box center [233, 56] width 63 height 12
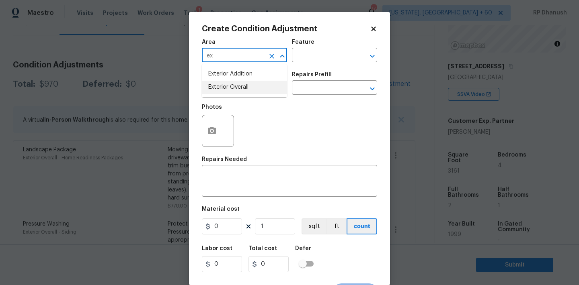
click at [223, 86] on li "Exterior Overall" at bounding box center [244, 87] width 85 height 13
type input "Exterior Overall"
click at [313, 57] on input "text" at bounding box center [323, 56] width 63 height 12
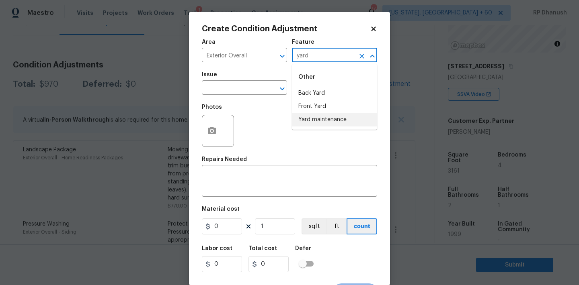
click at [320, 117] on li "Yard maintenance" at bounding box center [334, 119] width 85 height 13
type input "Yard maintenance"
click at [242, 90] on input "text" at bounding box center [233, 88] width 63 height 12
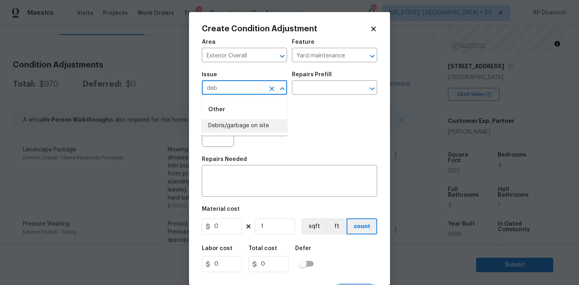
click at [240, 121] on li "Debris/garbage on site" at bounding box center [244, 125] width 85 height 13
type input "Debris/garbage on site"
click at [319, 92] on input "text" at bounding box center [323, 88] width 63 height 12
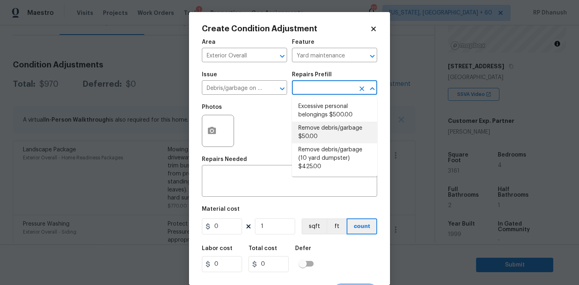
click at [319, 127] on li "Remove debris/garbage $50.00" at bounding box center [334, 133] width 85 height 22
type textarea "Remove, haul off, and properly dispose of any debris left by seller to offsite …"
type input "50"
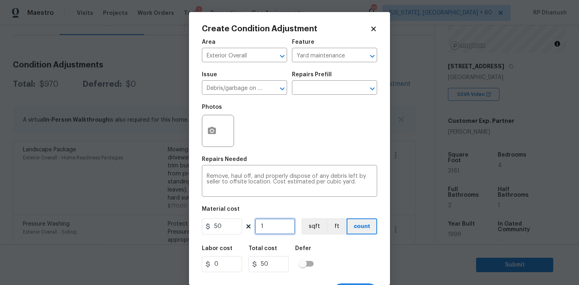
click at [278, 220] on input "1" at bounding box center [275, 227] width 40 height 16
type input "0"
type input "8"
type input "400"
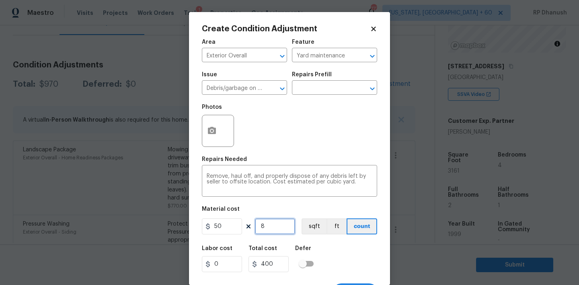
type input "0"
type input "9"
type input "450"
type input "9"
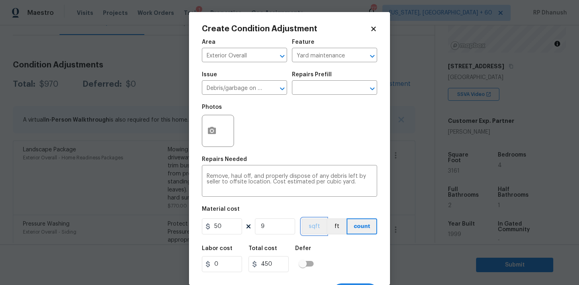
scroll to position [15, 0]
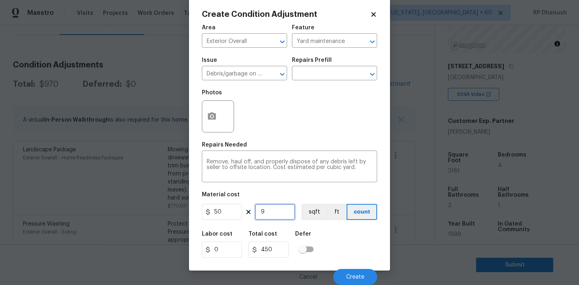
click at [285, 211] on input "9" at bounding box center [275, 212] width 40 height 16
type input "0"
type input "1"
type input "50"
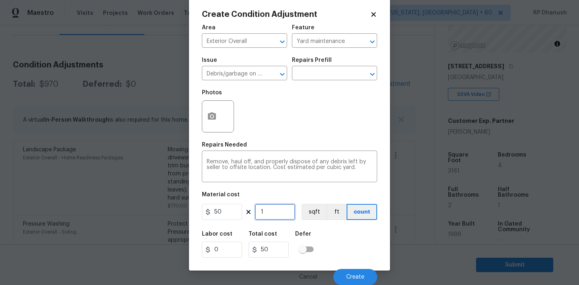
type input "12"
type input "600"
type input "1"
type input "50"
type input "11"
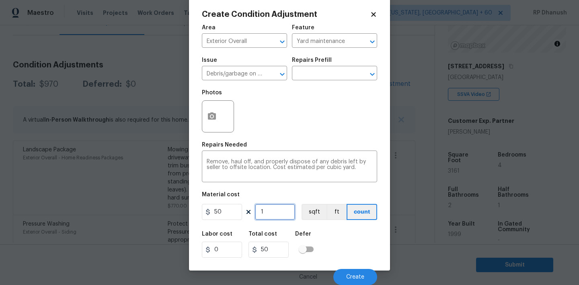
type input "550"
type input "113"
type input "5650"
type input "11"
type input "550"
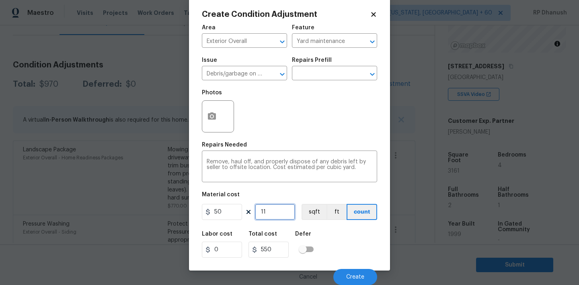
type input "1"
type input "50"
type input "0"
type input "1"
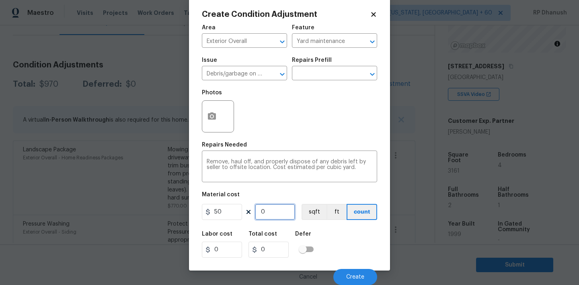
type input "50"
type input "13"
type input "650"
type input "13"
click at [364, 272] on button "Create" at bounding box center [355, 277] width 44 height 16
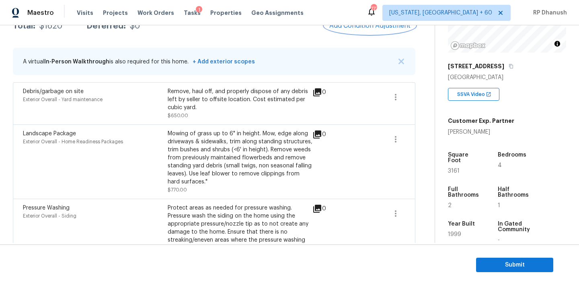
scroll to position [107, 0]
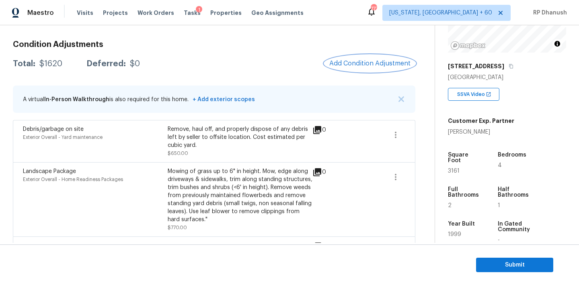
click at [371, 63] on span "Add Condition Adjustment" at bounding box center [369, 63] width 81 height 7
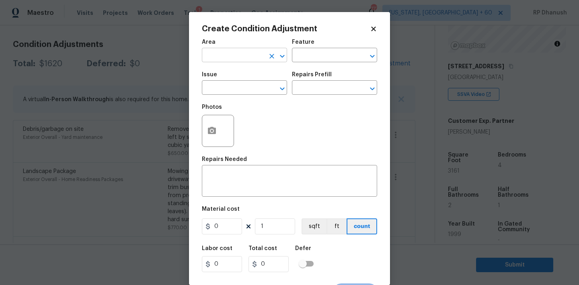
click at [227, 55] on input "text" at bounding box center [233, 56] width 63 height 12
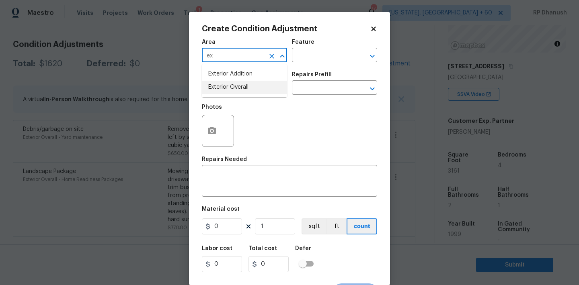
click at [227, 88] on li "Exterior Overall" at bounding box center [244, 87] width 85 height 13
type input "Exterior Overall"
click at [228, 196] on div "x ​" at bounding box center [289, 182] width 175 height 30
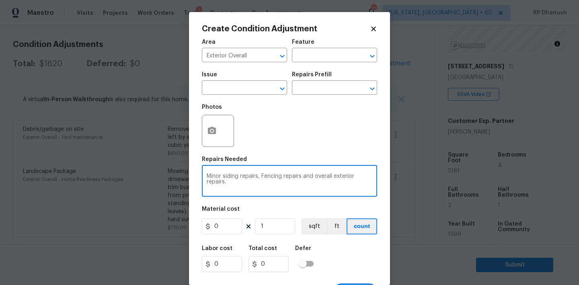
type textarea "Minor siding repairs, Fencing repairs and overall exterior repairs."
click at [226, 234] on input "0" at bounding box center [222, 227] width 40 height 16
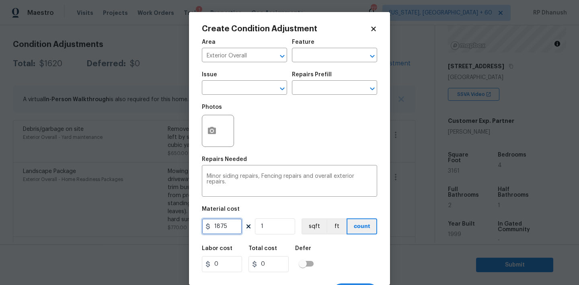
type input "1875"
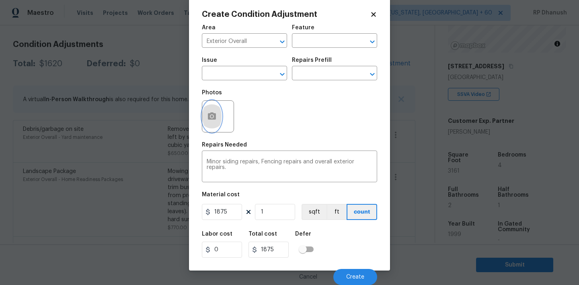
click at [215, 122] on button "button" at bounding box center [211, 116] width 19 height 31
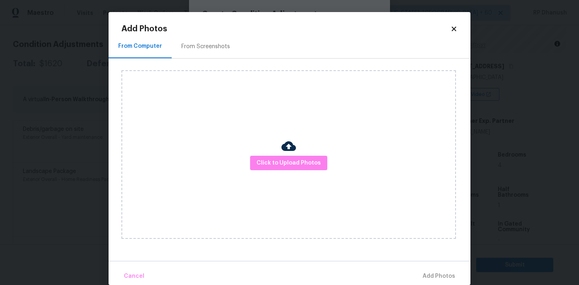
click at [197, 39] on div "From Screenshots" at bounding box center [206, 47] width 68 height 24
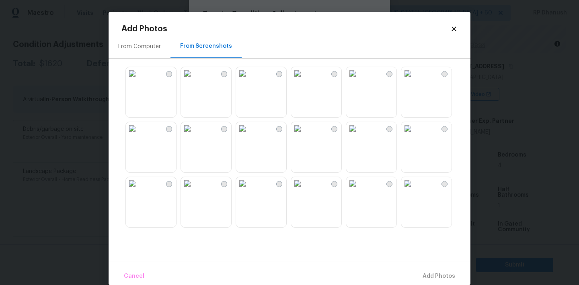
click at [194, 80] on img at bounding box center [187, 73] width 13 height 13
click at [139, 80] on img at bounding box center [132, 73] width 13 height 13
click at [304, 135] on img at bounding box center [297, 128] width 13 height 13
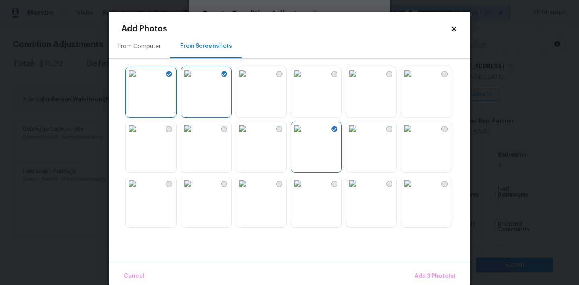
scroll to position [74, 0]
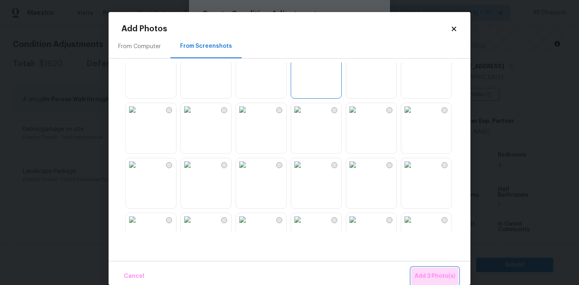
click at [425, 278] on span "Add 3 Photo(s)" at bounding box center [434, 277] width 41 height 10
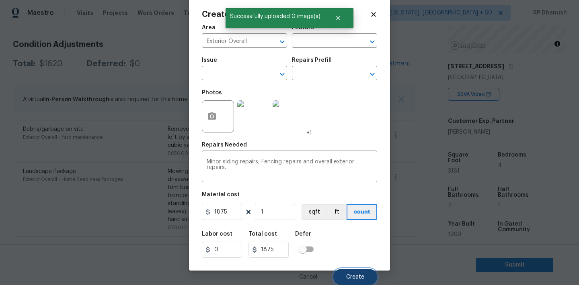
click at [355, 280] on button "Create" at bounding box center [355, 277] width 44 height 16
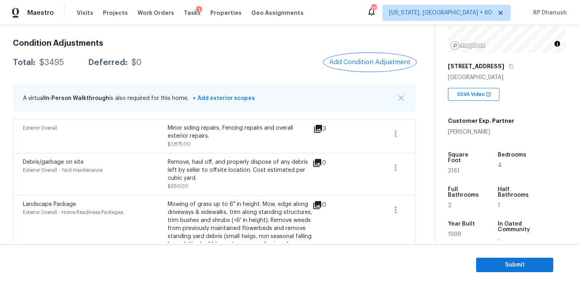
scroll to position [99, 0]
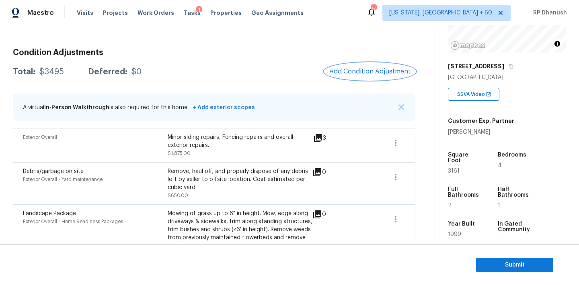
click at [344, 72] on span "Add Condition Adjustment" at bounding box center [369, 71] width 81 height 7
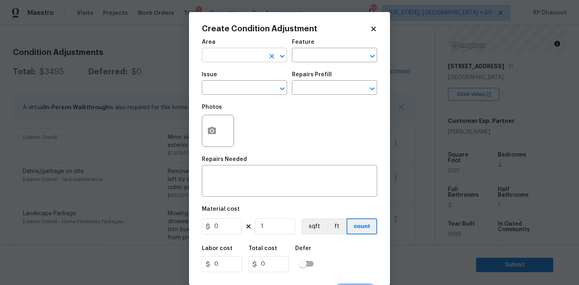
click at [224, 59] on input "text" at bounding box center [233, 56] width 63 height 12
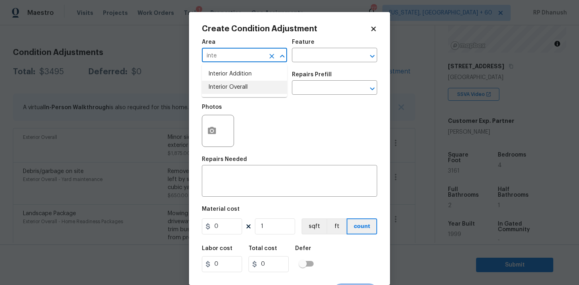
click at [235, 83] on li "Interior Overall" at bounding box center [244, 87] width 85 height 13
type input "Interior Overall"
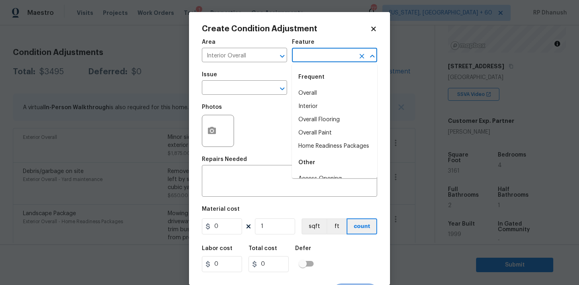
click at [326, 52] on input "text" at bounding box center [323, 56] width 63 height 12
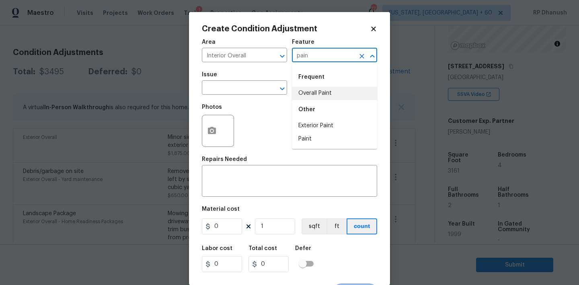
click at [323, 96] on li "Overall Paint" at bounding box center [334, 93] width 85 height 13
type input "Overall Paint"
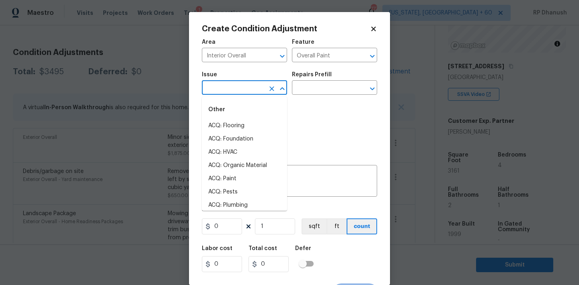
click at [243, 93] on input "text" at bounding box center [233, 88] width 63 height 12
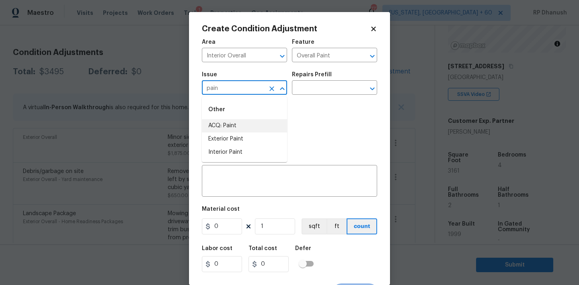
click at [236, 125] on li "ACQ: Paint" at bounding box center [244, 125] width 85 height 13
type input "ACQ: Paint"
click at [342, 81] on div "Repairs Prefill" at bounding box center [334, 77] width 85 height 10
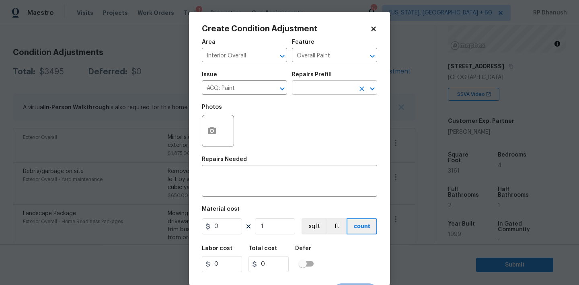
click at [334, 92] on input "text" at bounding box center [323, 88] width 63 height 12
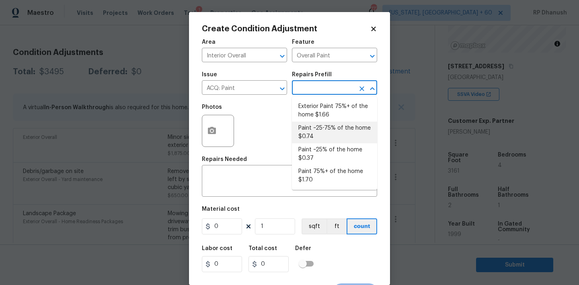
click at [330, 129] on li "Paint ~25-75% of the home $0.74" at bounding box center [334, 133] width 85 height 22
type input "Acquisition"
type textarea "Acquisition Scope: ~25 - 75% of the home needs interior paint"
type input "0.74"
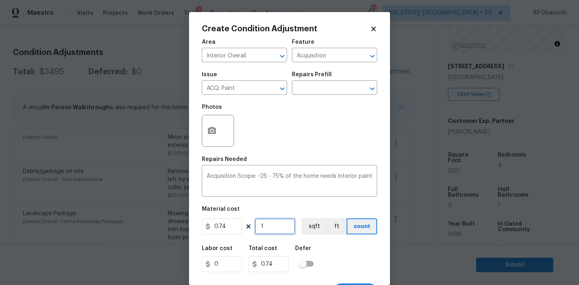
click at [282, 231] on input "1" at bounding box center [275, 227] width 40 height 16
type input "0"
type input "3"
type input "2.22"
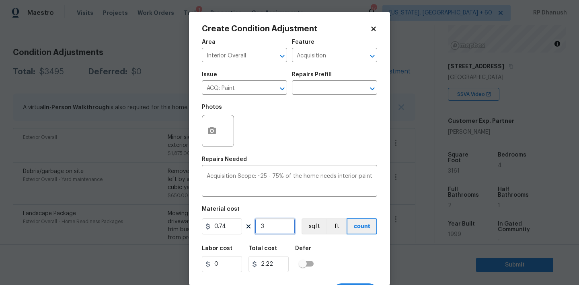
type input "31"
type input "22.94"
type input "317"
type input "234.58"
type input "31"
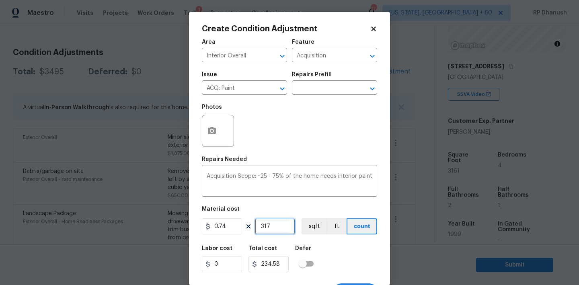
type input "22.94"
type input "316"
type input "233.84"
type input "3161"
type input "2339.14"
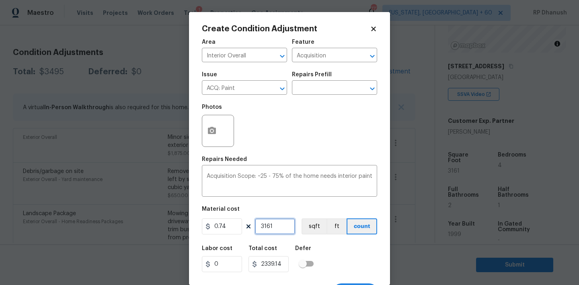
type input "3161"
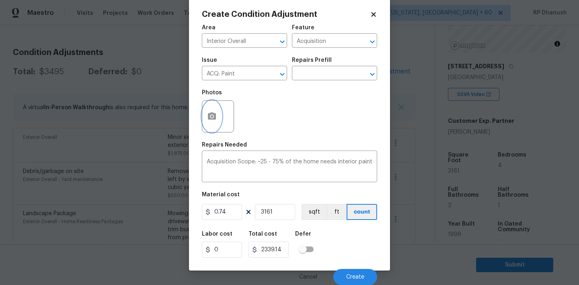
click at [217, 114] on button "button" at bounding box center [211, 116] width 19 height 31
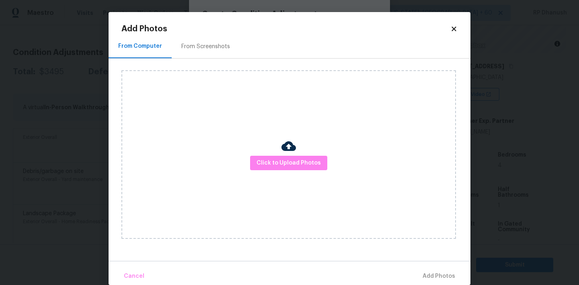
drag, startPoint x: 219, startPoint y: 43, endPoint x: 233, endPoint y: 43, distance: 13.3
click at [219, 43] on div "From Screenshots" at bounding box center [205, 47] width 49 height 8
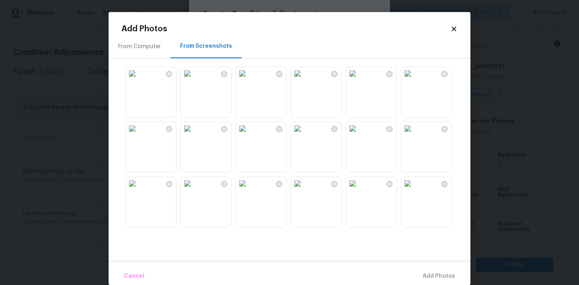
click at [249, 135] on img at bounding box center [242, 128] width 13 height 13
click at [249, 80] on img at bounding box center [242, 73] width 13 height 13
click at [249, 135] on img at bounding box center [242, 128] width 13 height 13
click at [431, 279] on span "Add 1 Photo(s)" at bounding box center [435, 277] width 40 height 10
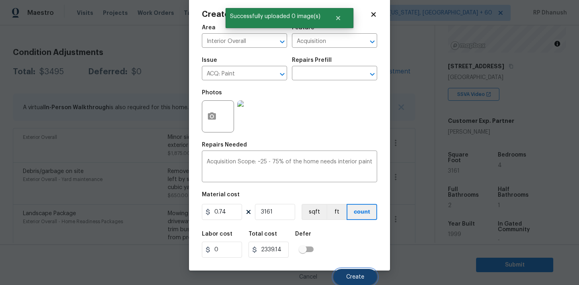
click at [345, 273] on button "Create" at bounding box center [355, 277] width 44 height 16
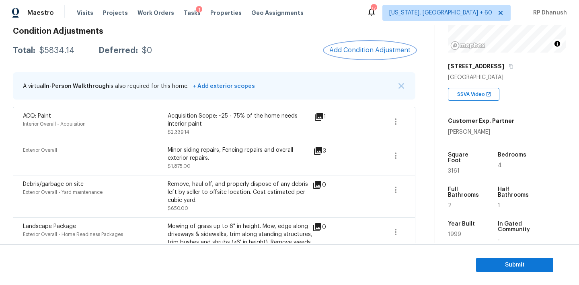
scroll to position [122, 0]
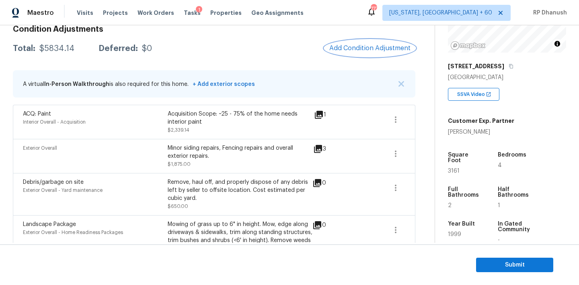
click at [365, 41] on button "Add Condition Adjustment" at bounding box center [369, 48] width 91 height 17
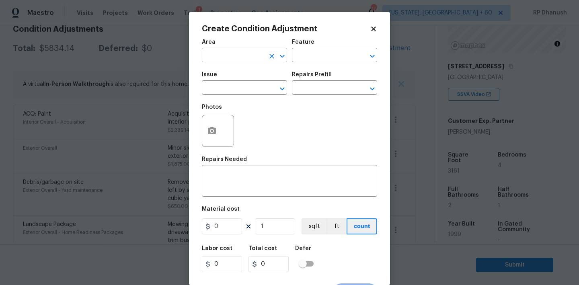
click at [226, 51] on input "text" at bounding box center [233, 56] width 63 height 12
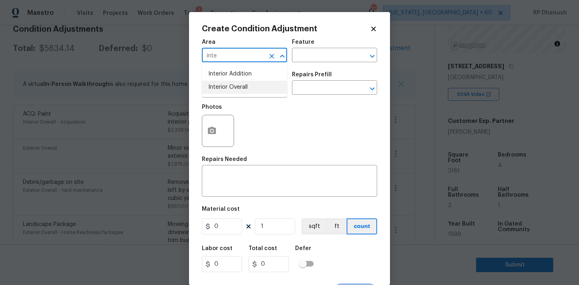
click at [219, 83] on li "Interior Overall" at bounding box center [244, 87] width 85 height 13
type input "Interior Overall"
click at [302, 57] on input "text" at bounding box center [323, 56] width 63 height 12
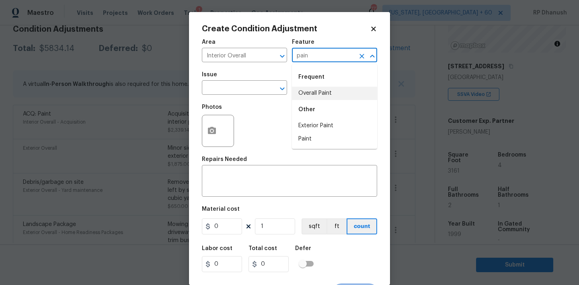
click at [311, 95] on li "Overall Paint" at bounding box center [334, 93] width 85 height 13
type input "Overall Paint"
click at [242, 92] on input "text" at bounding box center [233, 88] width 63 height 12
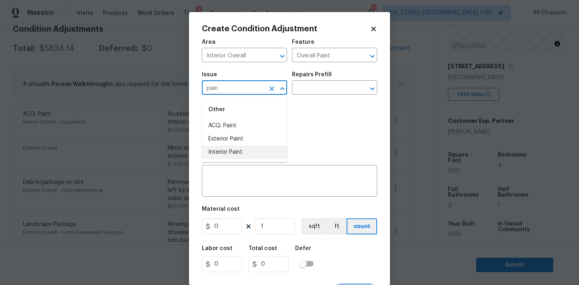
click at [233, 155] on li "Interior Paint" at bounding box center [244, 152] width 85 height 13
type input "Interior Paint"
click at [321, 90] on input "text" at bounding box center [323, 88] width 63 height 12
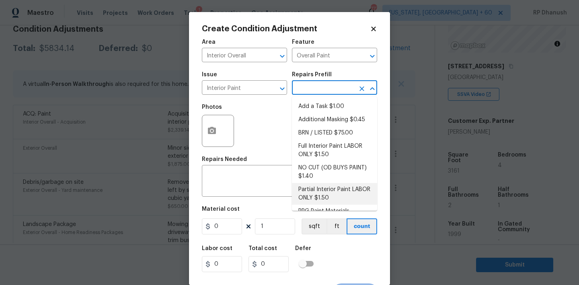
scroll to position [32, 0]
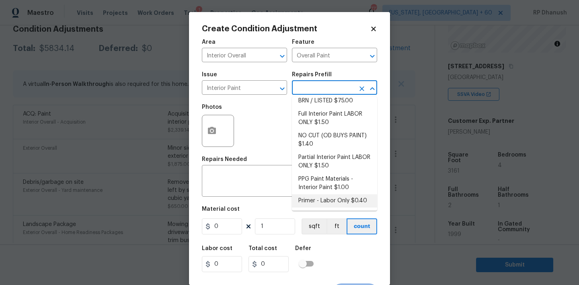
click at [313, 201] on li "Primer - Labor Only $0.40" at bounding box center [334, 200] width 85 height 13
type textarea "Interior primer - PRIMER PROVIDED BY OPENDOOR - All nails, screws, drywall anch…"
type input "0.4"
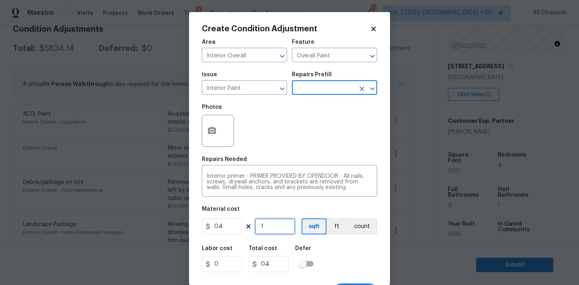
click at [281, 223] on input "1" at bounding box center [275, 227] width 40 height 16
type input "0"
type input "5"
type input "2"
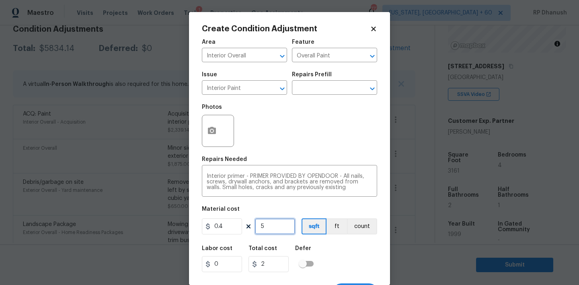
type input "50"
type input "20"
type input "500"
type input "200"
type input "500"
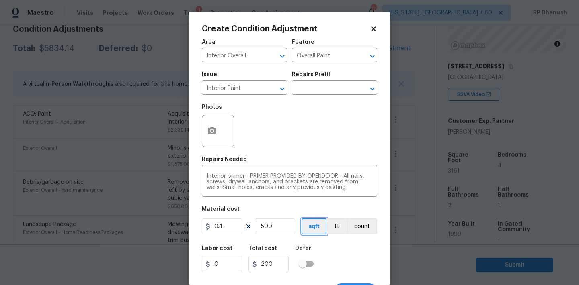
scroll to position [15, 0]
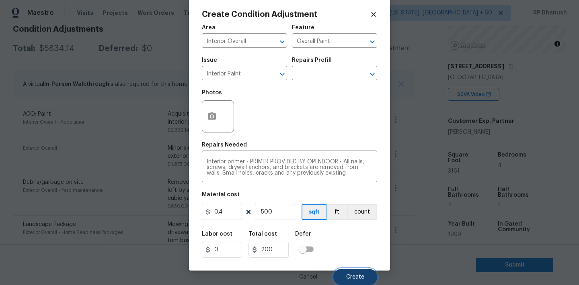
click at [355, 270] on button "Create" at bounding box center [355, 277] width 44 height 16
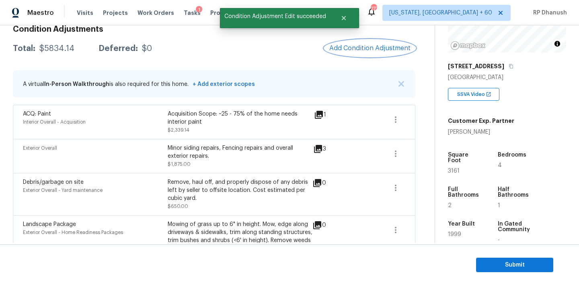
scroll to position [0, 0]
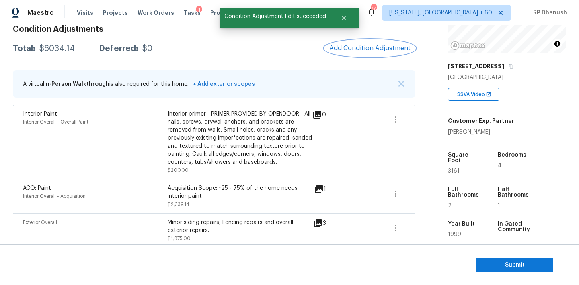
click at [380, 55] on button "Add Condition Adjustment" at bounding box center [369, 48] width 91 height 17
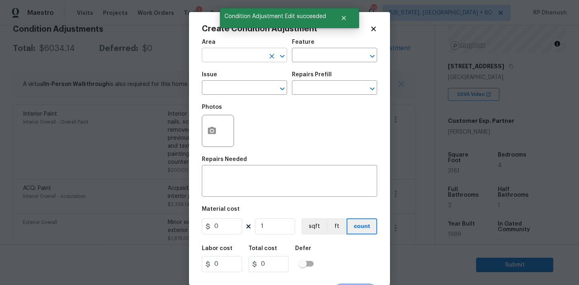
click at [222, 55] on input "text" at bounding box center [233, 56] width 63 height 12
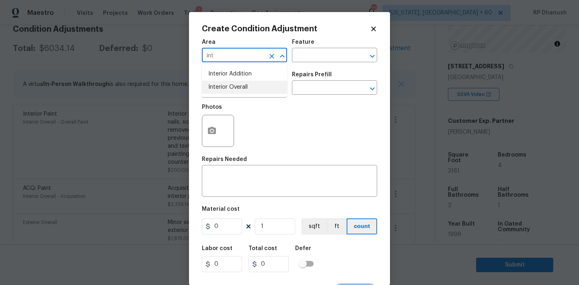
click at [219, 84] on li "Interior Overall" at bounding box center [244, 87] width 85 height 13
type input "Interior Overall"
click at [302, 57] on input "text" at bounding box center [323, 56] width 63 height 12
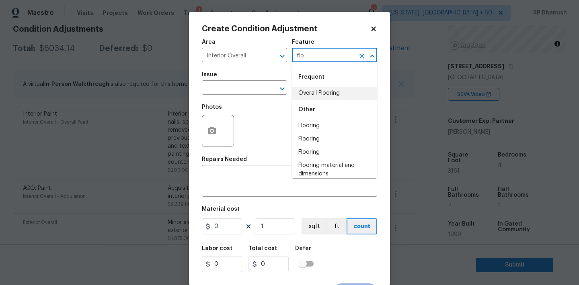
click at [301, 94] on li "Overall Flooring" at bounding box center [334, 93] width 85 height 13
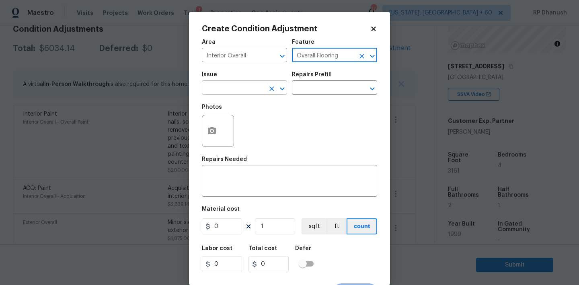
type input "Overall Flooring"
click at [235, 86] on input "text" at bounding box center [233, 88] width 63 height 12
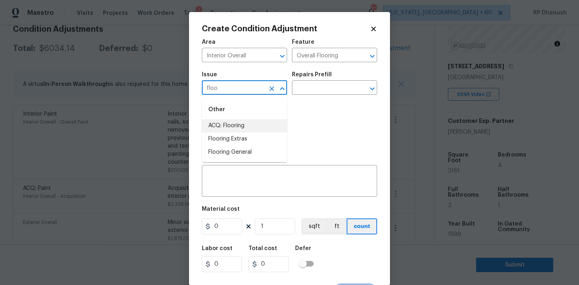
click at [224, 130] on li "ACQ: Flooring" at bounding box center [244, 125] width 85 height 13
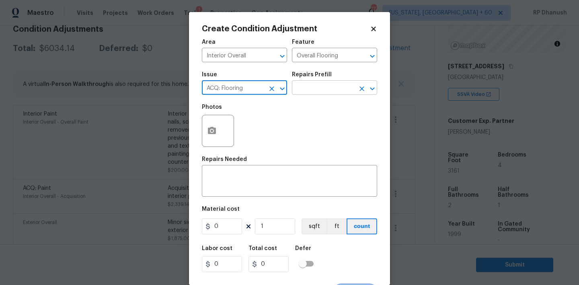
type input "ACQ: Flooring"
click at [311, 94] on input "text" at bounding box center [323, 88] width 63 height 12
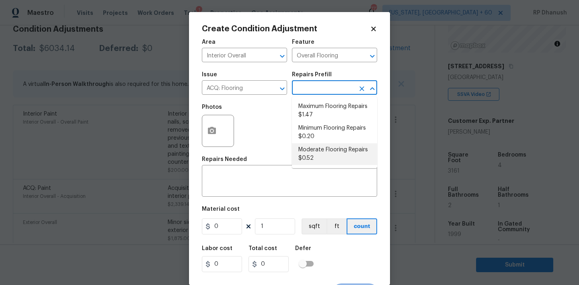
click at [311, 146] on li "Moderate Flooring Repairs $0.52" at bounding box center [334, 154] width 85 height 22
type input "Acquisition"
type textarea "Acquisition Scope: Moderate flooring repairs"
type input "0.52"
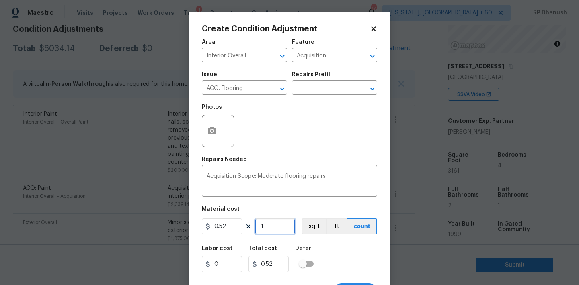
click at [274, 221] on input "1" at bounding box center [275, 227] width 40 height 16
type input "0"
type input "3"
type input "1.56"
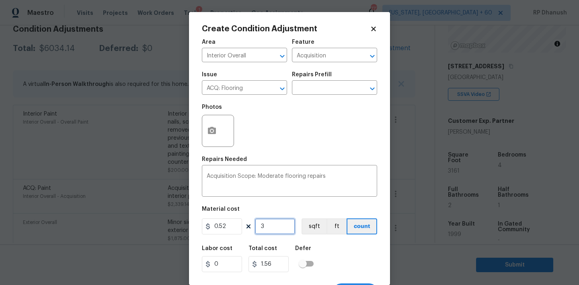
type input "31"
type input "16.12"
type input "316"
type input "164.32"
type input "3161"
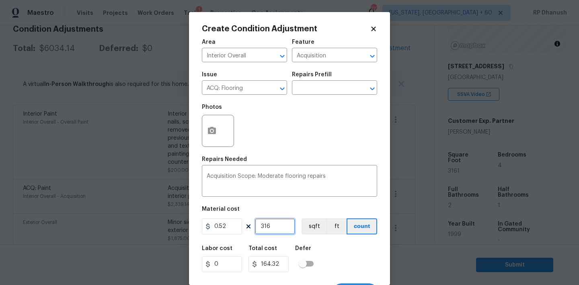
type input "1643.72"
type input "3161"
click at [208, 133] on icon "button" at bounding box center [212, 130] width 8 height 7
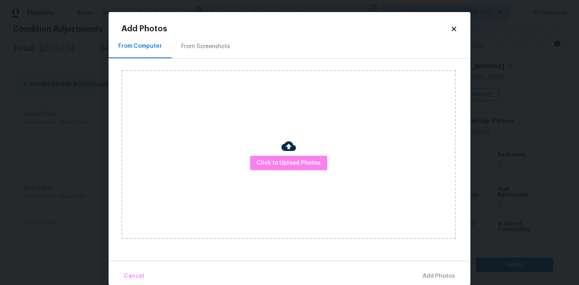
click at [212, 50] on div "From Screenshots" at bounding box center [206, 47] width 68 height 24
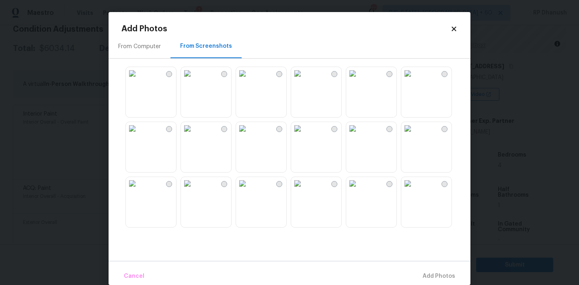
click at [249, 190] on img at bounding box center [242, 183] width 13 height 13
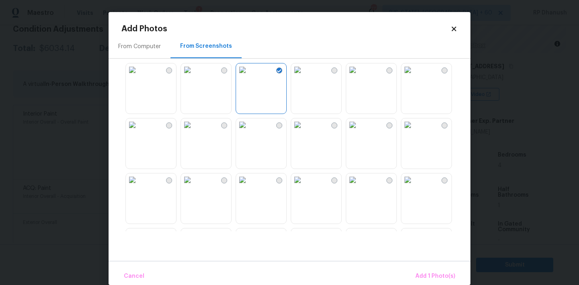
scroll to position [129, 0]
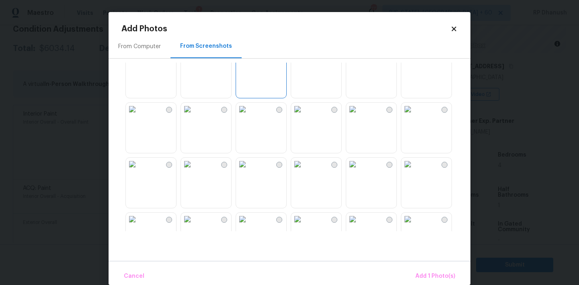
click at [304, 171] on img at bounding box center [297, 164] width 13 height 13
click at [414, 116] on img at bounding box center [407, 109] width 13 height 13
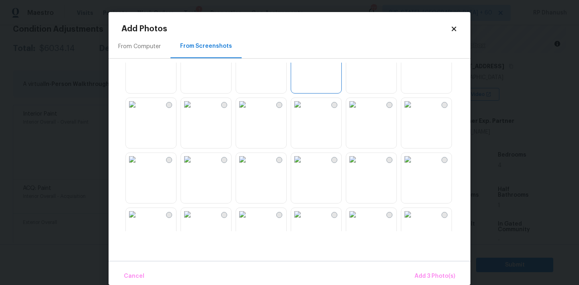
scroll to position [345, 0]
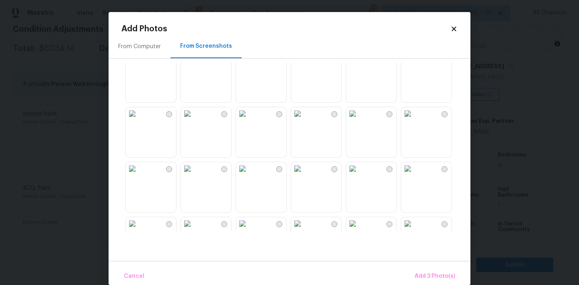
click at [249, 175] on img at bounding box center [242, 168] width 13 height 13
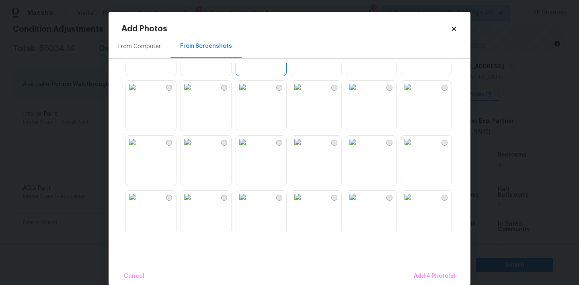
scroll to position [489, 0]
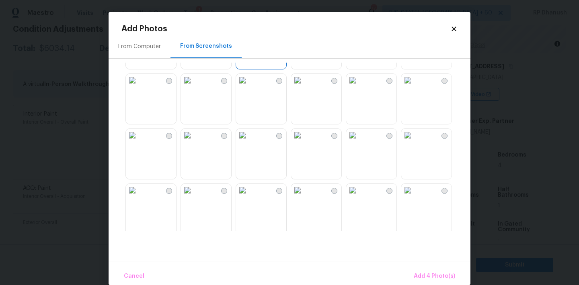
click at [304, 87] on img at bounding box center [297, 80] width 13 height 13
click at [139, 87] on img at bounding box center [132, 80] width 13 height 13
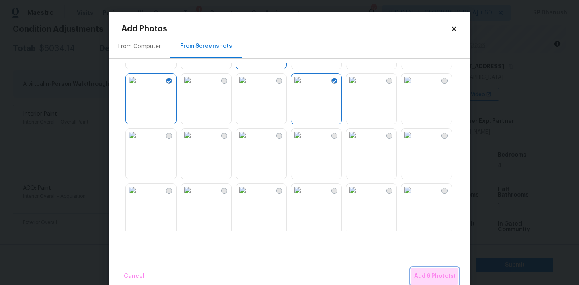
click at [426, 275] on span "Add 6 Photo(s)" at bounding box center [434, 277] width 41 height 10
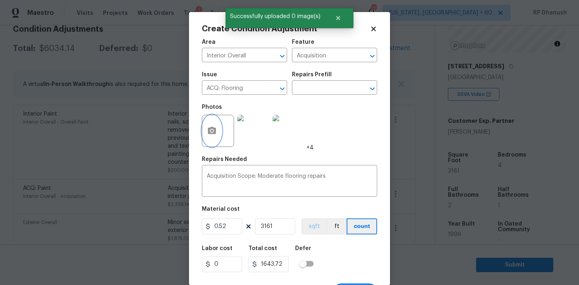
scroll to position [15, 0]
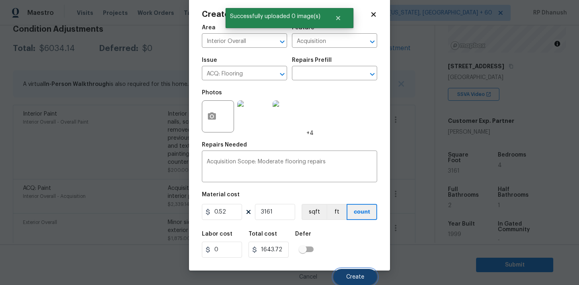
click at [347, 276] on span "Create" at bounding box center [355, 277] width 18 height 6
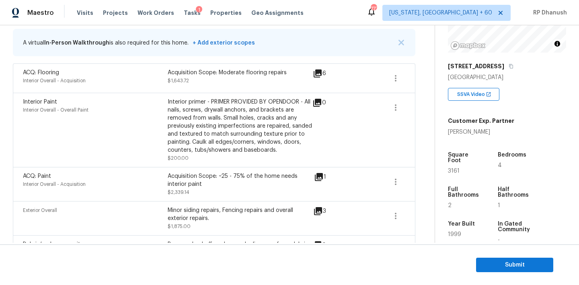
scroll to position [135, 0]
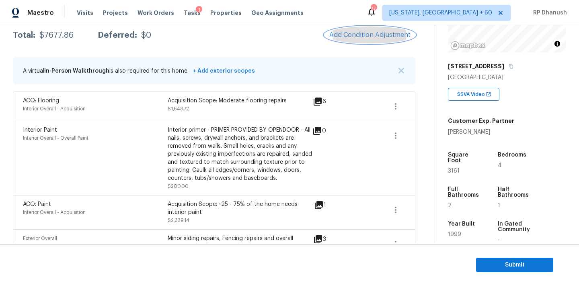
click at [365, 37] on span "Add Condition Adjustment" at bounding box center [369, 34] width 81 height 7
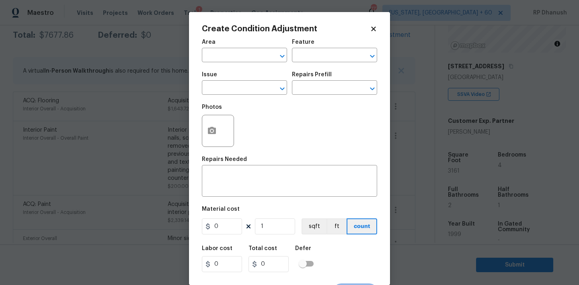
click at [219, 63] on span "Area ​" at bounding box center [244, 51] width 85 height 33
click at [220, 60] on input "text" at bounding box center [233, 56] width 63 height 12
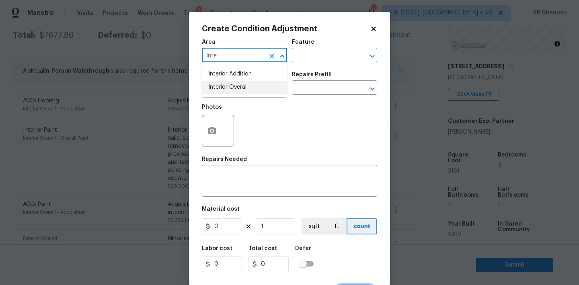
click at [230, 88] on li "Interior Overall" at bounding box center [244, 87] width 85 height 13
type input "Interior Overall"
click at [322, 60] on input "text" at bounding box center [323, 56] width 63 height 12
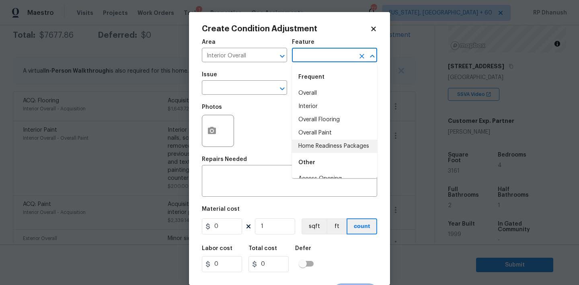
click at [303, 143] on li "Home Readiness Packages" at bounding box center [334, 146] width 85 height 13
type input "Home Readiness Packages"
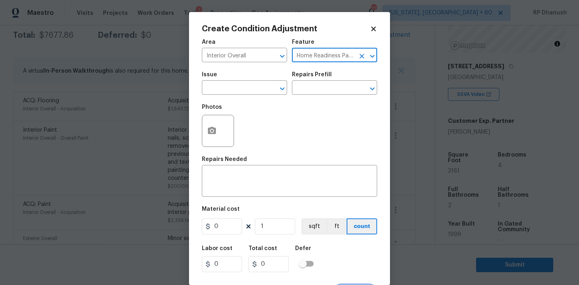
click at [161, 102] on body "Maestro Visits Projects Work Orders Tasks 1 Properties Geo Assignments 777 [US_…" at bounding box center [289, 142] width 579 height 285
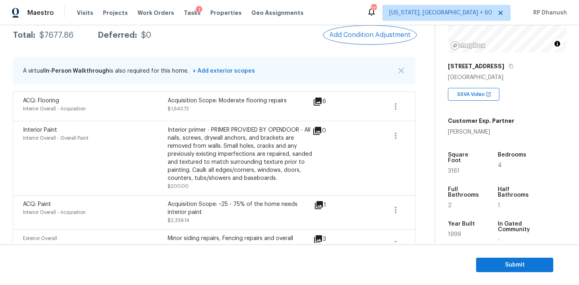
click at [359, 42] on button "Add Condition Adjustment" at bounding box center [369, 35] width 91 height 17
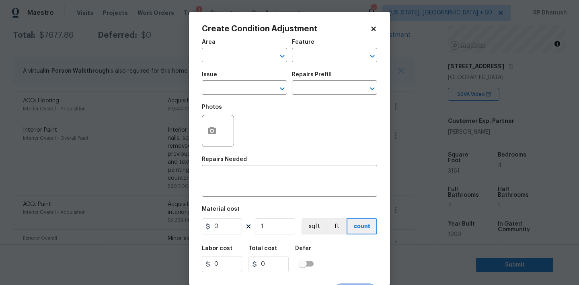
click at [149, 135] on body "Maestro Visits Projects Work Orders Tasks 1 Properties Geo Assignments 777 [US_…" at bounding box center [289, 142] width 579 height 285
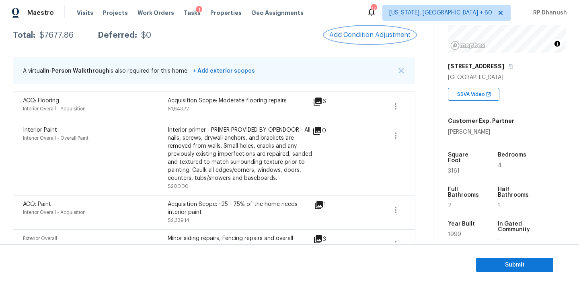
click at [377, 35] on span "Add Condition Adjustment" at bounding box center [369, 34] width 81 height 7
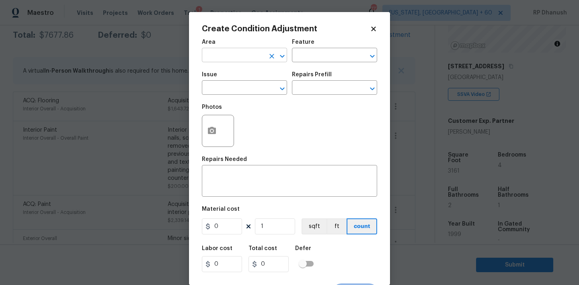
click at [239, 57] on input "text" at bounding box center [233, 56] width 63 height 12
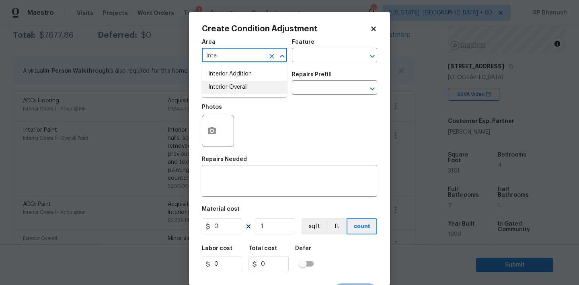
click at [233, 88] on li "Interior Overall" at bounding box center [244, 87] width 85 height 13
type input "Interior Overall"
click at [233, 173] on div "x ​" at bounding box center [289, 182] width 175 height 30
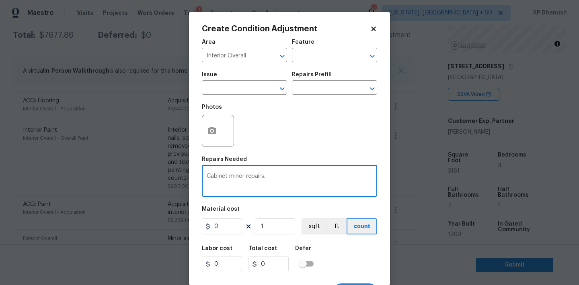
type textarea "Cabinet minor repairs."
click at [228, 224] on input "0" at bounding box center [222, 227] width 40 height 16
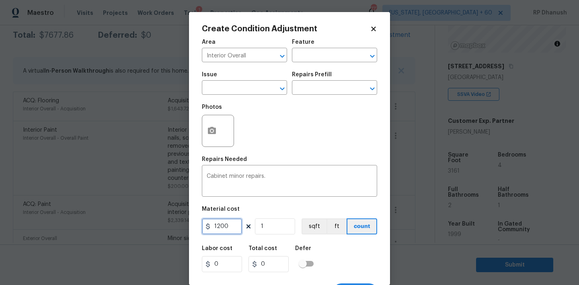
type input "1200"
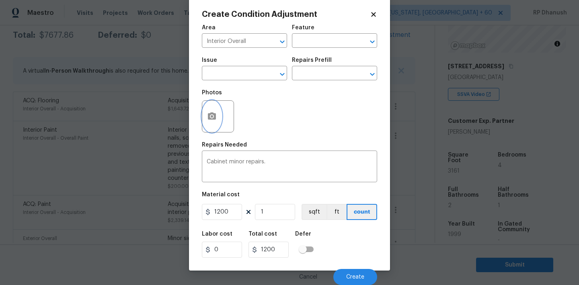
click at [211, 114] on icon "button" at bounding box center [212, 115] width 8 height 7
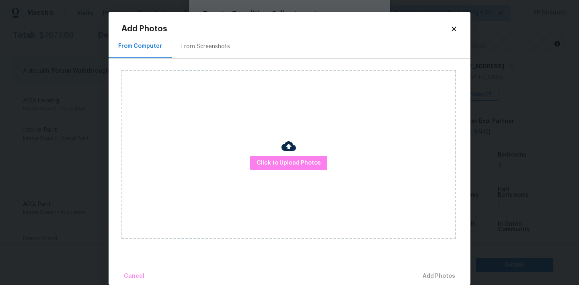
click at [260, 143] on div "Click to Upload Photos" at bounding box center [288, 154] width 334 height 169
click at [260, 160] on span "Click to Upload Photos" at bounding box center [288, 163] width 64 height 10
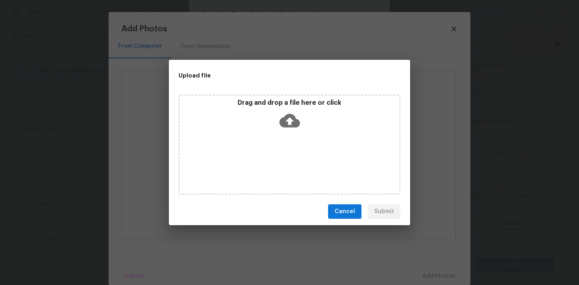
drag, startPoint x: 278, startPoint y: 117, endPoint x: 261, endPoint y: 117, distance: 17.7
click at [270, 117] on div "Drag and drop a file here or click" at bounding box center [289, 116] width 219 height 35
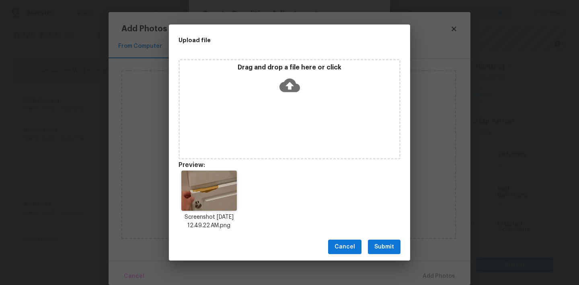
click at [382, 247] on span "Submit" at bounding box center [384, 247] width 20 height 10
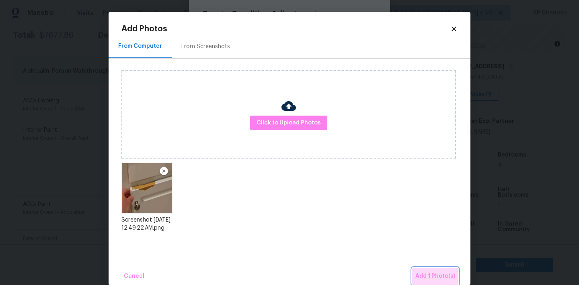
click at [429, 271] on button "Add 1 Photo(s)" at bounding box center [435, 276] width 46 height 17
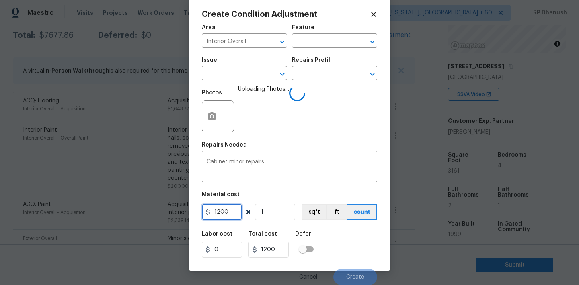
click at [220, 211] on input "1200" at bounding box center [222, 212] width 40 height 16
type input "400"
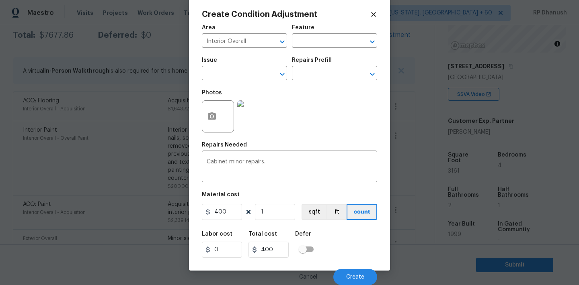
click at [331, 186] on div "Area Interior Overall ​ Feature ​ Issue ​ Repairs Prefill ​ Photos Repairs Need…" at bounding box center [289, 152] width 175 height 265
drag, startPoint x: 331, startPoint y: 186, endPoint x: 332, endPoint y: 192, distance: 6.9
click at [332, 192] on div "Area Interior Overall ​ Feature ​ Issue ​ Repairs Prefill ​ Photos Repairs Need…" at bounding box center [289, 152] width 175 height 265
click at [349, 272] on button "Create" at bounding box center [355, 277] width 44 height 16
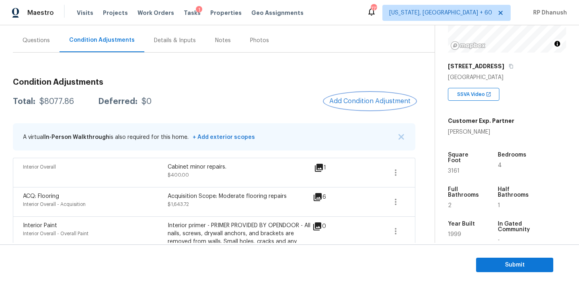
scroll to position [57, 0]
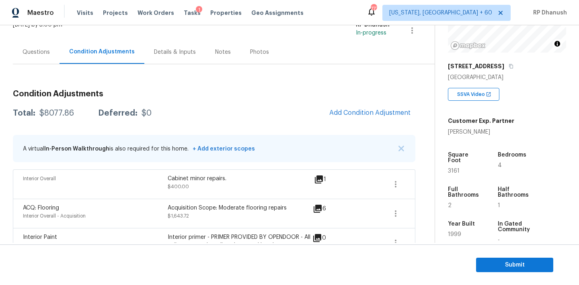
click at [51, 57] on div "Questions" at bounding box center [36, 52] width 47 height 24
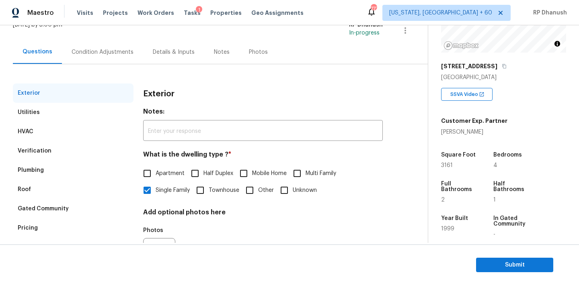
scroll to position [102, 0]
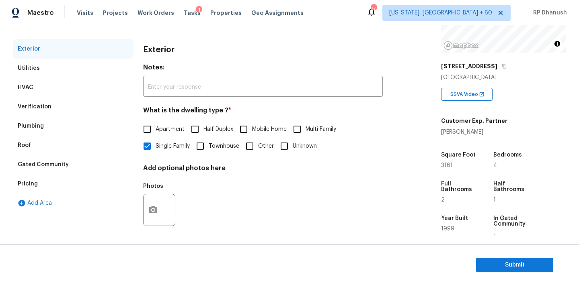
click at [43, 187] on div "Pricing" at bounding box center [73, 183] width 121 height 19
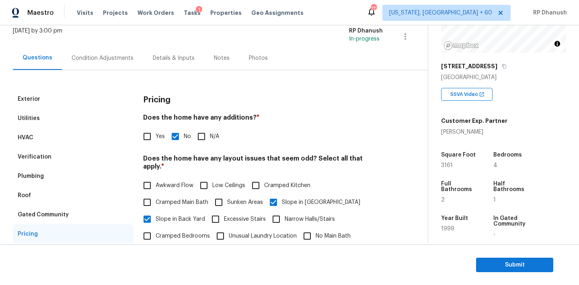
scroll to position [39, 0]
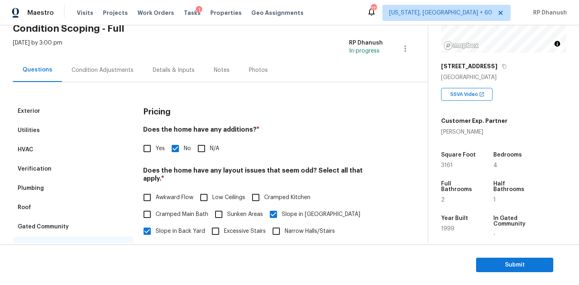
click at [111, 73] on div "Condition Adjustments" at bounding box center [103, 70] width 62 height 8
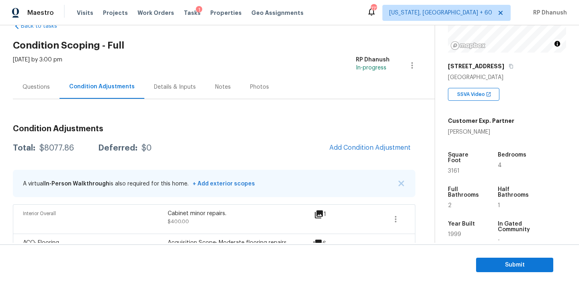
scroll to position [17, 0]
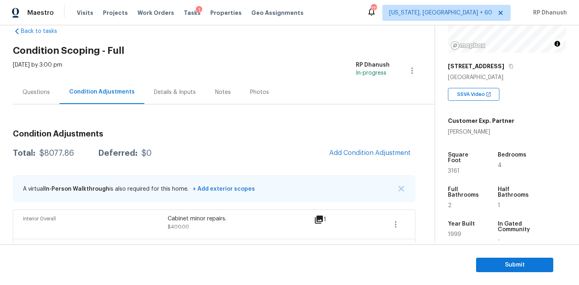
click at [35, 93] on div "Questions" at bounding box center [35, 92] width 27 height 8
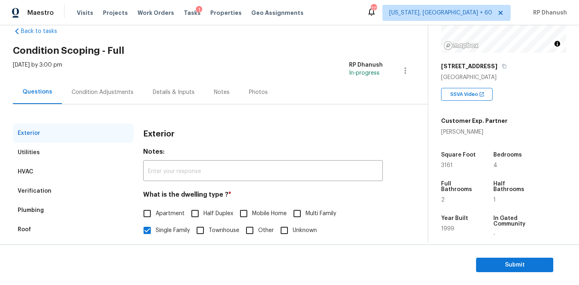
scroll to position [102, 0]
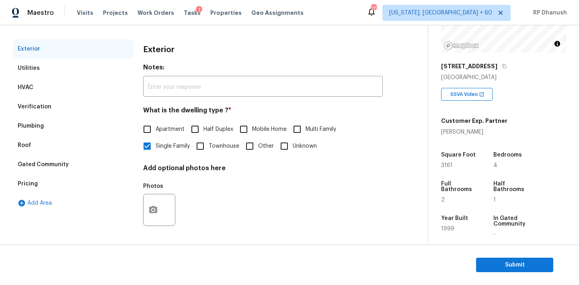
click at [51, 181] on div "Pricing" at bounding box center [73, 183] width 121 height 19
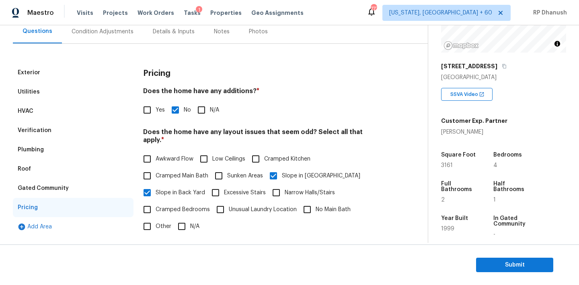
scroll to position [55, 0]
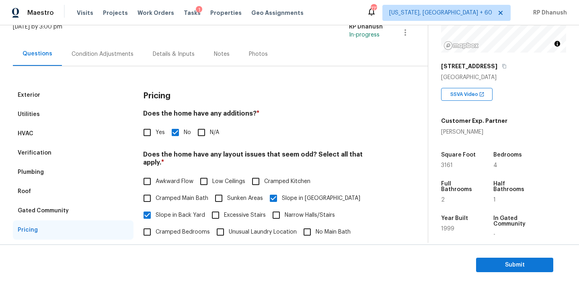
click at [95, 60] on div "Condition Adjustments" at bounding box center [102, 54] width 81 height 24
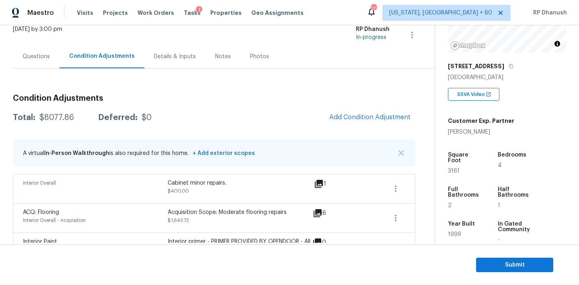
scroll to position [52, 0]
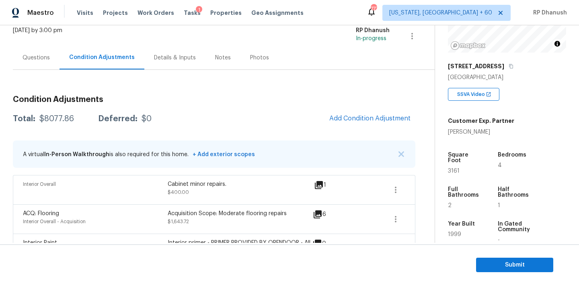
click at [43, 59] on div "Questions" at bounding box center [35, 58] width 27 height 8
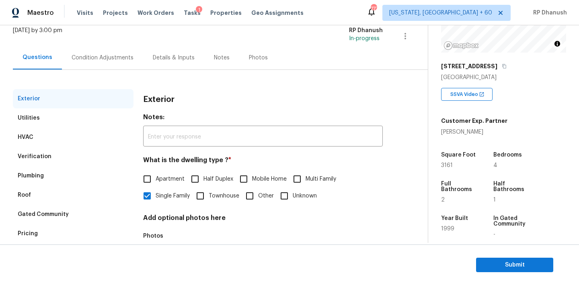
scroll to position [102, 0]
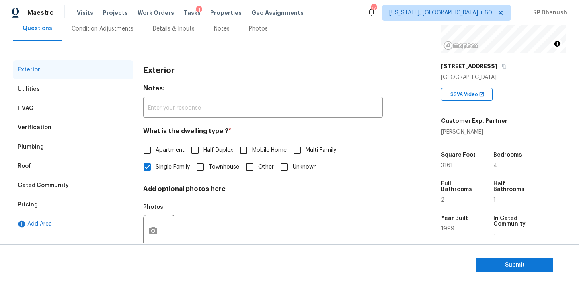
click at [83, 35] on div "Condition Adjustments" at bounding box center [102, 29] width 81 height 24
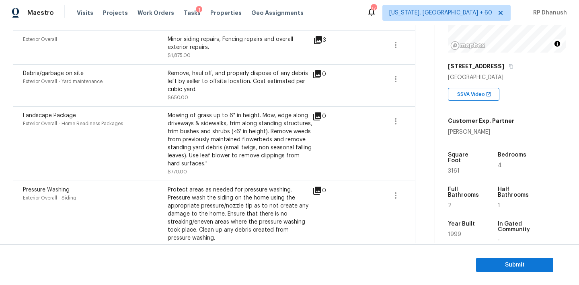
scroll to position [371, 0]
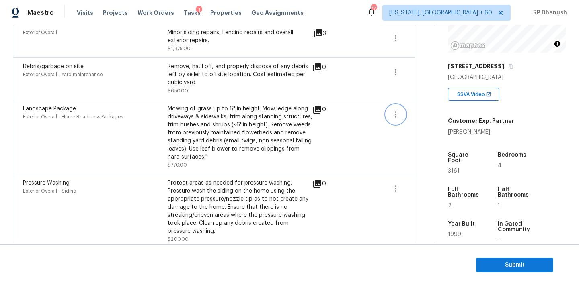
click at [397, 114] on icon "button" at bounding box center [395, 115] width 10 height 10
click at [411, 114] on div "Edit" at bounding box center [441, 114] width 63 height 8
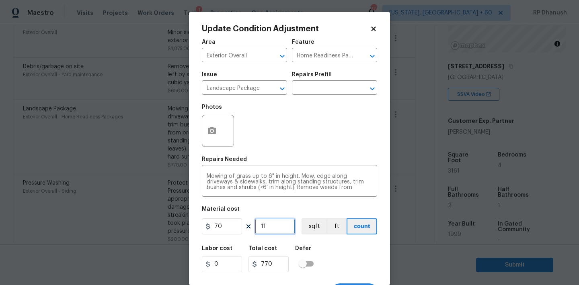
click at [271, 227] on input "11" at bounding box center [275, 227] width 40 height 16
type input "1"
type input "70"
type input "0"
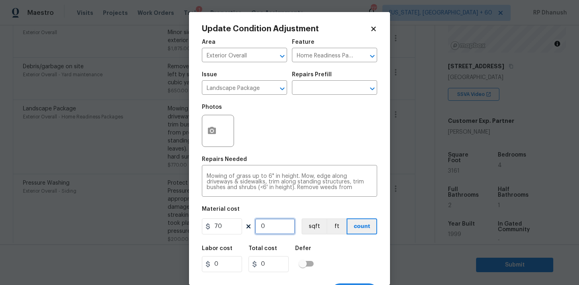
type input "1"
type input "70"
type input "12"
type input "840"
type input "1"
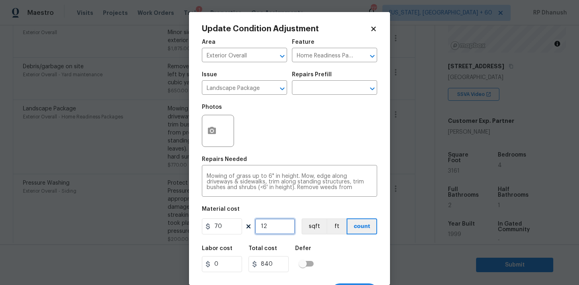
type input "70"
type input "12"
type input "840"
type input "12"
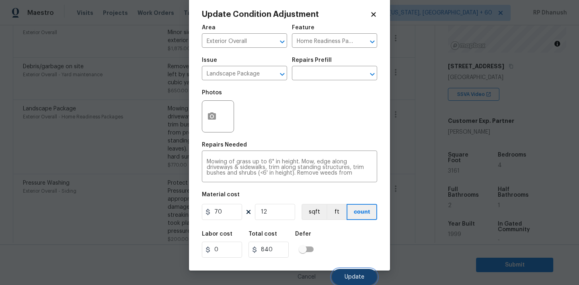
click at [350, 275] on span "Update" at bounding box center [354, 277] width 20 height 6
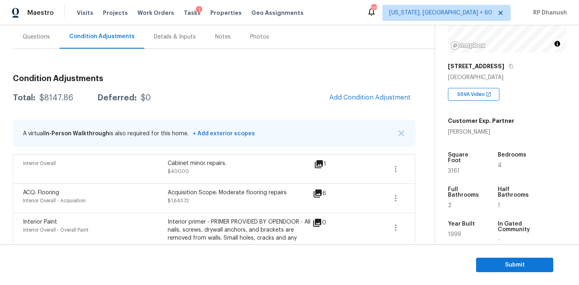
scroll to position [46, 0]
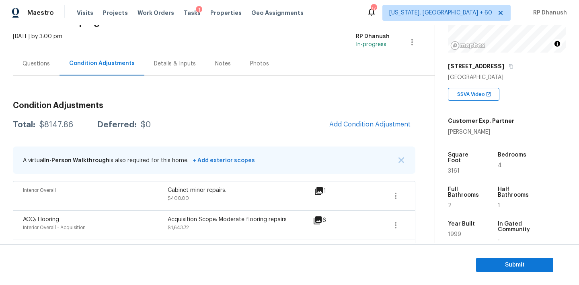
click at [41, 67] on div "Questions" at bounding box center [35, 64] width 27 height 8
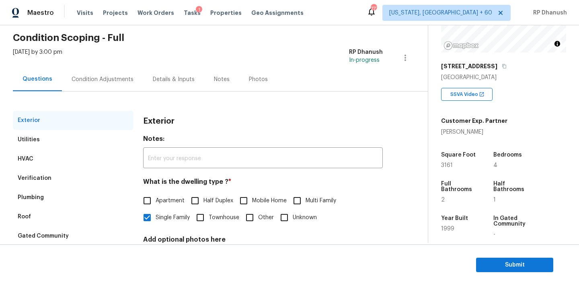
scroll to position [29, 0]
click at [108, 77] on div "Condition Adjustments" at bounding box center [103, 80] width 62 height 8
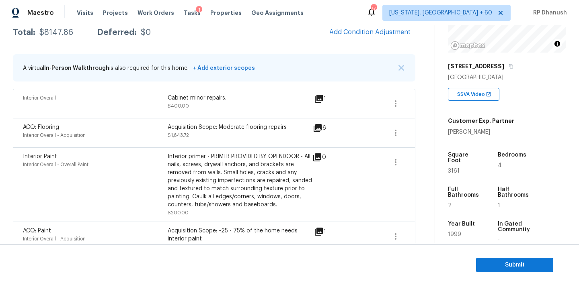
scroll to position [124, 0]
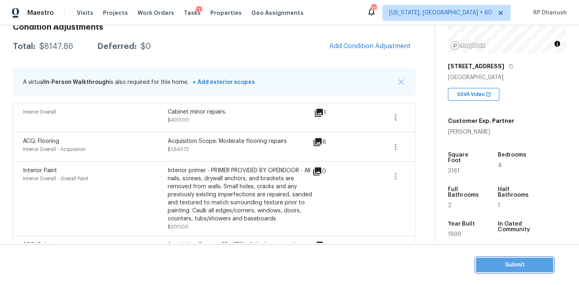
click at [514, 262] on span "Submit" at bounding box center [514, 265] width 64 height 10
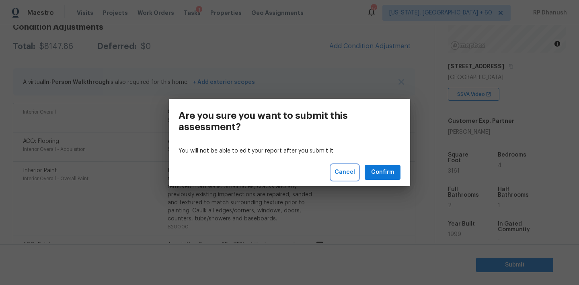
click at [345, 168] on span "Cancel" at bounding box center [344, 173] width 20 height 10
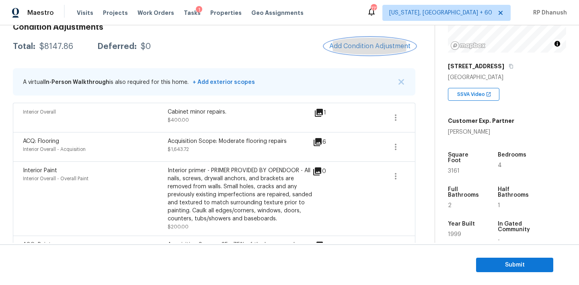
click at [382, 48] on span "Add Condition Adjustment" at bounding box center [369, 46] width 81 height 7
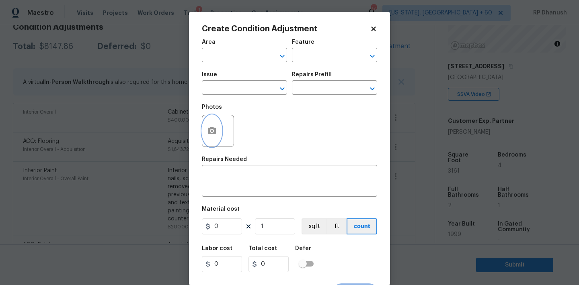
click at [214, 129] on icon "button" at bounding box center [212, 130] width 8 height 7
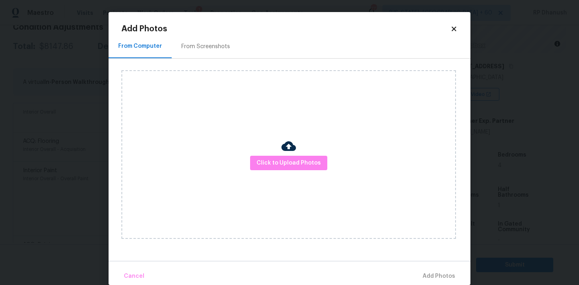
click at [296, 151] on div "Click to Upload Photos" at bounding box center [288, 154] width 334 height 169
click at [286, 162] on span "Click to Upload Photos" at bounding box center [288, 163] width 64 height 10
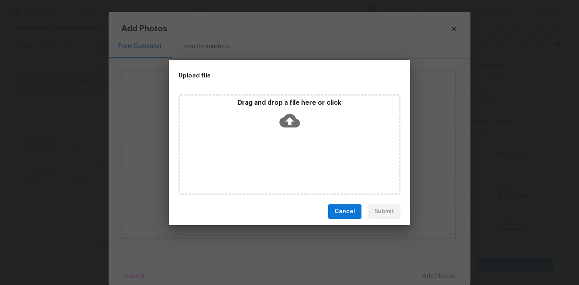
click at [287, 120] on icon at bounding box center [289, 120] width 20 height 20
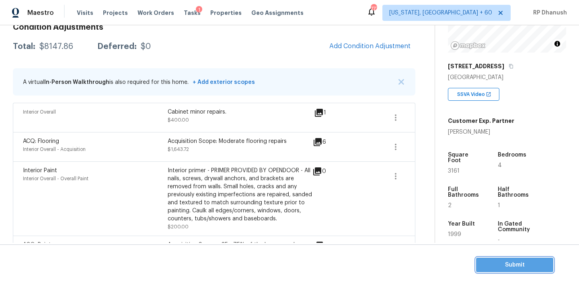
click at [548, 258] on button "Submit" at bounding box center [514, 265] width 77 height 15
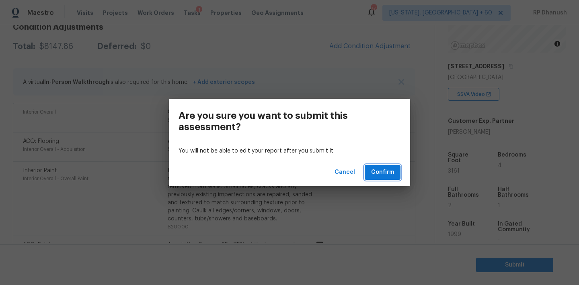
click at [388, 176] on span "Confirm" at bounding box center [382, 173] width 23 height 10
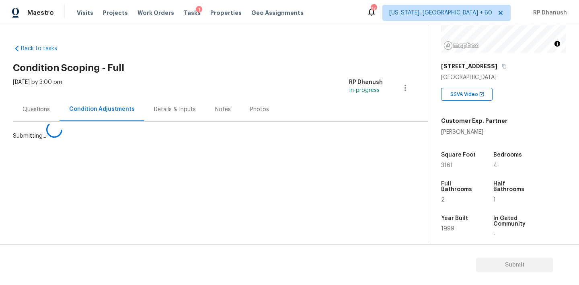
scroll to position [0, 0]
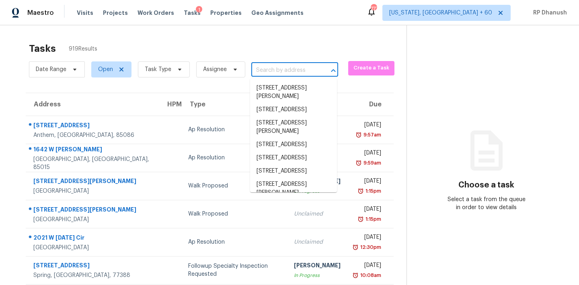
click at [291, 75] on input "text" at bounding box center [283, 70] width 64 height 12
click at [271, 67] on input "text" at bounding box center [283, 70] width 64 height 12
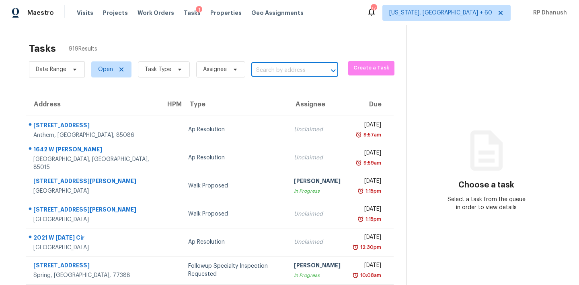
paste input "[STREET_ADDRESS]"
type input "[STREET_ADDRESS]"
click at [282, 95] on li "[STREET_ADDRESS]" at bounding box center [293, 88] width 87 height 13
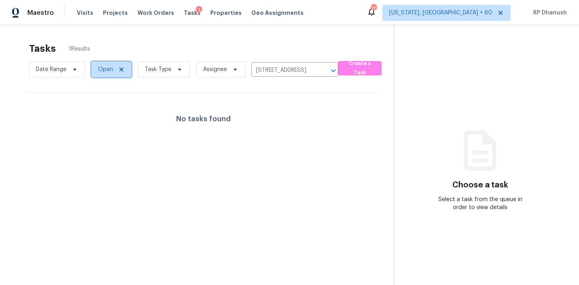
drag, startPoint x: 113, startPoint y: 70, endPoint x: 113, endPoint y: 76, distance: 6.0
click at [113, 70] on span "Open" at bounding box center [111, 69] width 40 height 16
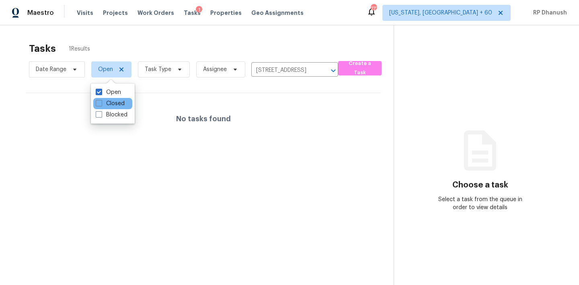
click at [107, 108] on div "Closed" at bounding box center [112, 103] width 39 height 11
click at [116, 104] on label "Closed" at bounding box center [110, 104] width 29 height 8
click at [101, 104] on input "Closed" at bounding box center [98, 102] width 5 height 5
checkbox input "true"
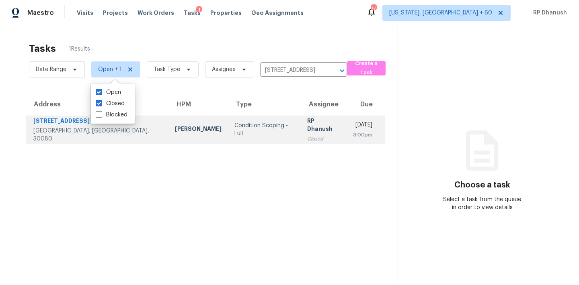
click at [346, 118] on td "[DATE] 3:00pm" at bounding box center [365, 130] width 38 height 28
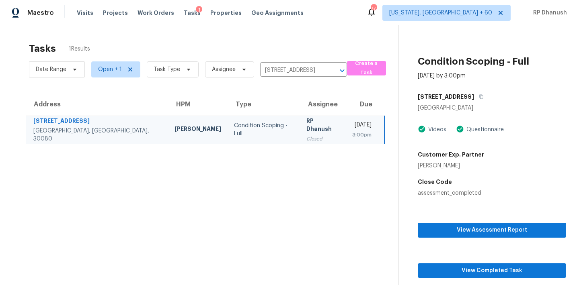
scroll to position [25, 0]
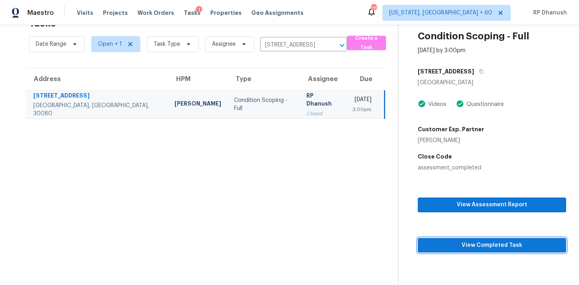
click at [450, 250] on span "View Completed Task" at bounding box center [491, 246] width 135 height 10
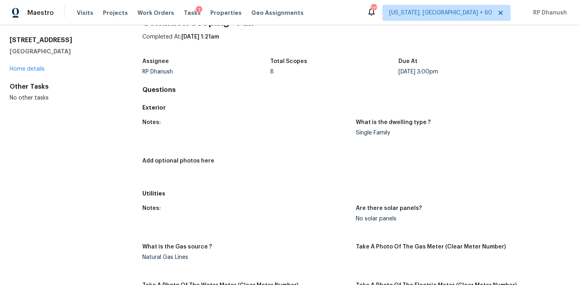
scroll to position [343, 0]
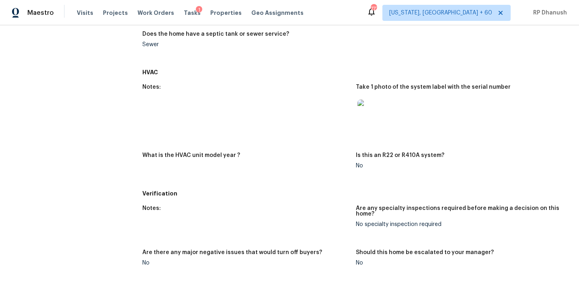
click at [265, 102] on figure "Notes:" at bounding box center [248, 113] width 213 height 59
click at [184, 13] on span "Tasks" at bounding box center [192, 13] width 17 height 6
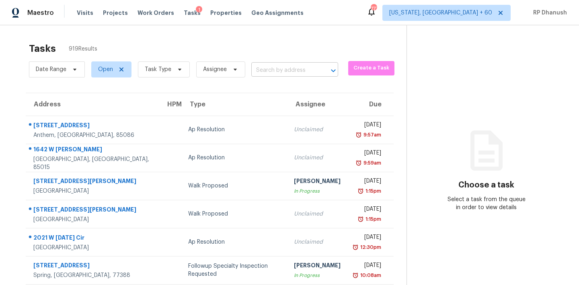
click at [281, 66] on input "text" at bounding box center [283, 70] width 64 height 12
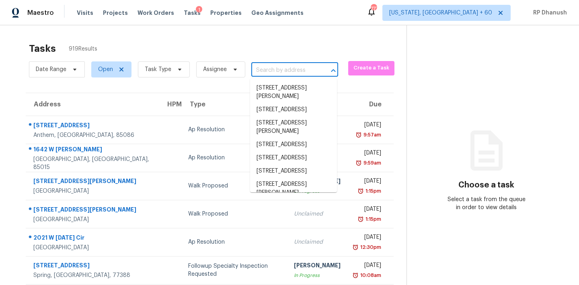
paste input "[STREET_ADDRESS]"
type input "[STREET_ADDRESS]"
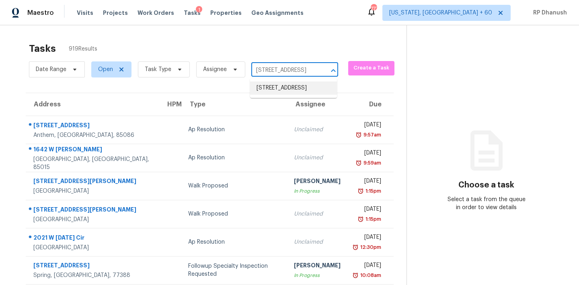
click at [283, 88] on li "[STREET_ADDRESS]" at bounding box center [293, 88] width 87 height 13
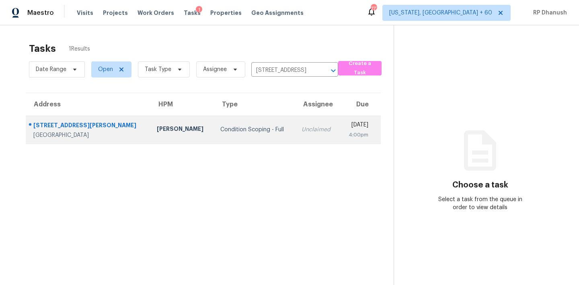
click at [301, 129] on td "Unclaimed" at bounding box center [317, 130] width 45 height 28
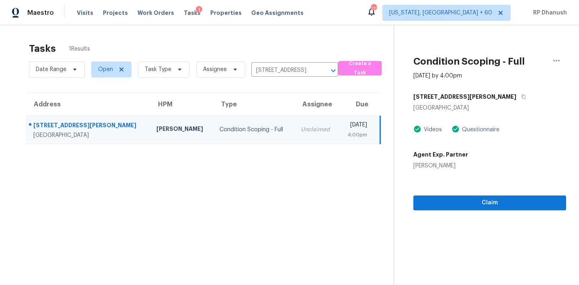
click at [454, 215] on section "Condition Scoping - Full [DATE] by 4:00pm [STREET_ADDRESS][PERSON_NAME] Videos …" at bounding box center [479, 167] width 172 height 285
click at [461, 203] on span "Claim" at bounding box center [489, 203] width 140 height 10
click at [470, 192] on div "Start Assessment" at bounding box center [489, 190] width 153 height 41
click at [470, 201] on span "Start Assessment" at bounding box center [489, 203] width 140 height 10
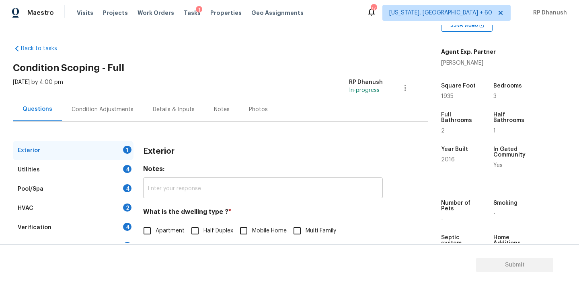
scroll to position [102, 0]
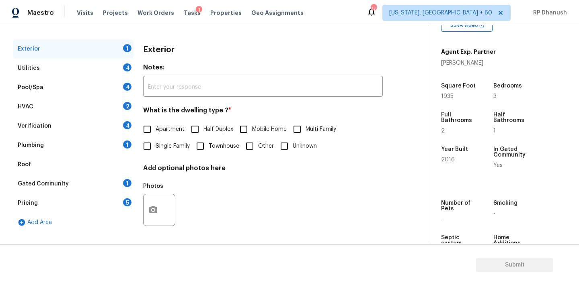
click at [201, 148] on input "Townhouse" at bounding box center [200, 146] width 17 height 17
checkbox input "true"
click at [100, 85] on div "Pool/Spa 4" at bounding box center [73, 87] width 121 height 19
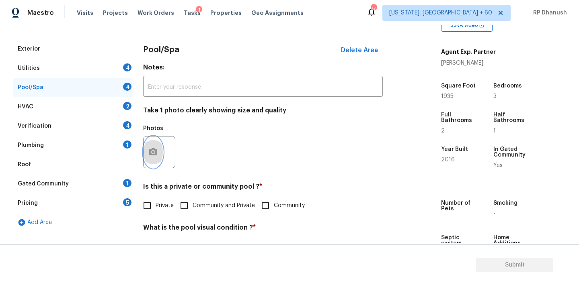
click at [152, 153] on icon "button" at bounding box center [153, 152] width 10 height 10
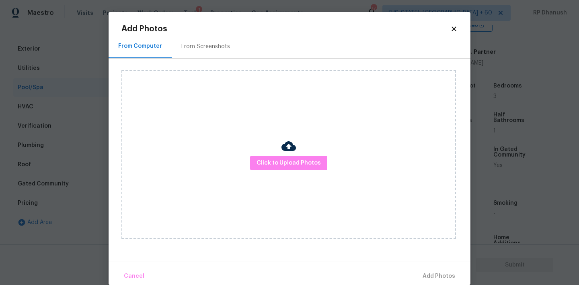
click at [218, 33] on div "Add Photos From Computer From Screenshots Click to Upload Photos Cancel Add Pho…" at bounding box center [289, 155] width 336 height 260
click at [215, 50] on div "From Screenshots" at bounding box center [205, 47] width 49 height 8
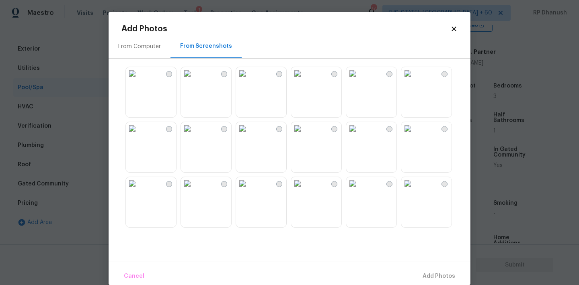
click at [304, 80] on img at bounding box center [297, 73] width 13 height 13
click at [416, 273] on button "Add 1 Photo(s)" at bounding box center [435, 276] width 46 height 17
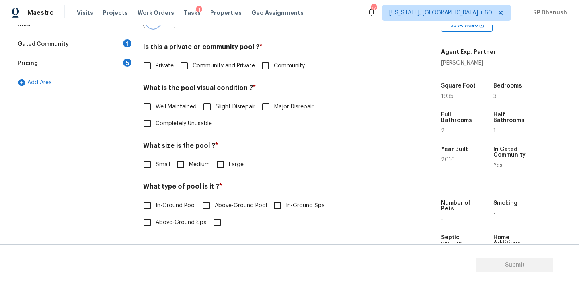
scroll to position [241, 0]
click at [153, 62] on input "Private" at bounding box center [147, 65] width 17 height 17
checkbox input "true"
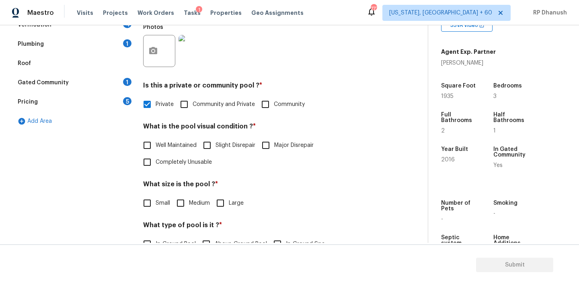
click at [199, 48] on img at bounding box center [194, 51] width 32 height 32
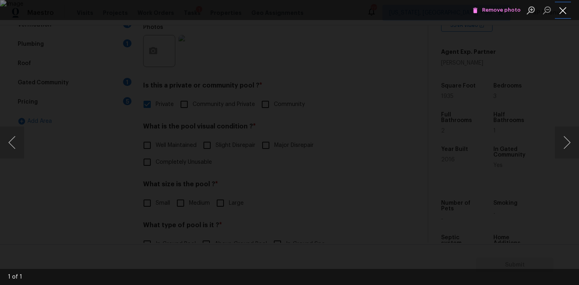
click at [560, 10] on button "Close lightbox" at bounding box center [562, 10] width 16 height 14
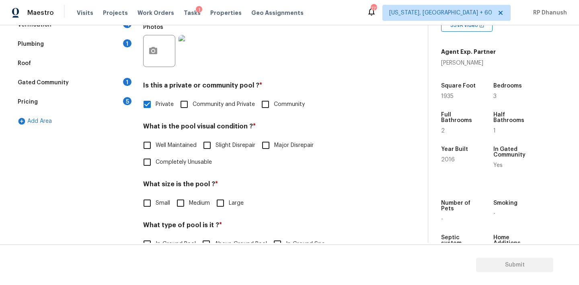
scroll to position [241, 0]
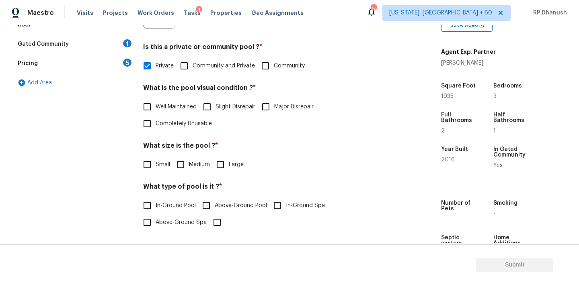
click at [170, 107] on span "Well Maintained" at bounding box center [175, 107] width 41 height 8
click at [155, 107] on input "Well Maintained" at bounding box center [147, 106] width 17 height 17
checkbox input "true"
click at [174, 168] on input "Medium" at bounding box center [180, 164] width 17 height 17
checkbox input "true"
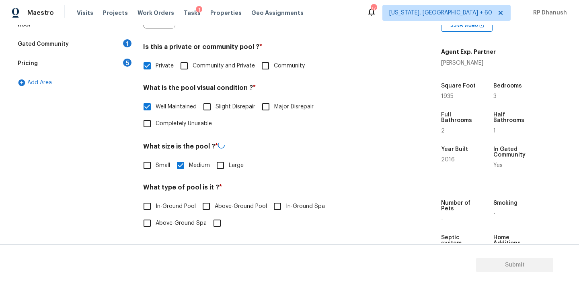
click at [157, 209] on span "In-Ground Pool" at bounding box center [175, 206] width 40 height 8
click at [155, 209] on input "In-Ground Pool" at bounding box center [147, 206] width 17 height 17
checkbox input "true"
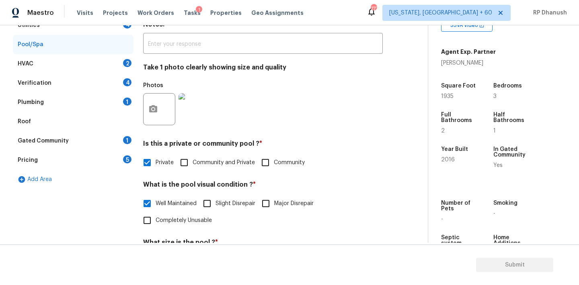
scroll to position [110, 0]
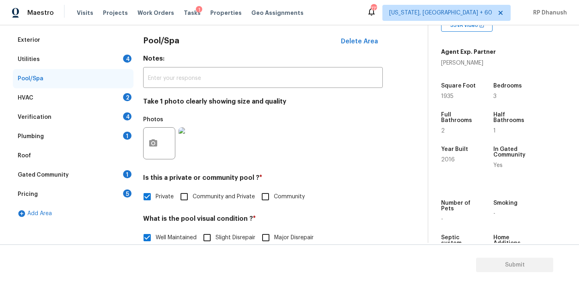
click at [122, 58] on div "Utilities 4" at bounding box center [73, 59] width 121 height 19
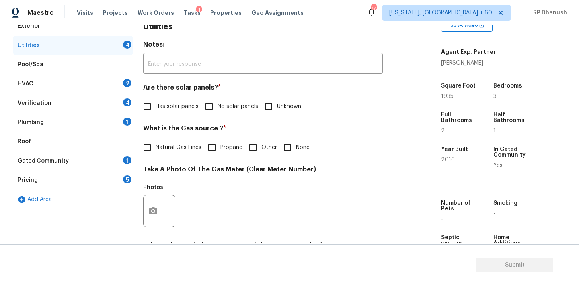
scroll to position [136, 0]
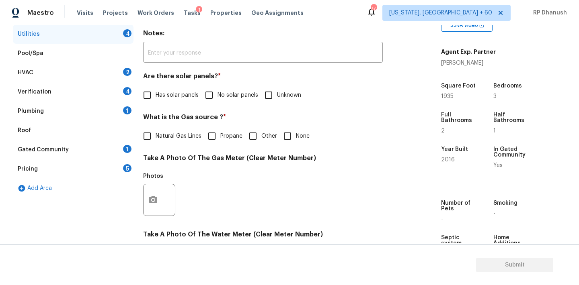
click at [216, 96] on input "No solar panels" at bounding box center [208, 95] width 17 height 17
checkbox input "true"
click at [169, 140] on span "Natural Gas Lines" at bounding box center [178, 136] width 46 height 8
click at [155, 140] on input "Natural Gas Lines" at bounding box center [147, 136] width 17 height 17
checkbox input "true"
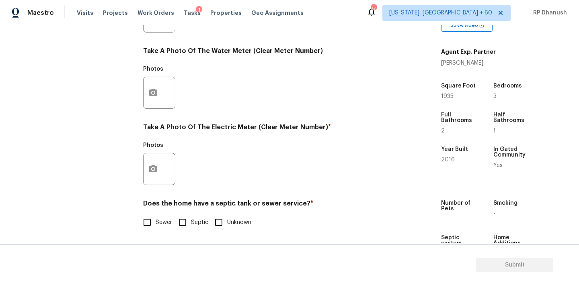
scroll to position [319, 0]
click at [151, 174] on button "button" at bounding box center [152, 168] width 19 height 31
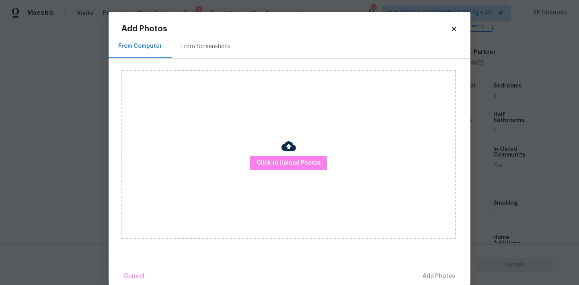
click at [212, 47] on div "From Screenshots" at bounding box center [205, 47] width 49 height 8
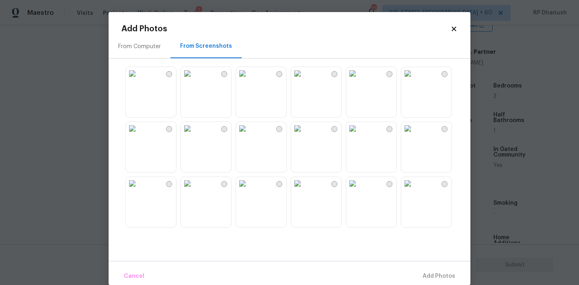
click at [249, 135] on img at bounding box center [242, 128] width 13 height 13
click at [437, 269] on button "Add 1 Photo(s)" at bounding box center [435, 276] width 46 height 17
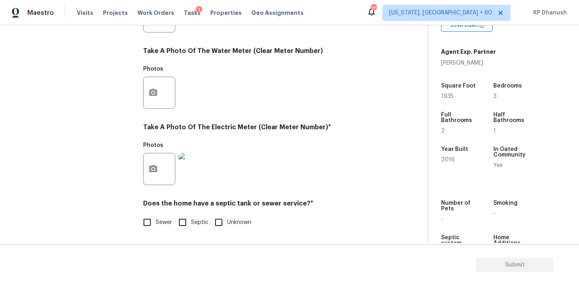
click at [148, 225] on input "Sewer" at bounding box center [147, 222] width 17 height 17
checkbox input "true"
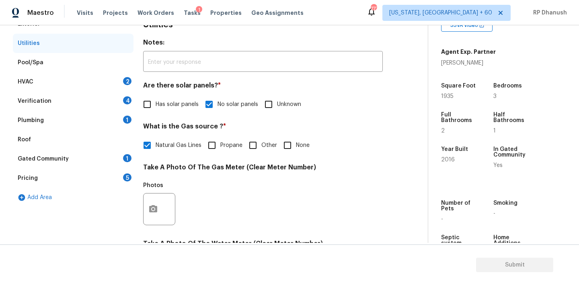
scroll to position [117, 0]
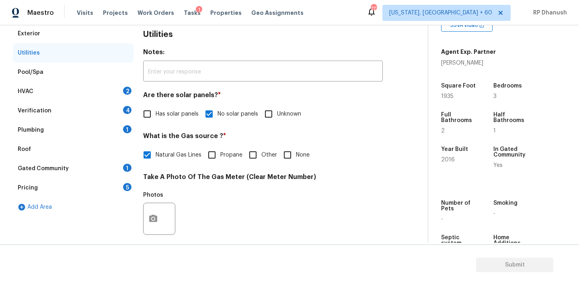
click at [127, 96] on div "HVAC 2" at bounding box center [73, 91] width 121 height 19
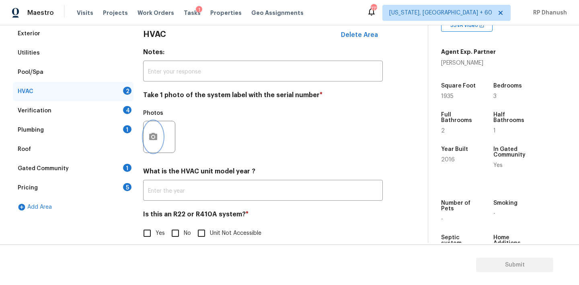
click at [157, 136] on icon "button" at bounding box center [153, 136] width 8 height 7
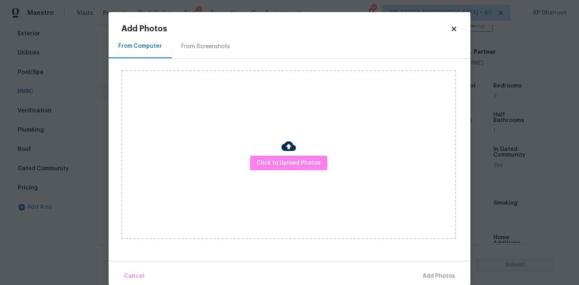
click at [203, 48] on div "From Screenshots" at bounding box center [205, 47] width 49 height 8
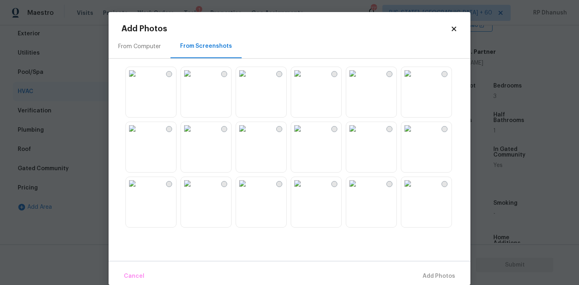
click at [249, 135] on img at bounding box center [242, 128] width 13 height 13
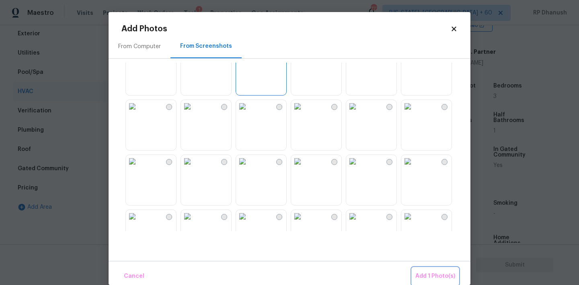
click at [436, 276] on span "Add 1 Photo(s)" at bounding box center [435, 277] width 40 height 10
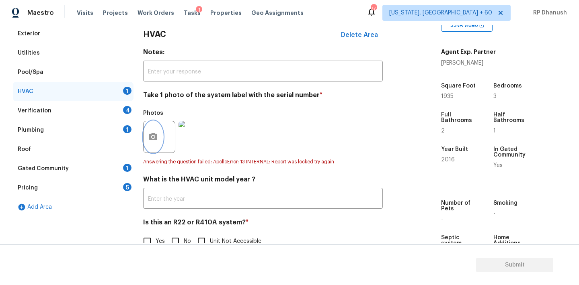
scroll to position [136, 0]
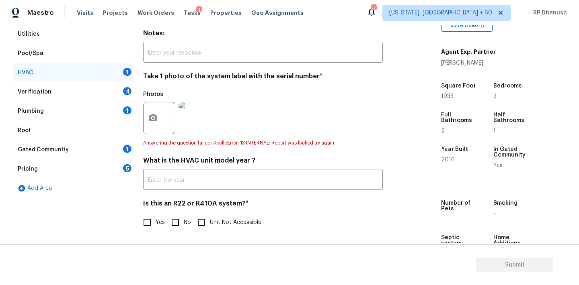
click at [183, 226] on input "No" at bounding box center [175, 222] width 17 height 17
checkbox input "true"
click at [122, 90] on div "Verification 4" at bounding box center [73, 91] width 121 height 19
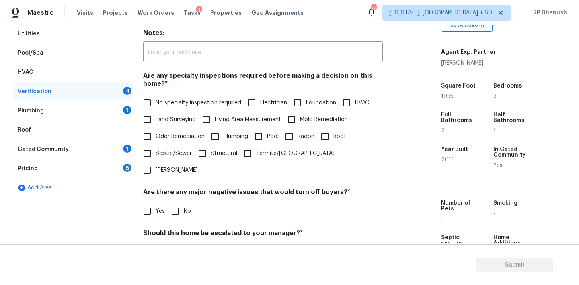
click at [161, 105] on span "No specialty inspection required" at bounding box center [198, 103] width 86 height 8
click at [155, 105] on input "No specialty inspection required" at bounding box center [147, 102] width 17 height 17
checkbox input "true"
click at [176, 204] on input "No" at bounding box center [175, 212] width 17 height 17
checkbox input "true"
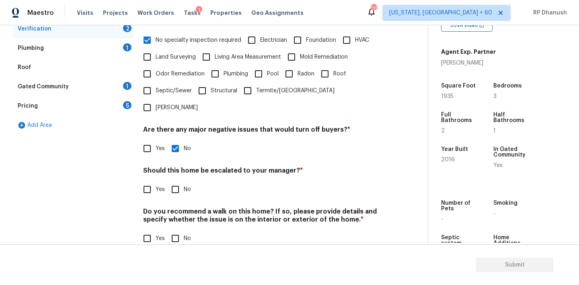
scroll to position [198, 0]
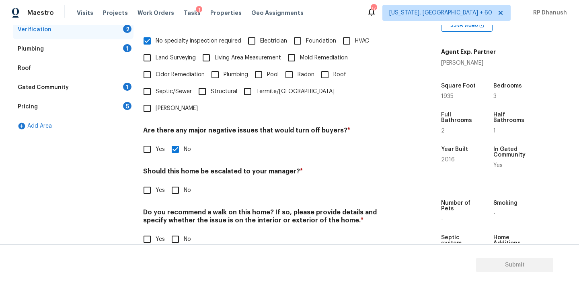
click at [178, 213] on div "Do you recommend a walk on this home? If so, please provide details and specify…" at bounding box center [262, 228] width 239 height 39
click at [127, 91] on div "Gated Community 1" at bounding box center [73, 87] width 121 height 19
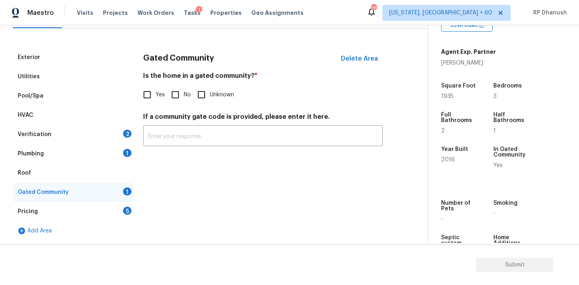
scroll to position [93, 0]
click at [177, 97] on input "No" at bounding box center [175, 94] width 17 height 17
click at [125, 150] on div "1" at bounding box center [127, 153] width 8 height 8
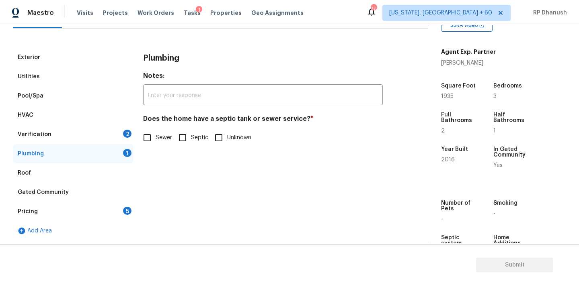
click at [154, 137] on input "Sewer" at bounding box center [147, 137] width 17 height 17
click at [125, 208] on div "5" at bounding box center [127, 211] width 8 height 8
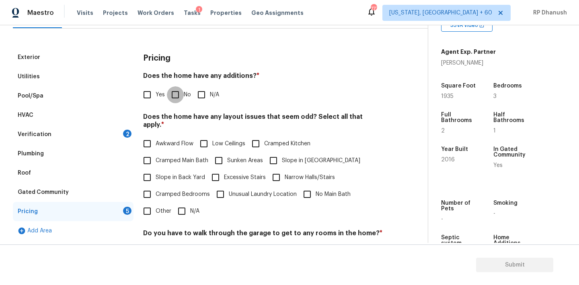
click at [182, 94] on input "No" at bounding box center [175, 94] width 17 height 17
click at [170, 174] on span "Slope in Back Yard" at bounding box center [179, 178] width 49 height 8
click at [155, 169] on input "Slope in Back Yard" at bounding box center [147, 177] width 17 height 17
click at [284, 157] on span "Slope in [GEOGRAPHIC_DATA]" at bounding box center [321, 161] width 78 height 8
click at [282, 153] on input "Slope in [GEOGRAPHIC_DATA]" at bounding box center [273, 160] width 17 height 17
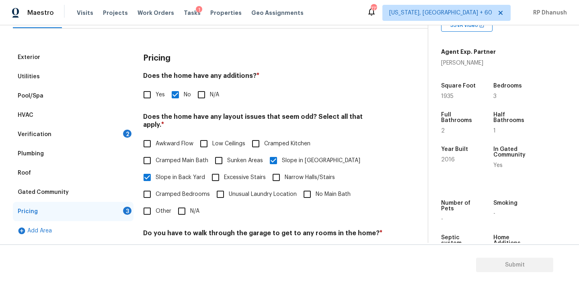
scroll to position [197, 0]
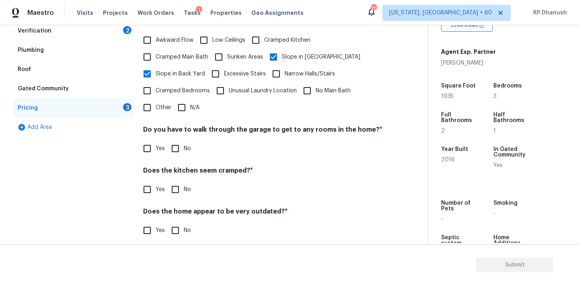
click at [174, 141] on input "No" at bounding box center [175, 148] width 17 height 17
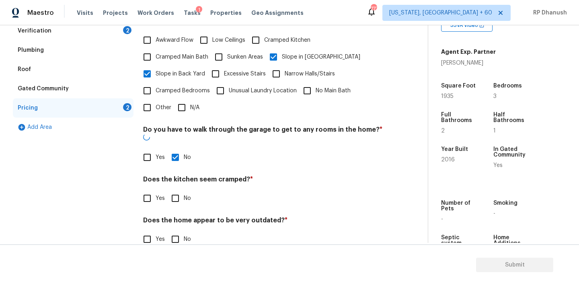
click at [174, 190] on input "No" at bounding box center [175, 198] width 17 height 17
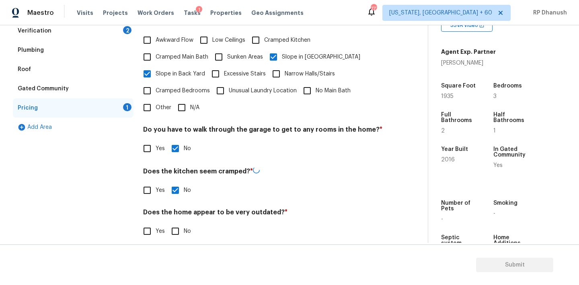
click at [174, 234] on div "Pricing Does the home have any additions? * Yes No N/A Does the home have any l…" at bounding box center [262, 96] width 239 height 305
click at [174, 224] on input "No" at bounding box center [175, 230] width 17 height 17
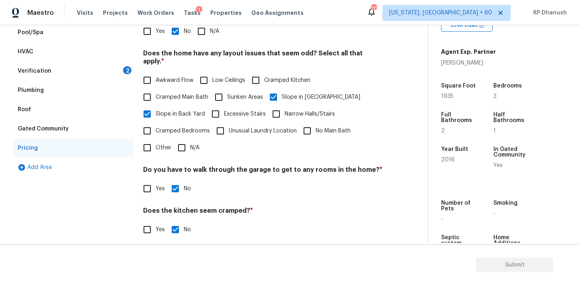
click at [124, 73] on div "Verification 2" at bounding box center [73, 70] width 121 height 19
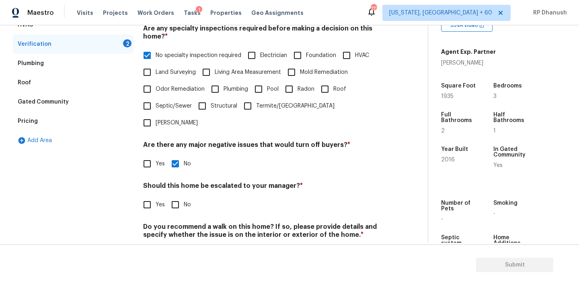
scroll to position [198, 0]
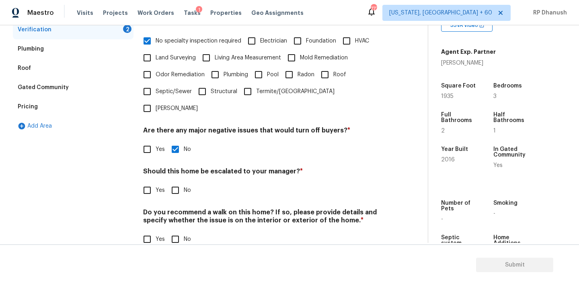
click at [178, 211] on h4 "Do you recommend a walk on this home? If so, please provide details and specify…" at bounding box center [262, 218] width 239 height 19
click at [178, 231] on input "No" at bounding box center [175, 239] width 17 height 17
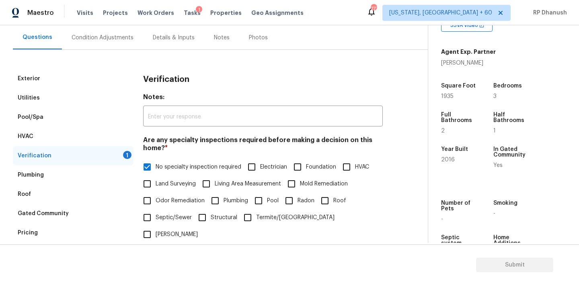
scroll to position [68, 0]
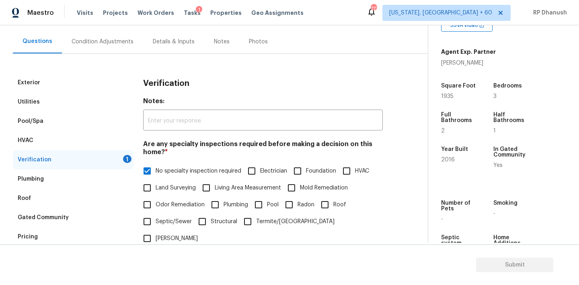
click at [119, 44] on div "Condition Adjustments" at bounding box center [103, 42] width 62 height 8
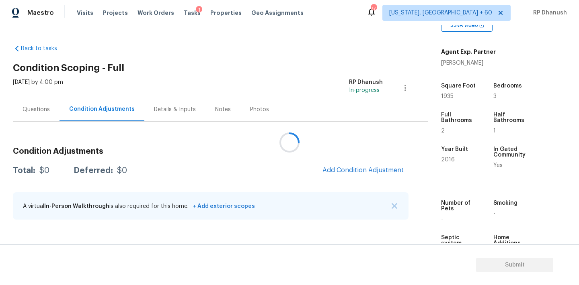
click at [356, 172] on div at bounding box center [289, 142] width 579 height 285
click at [363, 167] on div at bounding box center [289, 142] width 579 height 285
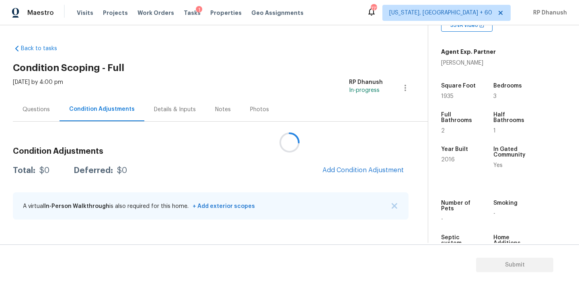
click at [363, 167] on div at bounding box center [289, 142] width 579 height 285
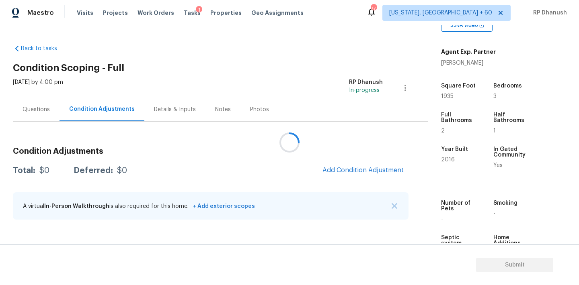
click at [363, 167] on div at bounding box center [289, 142] width 579 height 285
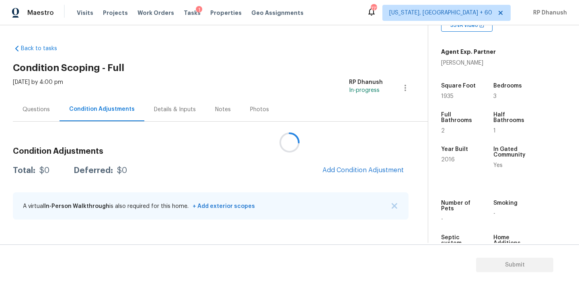
click at [350, 168] on div at bounding box center [289, 142] width 579 height 285
click at [343, 167] on span "Add Condition Adjustment" at bounding box center [362, 170] width 81 height 7
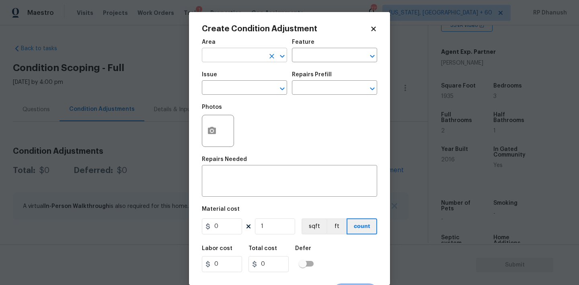
click at [228, 55] on input "text" at bounding box center [233, 56] width 63 height 12
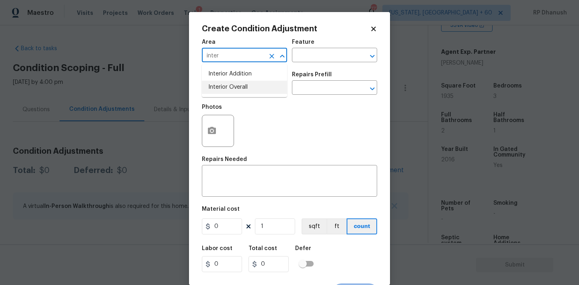
click at [231, 89] on li "Interior Overall" at bounding box center [244, 87] width 85 height 13
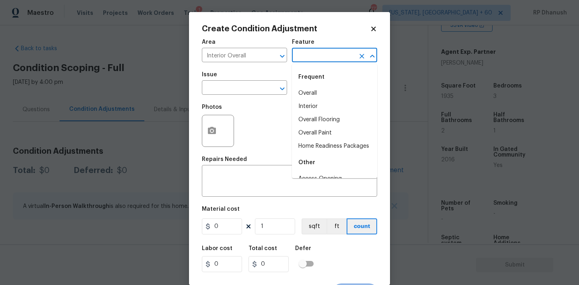
click at [313, 54] on input "text" at bounding box center [323, 56] width 63 height 12
click at [312, 133] on li "Overall Paint" at bounding box center [334, 133] width 85 height 13
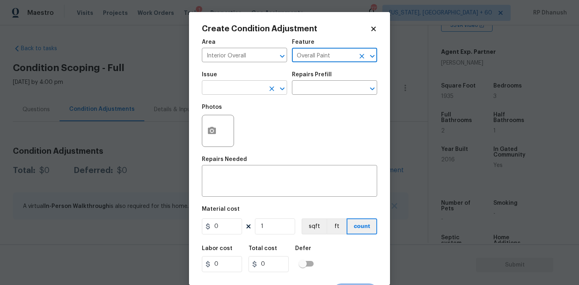
click at [258, 89] on input "text" at bounding box center [233, 88] width 63 height 12
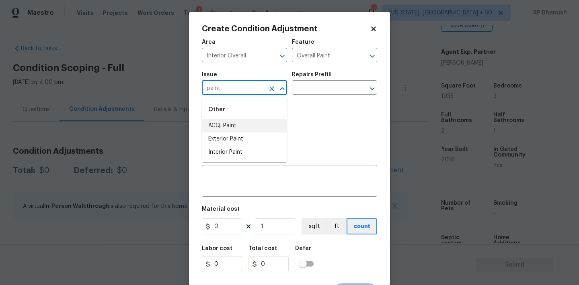
click at [257, 127] on li "ACQ: Paint" at bounding box center [244, 125] width 85 height 13
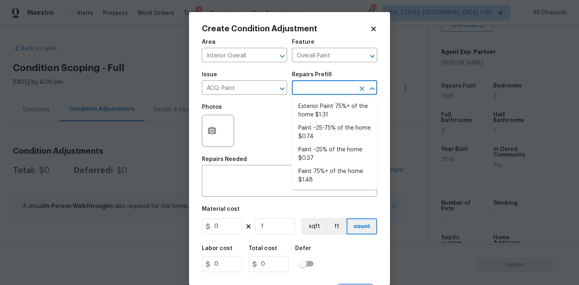
click at [332, 89] on input "text" at bounding box center [323, 88] width 63 height 12
click at [321, 159] on li "Paint ~25% of the home $0.37" at bounding box center [334, 154] width 85 height 22
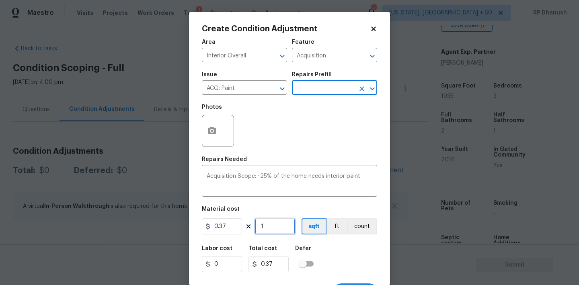
click at [273, 227] on input "1" at bounding box center [275, 227] width 40 height 16
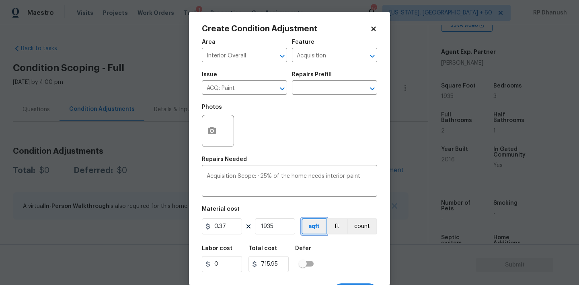
scroll to position [15, 0]
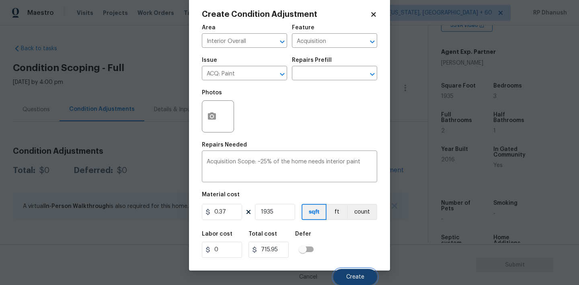
click at [340, 279] on button "Create" at bounding box center [355, 277] width 44 height 16
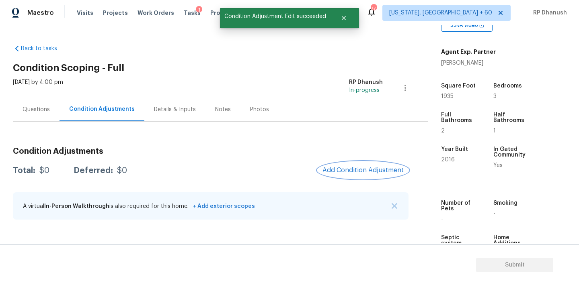
scroll to position [0, 0]
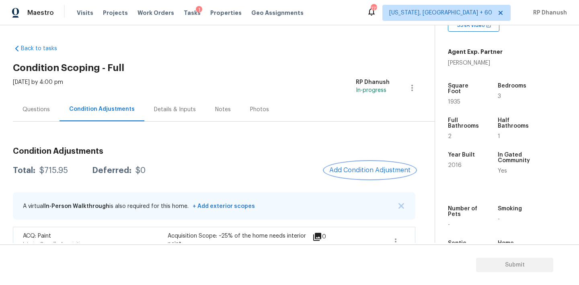
click at [361, 167] on span "Add Condition Adjustment" at bounding box center [369, 170] width 81 height 7
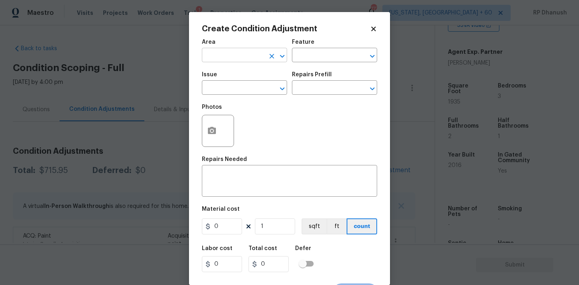
click at [214, 61] on input "text" at bounding box center [233, 56] width 63 height 12
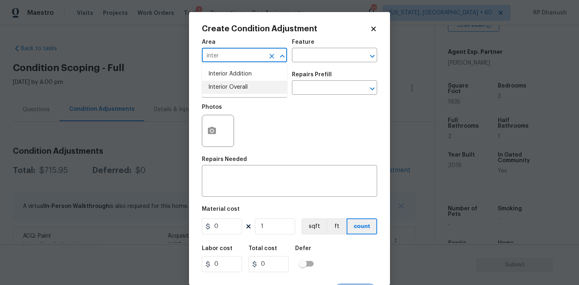
click at [223, 88] on li "Interior Overall" at bounding box center [244, 87] width 85 height 13
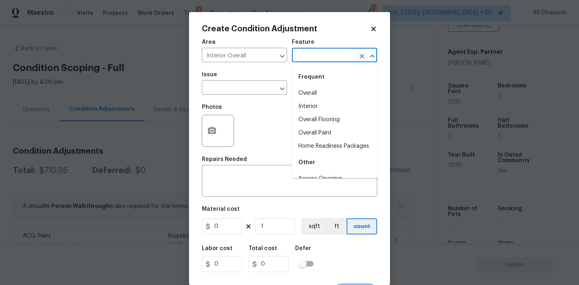
click at [320, 53] on input "text" at bounding box center [323, 56] width 63 height 12
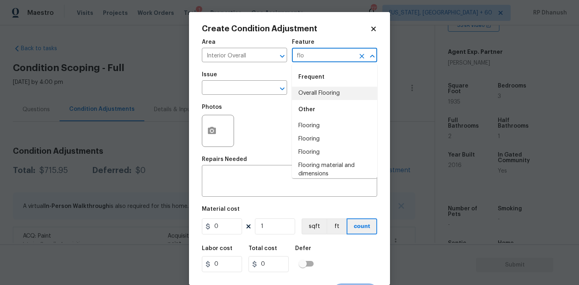
click at [314, 101] on div "Other" at bounding box center [334, 109] width 85 height 19
click at [299, 91] on li "Overall Flooring" at bounding box center [334, 93] width 85 height 13
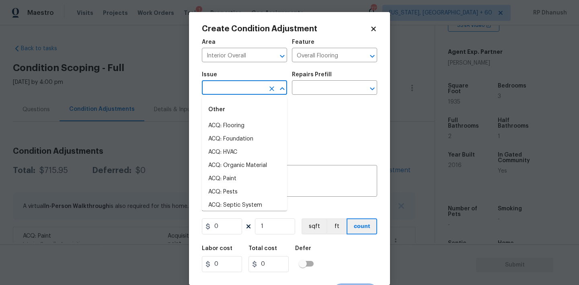
click at [245, 90] on input "text" at bounding box center [233, 88] width 63 height 12
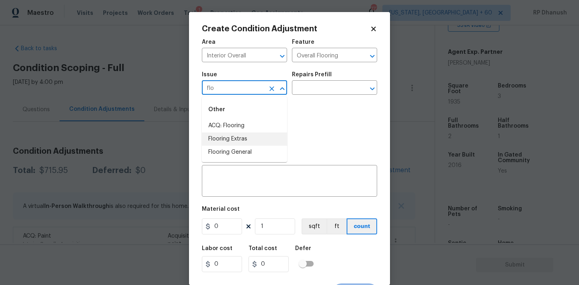
click at [223, 127] on li "ACQ: Flooring" at bounding box center [244, 125] width 85 height 13
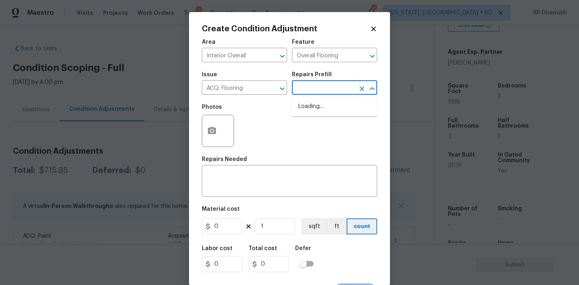
click at [331, 87] on input "text" at bounding box center [323, 88] width 63 height 12
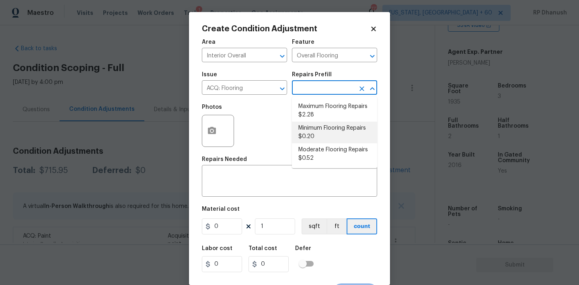
click at [321, 129] on li "Minimum Flooring Repairs $0.20" at bounding box center [334, 133] width 85 height 22
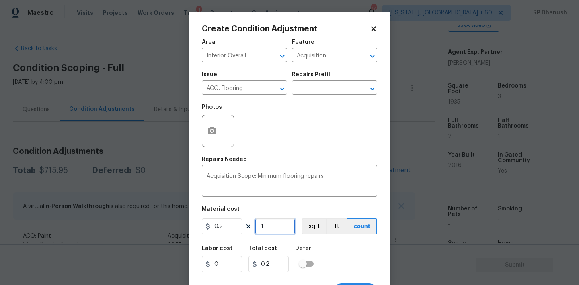
click at [277, 224] on input "1" at bounding box center [275, 227] width 40 height 16
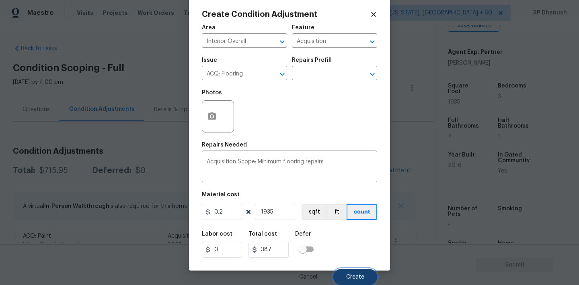
click at [346, 275] on button "Create" at bounding box center [355, 277] width 44 height 16
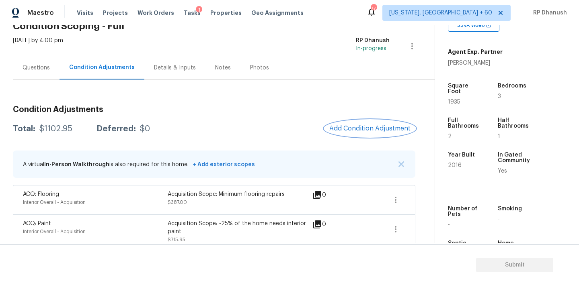
scroll to position [42, 0]
click at [37, 66] on div "Questions" at bounding box center [35, 68] width 27 height 8
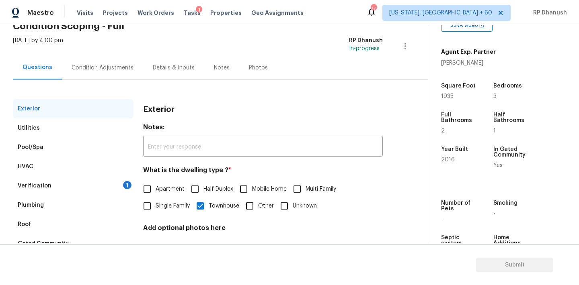
scroll to position [102, 0]
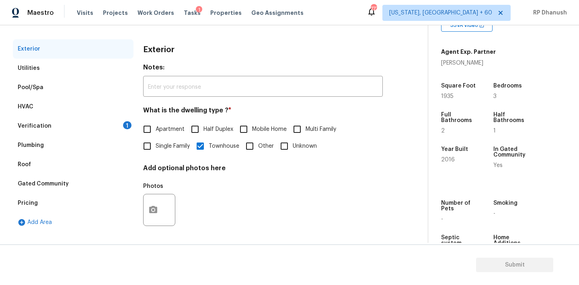
click at [119, 126] on div "Verification 1" at bounding box center [73, 126] width 121 height 19
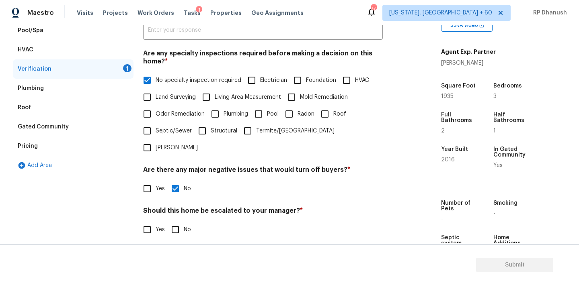
scroll to position [198, 0]
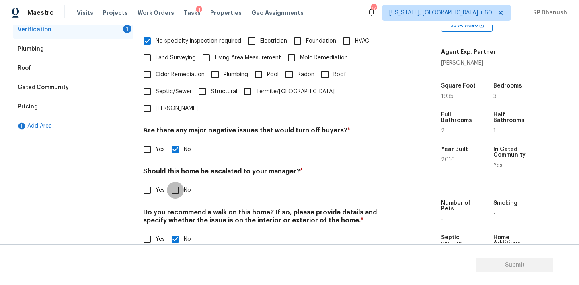
click at [174, 182] on input "No" at bounding box center [175, 190] width 17 height 17
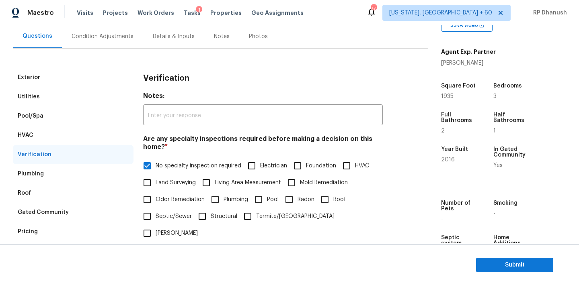
click at [112, 42] on div "Condition Adjustments" at bounding box center [102, 37] width 81 height 24
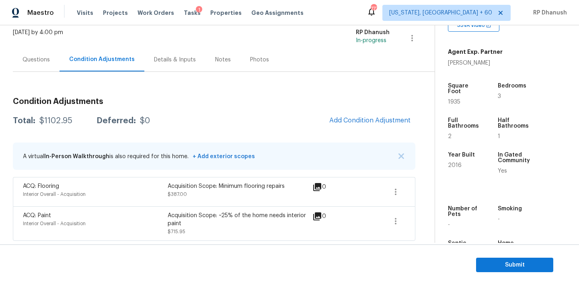
scroll to position [50, 0]
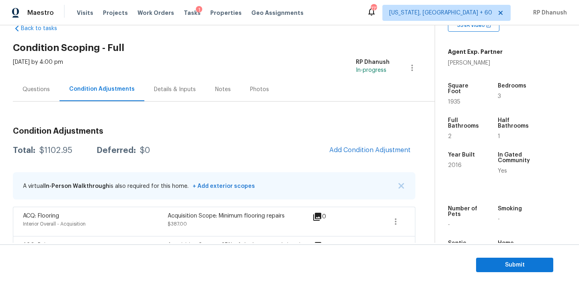
click at [46, 86] on div "Questions" at bounding box center [35, 90] width 27 height 8
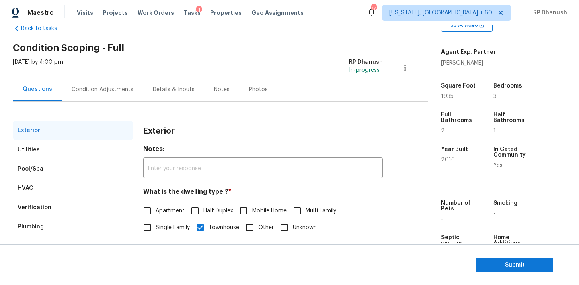
scroll to position [102, 0]
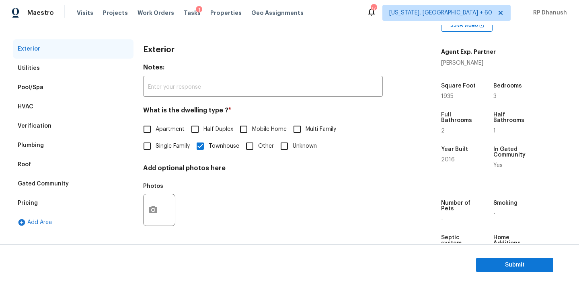
click at [50, 121] on div "Verification" at bounding box center [73, 126] width 121 height 19
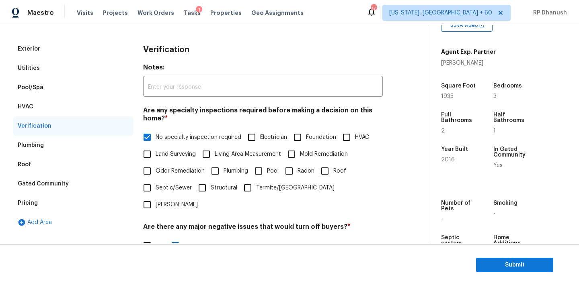
scroll to position [198, 0]
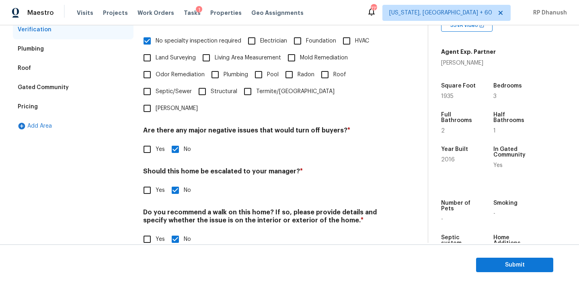
click at [47, 92] on div "Gated Community" at bounding box center [73, 87] width 121 height 19
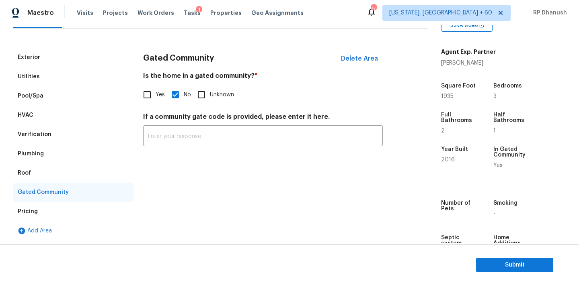
click at [149, 93] on input "Yes" at bounding box center [147, 94] width 17 height 17
click at [162, 125] on div "If a community gate code is provided, please enter it here. ​" at bounding box center [262, 130] width 239 height 33
click at [159, 139] on input "text" at bounding box center [262, 136] width 239 height 19
paste input "Gated (access via call-box)"
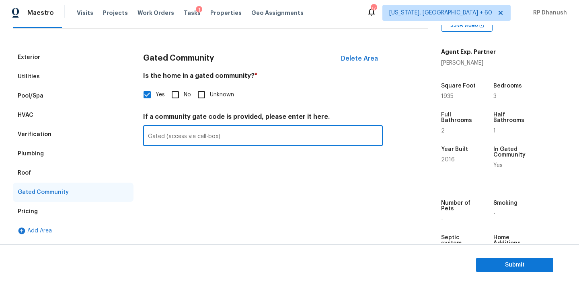
scroll to position [5, 0]
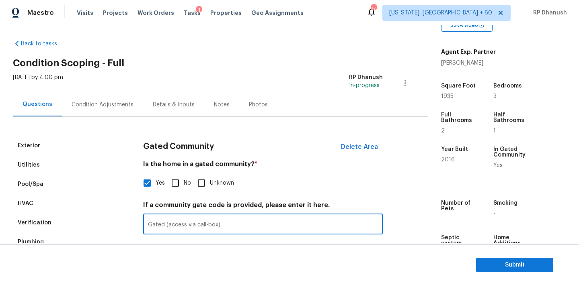
click at [93, 106] on div "Condition Adjustments" at bounding box center [103, 105] width 62 height 8
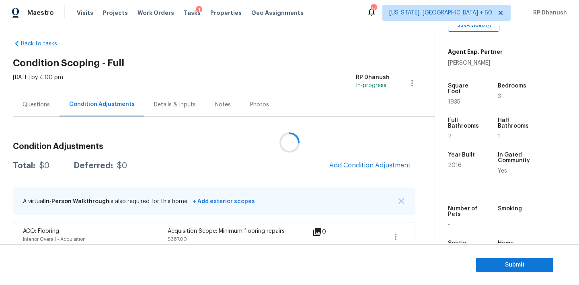
scroll to position [50, 0]
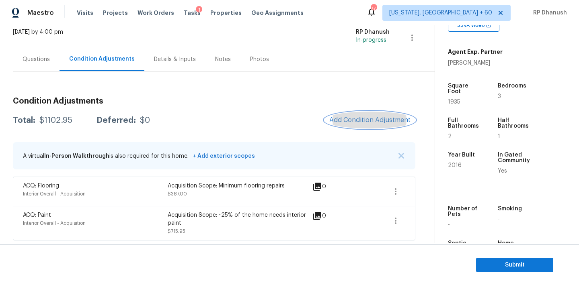
click at [388, 119] on span "Add Condition Adjustment" at bounding box center [369, 120] width 81 height 7
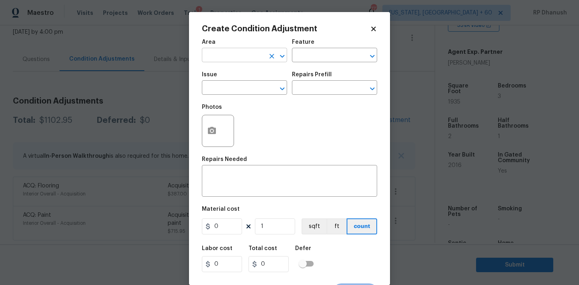
click at [237, 54] on input "text" at bounding box center [233, 56] width 63 height 12
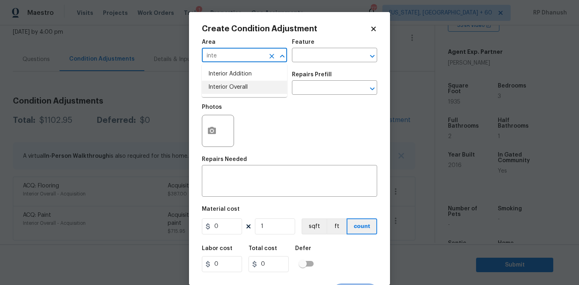
click at [238, 87] on li "Interior Overall" at bounding box center [244, 87] width 85 height 13
click at [320, 57] on input "text" at bounding box center [323, 56] width 63 height 12
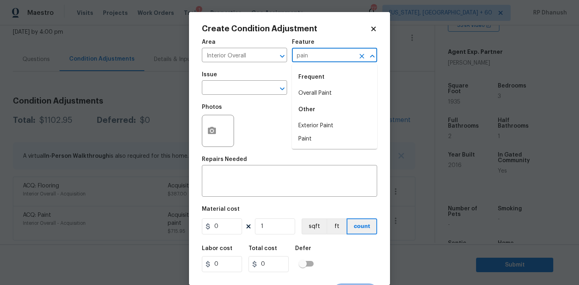
click at [312, 89] on li "Overall Paint" at bounding box center [334, 93] width 85 height 13
click at [240, 83] on input "text" at bounding box center [233, 88] width 63 height 12
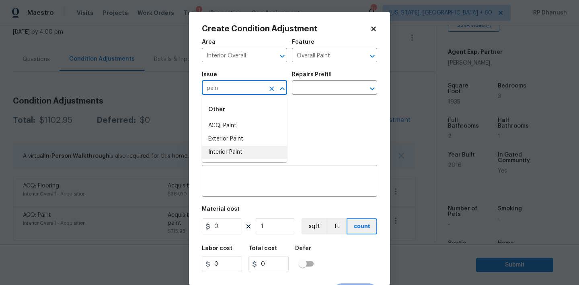
click at [233, 147] on li "Interior Paint" at bounding box center [244, 152] width 85 height 13
click at [317, 89] on input "text" at bounding box center [323, 88] width 63 height 12
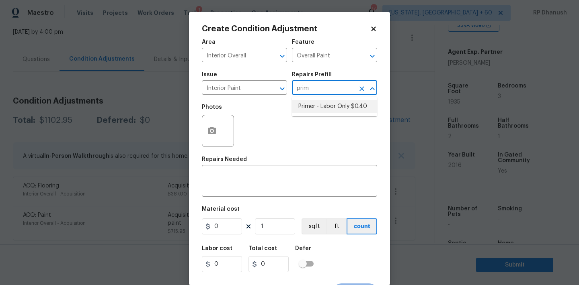
click at [327, 101] on li "Primer - Labor Only $0.40" at bounding box center [334, 106] width 85 height 13
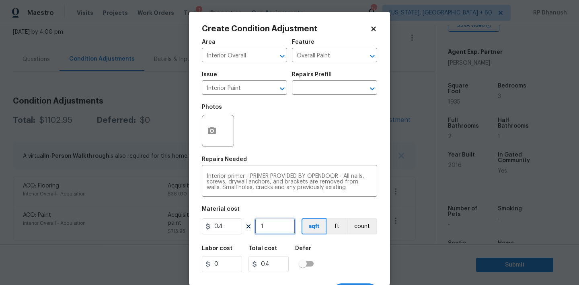
click at [272, 223] on input "1" at bounding box center [275, 227] width 40 height 16
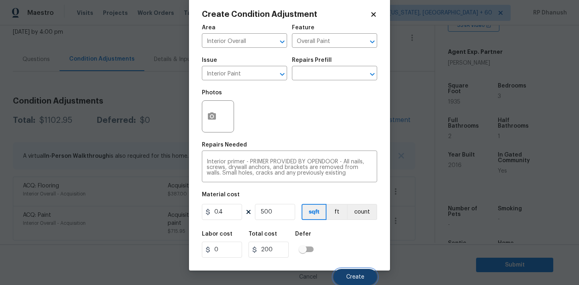
click at [354, 275] on span "Create" at bounding box center [355, 277] width 18 height 6
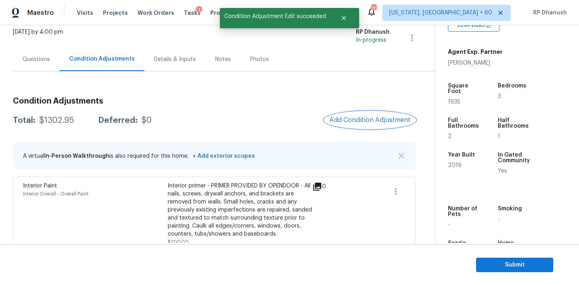
scroll to position [125, 0]
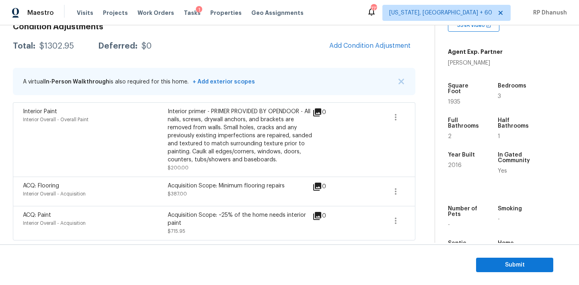
click at [55, 42] on div "$1302.95" at bounding box center [56, 46] width 35 height 8
copy div "$1302.95"
click at [521, 269] on span "Submit" at bounding box center [514, 265] width 64 height 10
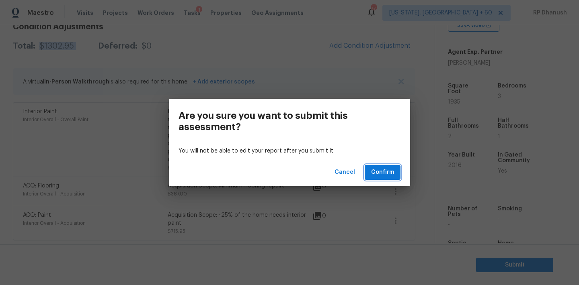
click at [386, 172] on span "Confirm" at bounding box center [382, 173] width 23 height 10
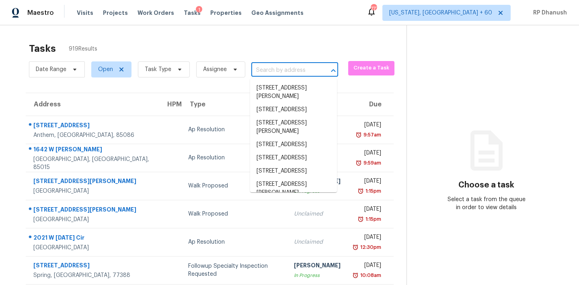
click at [273, 67] on input "text" at bounding box center [283, 70] width 64 height 12
paste input "[STREET_ADDRESS][PERSON_NAME]"
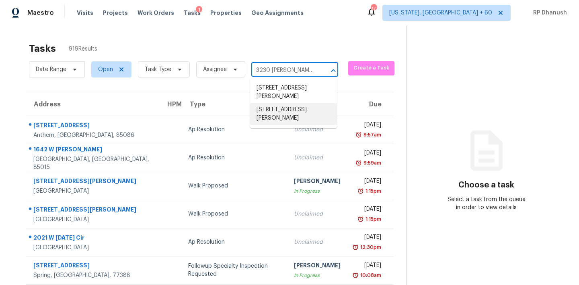
click at [274, 104] on li "[STREET_ADDRESS][PERSON_NAME]" at bounding box center [293, 114] width 87 height 22
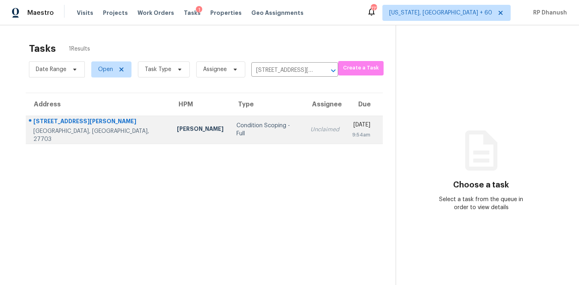
click at [304, 137] on td "Unclaimed" at bounding box center [325, 130] width 42 height 28
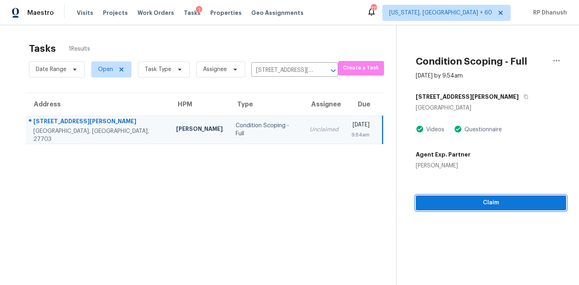
click at [425, 197] on button "Claim" at bounding box center [490, 203] width 150 height 15
click at [461, 207] on span "Start Assessment" at bounding box center [491, 203] width 136 height 10
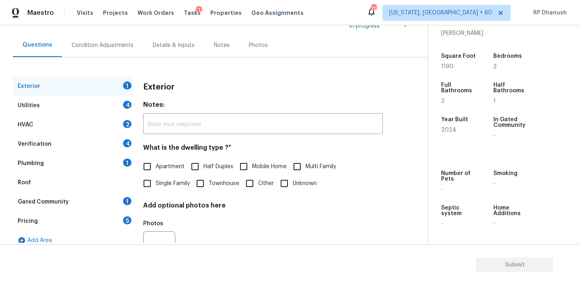
scroll to position [102, 0]
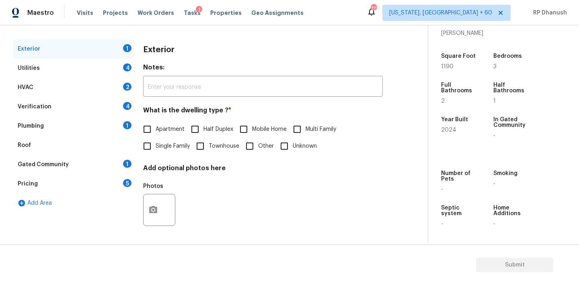
click at [178, 128] on span "Apartment" at bounding box center [169, 129] width 29 height 8
click at [155, 128] on input "Apartment" at bounding box center [147, 129] width 17 height 17
click at [119, 70] on div "Utilities 4" at bounding box center [73, 68] width 121 height 19
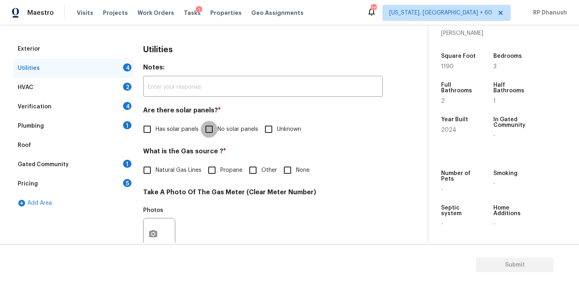
click at [214, 127] on input "No solar panels" at bounding box center [208, 129] width 17 height 17
click at [283, 170] on input "None" at bounding box center [287, 170] width 17 height 17
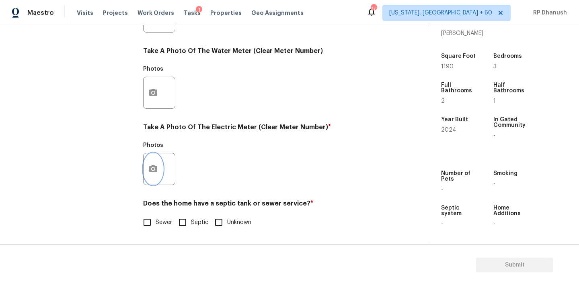
click at [153, 172] on icon "button" at bounding box center [153, 168] width 8 height 7
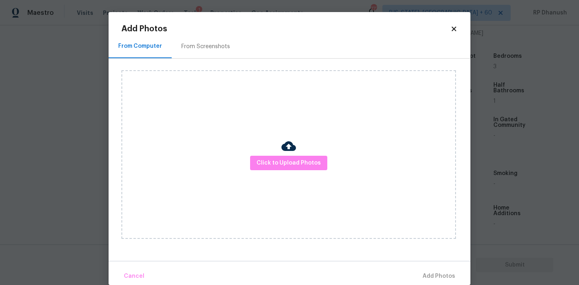
click at [210, 41] on div "From Screenshots" at bounding box center [206, 47] width 68 height 24
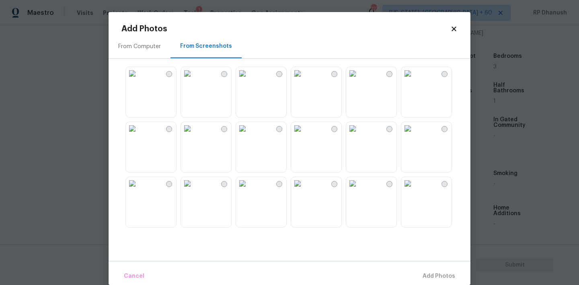
click at [304, 79] on img at bounding box center [297, 73] width 13 height 13
click at [425, 275] on span "Add 1 Photo(s)" at bounding box center [435, 277] width 40 height 10
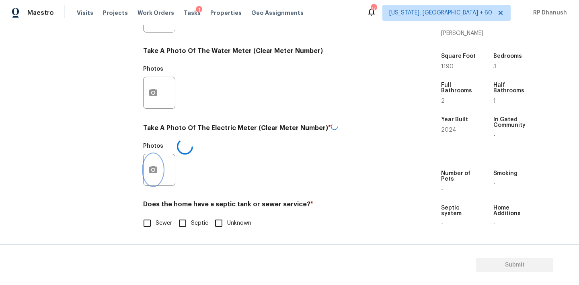
scroll to position [0, 0]
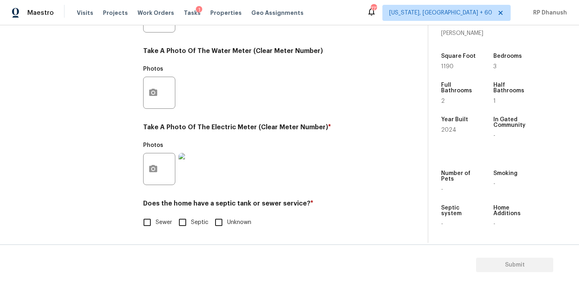
click at [151, 223] on input "Sewer" at bounding box center [147, 222] width 17 height 17
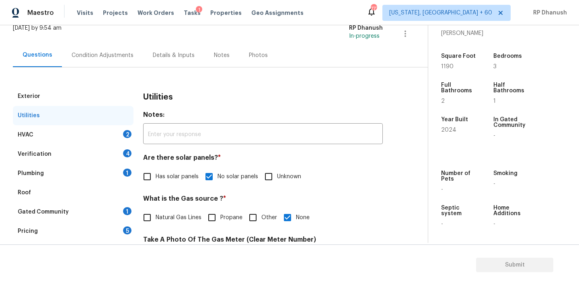
scroll to position [39, 0]
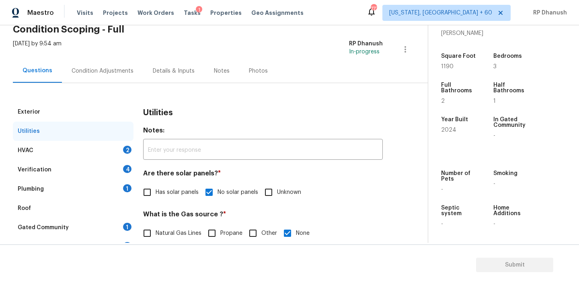
click at [123, 145] on div "HVAC 2" at bounding box center [73, 150] width 121 height 19
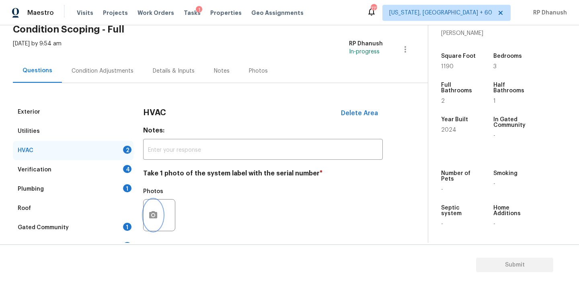
click at [159, 215] on button "button" at bounding box center [152, 215] width 19 height 31
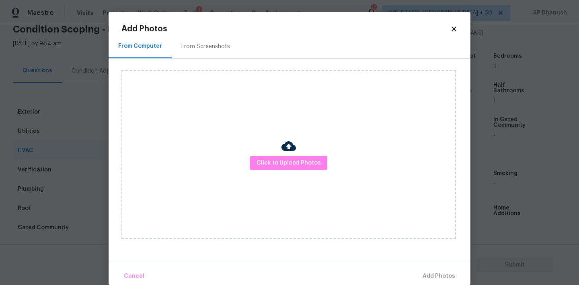
click at [218, 42] on div "From Screenshots" at bounding box center [206, 47] width 68 height 24
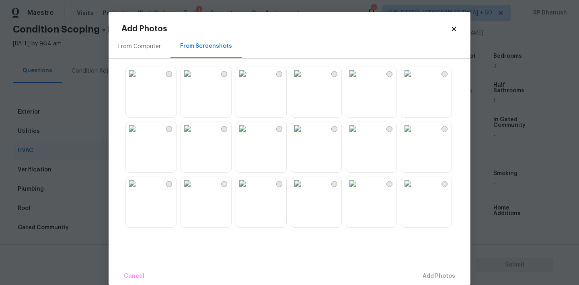
click at [359, 80] on img at bounding box center [352, 73] width 13 height 13
click at [417, 279] on span "Add 1 Photo(s)" at bounding box center [435, 277] width 40 height 10
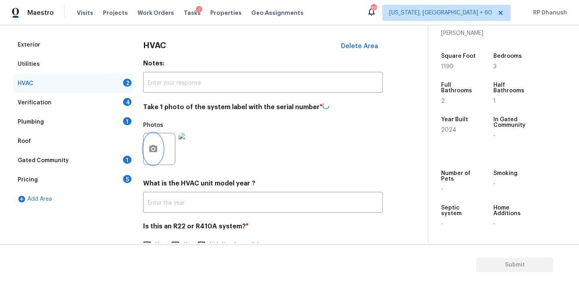
scroll to position [128, 0]
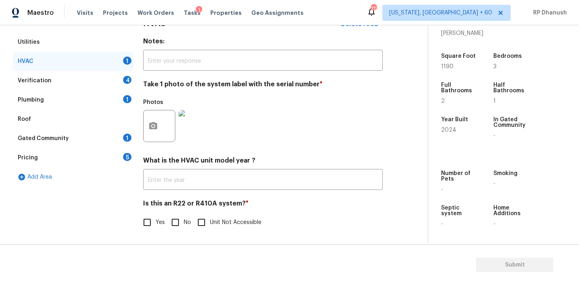
click at [176, 221] on input "No" at bounding box center [175, 222] width 17 height 17
click at [121, 89] on div "Verification 4" at bounding box center [73, 80] width 121 height 19
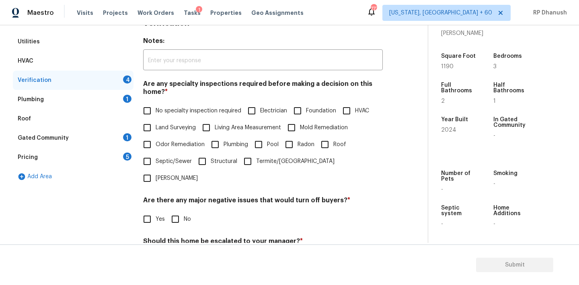
click at [157, 112] on span "No specialty inspection required" at bounding box center [198, 111] width 86 height 8
click at [155, 112] on input "No specialty inspection required" at bounding box center [147, 110] width 17 height 17
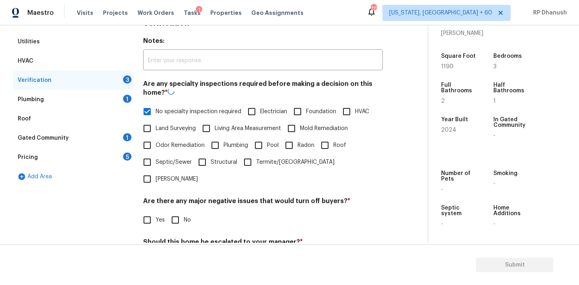
click at [185, 197] on h4 "Are there any major negative issues that would turn off buyers? *" at bounding box center [262, 202] width 239 height 11
click at [184, 212] on label "No" at bounding box center [179, 220] width 24 height 17
click at [184, 212] on input "No" at bounding box center [175, 220] width 17 height 17
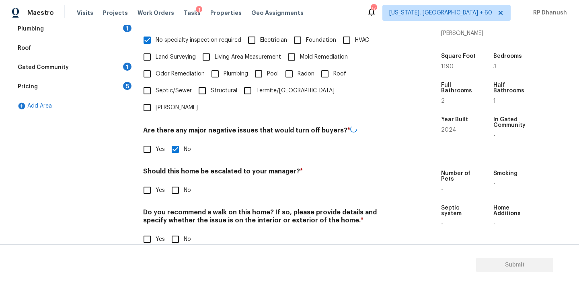
scroll to position [198, 0]
click at [175, 231] on input "No" at bounding box center [175, 239] width 17 height 17
click at [175, 182] on input "No" at bounding box center [175, 190] width 17 height 17
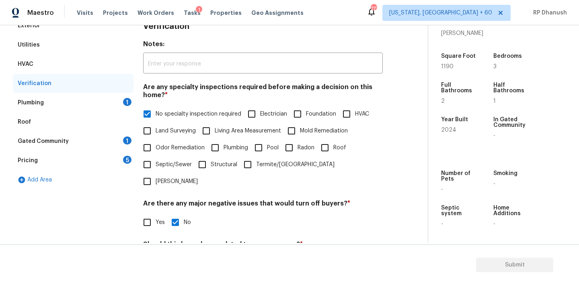
click at [120, 105] on div "Plumbing 1" at bounding box center [73, 102] width 121 height 19
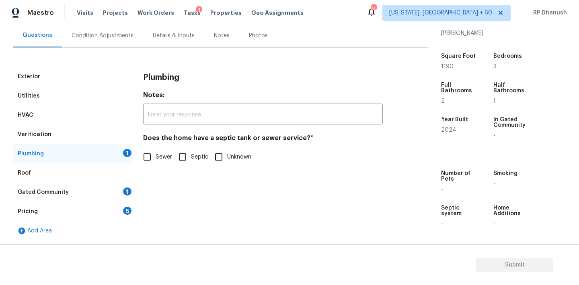
scroll to position [74, 0]
click at [155, 161] on input "Sewer" at bounding box center [147, 157] width 17 height 17
click at [123, 188] on div "Gated Community 1" at bounding box center [73, 192] width 121 height 19
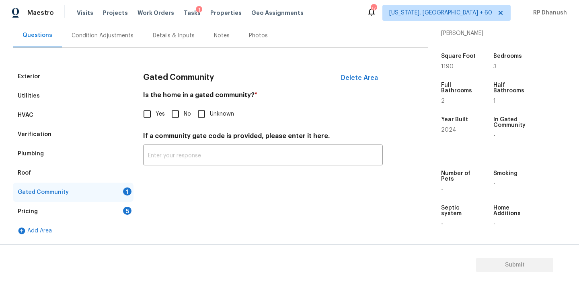
click at [181, 113] on input "No" at bounding box center [175, 114] width 17 height 17
click at [113, 208] on div "Pricing 5" at bounding box center [73, 211] width 121 height 19
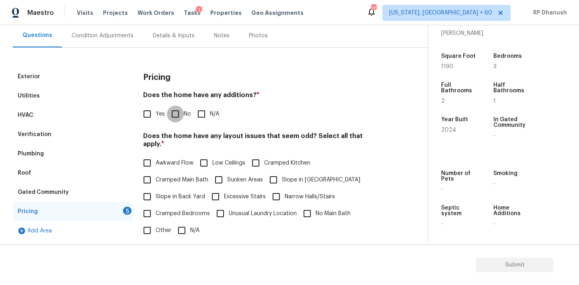
click at [180, 117] on input "No" at bounding box center [175, 114] width 17 height 17
click at [153, 192] on input "Slope in Back Yard" at bounding box center [147, 196] width 17 height 17
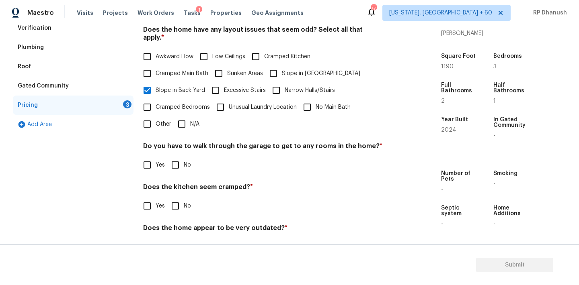
scroll to position [197, 0]
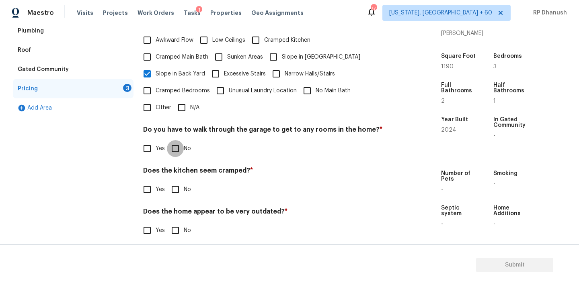
click at [180, 140] on input "No" at bounding box center [175, 148] width 17 height 17
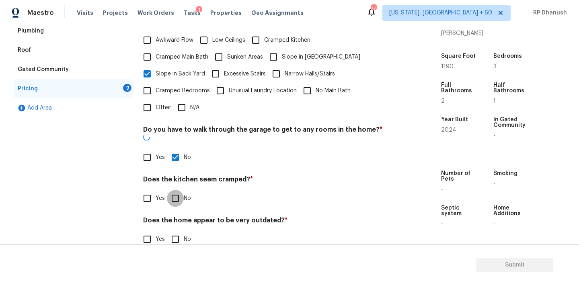
click at [177, 190] on input "No" at bounding box center [175, 198] width 17 height 17
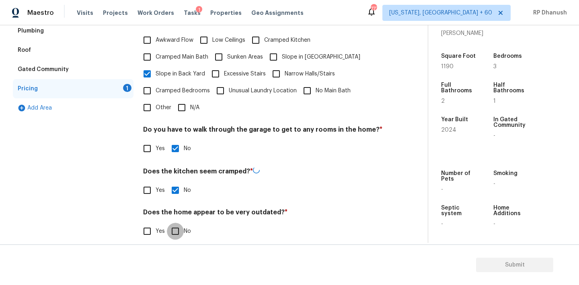
click at [172, 223] on input "No" at bounding box center [175, 231] width 17 height 17
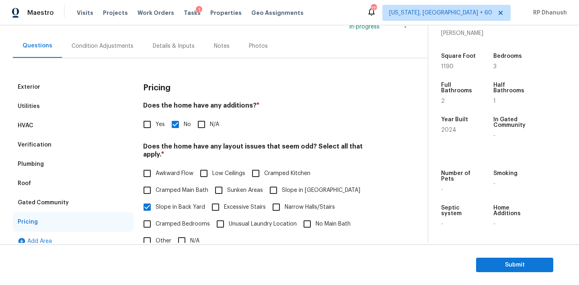
scroll to position [173, 0]
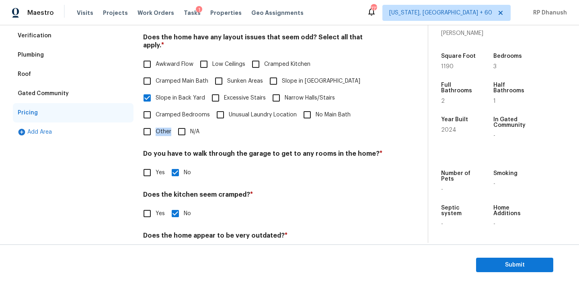
click at [157, 128] on label "Other" at bounding box center [155, 131] width 33 height 17
click at [159, 154] on div "Do you have to walk through the garage to get to any rooms in the home? * Yes No" at bounding box center [262, 165] width 239 height 31
click at [156, 131] on label "Other" at bounding box center [155, 131] width 33 height 17
click at [155, 131] on input "Other" at bounding box center [147, 131] width 17 height 17
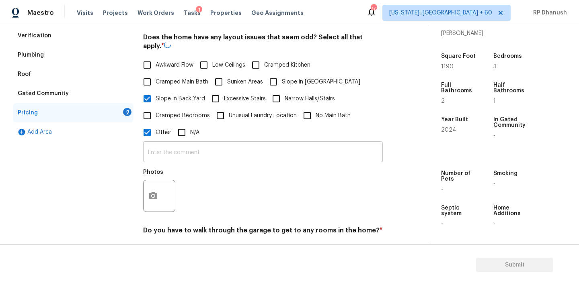
click at [155, 153] on input "text" at bounding box center [262, 152] width 239 height 19
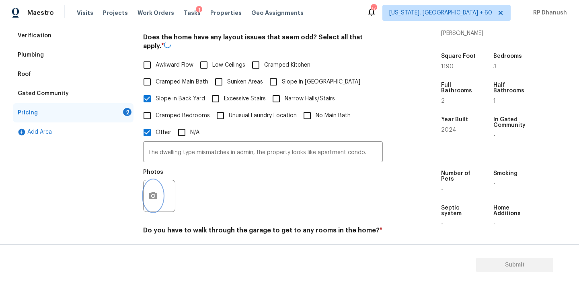
click at [149, 178] on figure "Photos" at bounding box center [160, 191] width 34 height 43
click at [155, 190] on icon "button" at bounding box center [153, 195] width 10 height 10
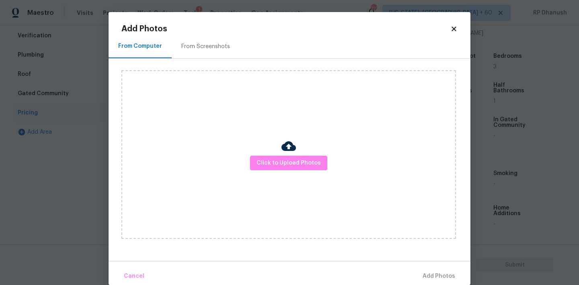
click at [202, 38] on div "From Screenshots" at bounding box center [206, 47] width 68 height 24
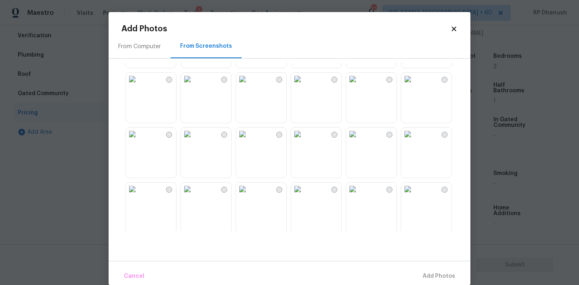
scroll to position [131, 0]
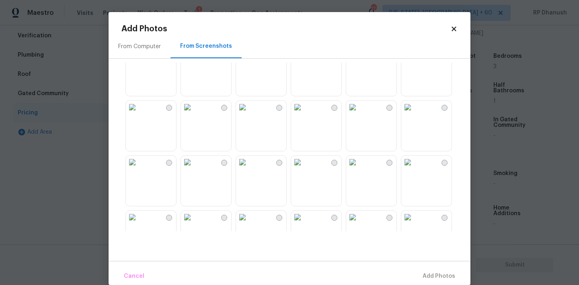
click at [359, 169] on img at bounding box center [352, 162] width 13 height 13
click at [433, 276] on span "Add 1 Photo(s)" at bounding box center [435, 277] width 40 height 10
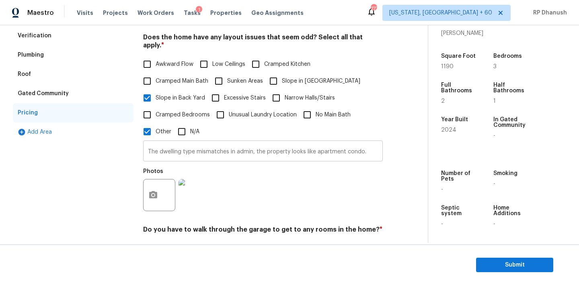
click at [370, 152] on input "The dwelling type mismatches in admin, the property looks like apartment condo." at bounding box center [262, 152] width 239 height 19
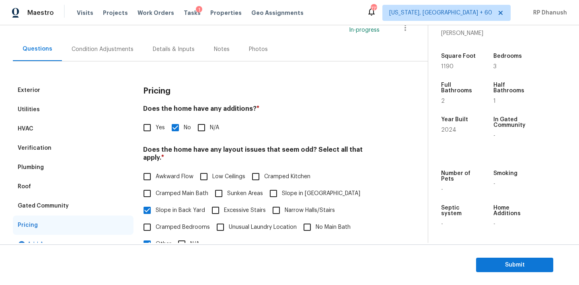
scroll to position [57, 0]
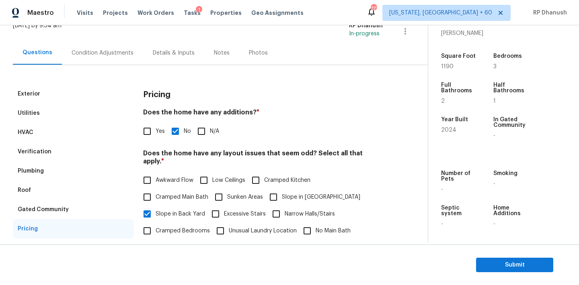
click at [114, 51] on div "Condition Adjustments" at bounding box center [103, 53] width 62 height 8
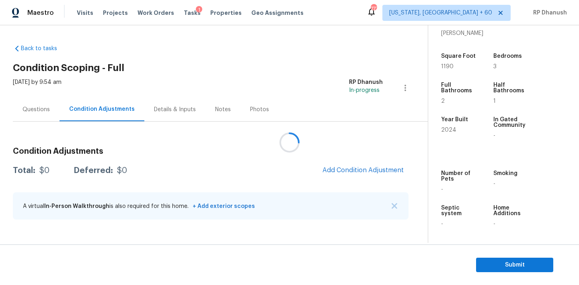
click at [353, 168] on div at bounding box center [289, 142] width 579 height 285
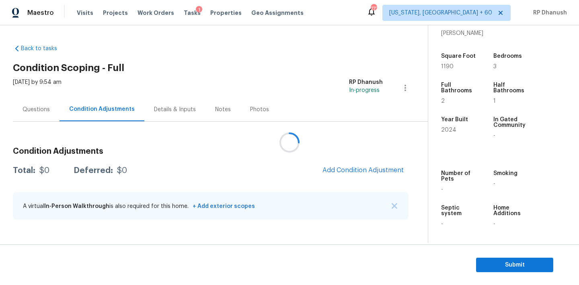
click at [353, 168] on div at bounding box center [289, 142] width 579 height 285
click at [389, 174] on div at bounding box center [289, 142] width 579 height 285
click at [366, 174] on button "Add Condition Adjustment" at bounding box center [362, 170] width 91 height 17
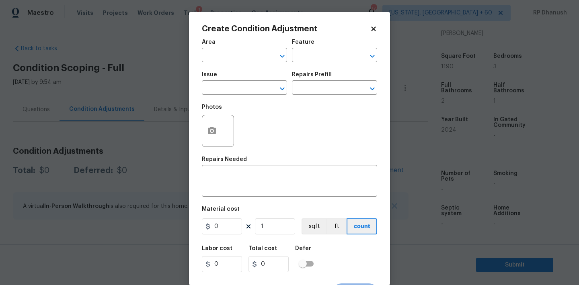
click at [237, 65] on span "Area ​" at bounding box center [244, 51] width 85 height 33
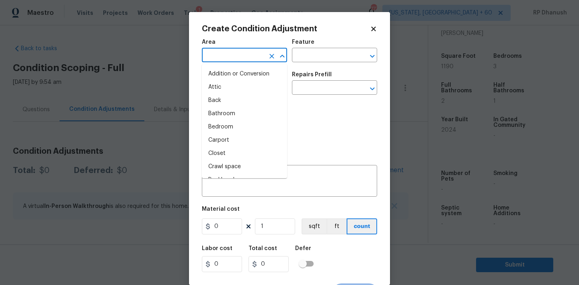
click at [238, 61] on input "text" at bounding box center [233, 56] width 63 height 12
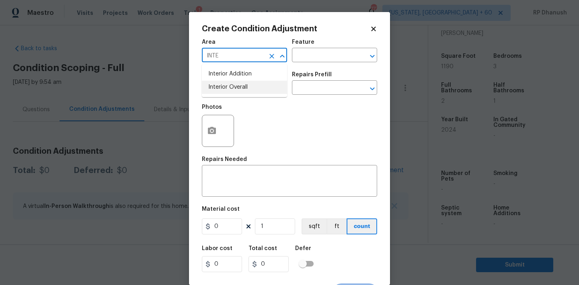
click at [239, 83] on li "Interior Overall" at bounding box center [244, 87] width 85 height 13
click at [335, 57] on input "text" at bounding box center [323, 56] width 63 height 12
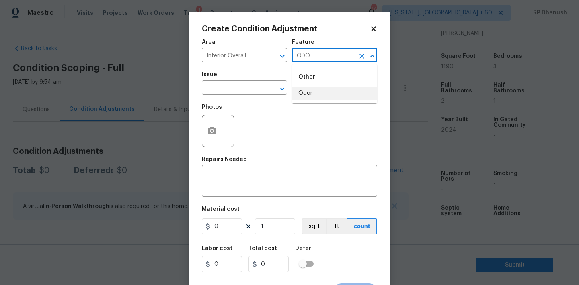
click at [311, 90] on li "Odor" at bounding box center [334, 93] width 85 height 13
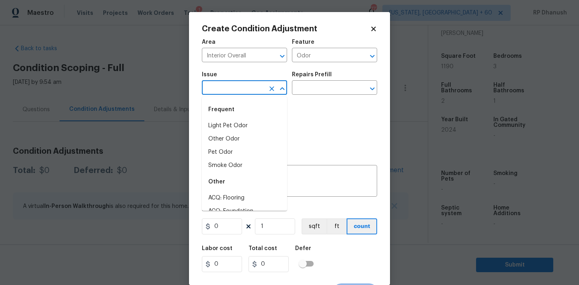
click at [250, 84] on input "text" at bounding box center [233, 88] width 63 height 12
click at [229, 126] on li "Light Pet Odor" at bounding box center [244, 125] width 85 height 13
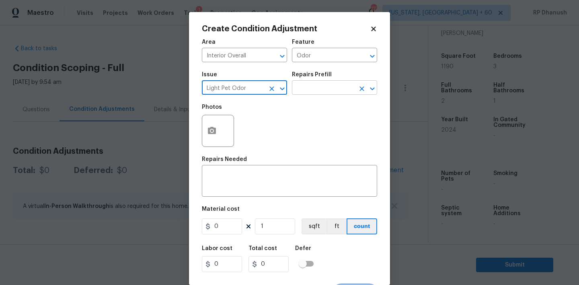
click at [319, 84] on input "text" at bounding box center [323, 88] width 63 height 12
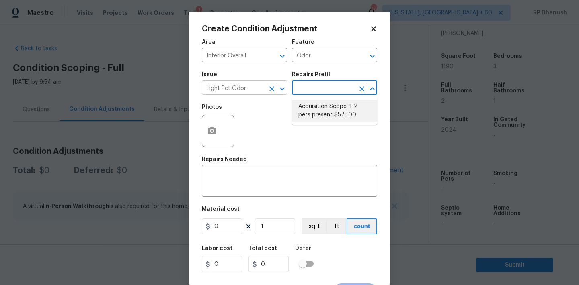
click at [276, 88] on button "Open" at bounding box center [281, 88] width 11 height 11
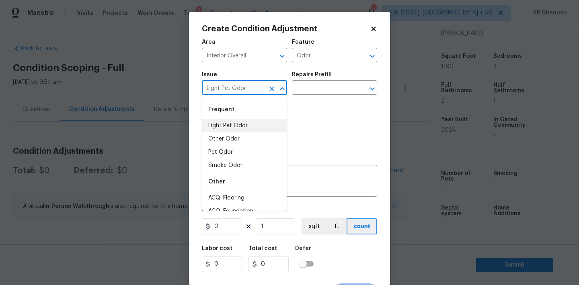
click at [272, 88] on icon "Clear" at bounding box center [271, 88] width 5 height 5
click at [256, 88] on input "text" at bounding box center [233, 88] width 63 height 12
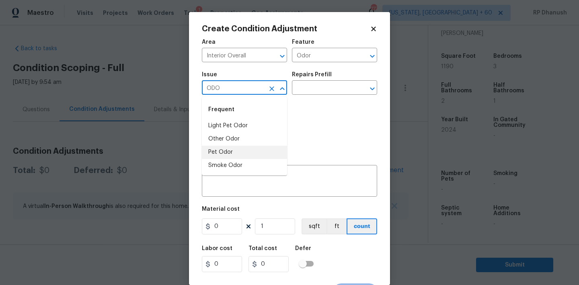
drag, startPoint x: 229, startPoint y: 157, endPoint x: 316, endPoint y: 90, distance: 110.3
click at [229, 155] on li "Pet Odor" at bounding box center [244, 152] width 85 height 13
click at [324, 83] on input "text" at bounding box center [323, 88] width 63 height 12
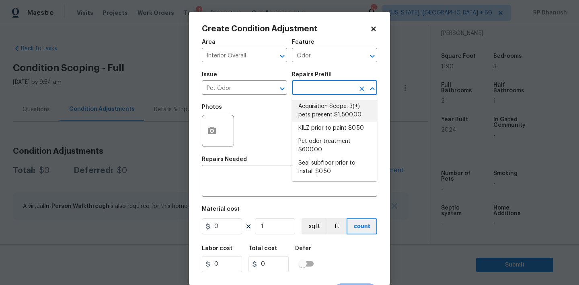
click at [321, 101] on li "Acquisition Scope: 3(+) pets present $1,500.00" at bounding box center [334, 111] width 85 height 22
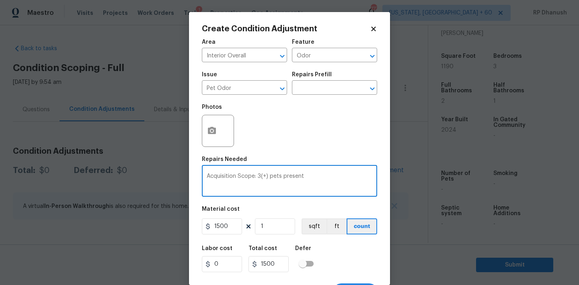
drag, startPoint x: 257, startPoint y: 176, endPoint x: 266, endPoint y: 176, distance: 9.7
click at [266, 176] on textarea "Acquisition Scope: 3(+) pets present" at bounding box center [289, 182] width 166 height 17
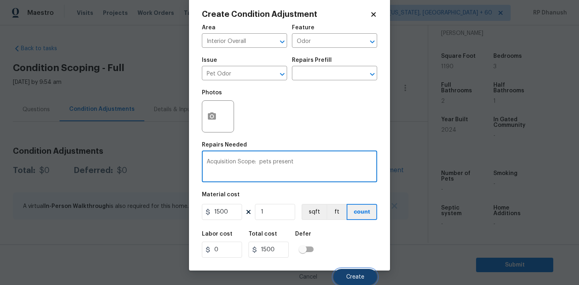
click at [348, 275] on span "Create" at bounding box center [355, 277] width 18 height 6
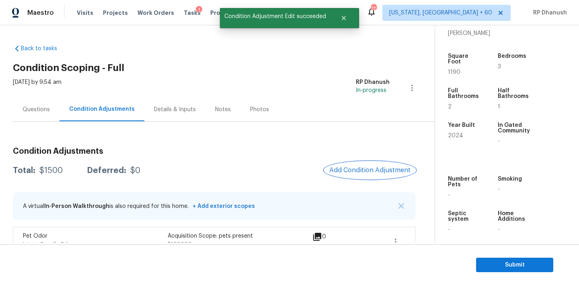
scroll to position [16, 0]
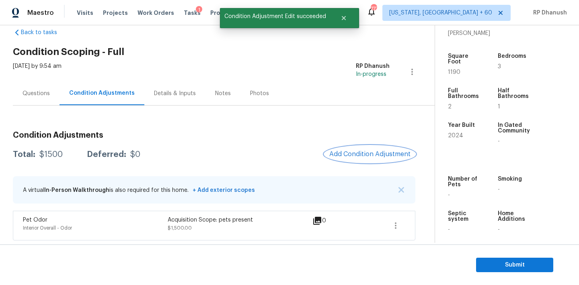
click at [385, 160] on button "Add Condition Adjustment" at bounding box center [369, 154] width 91 height 17
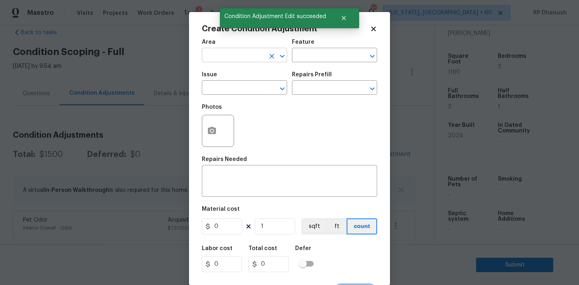
click at [223, 53] on input "text" at bounding box center [233, 56] width 63 height 12
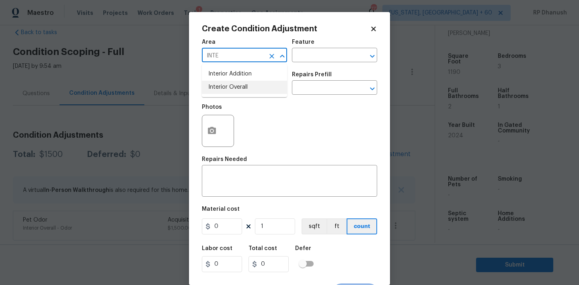
click at [219, 86] on li "Interior Overall" at bounding box center [244, 87] width 85 height 13
click at [334, 59] on input "text" at bounding box center [323, 56] width 63 height 12
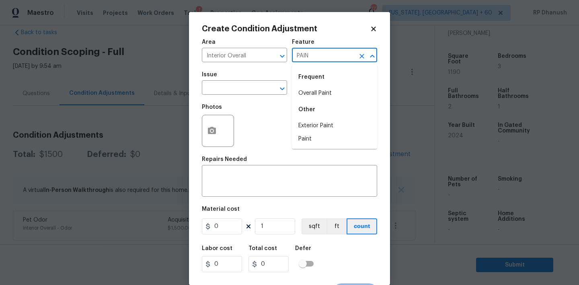
drag, startPoint x: 332, startPoint y: 92, endPoint x: 295, endPoint y: 92, distance: 36.6
click at [331, 92] on li "Overall Paint" at bounding box center [334, 93] width 85 height 13
click at [249, 92] on input "text" at bounding box center [233, 88] width 63 height 12
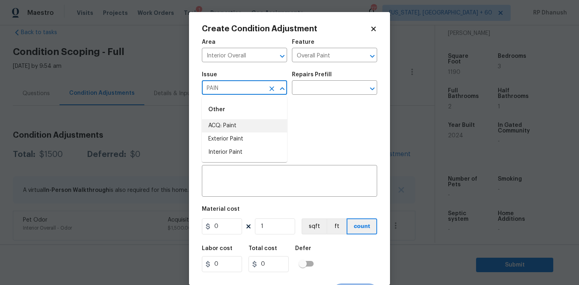
click at [232, 130] on li "ACQ: Paint" at bounding box center [244, 125] width 85 height 13
click at [294, 102] on div "Photos" at bounding box center [289, 126] width 175 height 52
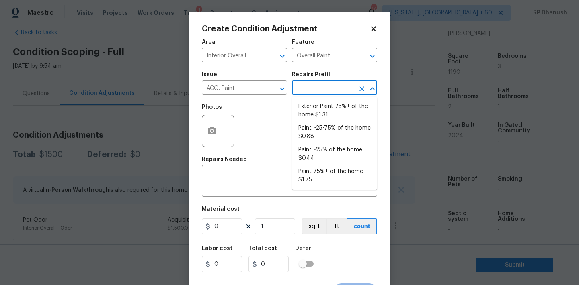
click at [307, 94] on input "text" at bounding box center [323, 88] width 63 height 12
click at [311, 158] on li "Paint ~25% of the home $0.44" at bounding box center [334, 154] width 85 height 22
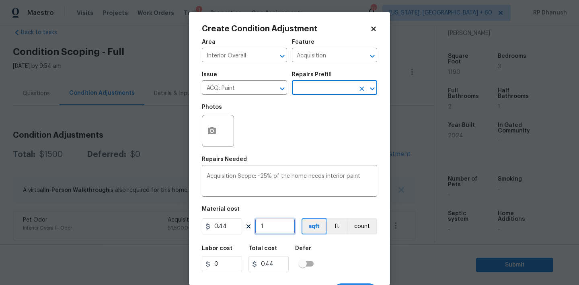
click at [279, 233] on input "1" at bounding box center [275, 227] width 40 height 16
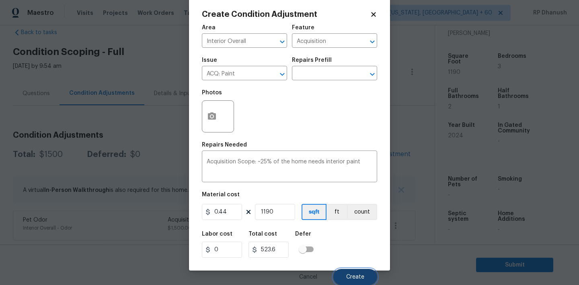
click at [346, 274] on button "Create" at bounding box center [355, 277] width 44 height 16
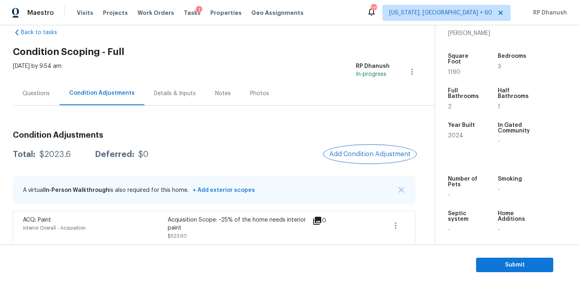
scroll to position [50, 0]
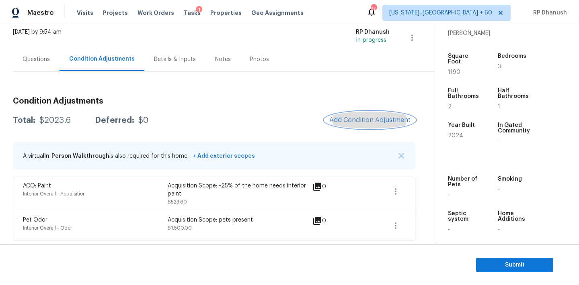
click at [357, 117] on span "Add Condition Adjustment" at bounding box center [369, 120] width 81 height 7
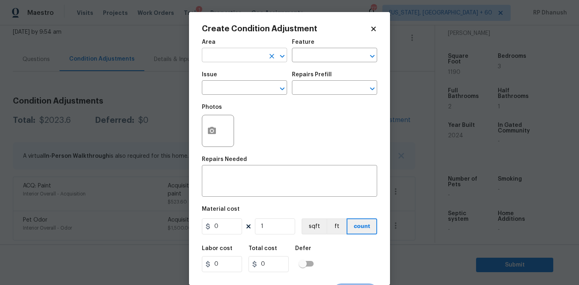
click at [246, 55] on input "text" at bounding box center [233, 56] width 63 height 12
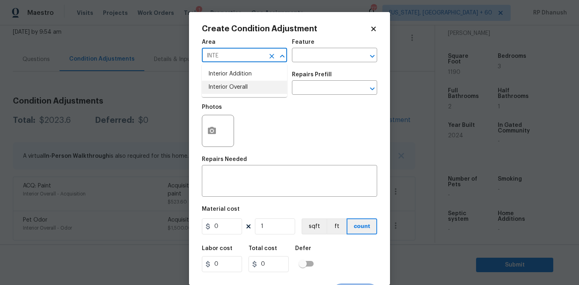
click at [243, 92] on li "Interior Overall" at bounding box center [244, 87] width 85 height 13
click at [308, 62] on input "text" at bounding box center [323, 56] width 63 height 12
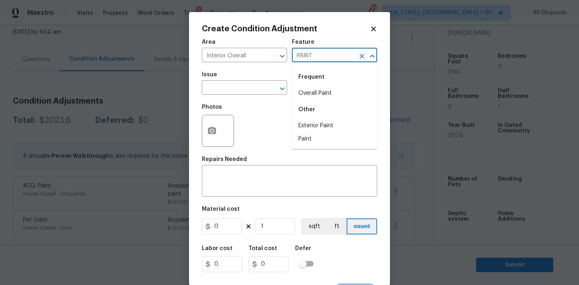
click at [305, 87] on li "Overall Paint" at bounding box center [334, 93] width 85 height 13
click at [251, 86] on input "text" at bounding box center [233, 88] width 63 height 12
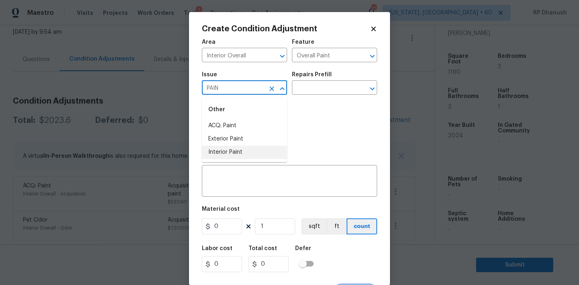
click at [232, 153] on li "Interior Paint" at bounding box center [244, 152] width 85 height 13
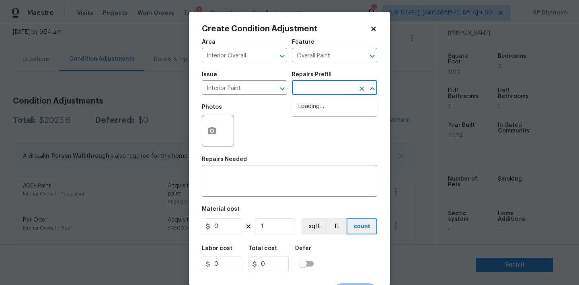
click at [327, 89] on input "text" at bounding box center [323, 88] width 63 height 12
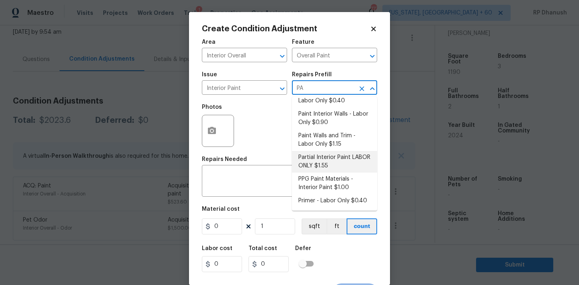
scroll to position [0, 0]
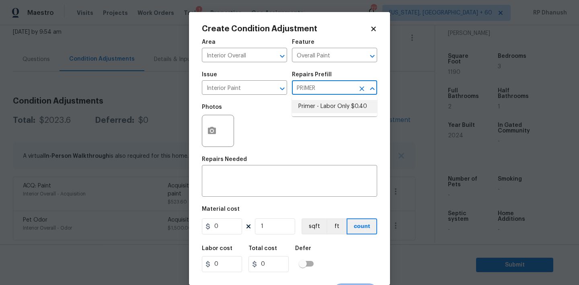
click at [355, 106] on li "Primer - Labor Only $0.40" at bounding box center [334, 106] width 85 height 13
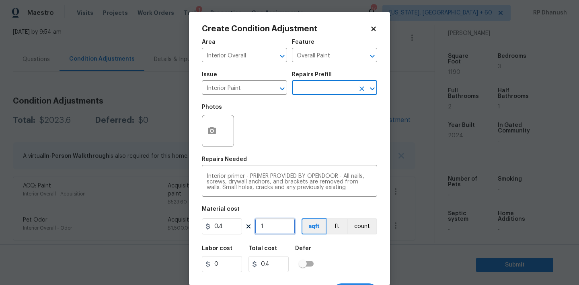
click at [281, 221] on input "1" at bounding box center [275, 227] width 40 height 16
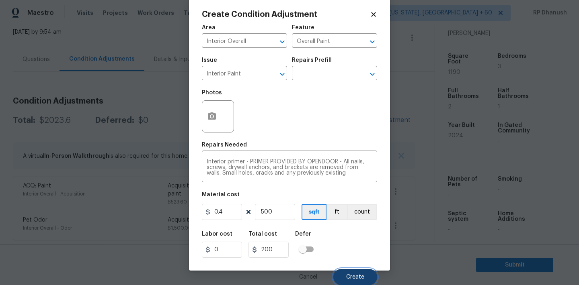
click at [346, 271] on button "Create" at bounding box center [355, 277] width 44 height 16
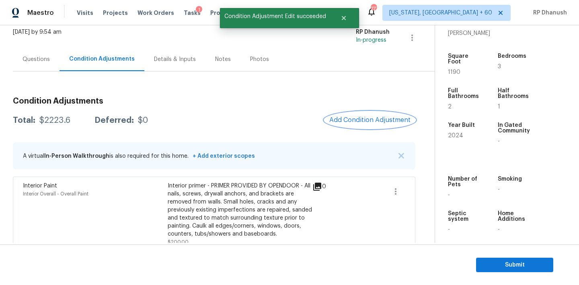
scroll to position [125, 0]
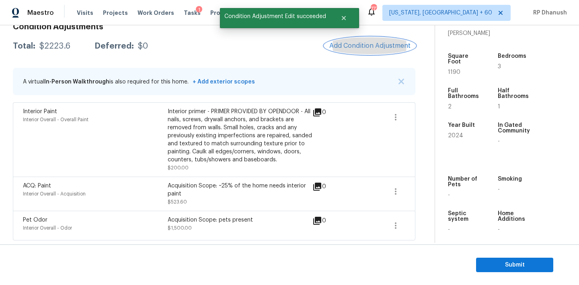
click at [375, 48] on span "Add Condition Adjustment" at bounding box center [369, 45] width 81 height 7
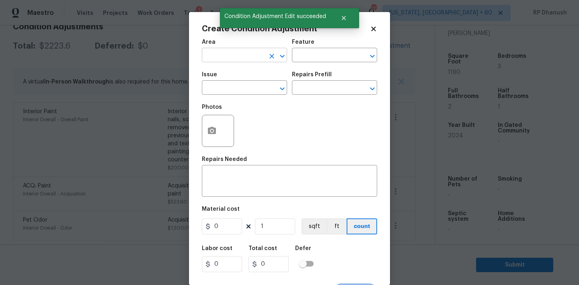
click at [252, 57] on input "text" at bounding box center [233, 56] width 63 height 12
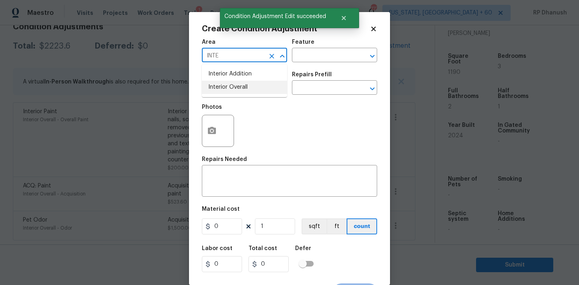
click at [245, 83] on li "Interior Overall" at bounding box center [244, 87] width 85 height 13
click at [310, 55] on input "text" at bounding box center [323, 56] width 63 height 12
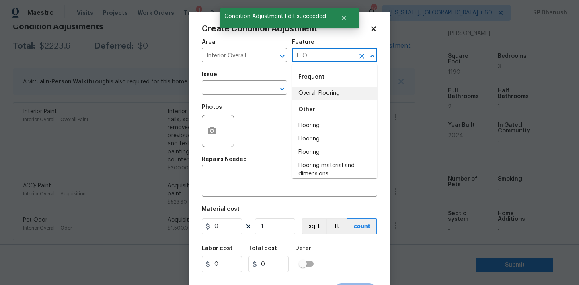
click at [307, 93] on li "Overall Flooring" at bounding box center [334, 93] width 85 height 13
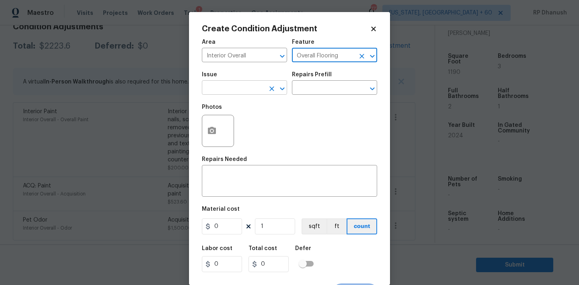
click at [253, 88] on input "text" at bounding box center [233, 88] width 63 height 12
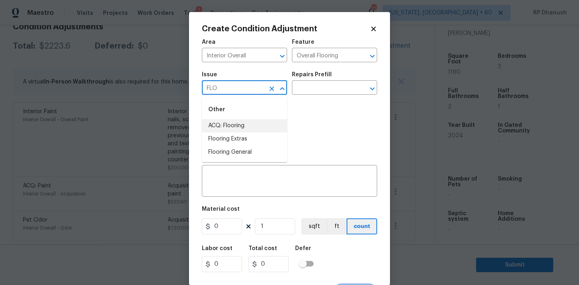
click at [241, 124] on li "ACQ: Flooring" at bounding box center [244, 125] width 85 height 13
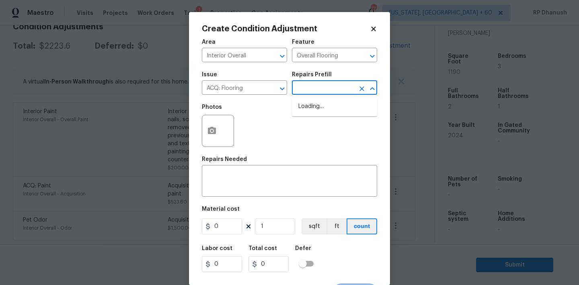
click at [313, 83] on input "text" at bounding box center [323, 88] width 63 height 12
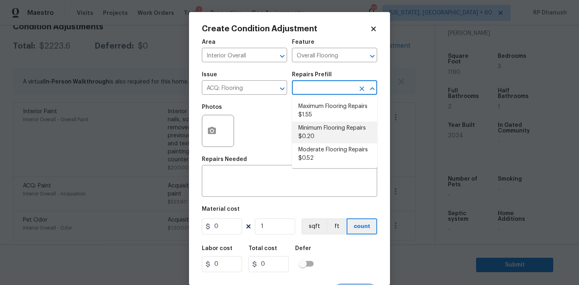
click at [315, 136] on li "Minimum Flooring Repairs $0.20" at bounding box center [334, 133] width 85 height 22
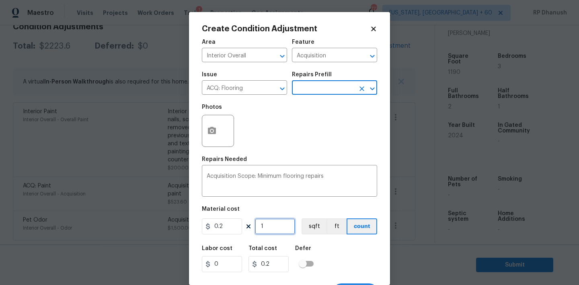
click at [283, 232] on input "1" at bounding box center [275, 227] width 40 height 16
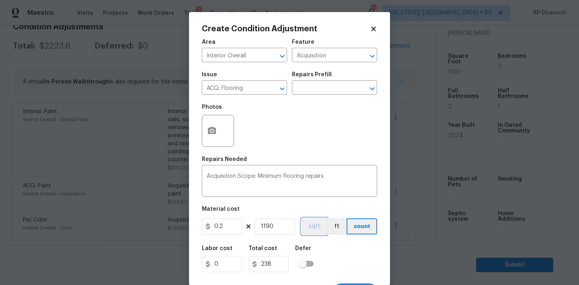
scroll to position [15, 0]
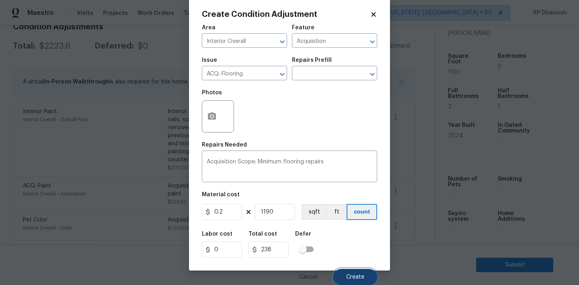
click at [363, 279] on span "Create" at bounding box center [355, 277] width 18 height 6
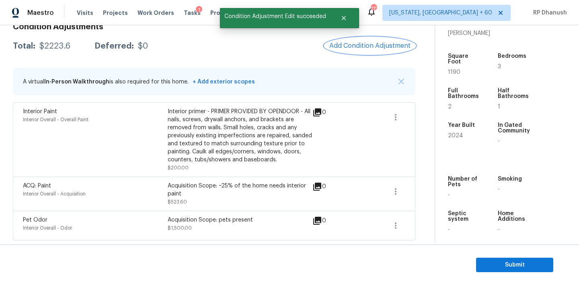
scroll to position [0, 0]
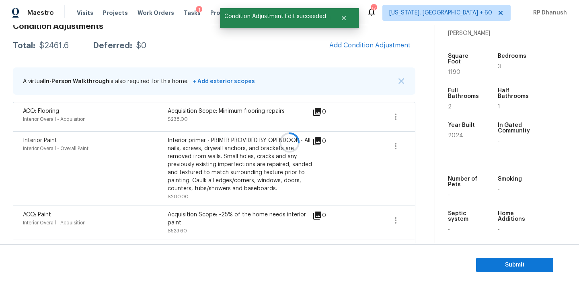
click at [398, 43] on div at bounding box center [289, 142] width 579 height 285
click at [398, 43] on span "Add Condition Adjustment" at bounding box center [369, 45] width 81 height 7
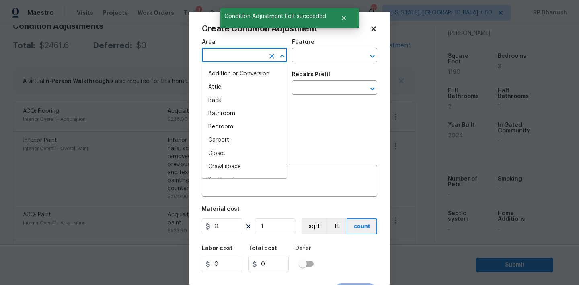
click at [240, 50] on input "text" at bounding box center [233, 56] width 63 height 12
click at [223, 87] on li "Exterior Overall" at bounding box center [244, 87] width 85 height 13
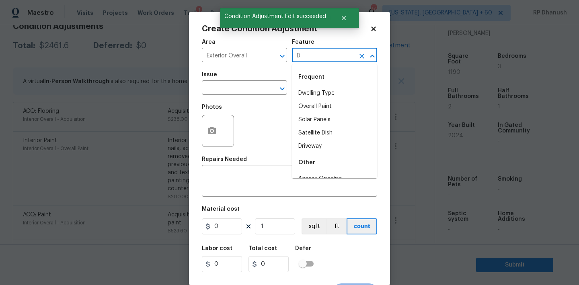
click at [328, 57] on input "D" at bounding box center [323, 56] width 63 height 12
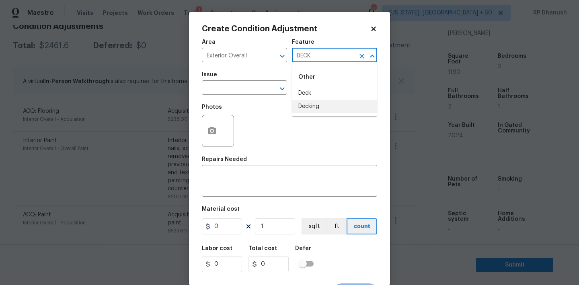
click at [308, 111] on li "Decking" at bounding box center [334, 106] width 85 height 13
click at [253, 173] on div "x ​" at bounding box center [289, 182] width 175 height 30
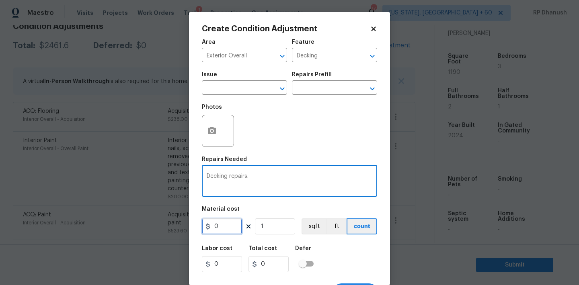
click at [226, 226] on input "0" at bounding box center [222, 227] width 40 height 16
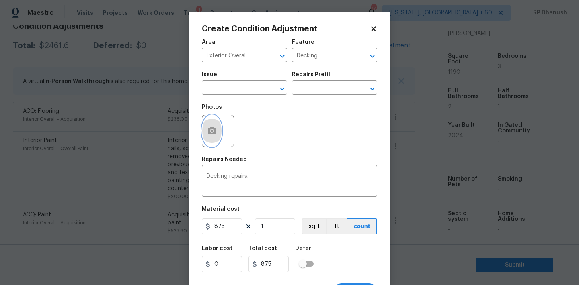
click at [210, 118] on button "button" at bounding box center [211, 130] width 19 height 31
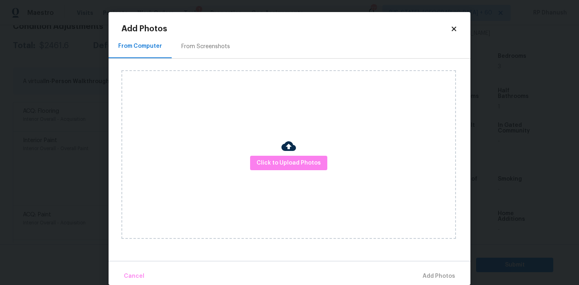
click at [208, 66] on div "Click to Upload Photos" at bounding box center [295, 155] width 349 height 192
click at [208, 50] on div "From Screenshots" at bounding box center [206, 47] width 68 height 24
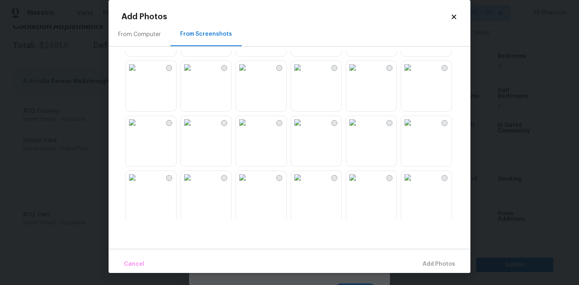
scroll to position [479, 0]
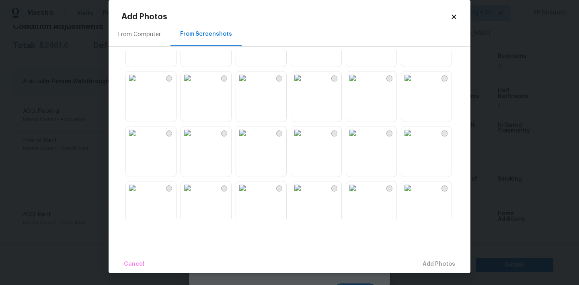
click at [414, 139] on img at bounding box center [407, 133] width 13 height 13
click at [429, 264] on span "Add 1 Photo(s)" at bounding box center [435, 265] width 40 height 10
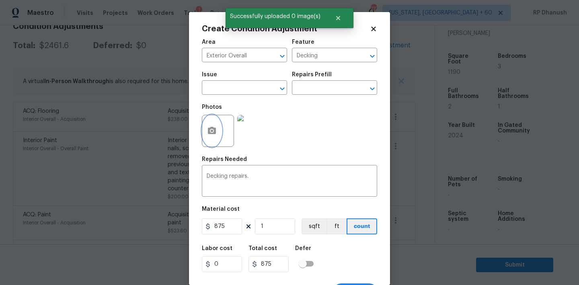
scroll to position [15, 0]
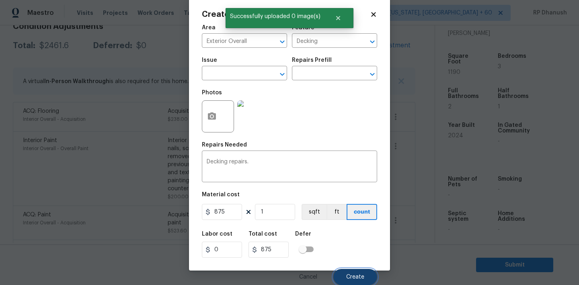
click at [353, 271] on button "Create" at bounding box center [355, 277] width 44 height 16
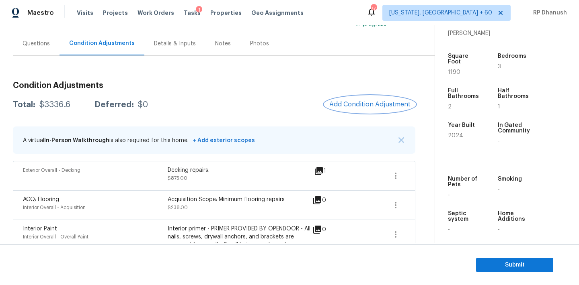
scroll to position [52, 0]
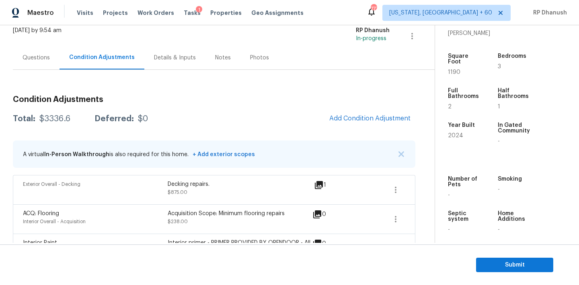
click at [33, 57] on div "Questions" at bounding box center [35, 58] width 27 height 8
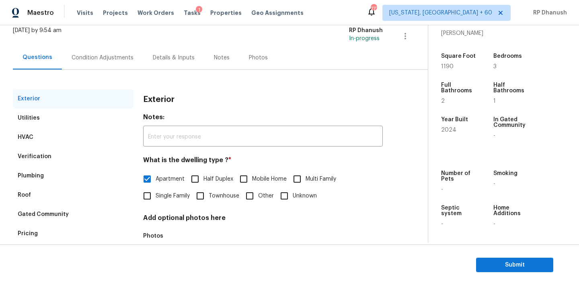
scroll to position [102, 0]
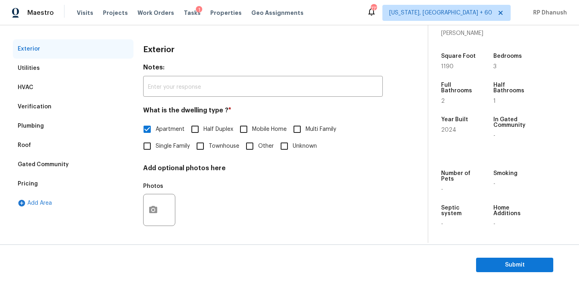
click at [63, 98] on div "Verification" at bounding box center [73, 106] width 121 height 19
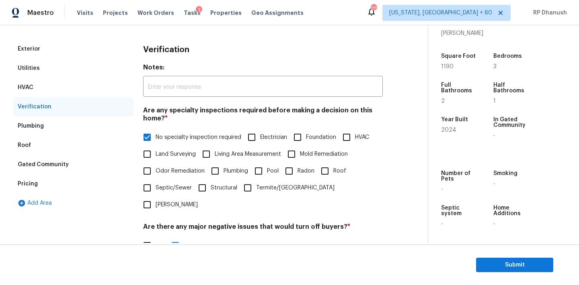
scroll to position [198, 0]
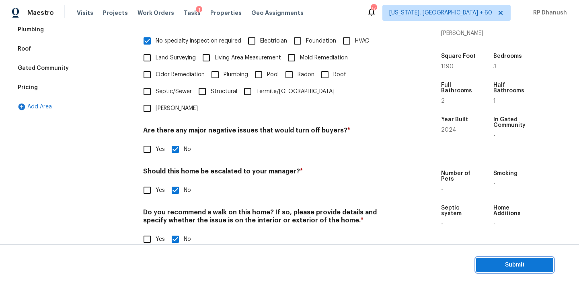
click at [495, 266] on span "Submit" at bounding box center [514, 265] width 64 height 10
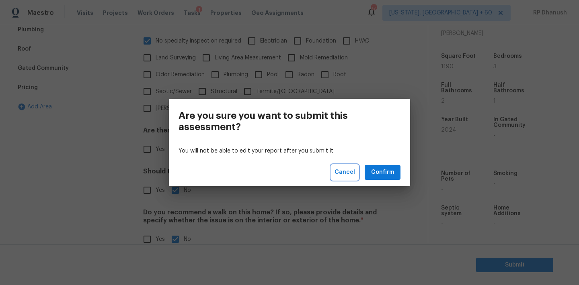
click at [350, 172] on span "Cancel" at bounding box center [344, 173] width 20 height 10
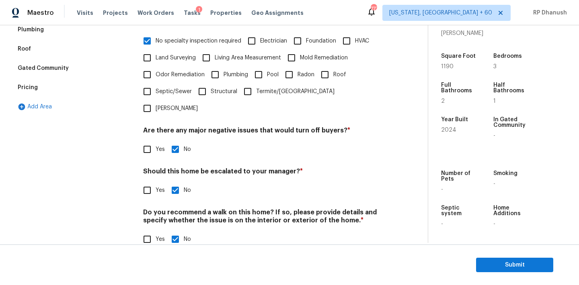
click at [41, 89] on div "Pricing" at bounding box center [73, 87] width 121 height 19
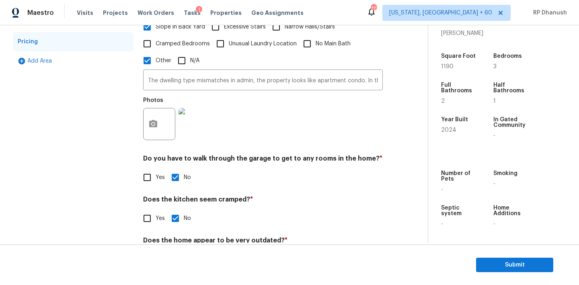
scroll to position [273, 0]
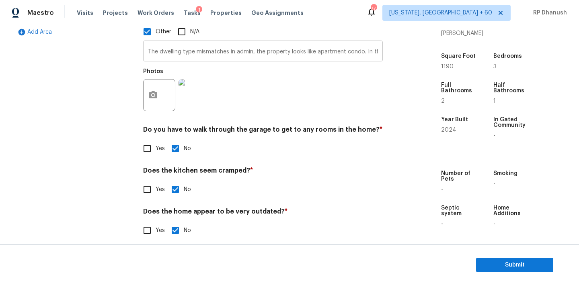
click at [241, 46] on input "The dwelling type mismatches in admin, the property looks like apartment condo.…" at bounding box center [262, 52] width 239 height 19
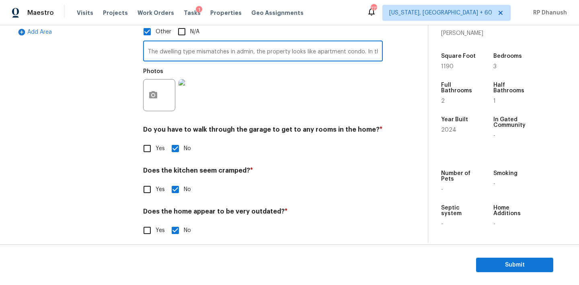
click at [241, 46] on input "The dwelling type mismatches in admin, the property looks like apartment condo.…" at bounding box center [262, 52] width 239 height 19
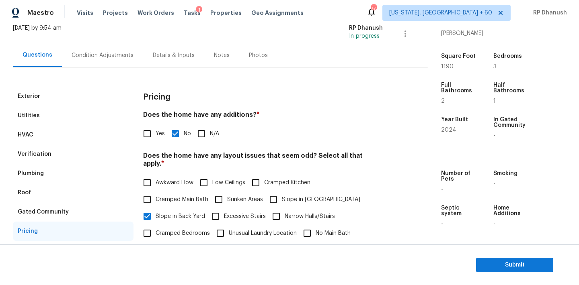
scroll to position [11, 0]
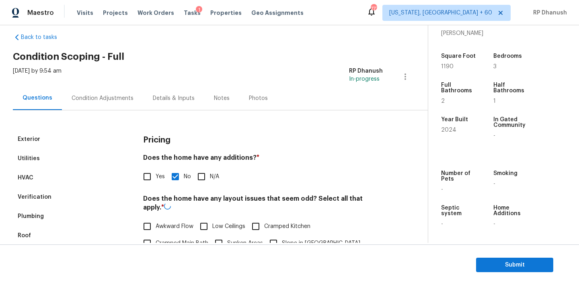
click at [112, 95] on div "Condition Adjustments" at bounding box center [103, 98] width 62 height 8
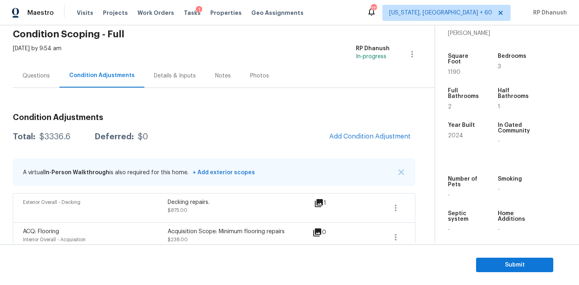
click at [41, 78] on div "Questions" at bounding box center [35, 76] width 27 height 8
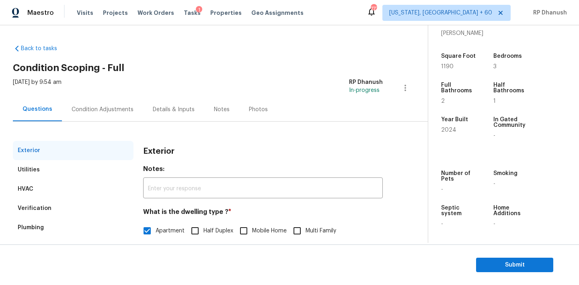
click at [102, 100] on div "Condition Adjustments" at bounding box center [102, 110] width 81 height 24
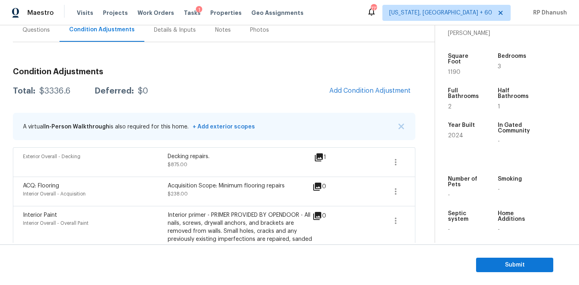
scroll to position [60, 0]
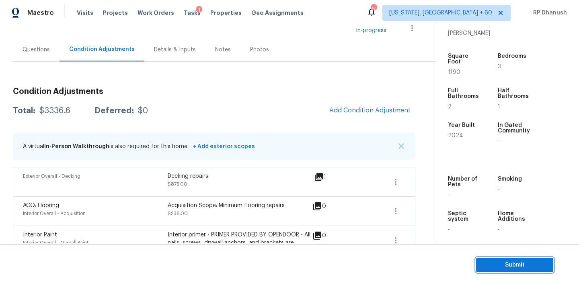
click at [493, 258] on button "Submit" at bounding box center [514, 265] width 77 height 15
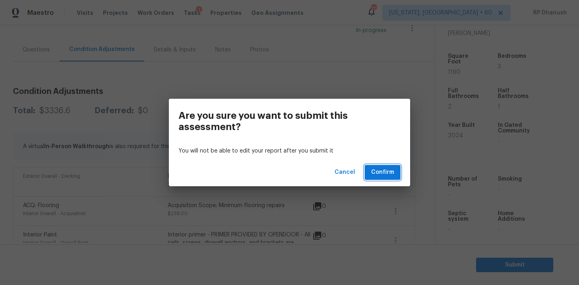
click at [384, 174] on span "Confirm" at bounding box center [382, 173] width 23 height 10
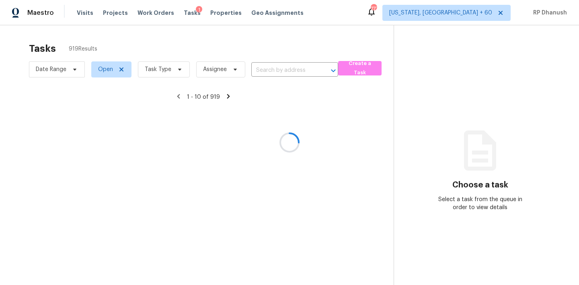
click at [275, 66] on div at bounding box center [289, 142] width 579 height 285
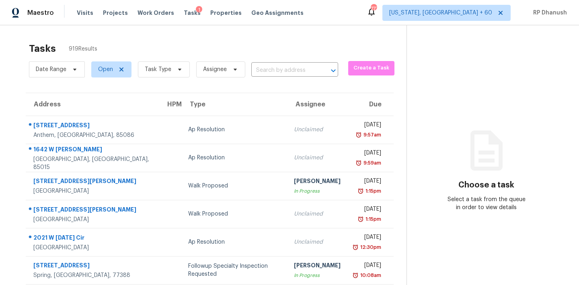
click at [266, 77] on div "Date Range Open Task Type Assignee ​" at bounding box center [183, 69] width 309 height 21
click at [268, 68] on input "text" at bounding box center [283, 70] width 64 height 12
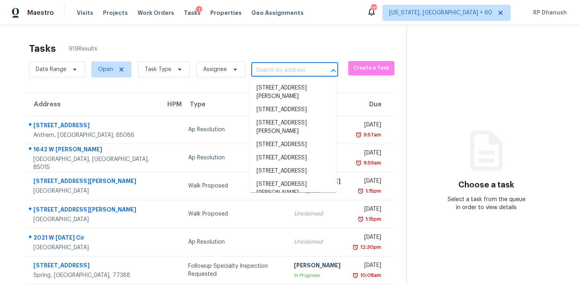
paste input "[STREET_ADDRESS][PERSON_NAME]"
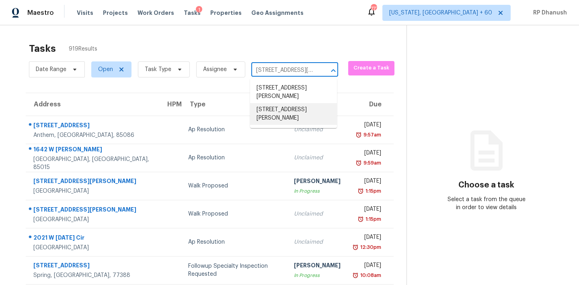
click at [306, 119] on li "[STREET_ADDRESS][PERSON_NAME]" at bounding box center [293, 114] width 87 height 22
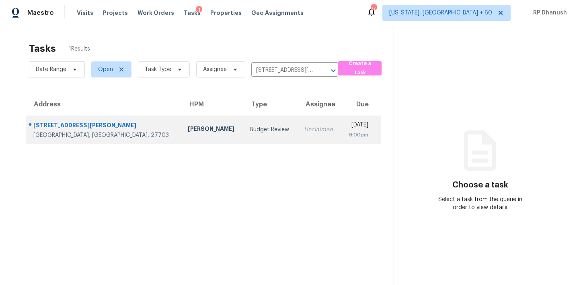
click at [347, 123] on div "[DATE]" at bounding box center [357, 126] width 21 height 10
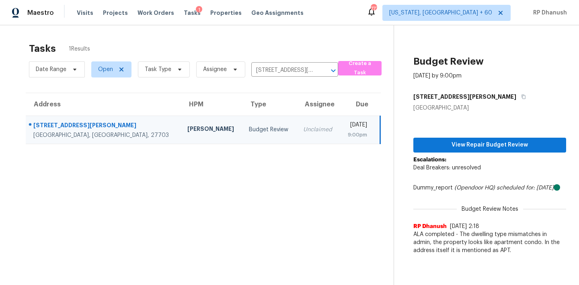
scroll to position [25, 0]
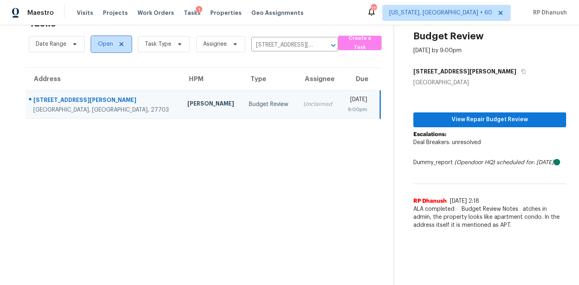
click at [109, 42] on span "Open" at bounding box center [105, 44] width 15 height 8
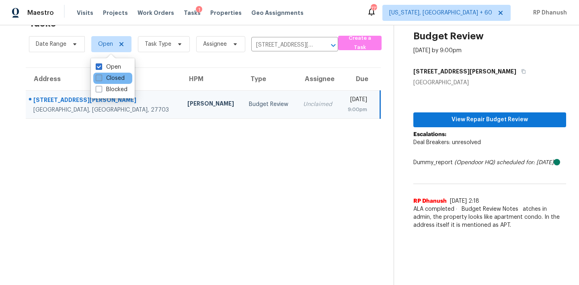
click at [114, 74] on label "Closed" at bounding box center [110, 78] width 29 height 8
click at [101, 74] on input "Closed" at bounding box center [98, 76] width 5 height 5
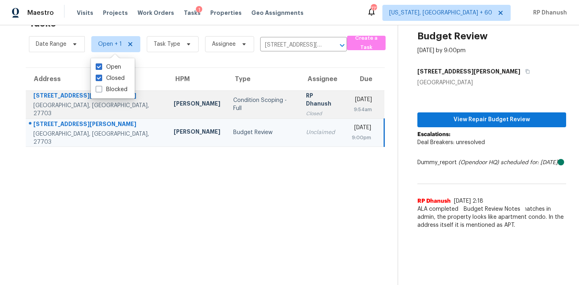
click at [306, 110] on div "Closed" at bounding box center [322, 114] width 33 height 8
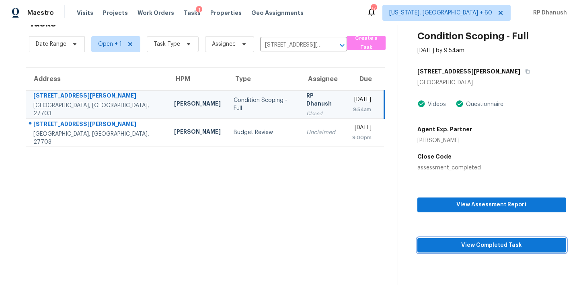
click at [460, 249] on span "View Completed Task" at bounding box center [491, 246] width 136 height 10
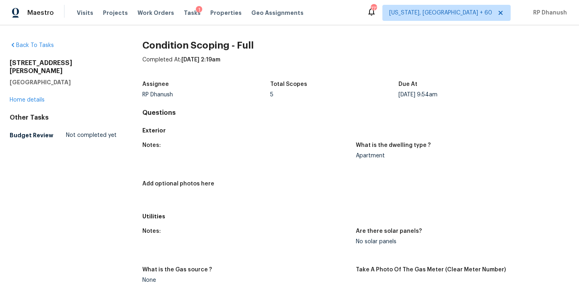
click at [11, 61] on h2 "[STREET_ADDRESS][PERSON_NAME]" at bounding box center [63, 67] width 107 height 16
drag, startPoint x: 11, startPoint y: 61, endPoint x: 73, endPoint y: 74, distance: 62.7
click at [73, 74] on div "[STREET_ADDRESS][PERSON_NAME]" at bounding box center [63, 72] width 107 height 27
copy div "[STREET_ADDRESS][PERSON_NAME]"
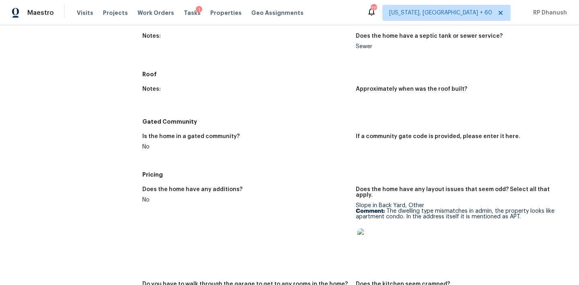
scroll to position [979, 0]
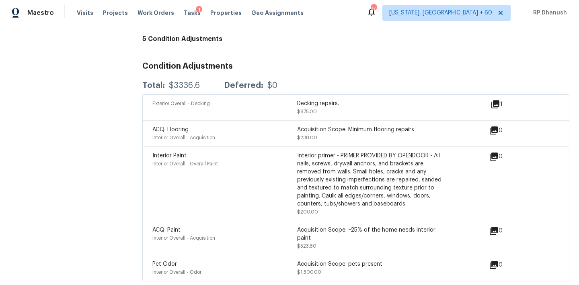
click at [191, 82] on div "$3336.6" at bounding box center [184, 86] width 31 height 8
copy div "$3336.6"
